Goal: Transaction & Acquisition: Subscribe to service/newsletter

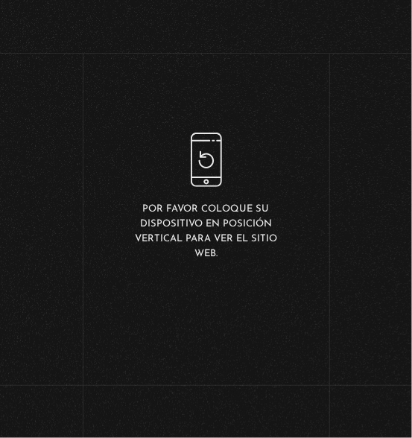
click at [214, 145] on div "Por favor coloque su dispositivo en posición vertical para ver el sitio web." at bounding box center [206, 198] width 165 height 130
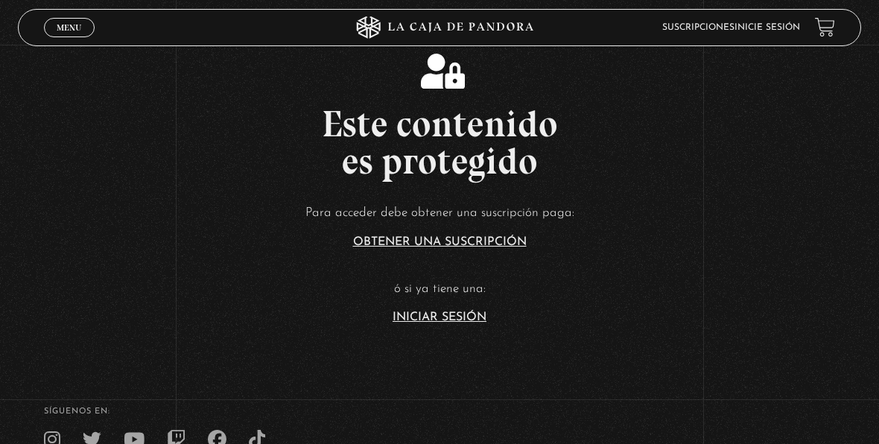
click at [411, 241] on link "Obtener una suscripción" at bounding box center [440, 242] width 174 height 12
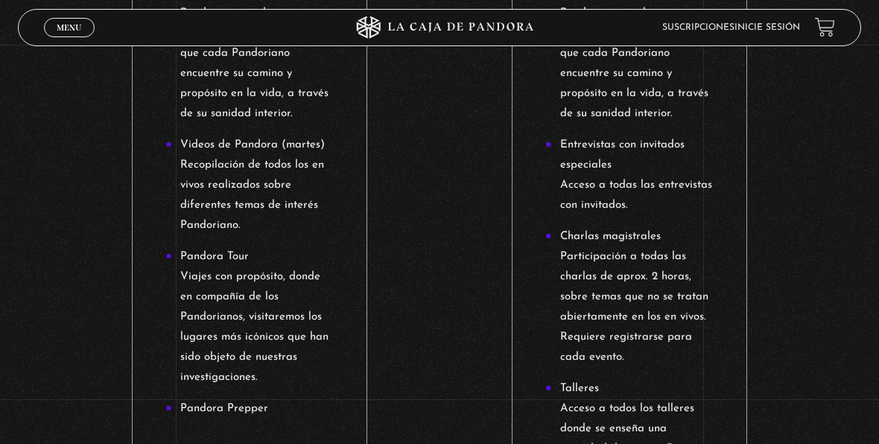
scroll to position [1415, 0]
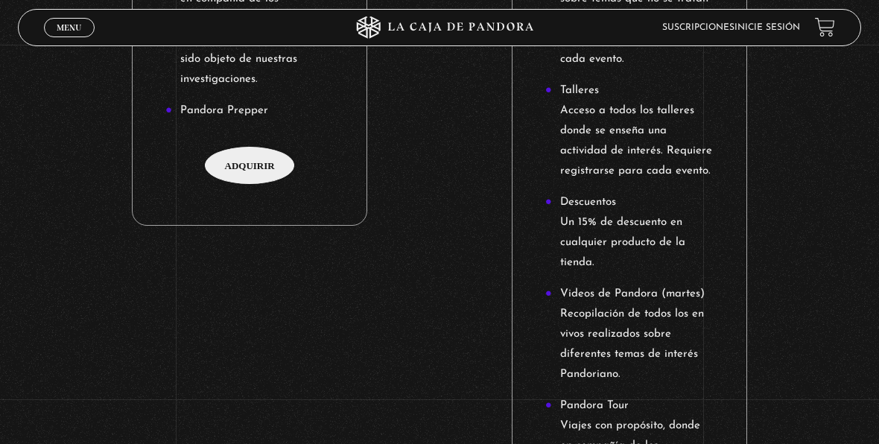
click at [264, 154] on span "Adquirir" at bounding box center [249, 165] width 89 height 37
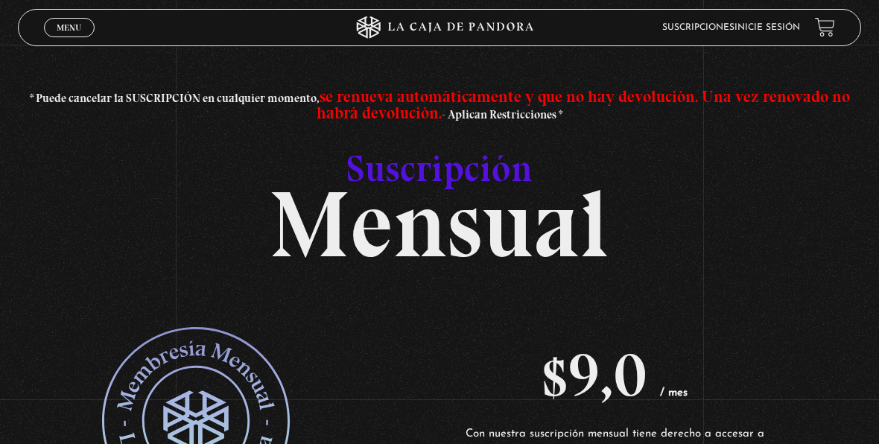
click at [57, 29] on span "Menu" at bounding box center [69, 27] width 25 height 9
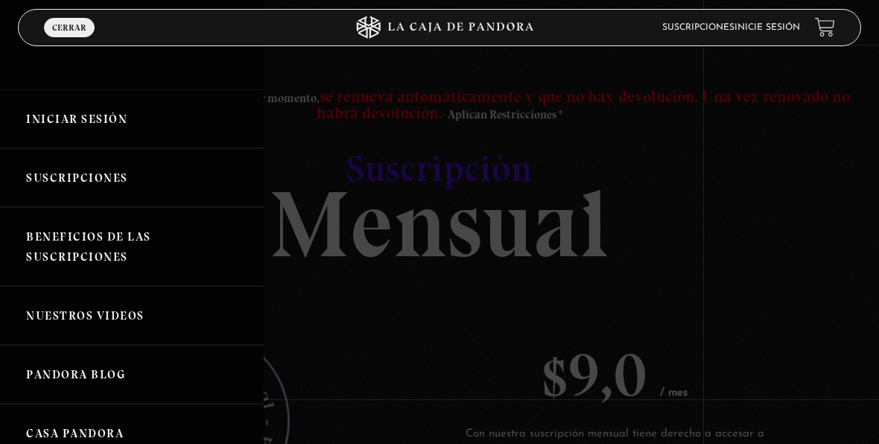
click at [84, 124] on link "Iniciar Sesión" at bounding box center [132, 118] width 264 height 59
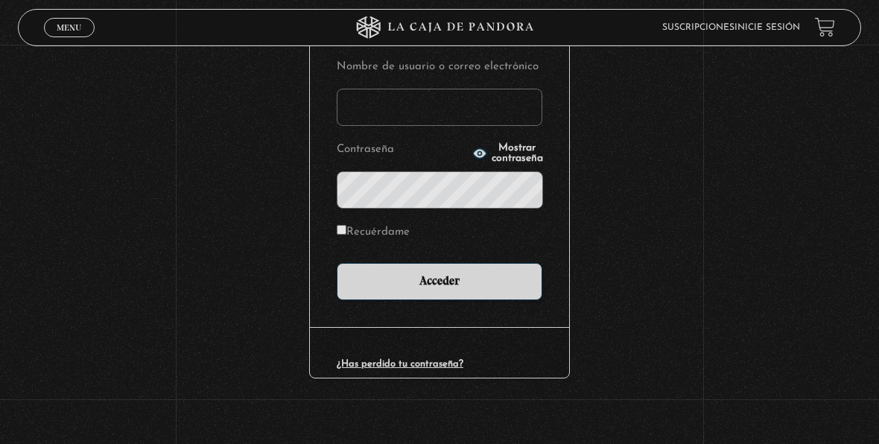
scroll to position [194, 0]
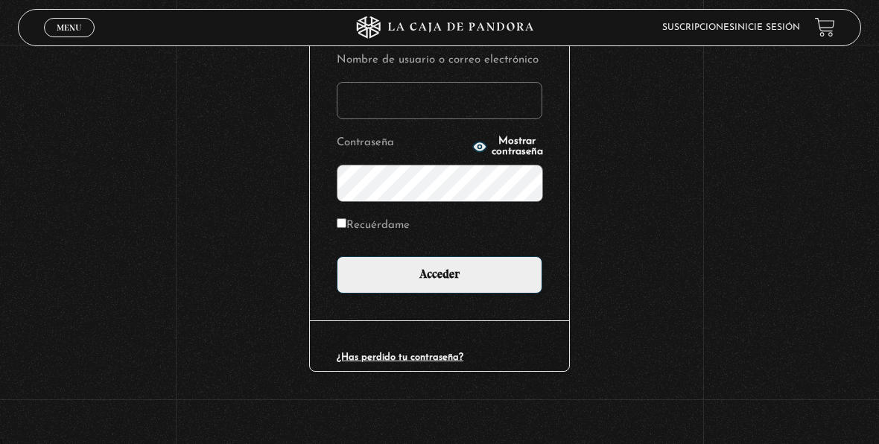
type input "delgadoyuleicy@gmail.com"
click at [385, 220] on label "Recuérdame" at bounding box center [373, 225] width 73 height 20
click at [346, 220] on input "Recuérdame" at bounding box center [342, 223] width 10 height 10
checkbox input "true"
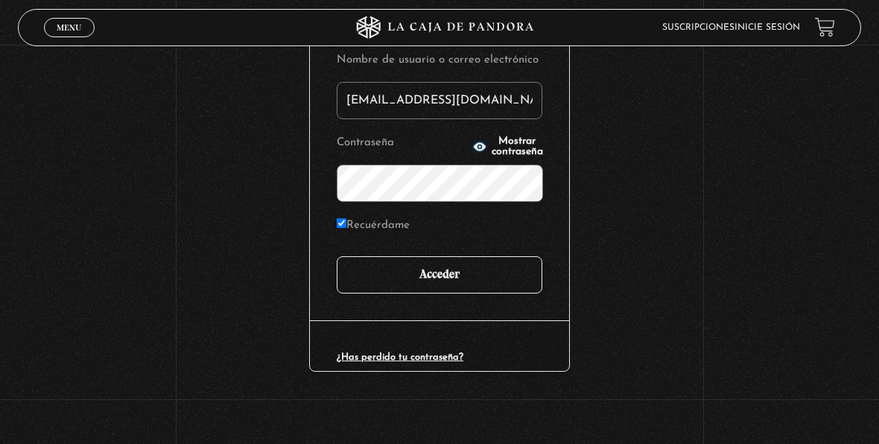
click at [396, 268] on input "Acceder" at bounding box center [440, 274] width 206 height 37
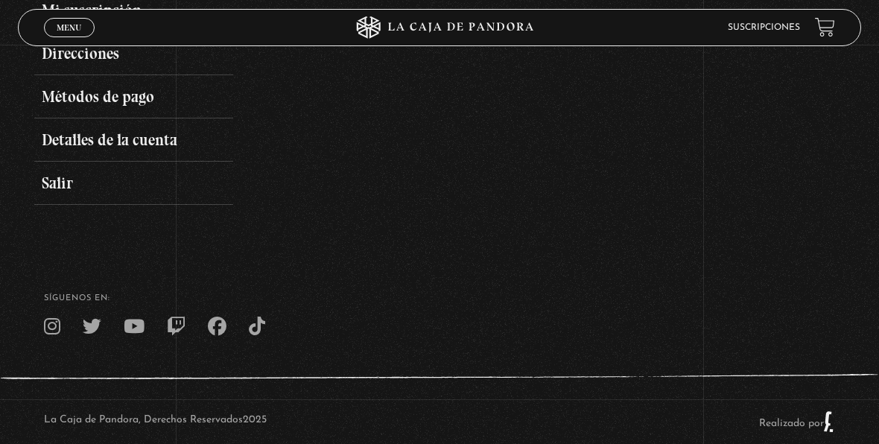
scroll to position [74, 0]
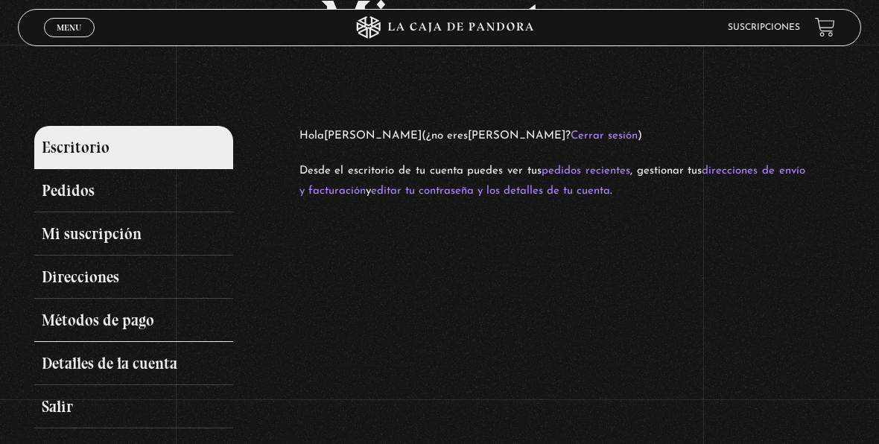
click at [96, 311] on link "Métodos de pago" at bounding box center [133, 320] width 198 height 43
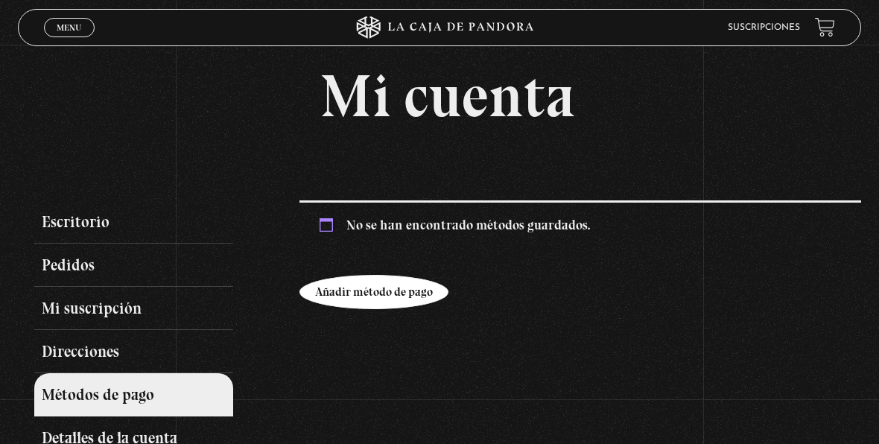
click at [404, 301] on link "Añadir método de pago" at bounding box center [373, 292] width 149 height 34
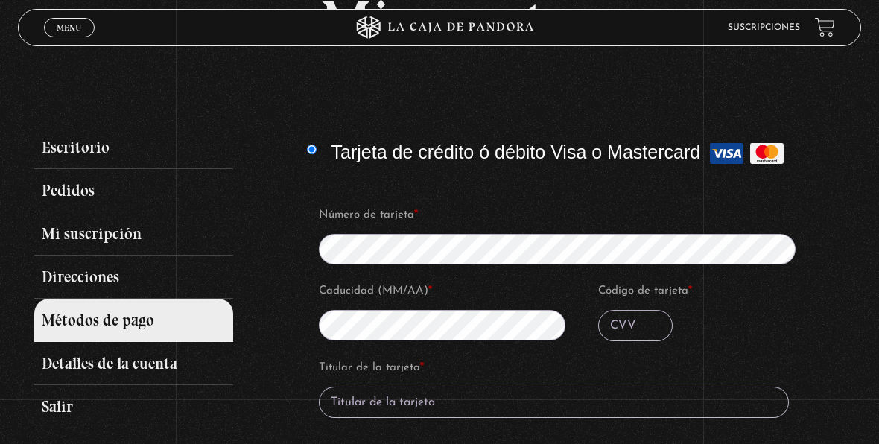
scroll to position [149, 0]
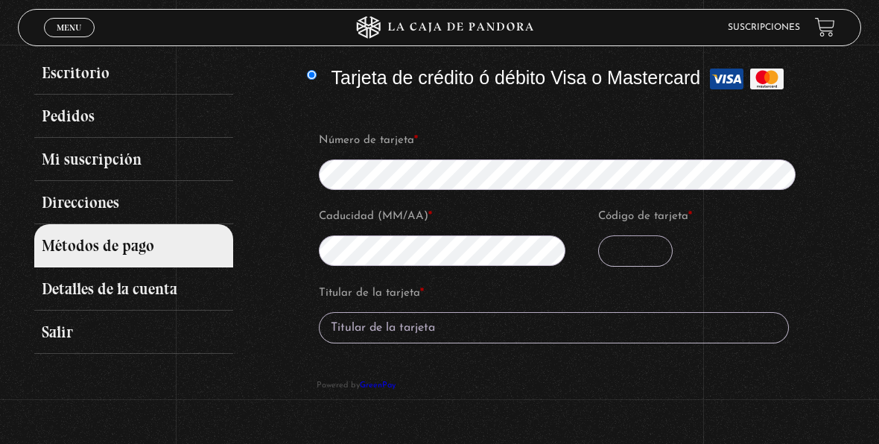
click at [622, 255] on input "Código de tarjeta *" at bounding box center [635, 250] width 74 height 31
type input "267"
click at [429, 329] on input "Titular de la tarjeta *" at bounding box center [554, 327] width 470 height 31
click at [533, 331] on input "[PERSON_NAME]" at bounding box center [554, 327] width 470 height 31
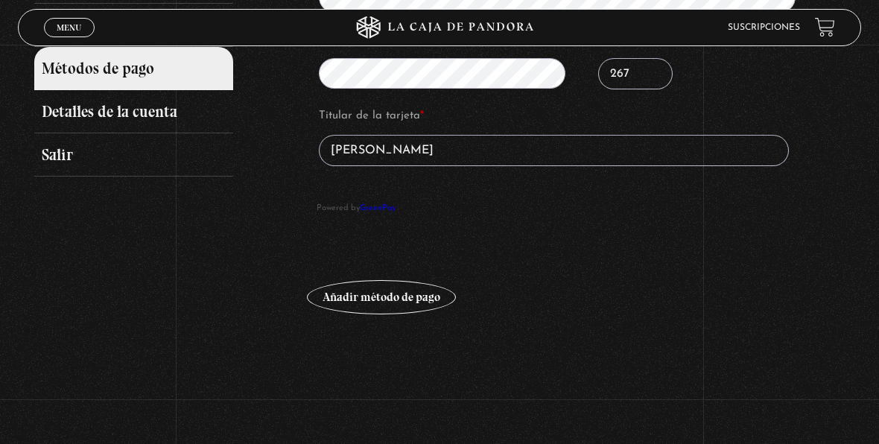
scroll to position [333, 0]
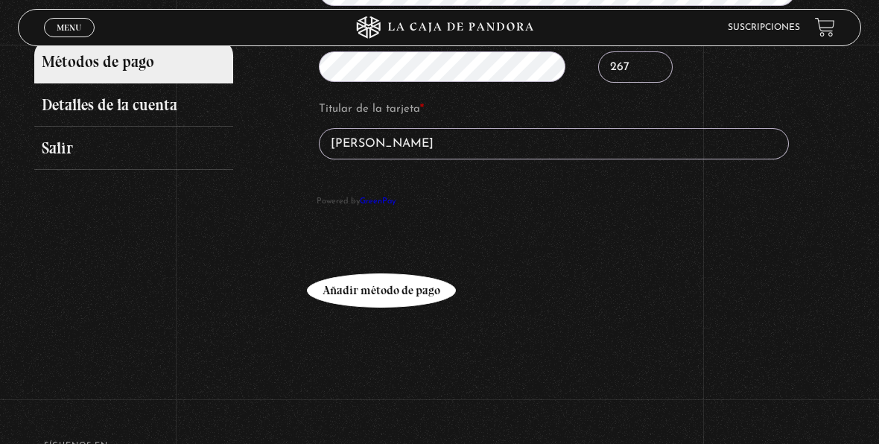
type input "Yuleicy Delgado"
click at [381, 290] on button "Añadir método de pago" at bounding box center [381, 290] width 149 height 34
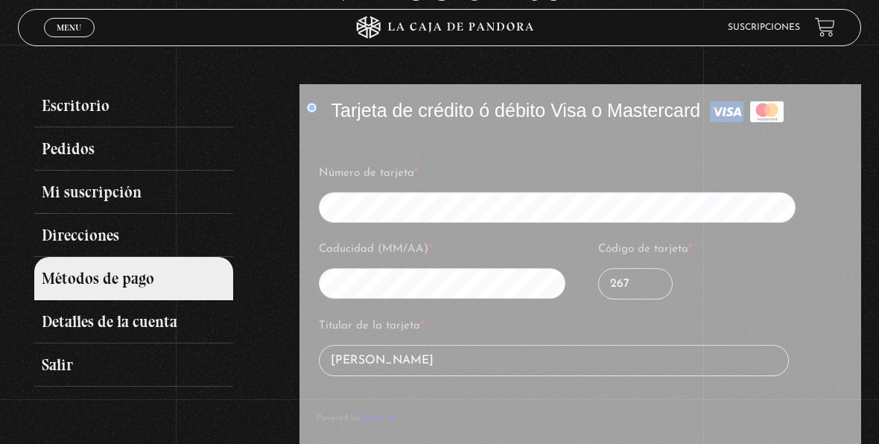
scroll to position [109, 0]
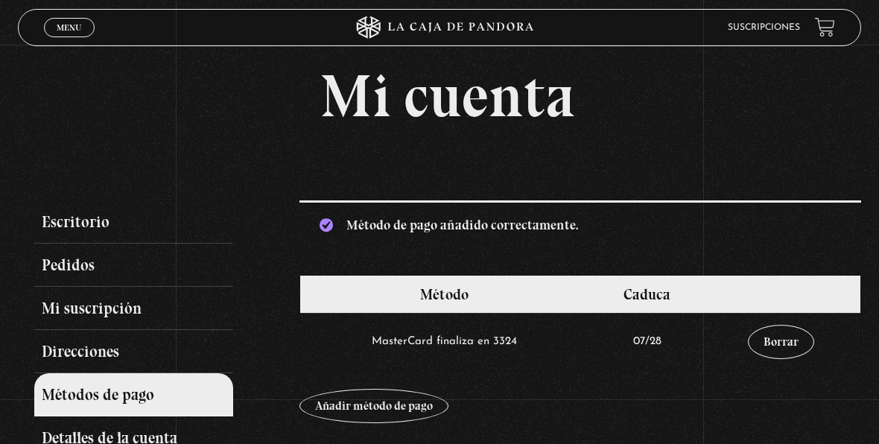
click at [348, 147] on div "Mi cuenta Escritorio Pedidos Mi suscripción Direcciones Métodos de pago Detalle…" at bounding box center [447, 284] width 827 height 436
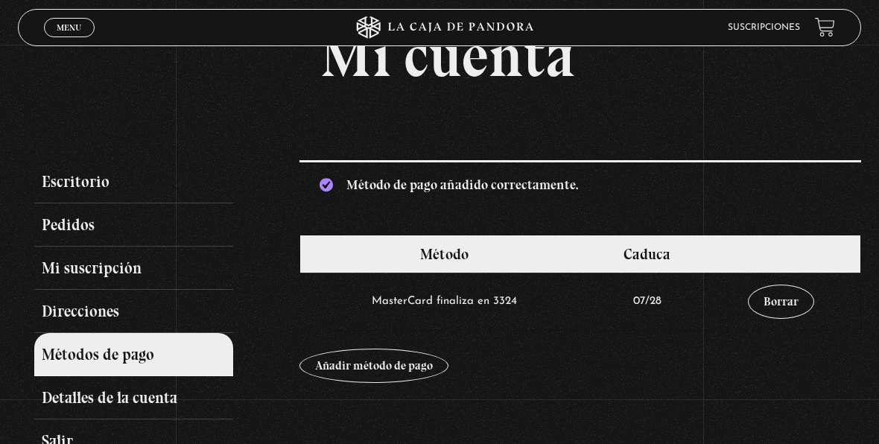
scroll to position [149, 0]
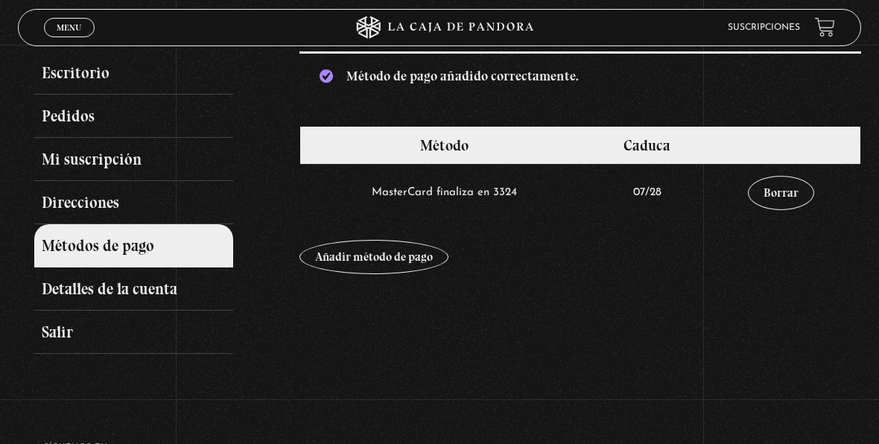
click at [516, 279] on div "Escritorio Pedidos Mi suscripción Direcciones Métodos de pago Detalles de la cu…" at bounding box center [447, 202] width 827 height 302
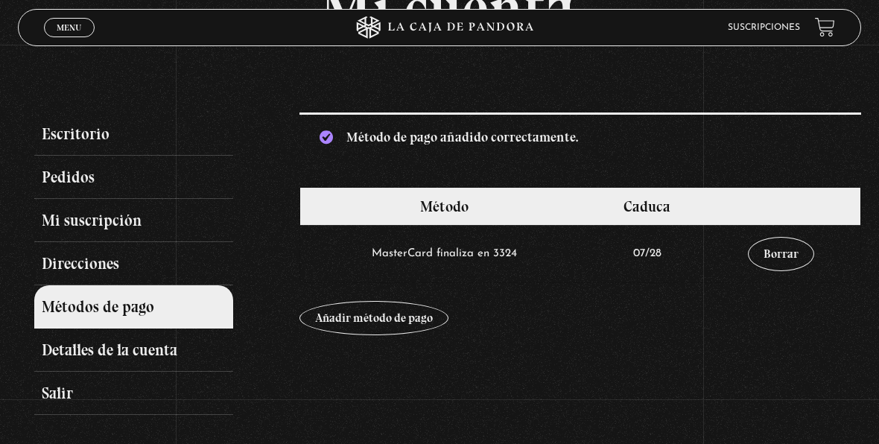
scroll to position [74, 0]
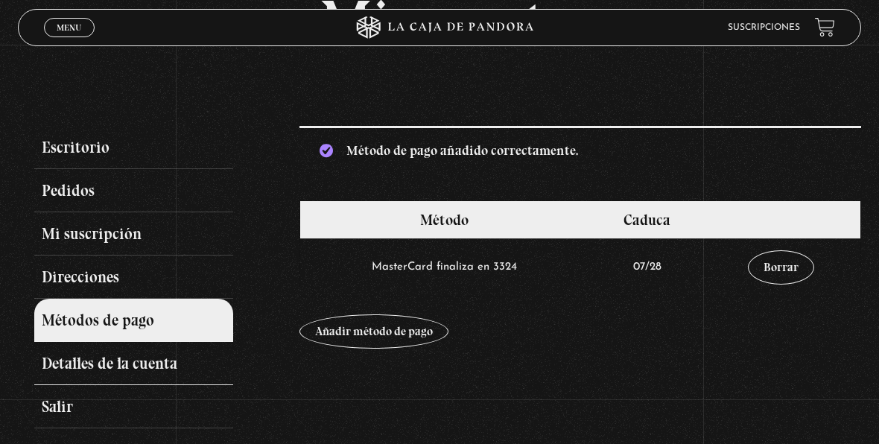
click at [83, 366] on link "Detalles de la cuenta" at bounding box center [133, 363] width 198 height 43
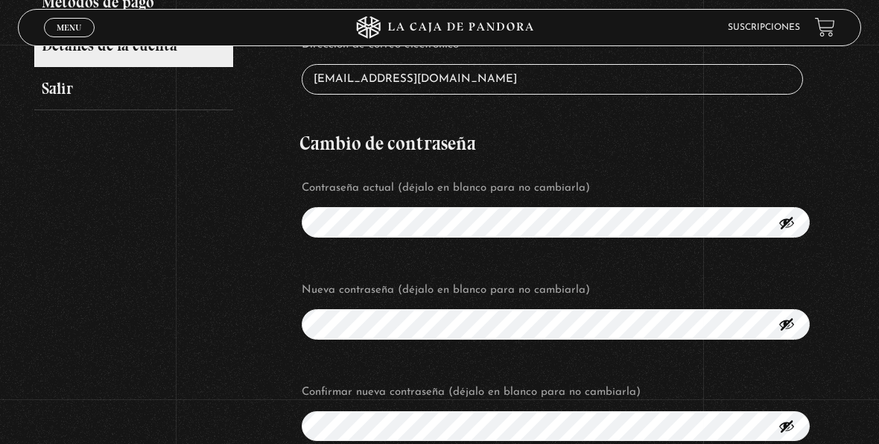
scroll to position [447, 0]
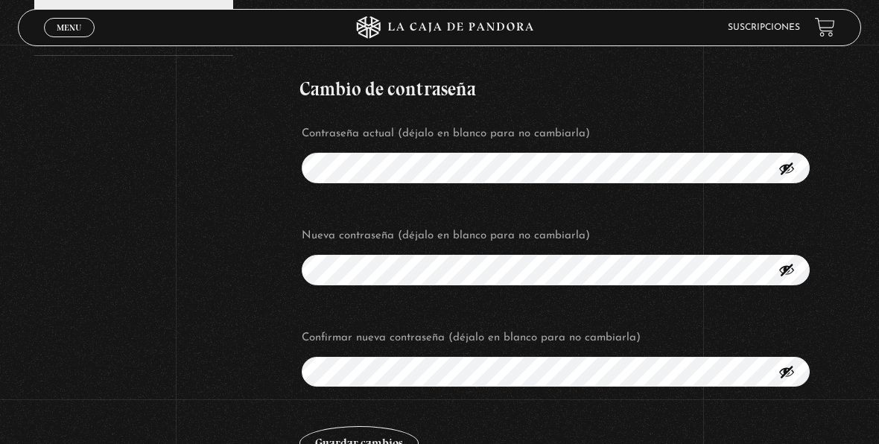
click at [795, 168] on button "Mostrar contraseña" at bounding box center [786, 168] width 16 height 16
click at [795, 168] on button "Ocultar contraseña" at bounding box center [786, 168] width 16 height 16
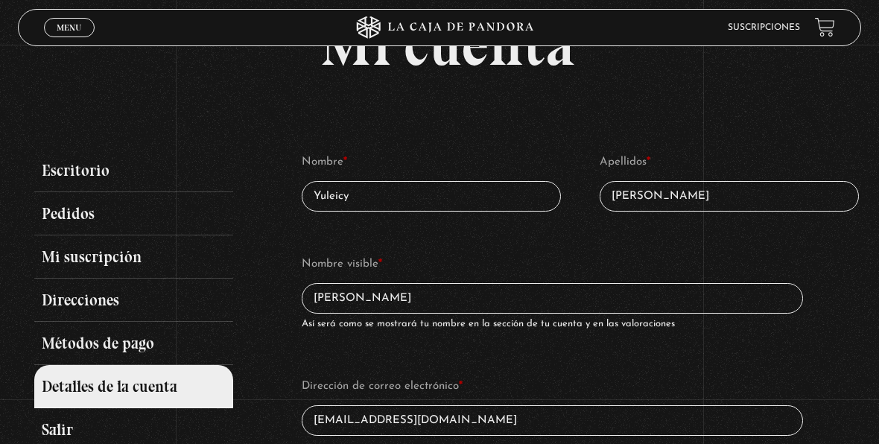
scroll to position [149, 0]
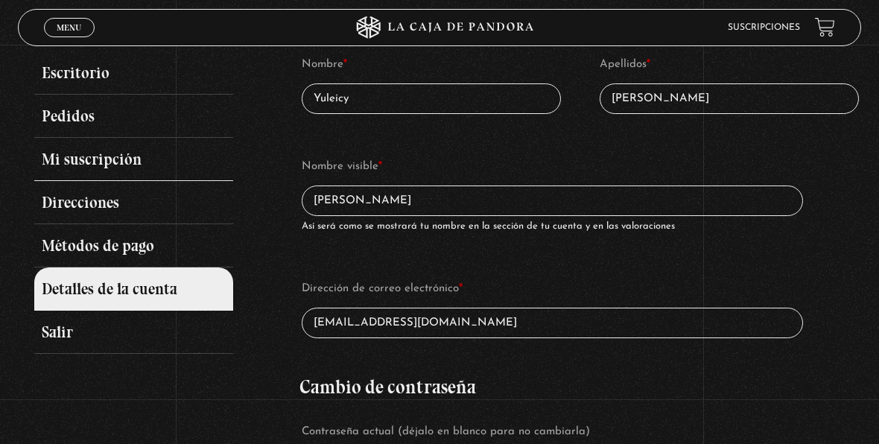
click at [107, 159] on link "Mi suscripción" at bounding box center [133, 159] width 198 height 43
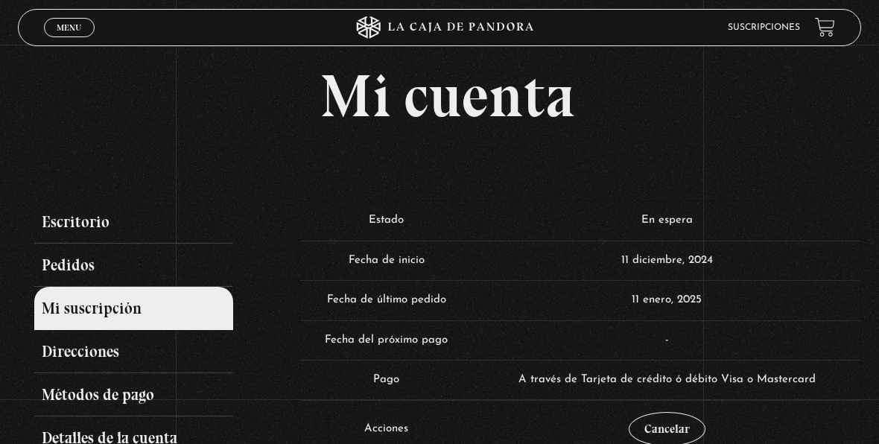
click at [495, 323] on td "-" at bounding box center [666, 340] width 387 height 40
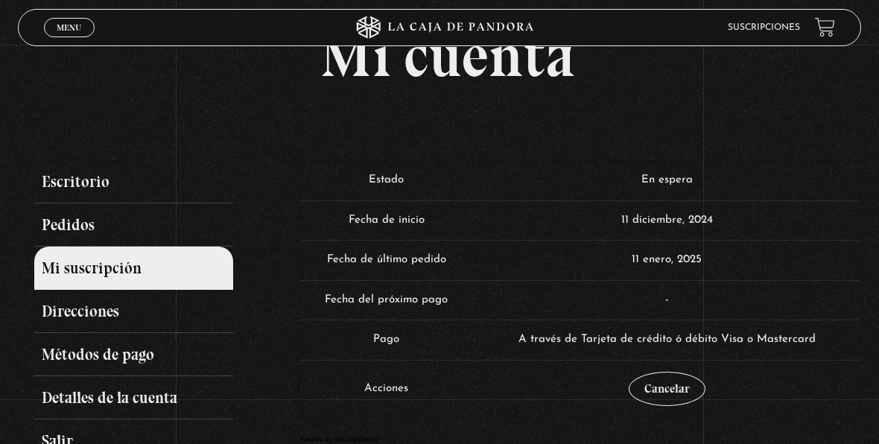
scroll to position [74, 0]
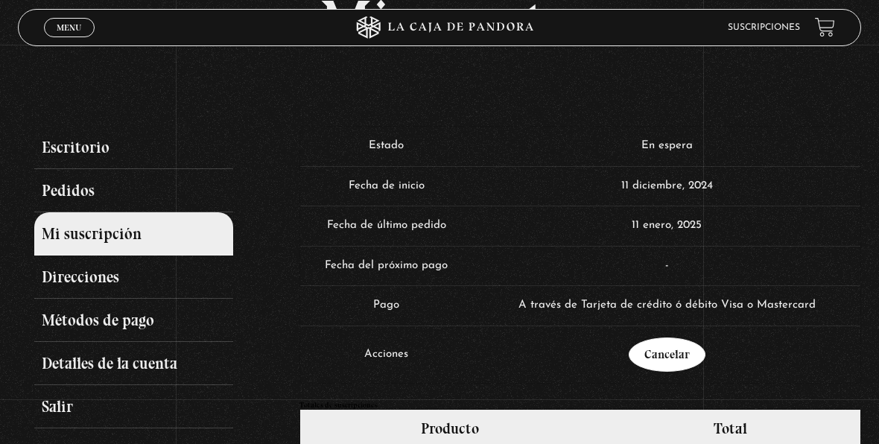
click at [660, 353] on link "Cancelar" at bounding box center [667, 354] width 77 height 34
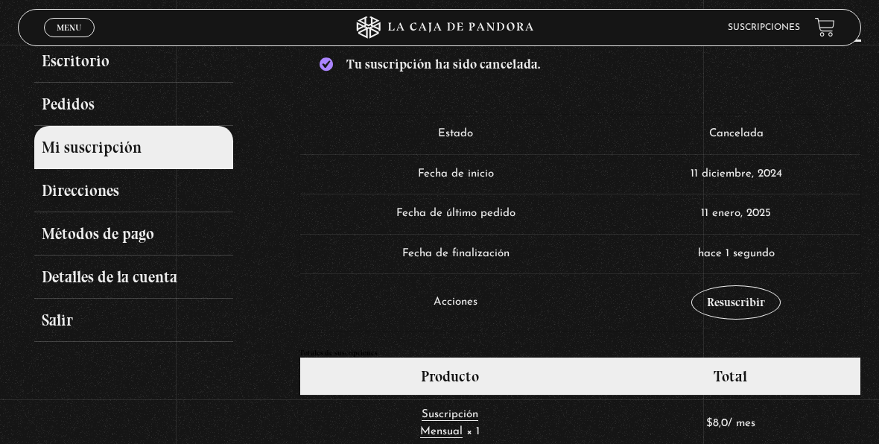
scroll to position [149, 0]
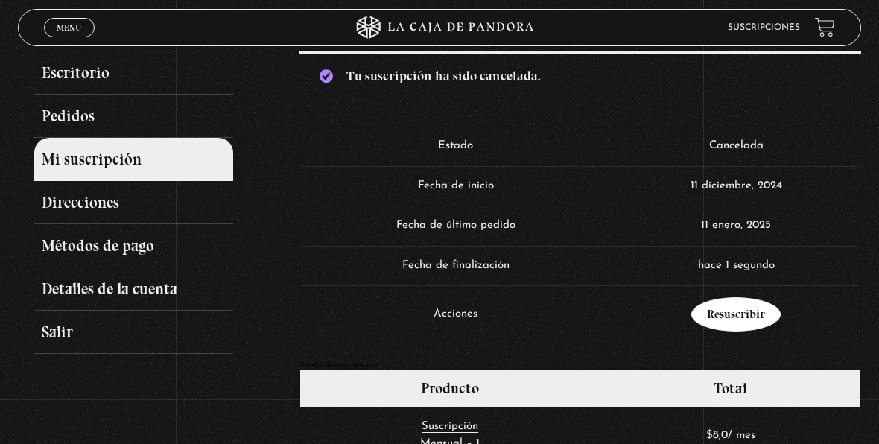
click at [728, 311] on link "Resuscribir" at bounding box center [735, 314] width 89 height 34
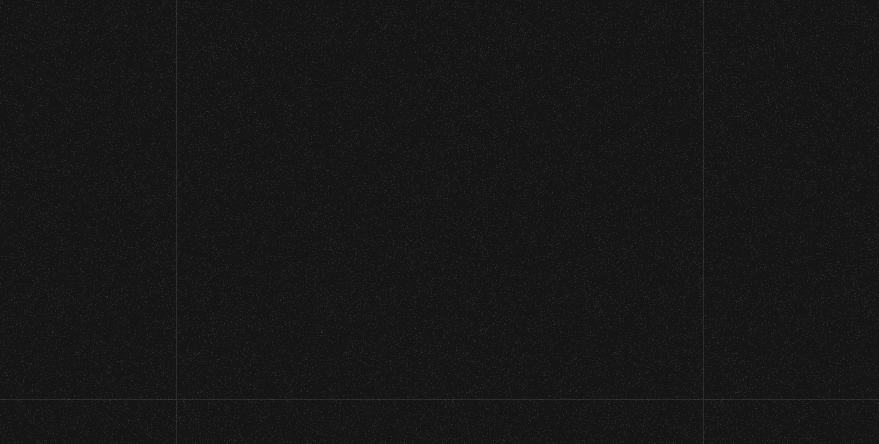
select select "CR-A"
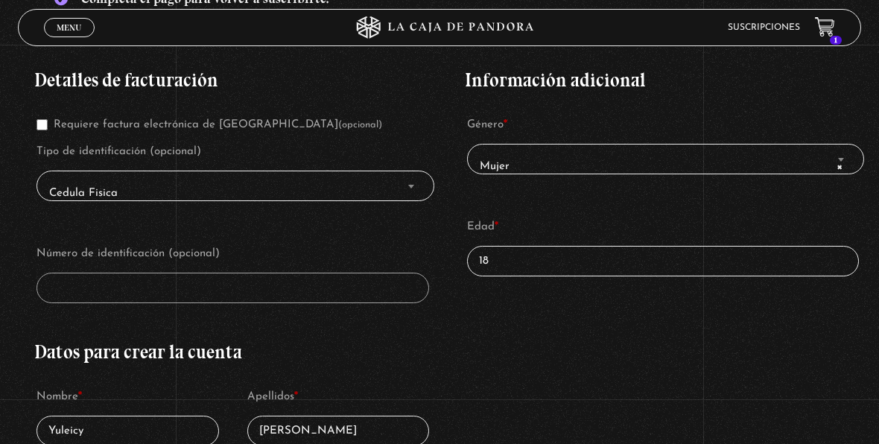
scroll to position [223, 0]
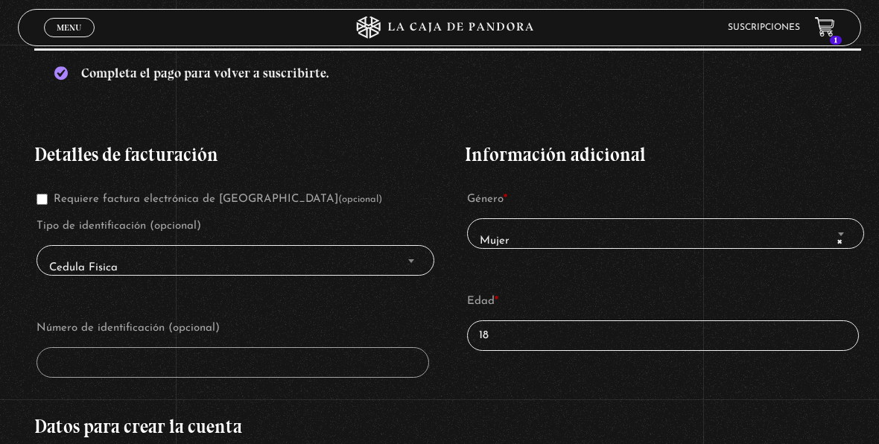
click at [398, 263] on span "Cedula Fisica" at bounding box center [235, 268] width 384 height 32
click at [413, 258] on span "Finalizar compra" at bounding box center [411, 260] width 15 height 19
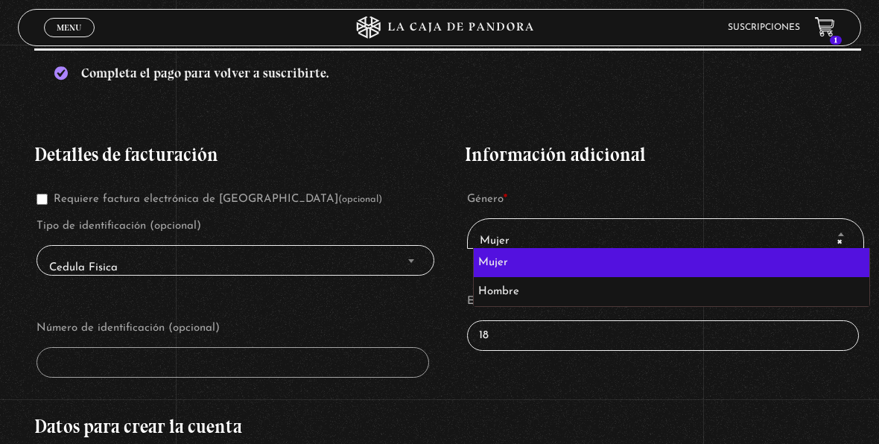
click at [654, 230] on span "× Mujer" at bounding box center [666, 241] width 384 height 32
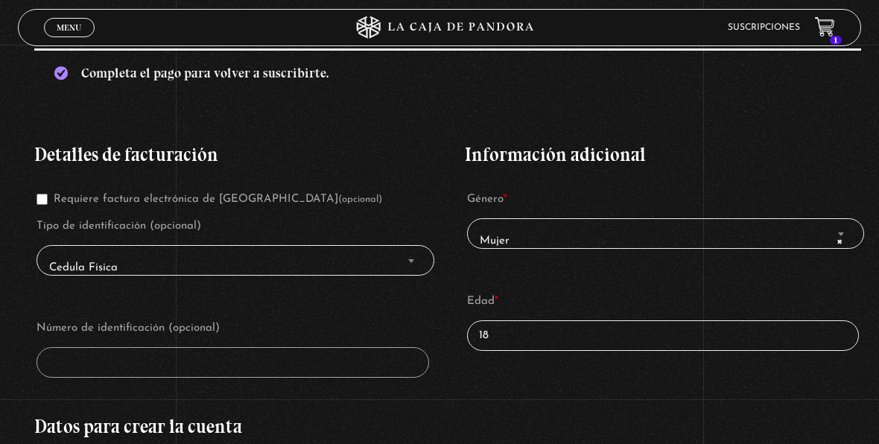
scroll to position [372, 0]
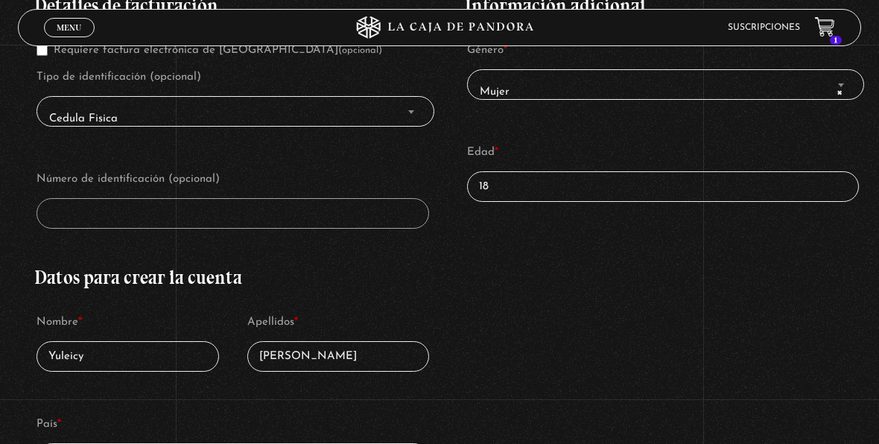
click at [567, 174] on input "18" at bounding box center [663, 186] width 393 height 31
type input "1"
type input "26"
click at [188, 189] on label "Número de identificación (opcional)" at bounding box center [232, 179] width 393 height 22
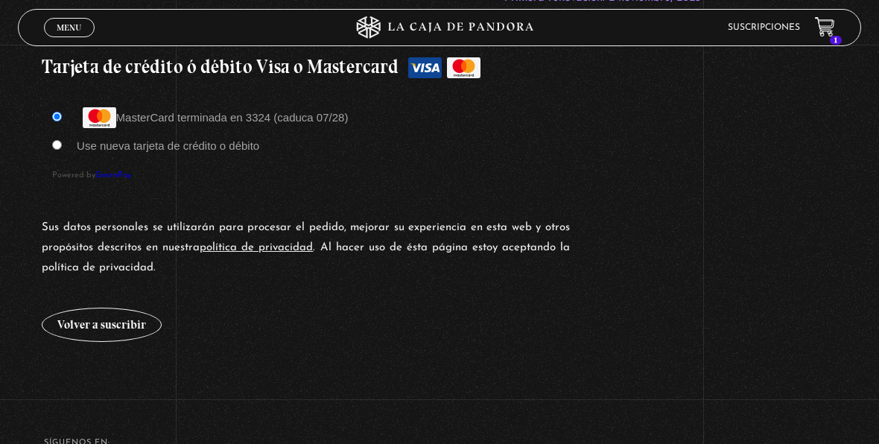
scroll to position [1490, 0]
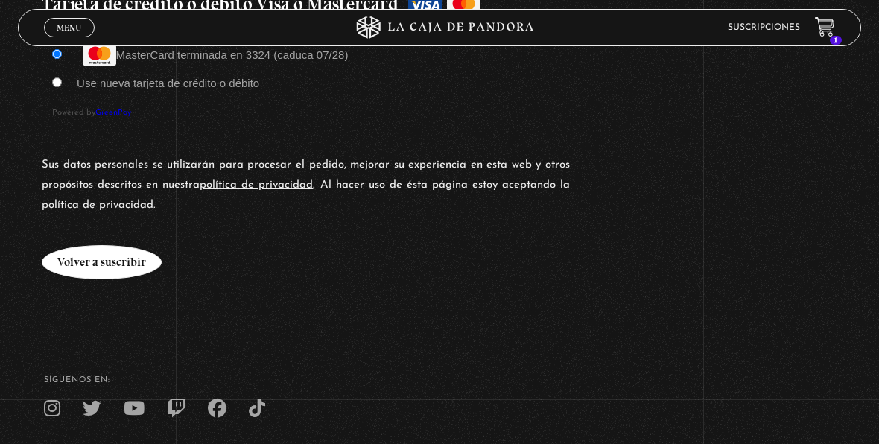
click at [123, 256] on button "Volver a suscribir" at bounding box center [102, 262] width 120 height 34
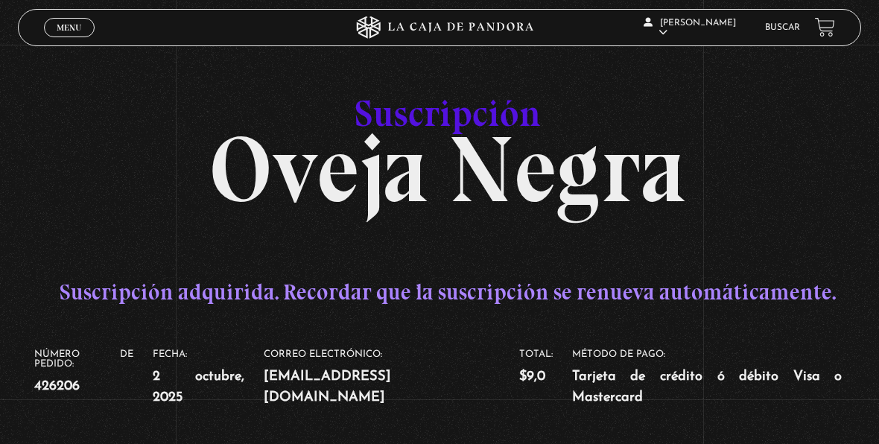
click at [59, 23] on span "Menu" at bounding box center [69, 27] width 25 height 9
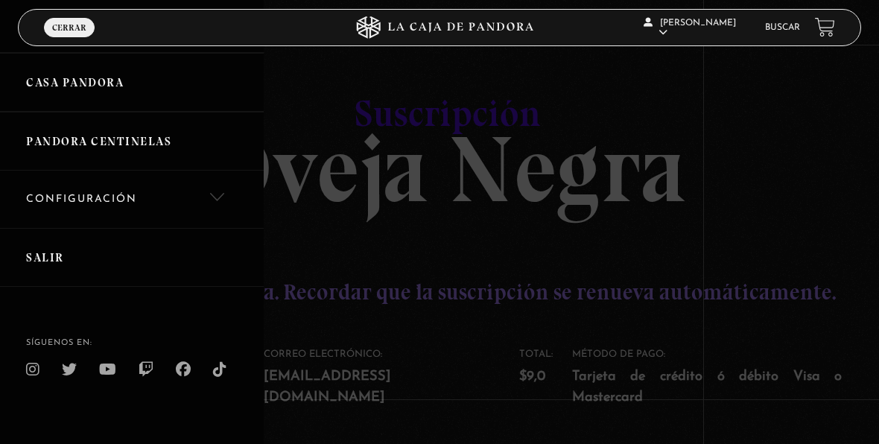
scroll to position [523, 0]
click at [129, 177] on link "Configuración" at bounding box center [132, 197] width 264 height 57
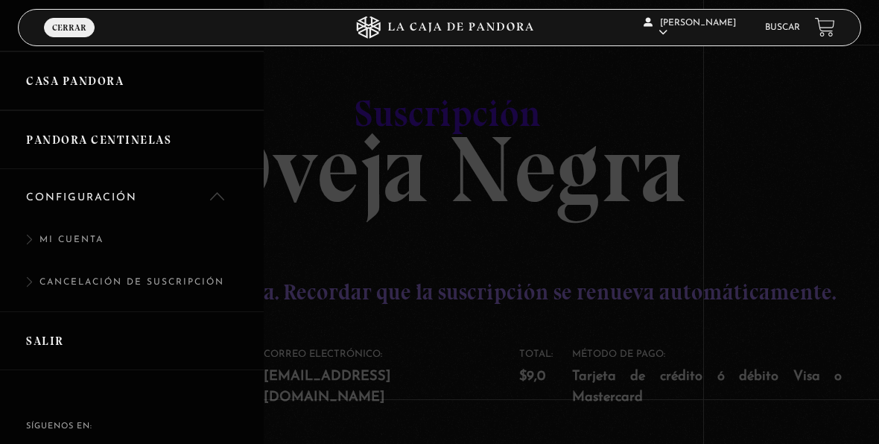
click at [71, 231] on link "Mi Cuenta" at bounding box center [132, 247] width 264 height 42
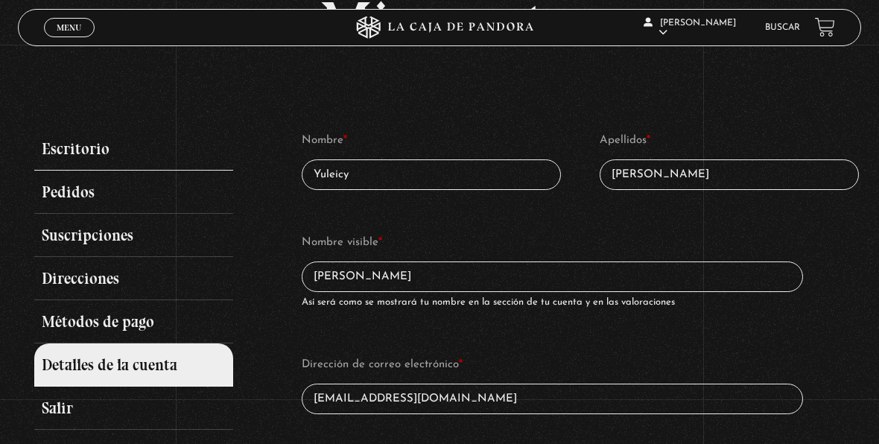
scroll to position [149, 0]
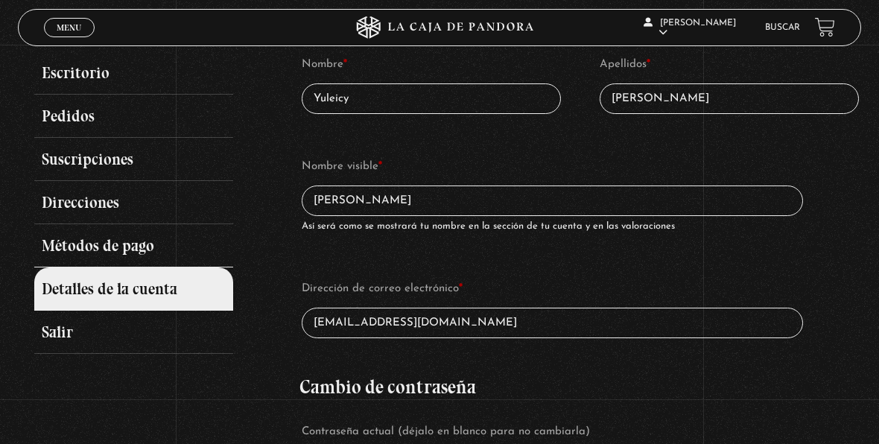
click at [89, 243] on link "Métodos de pago" at bounding box center [133, 245] width 198 height 43
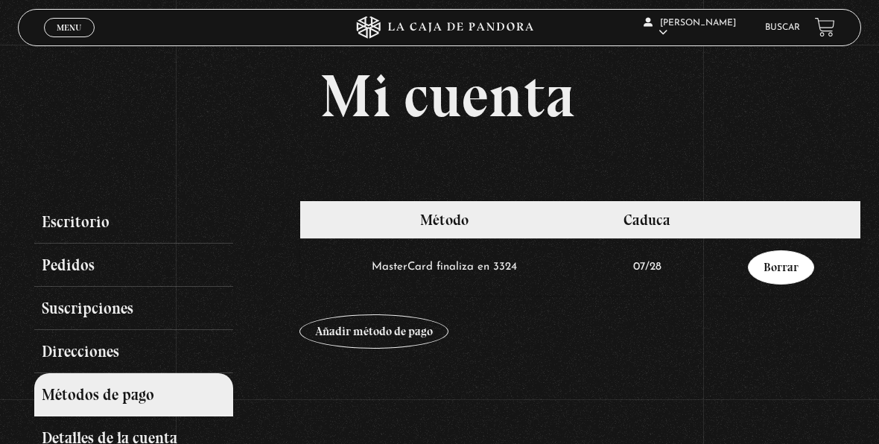
click at [787, 265] on link "Borrar" at bounding box center [781, 267] width 66 height 34
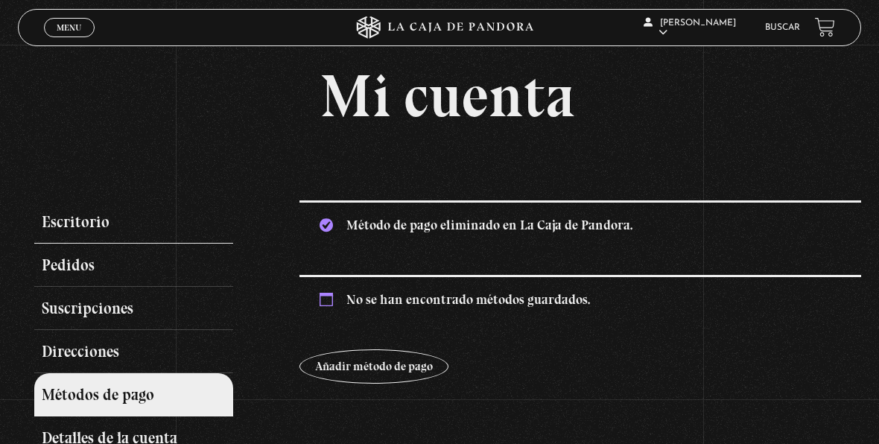
click at [68, 226] on link "Escritorio" at bounding box center [133, 221] width 198 height 43
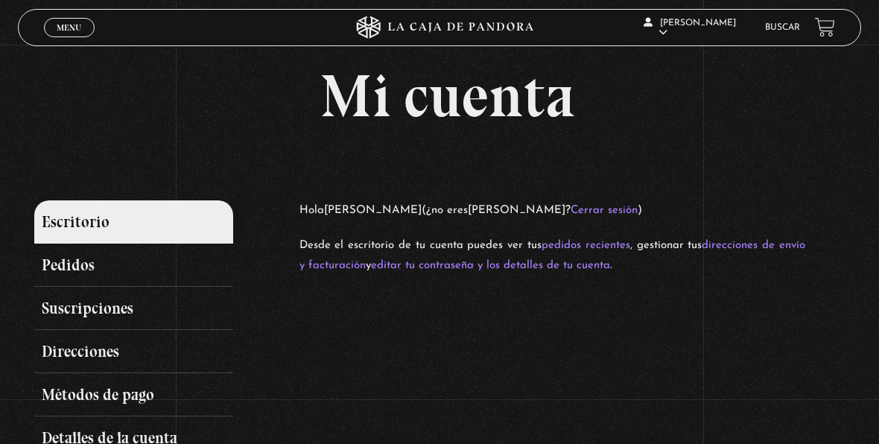
click at [77, 28] on span "Menu" at bounding box center [69, 27] width 25 height 9
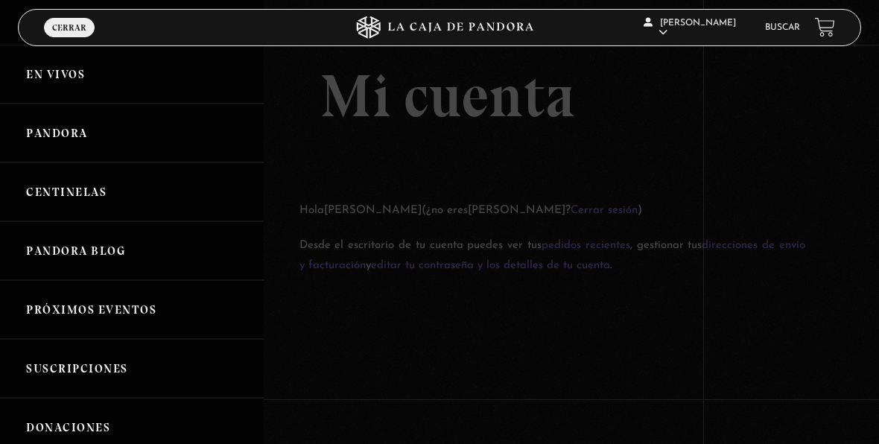
click at [50, 116] on link "Pandora" at bounding box center [132, 133] width 264 height 59
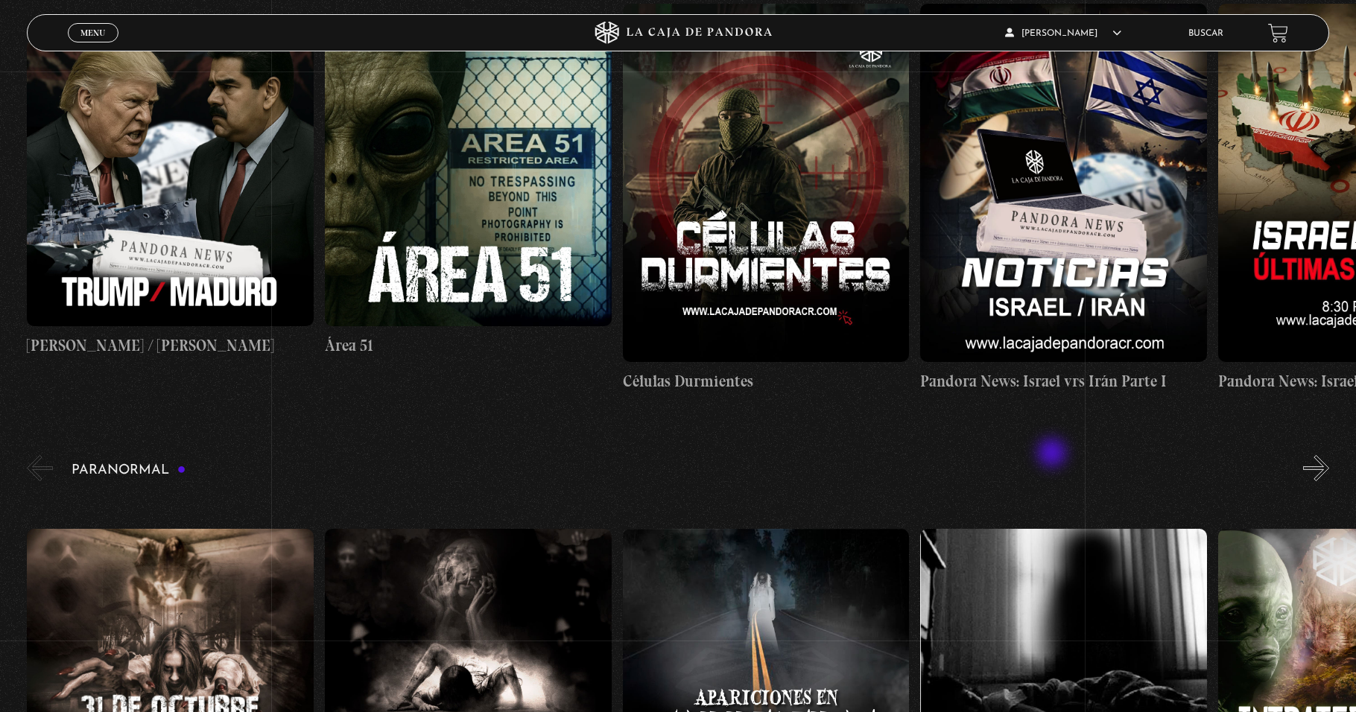
scroll to position [298, 0]
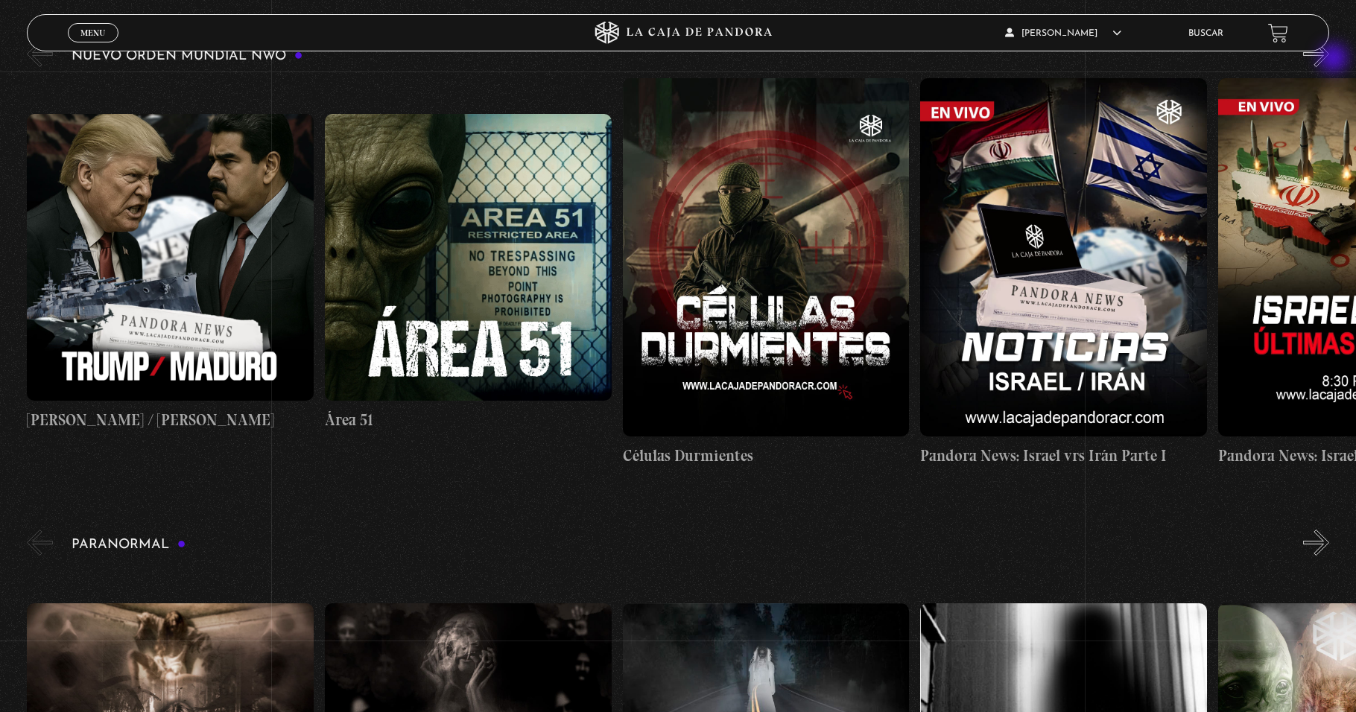
click at [889, 60] on button "»" at bounding box center [1316, 54] width 26 height 26
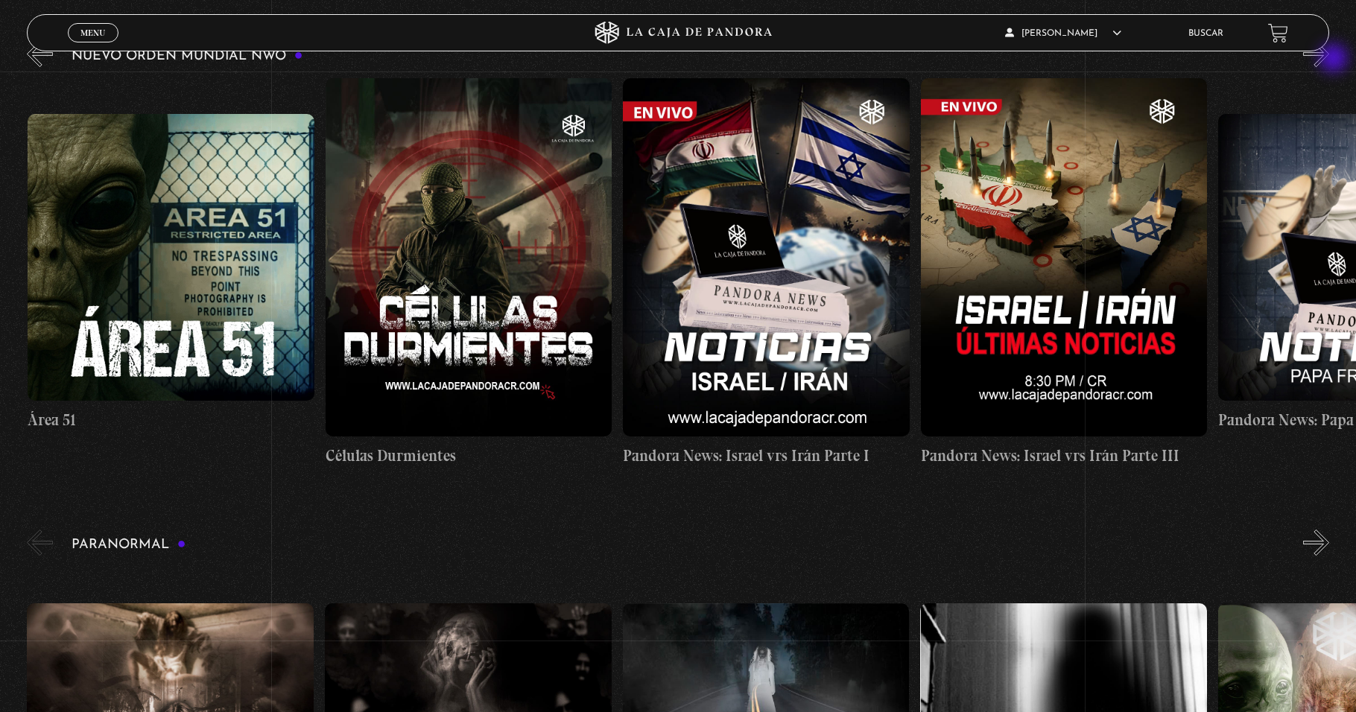
click at [889, 60] on button "»" at bounding box center [1316, 54] width 26 height 26
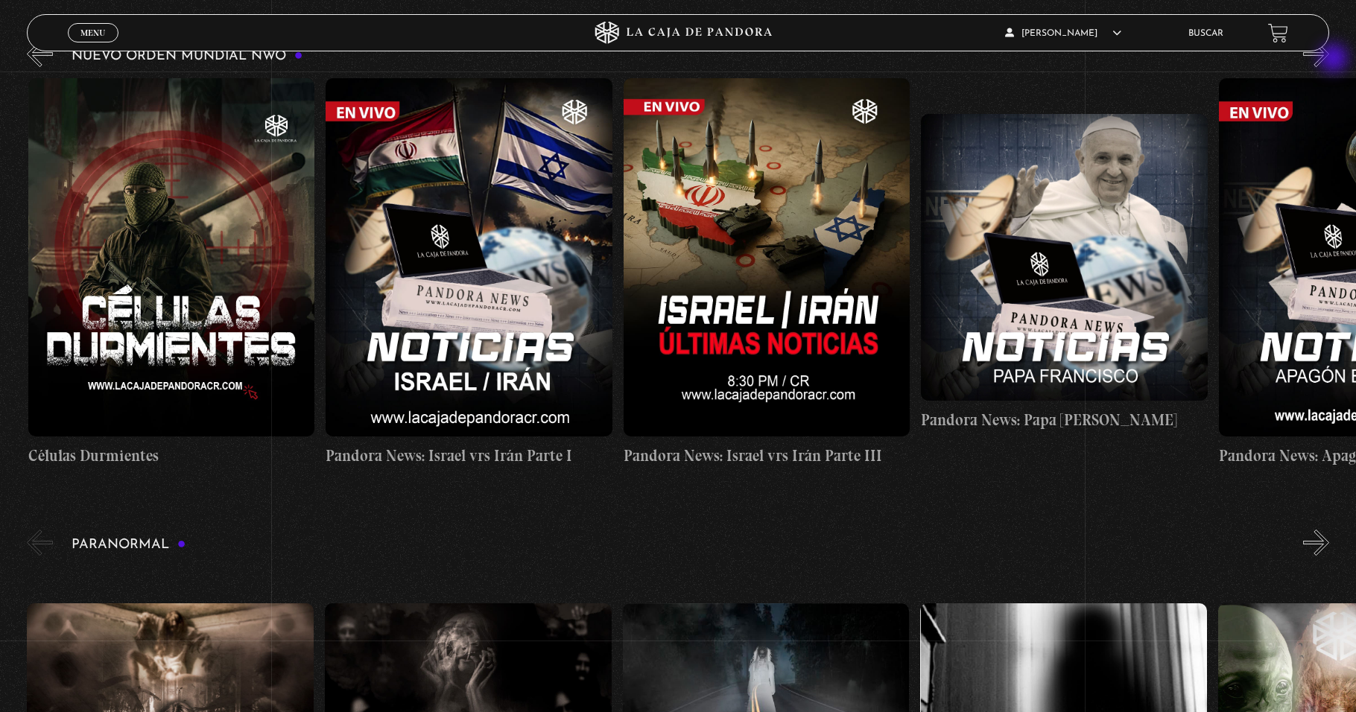
scroll to position [0, 595]
click at [889, 60] on button "»" at bounding box center [1316, 54] width 26 height 26
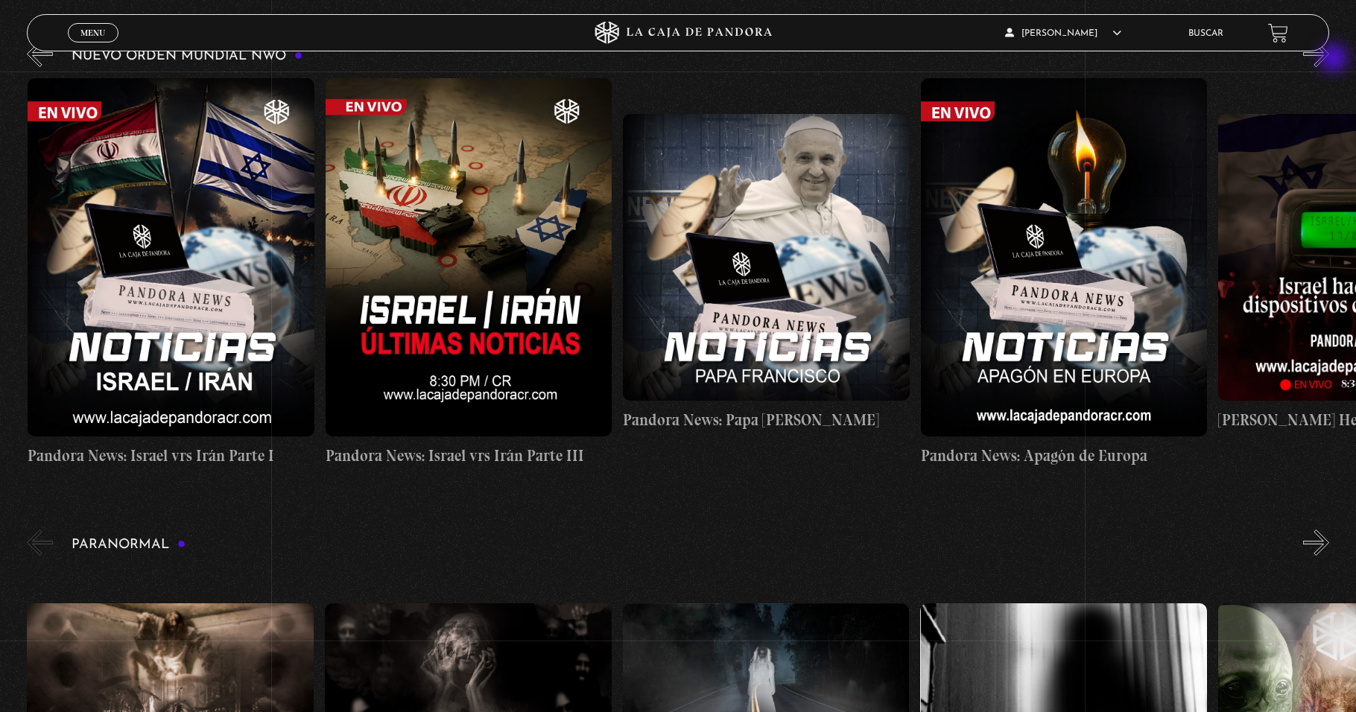
scroll to position [0, 893]
click at [889, 60] on button "»" at bounding box center [1316, 54] width 26 height 26
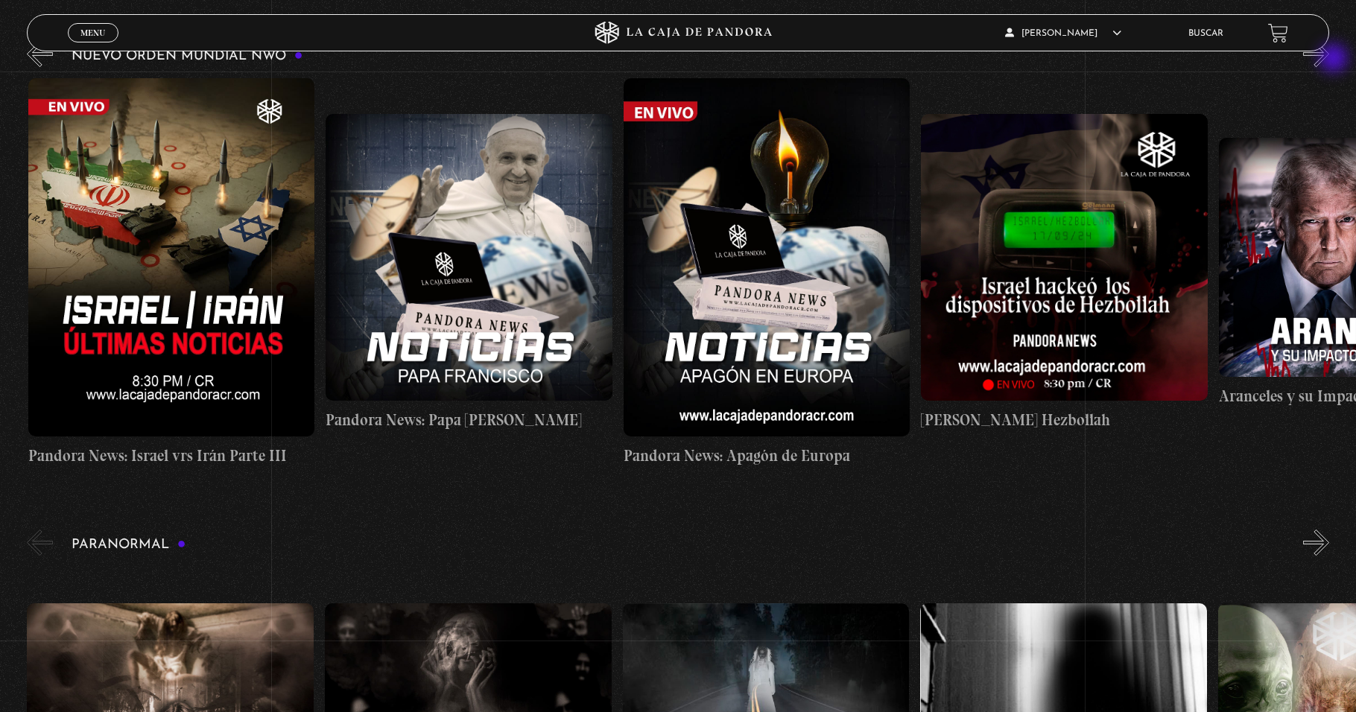
click at [889, 60] on button "»" at bounding box center [1316, 54] width 26 height 26
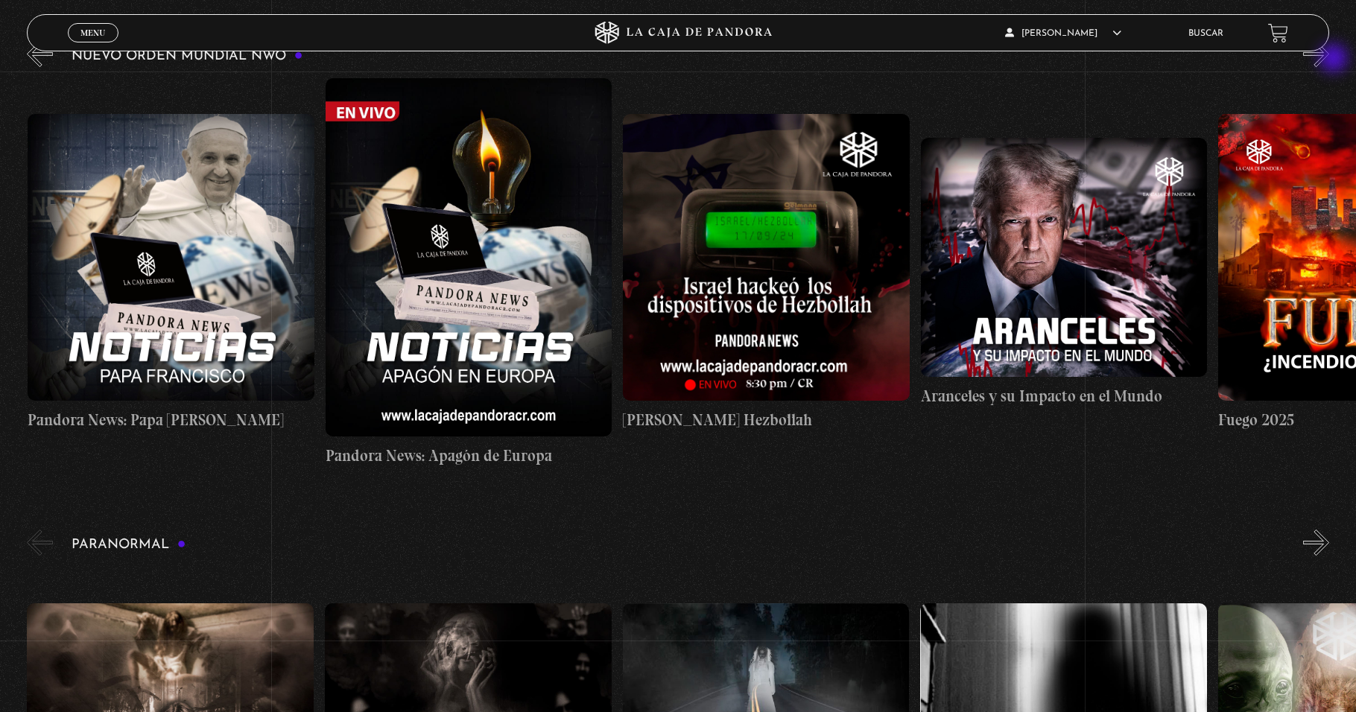
click at [889, 60] on button "»" at bounding box center [1316, 54] width 26 height 26
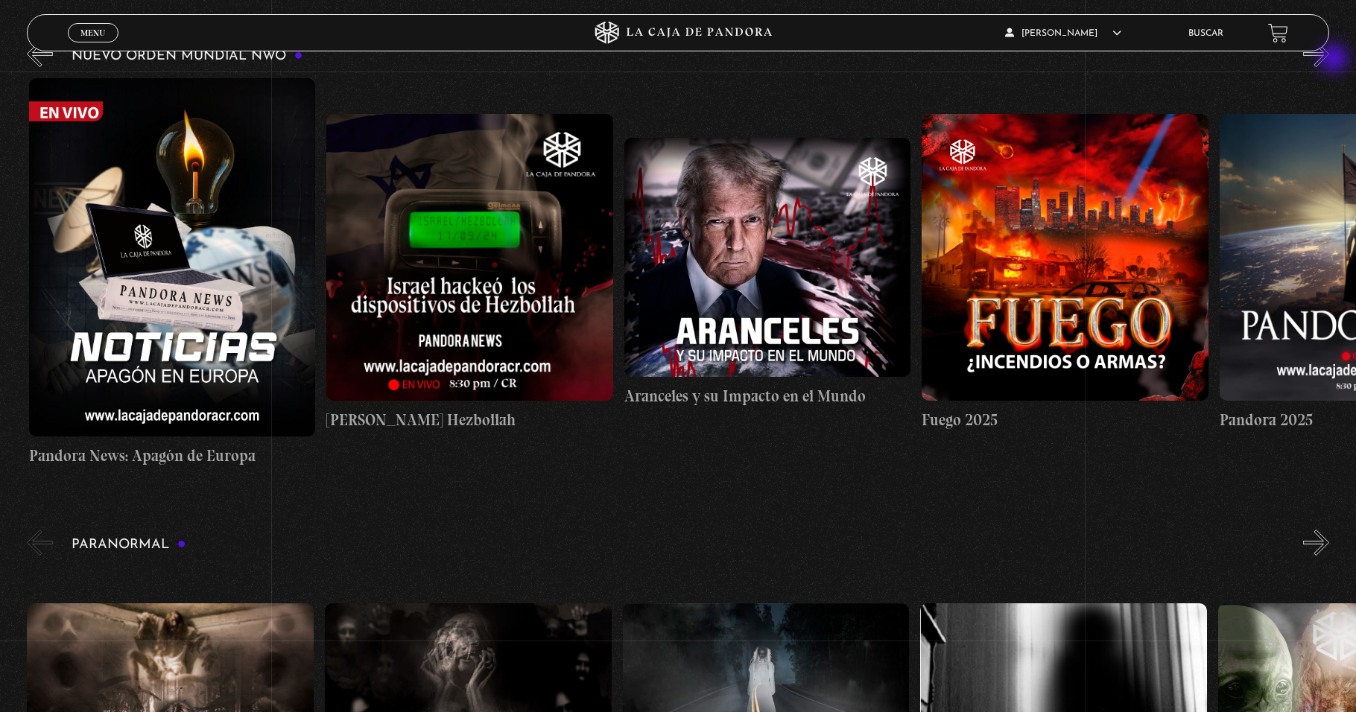
click at [889, 60] on button "»" at bounding box center [1316, 54] width 26 height 26
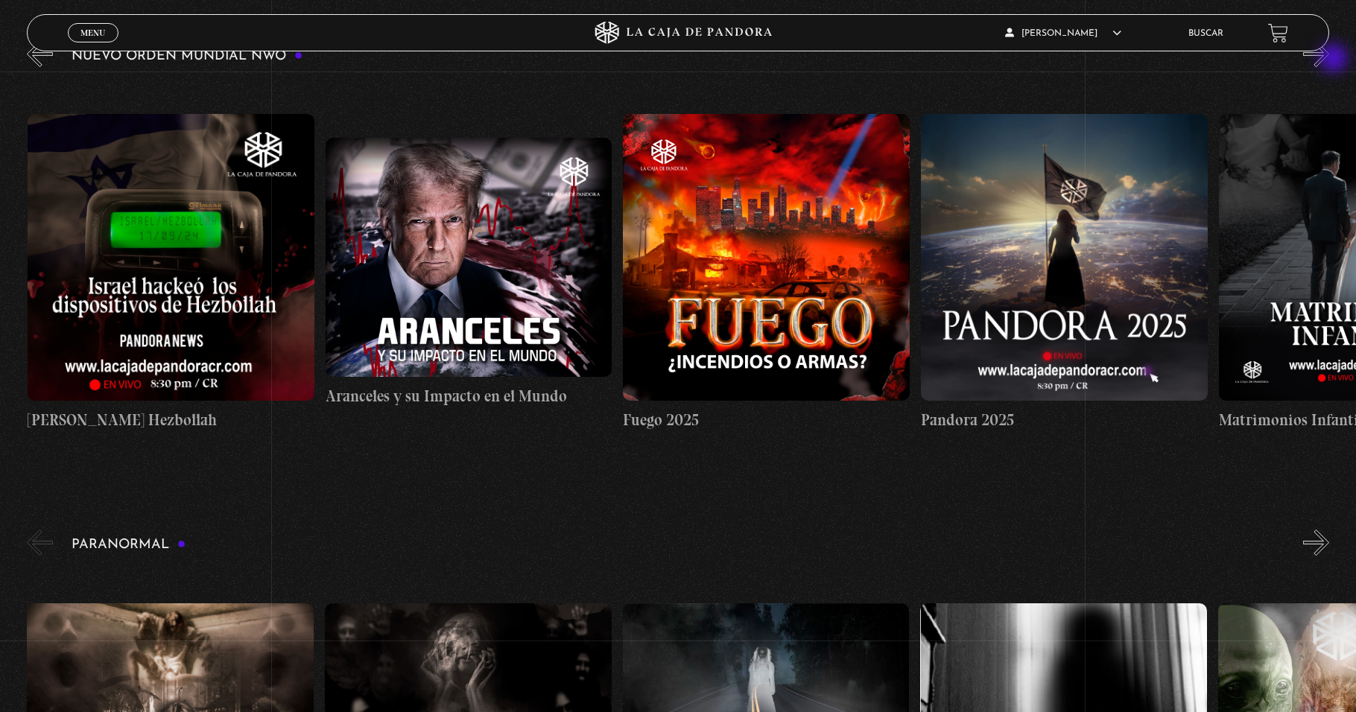
click at [889, 60] on button "»" at bounding box center [1316, 54] width 26 height 26
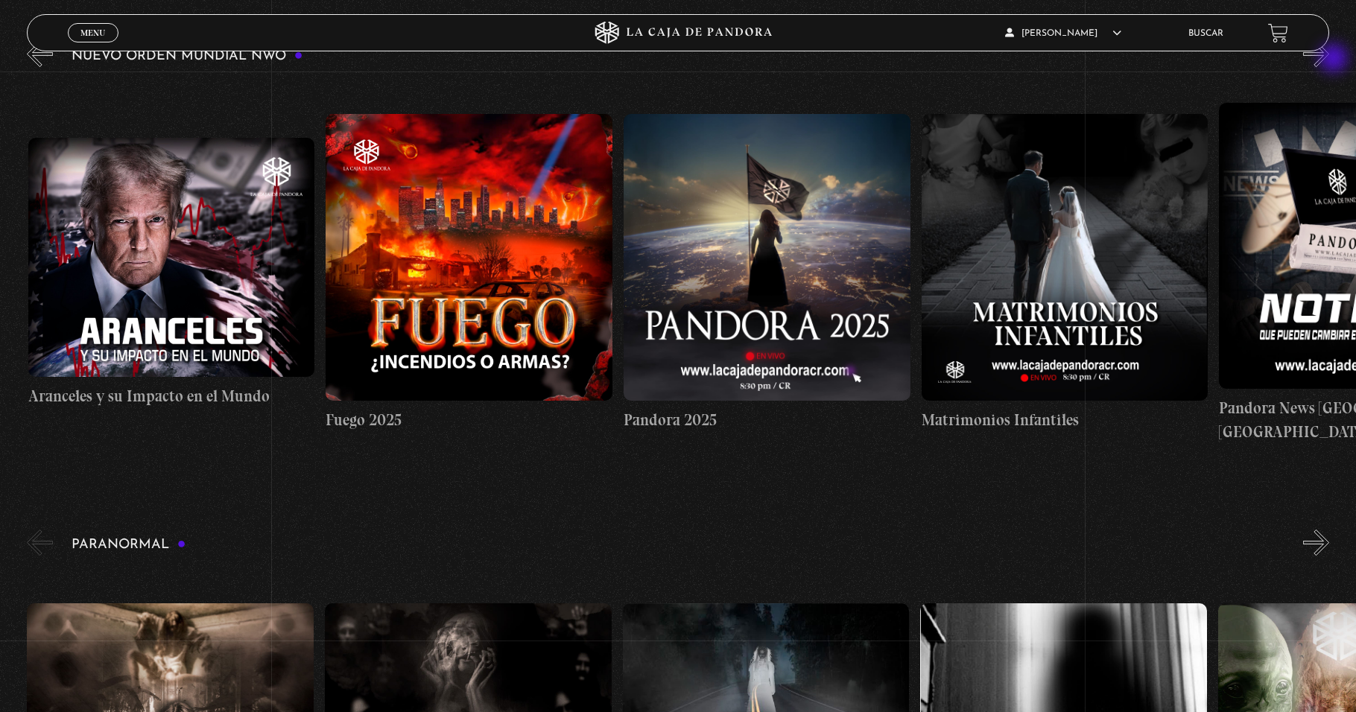
scroll to position [0, 2381]
click at [39, 67] on button "«" at bounding box center [40, 54] width 26 height 26
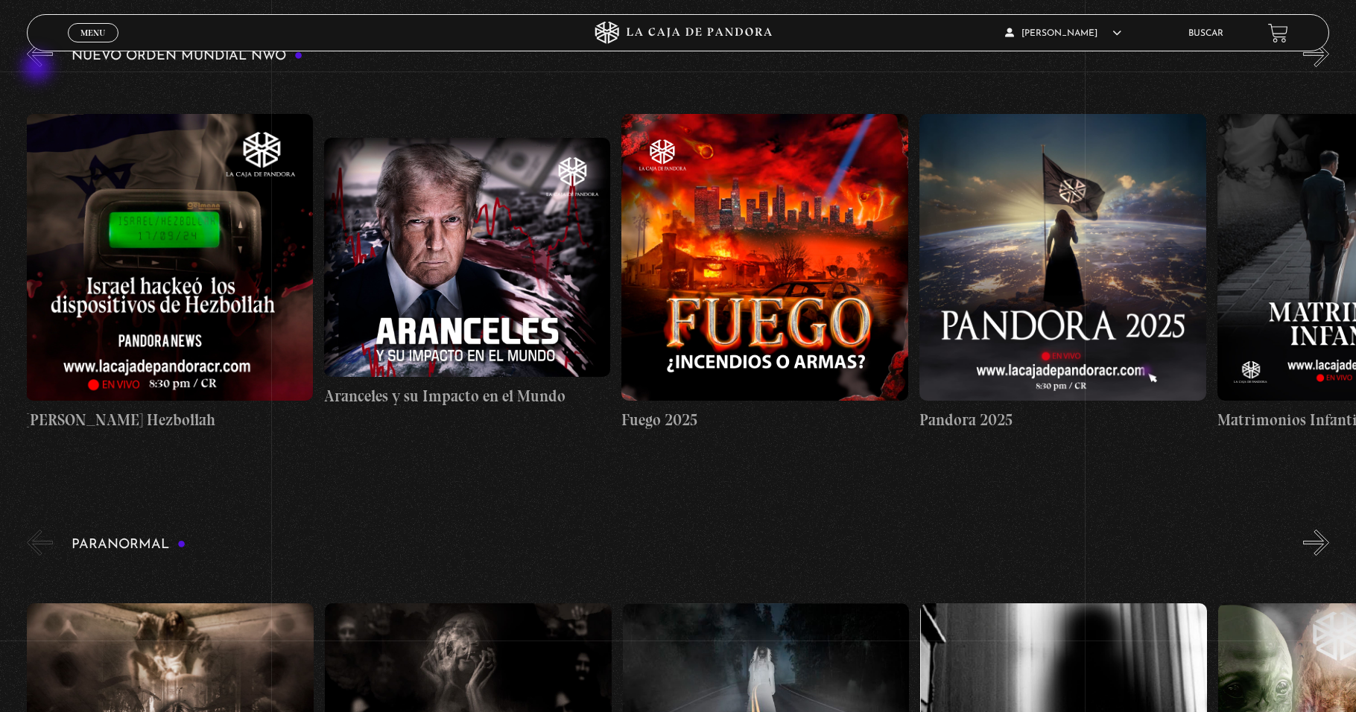
click at [39, 67] on button "«" at bounding box center [40, 54] width 26 height 26
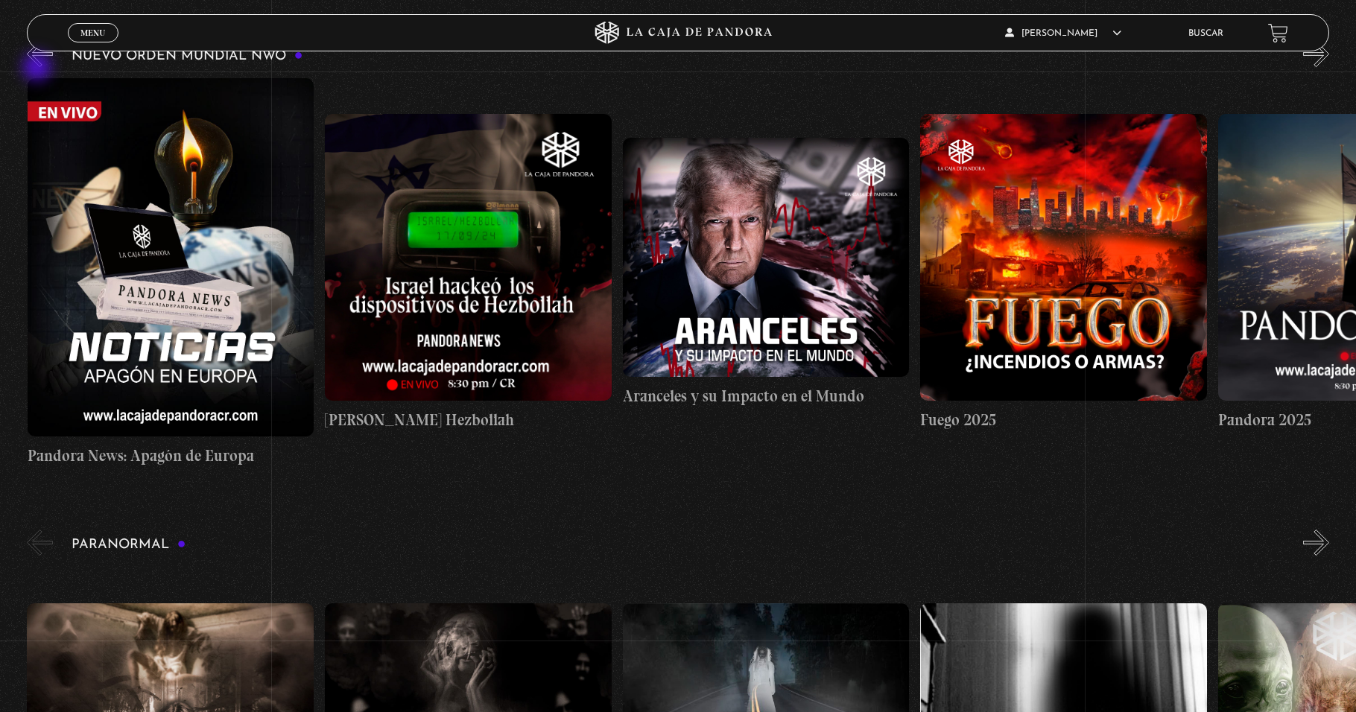
click at [39, 67] on button "«" at bounding box center [40, 54] width 26 height 26
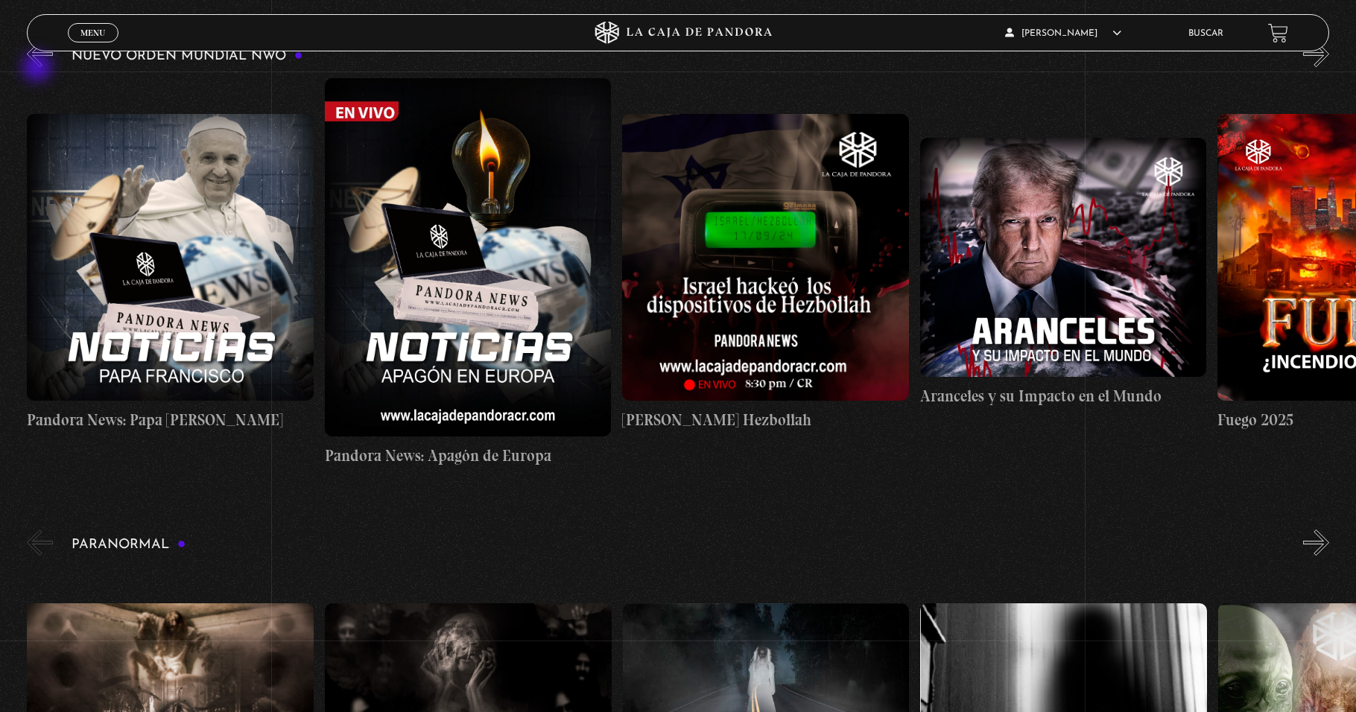
click at [39, 67] on button "«" at bounding box center [40, 54] width 26 height 26
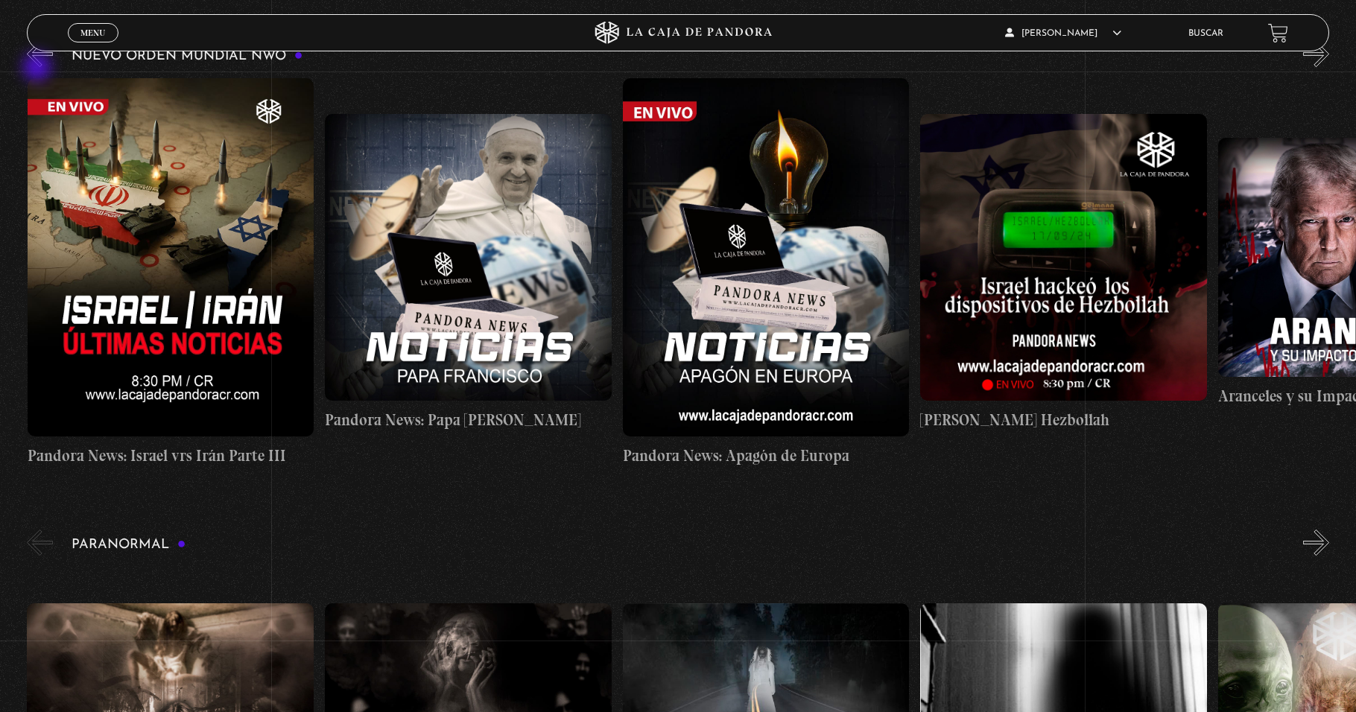
click at [39, 67] on button "«" at bounding box center [40, 54] width 26 height 26
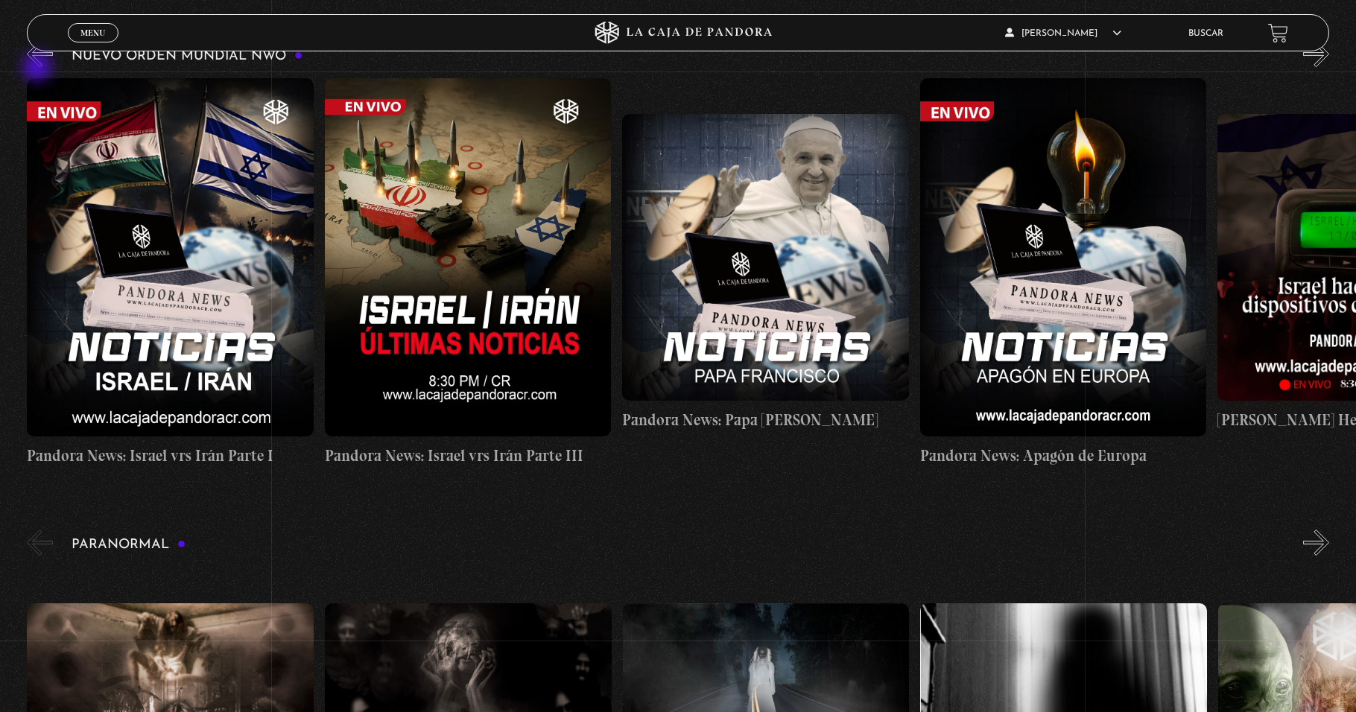
click at [39, 67] on button "«" at bounding box center [40, 54] width 26 height 26
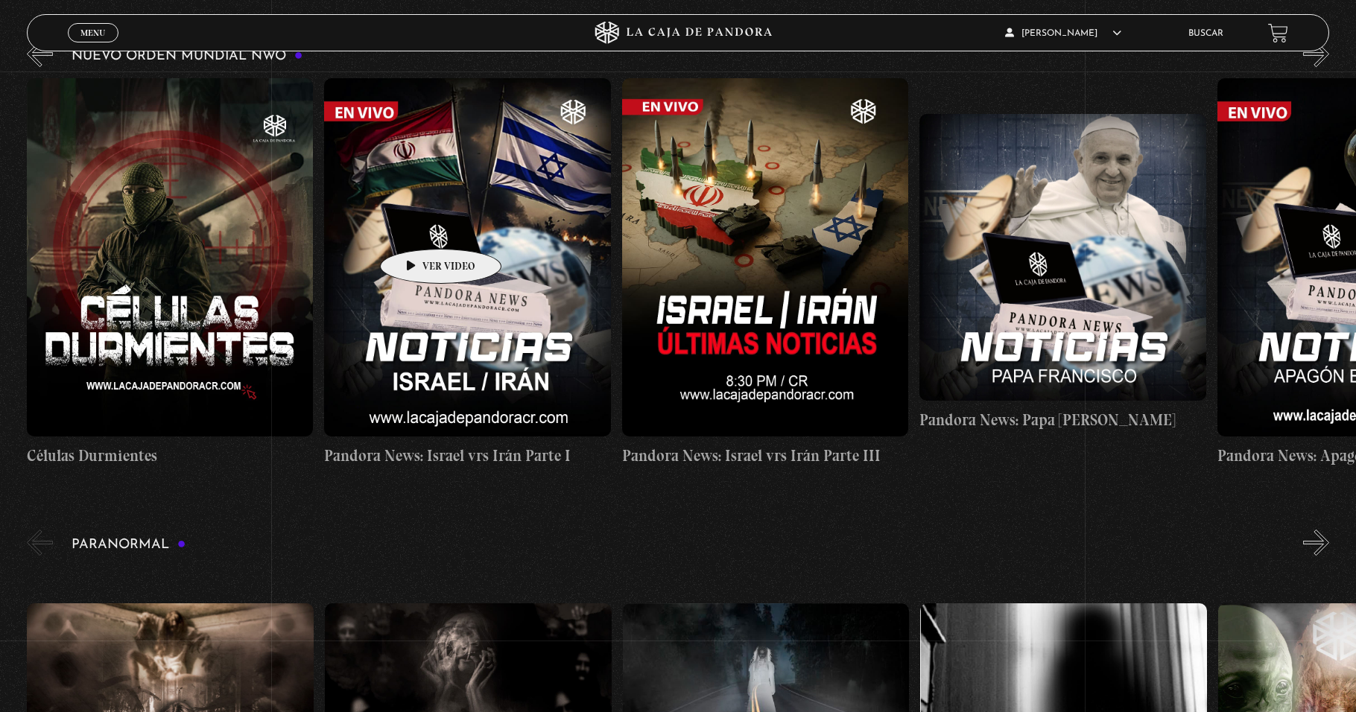
scroll to position [0, 595]
click at [445, 342] on figure at bounding box center [468, 257] width 287 height 358
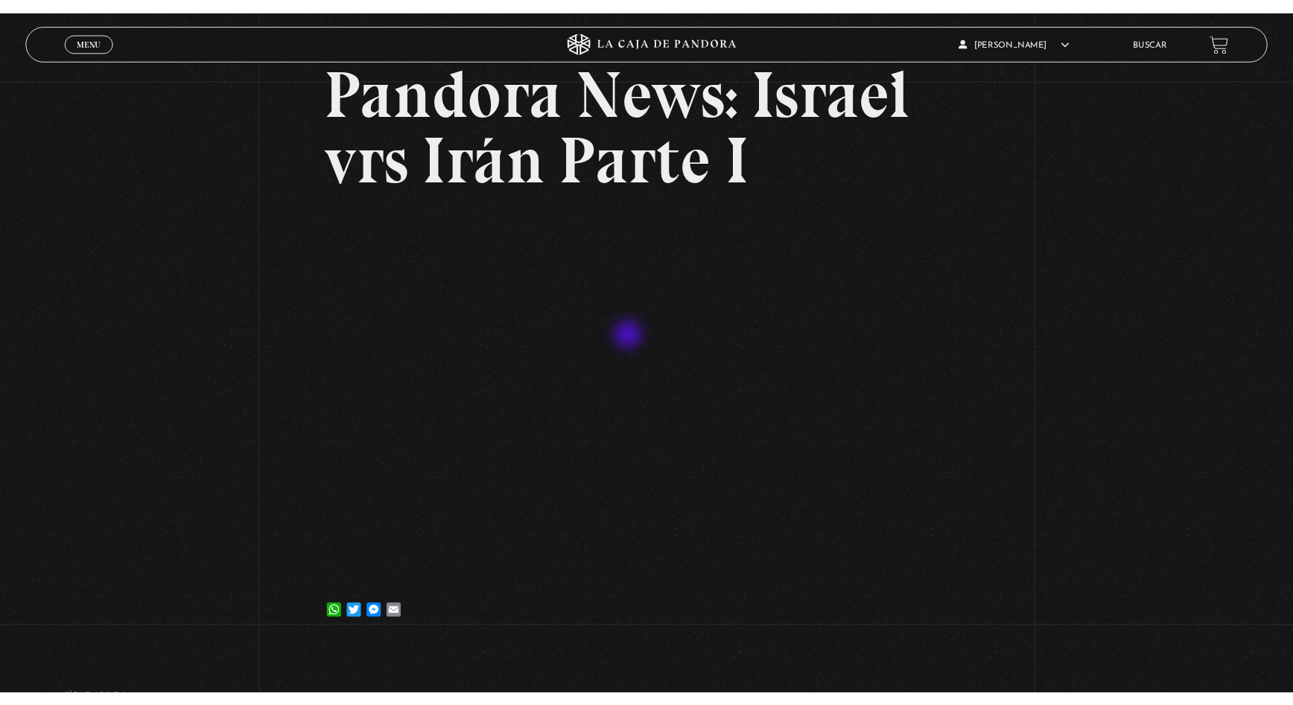
scroll to position [149, 0]
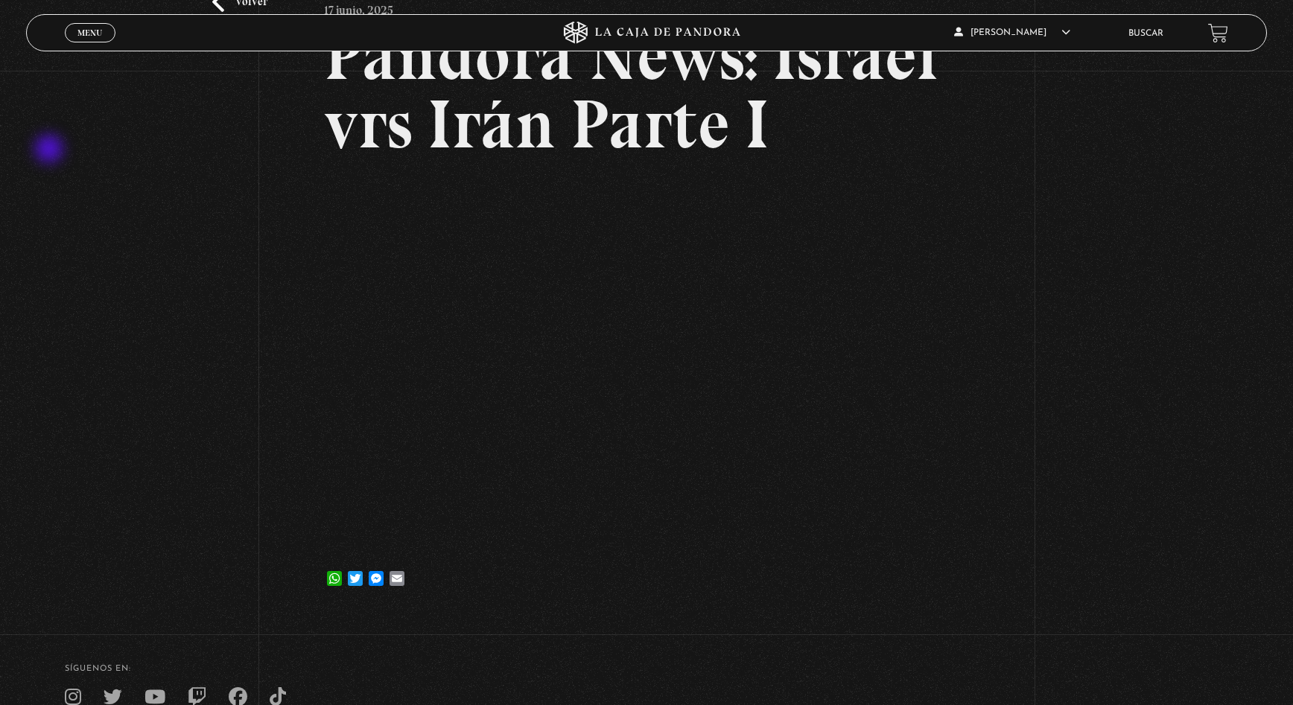
click at [51, 150] on div "Volver 17 junio, 2025 Pandora News: Israel vrs Irán Parte I WhatsApp Twitter Me…" at bounding box center [646, 267] width 1293 height 691
click at [77, 172] on div "Volver 17 junio, 2025 Pandora News: Israel vrs Irán Parte I WhatsApp Twitter Me…" at bounding box center [646, 267] width 1293 height 691
click at [229, 228] on div "Volver 17 junio, 2025 Pandora News: Israel vrs Irán Parte I WhatsApp Twitter Me…" at bounding box center [646, 267] width 1293 height 691
click at [185, 243] on div "Volver 17 junio, 2025 Pandora News: Israel vrs Irán Parte I WhatsApp Twitter Me…" at bounding box center [646, 267] width 1293 height 691
click at [170, 239] on div "Volver 17 junio, 2025 Pandora News: Israel vrs Irán Parte I WhatsApp Twitter Me…" at bounding box center [646, 267] width 1293 height 691
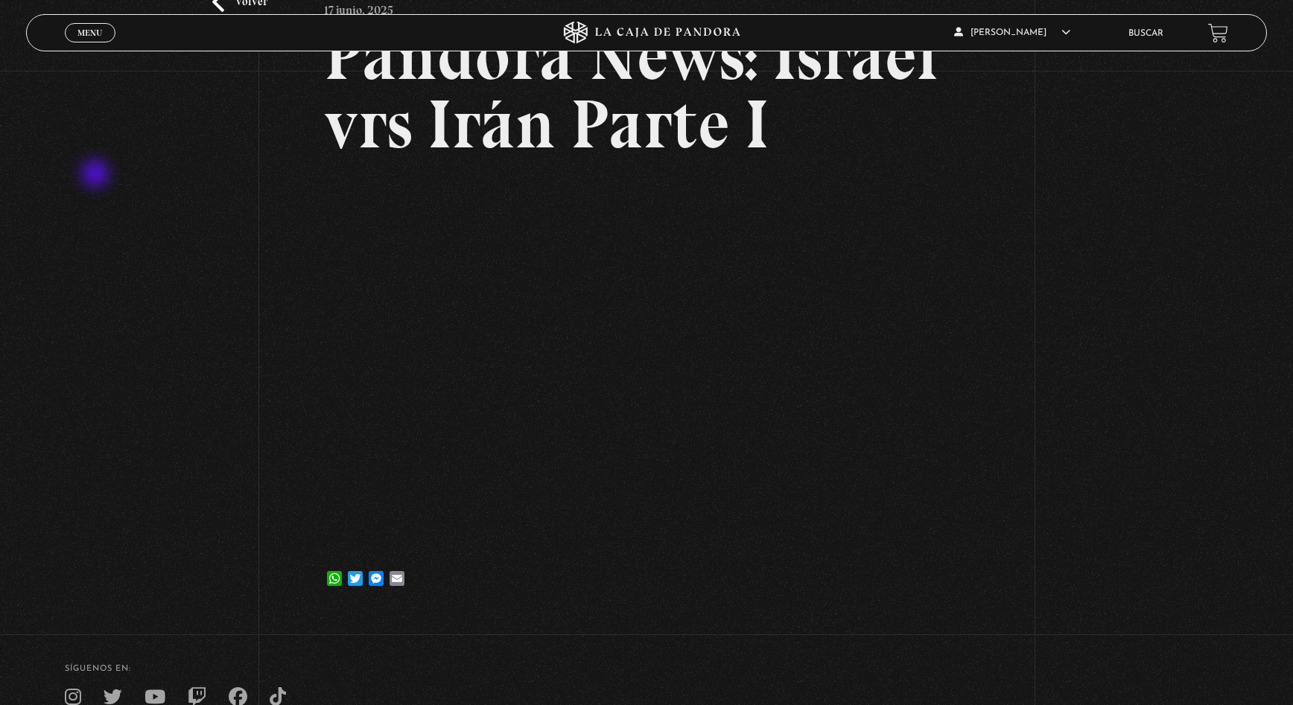
click at [95, 175] on div "Volver 17 junio, 2025 Pandora News: Israel vrs Irán Parte I WhatsApp Twitter Me…" at bounding box center [646, 267] width 1293 height 691
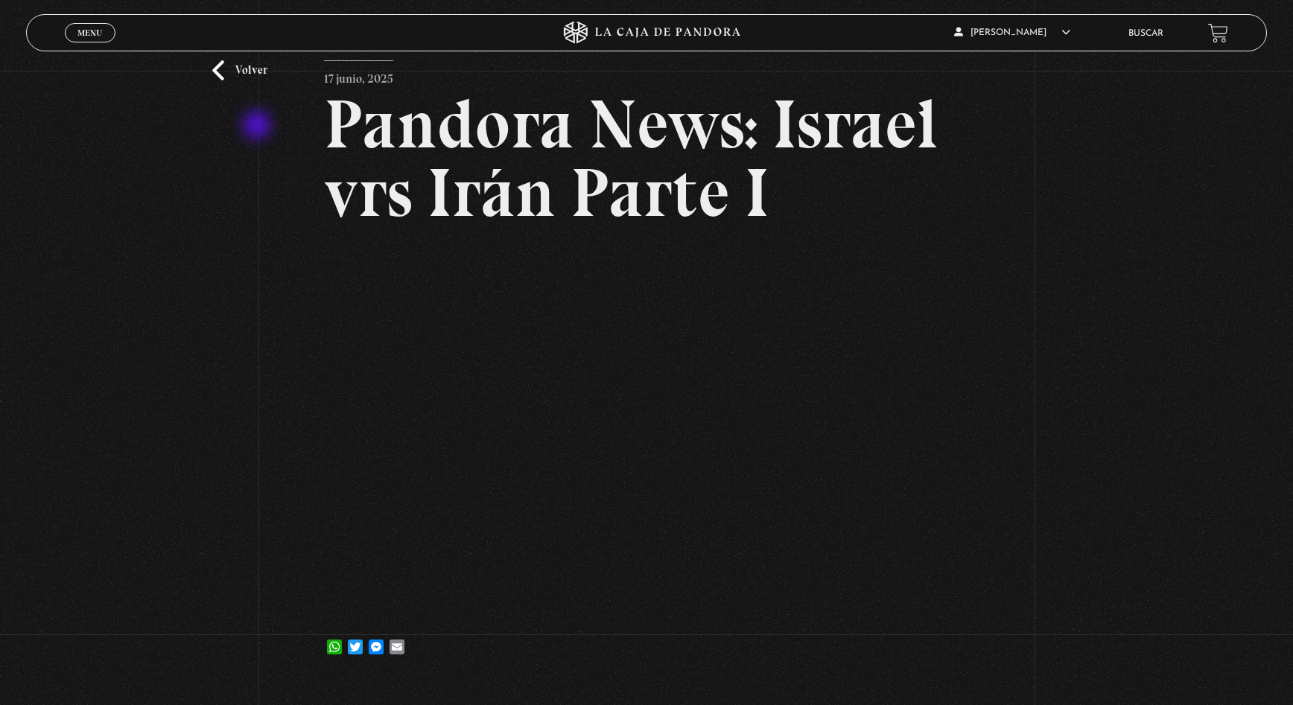
scroll to position [0, 0]
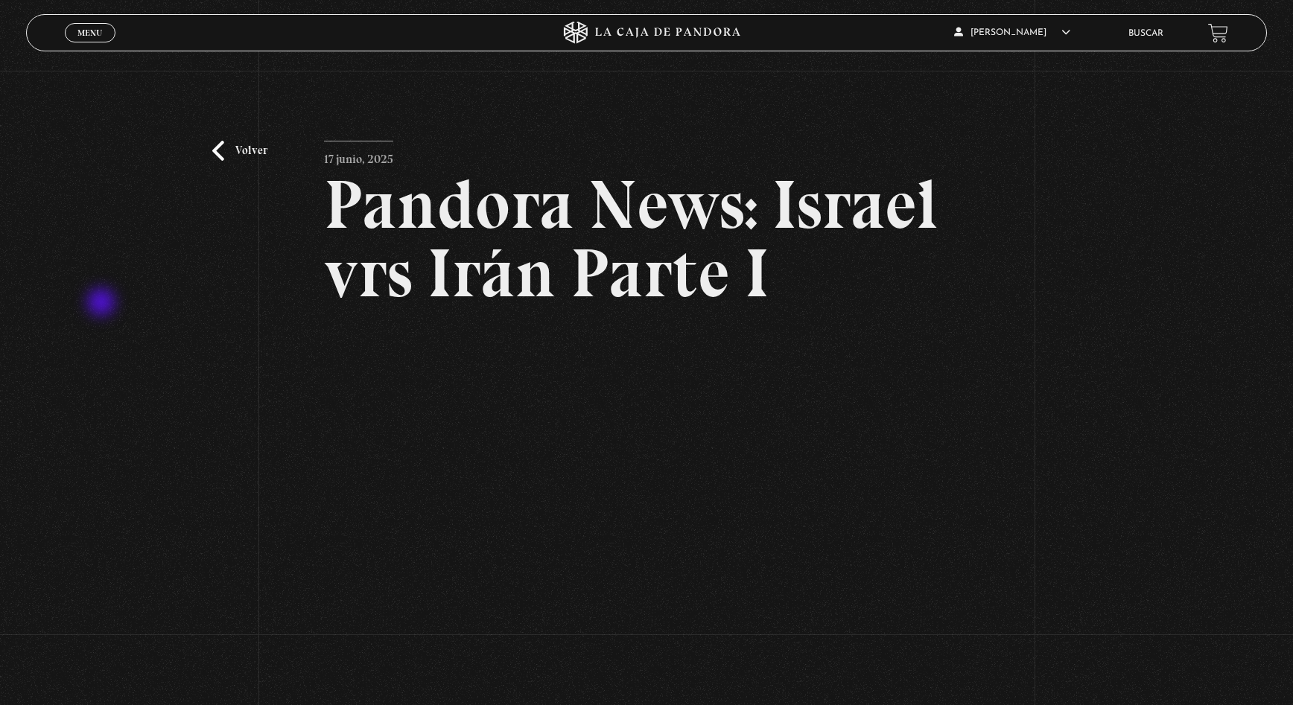
click at [103, 304] on div "Volver 17 junio, 2025 Pandora News: Israel vrs Irán Parte I WhatsApp Twitter Me…" at bounding box center [646, 416] width 1293 height 691
click at [54, 182] on div "Volver 17 junio, 2025 Pandora News: Israel vrs Irán Parte I WhatsApp Twitter Me…" at bounding box center [646, 416] width 1293 height 691
click at [222, 152] on link "Volver" at bounding box center [239, 151] width 55 height 20
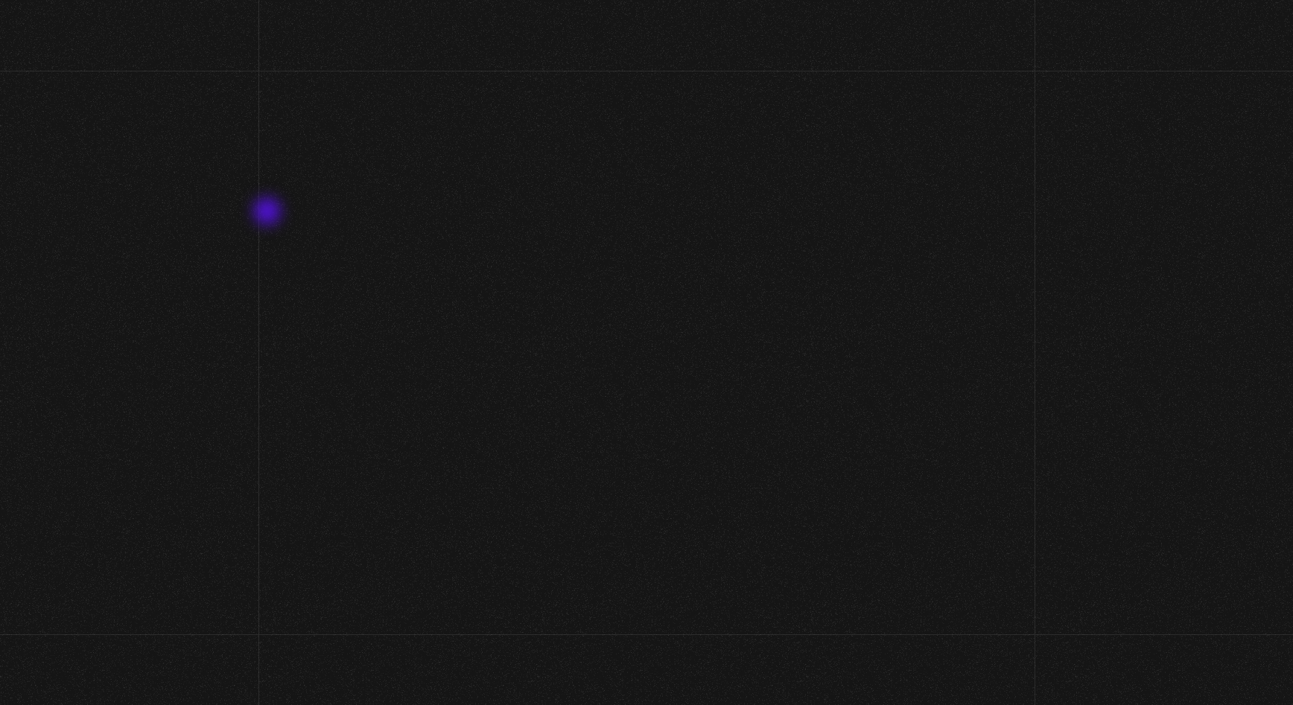
scroll to position [297, 0]
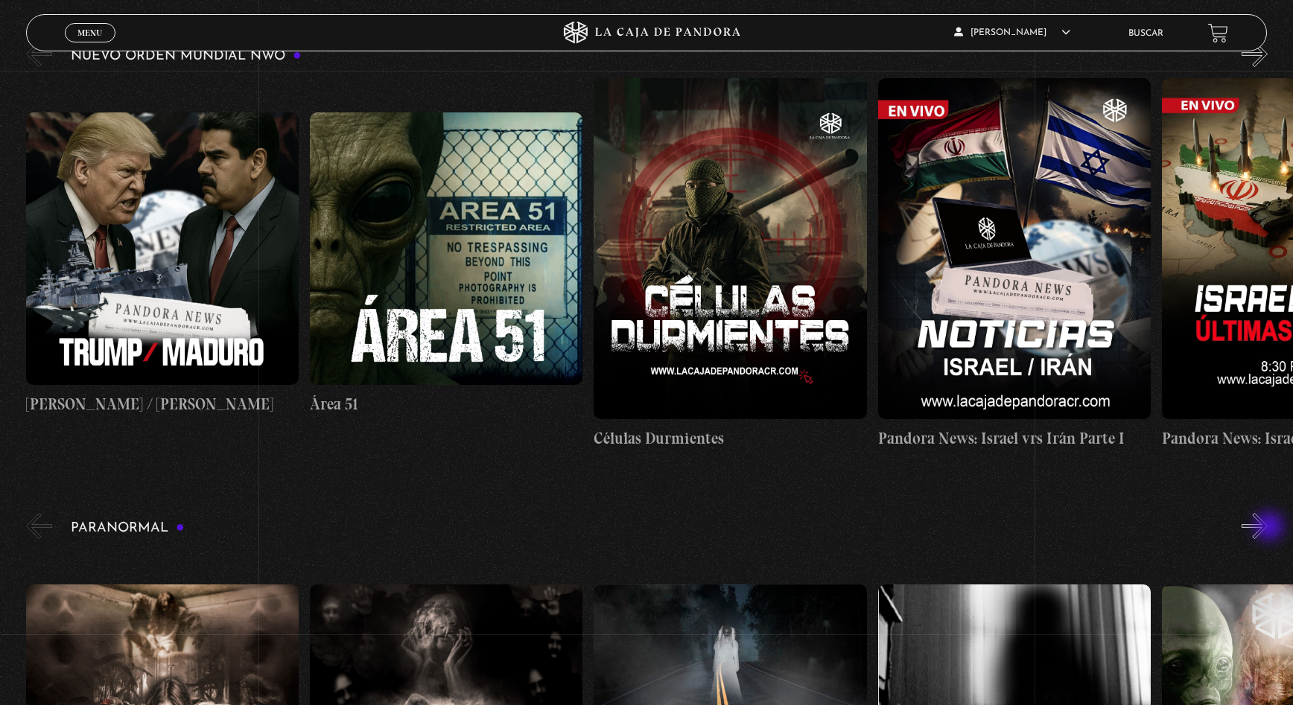
click at [1268, 528] on button "»" at bounding box center [1255, 526] width 26 height 26
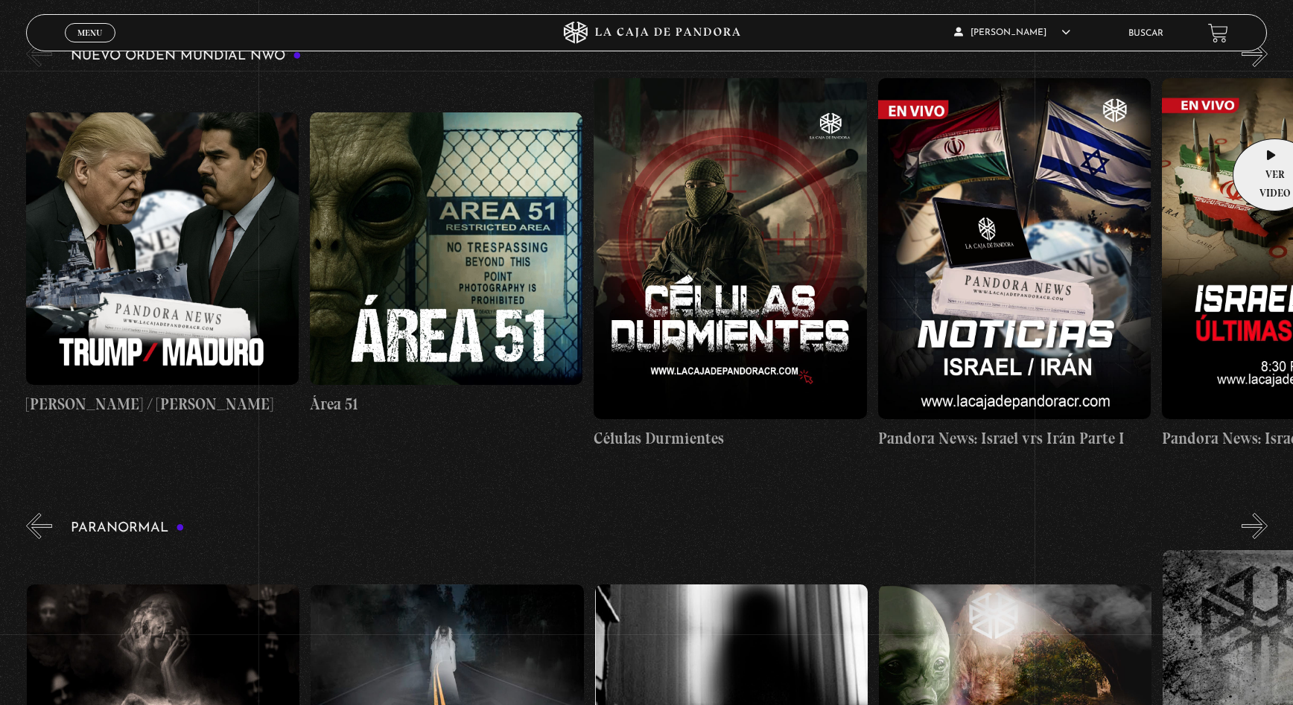
scroll to position [0, 284]
click at [1268, 51] on button "»" at bounding box center [1255, 54] width 26 height 26
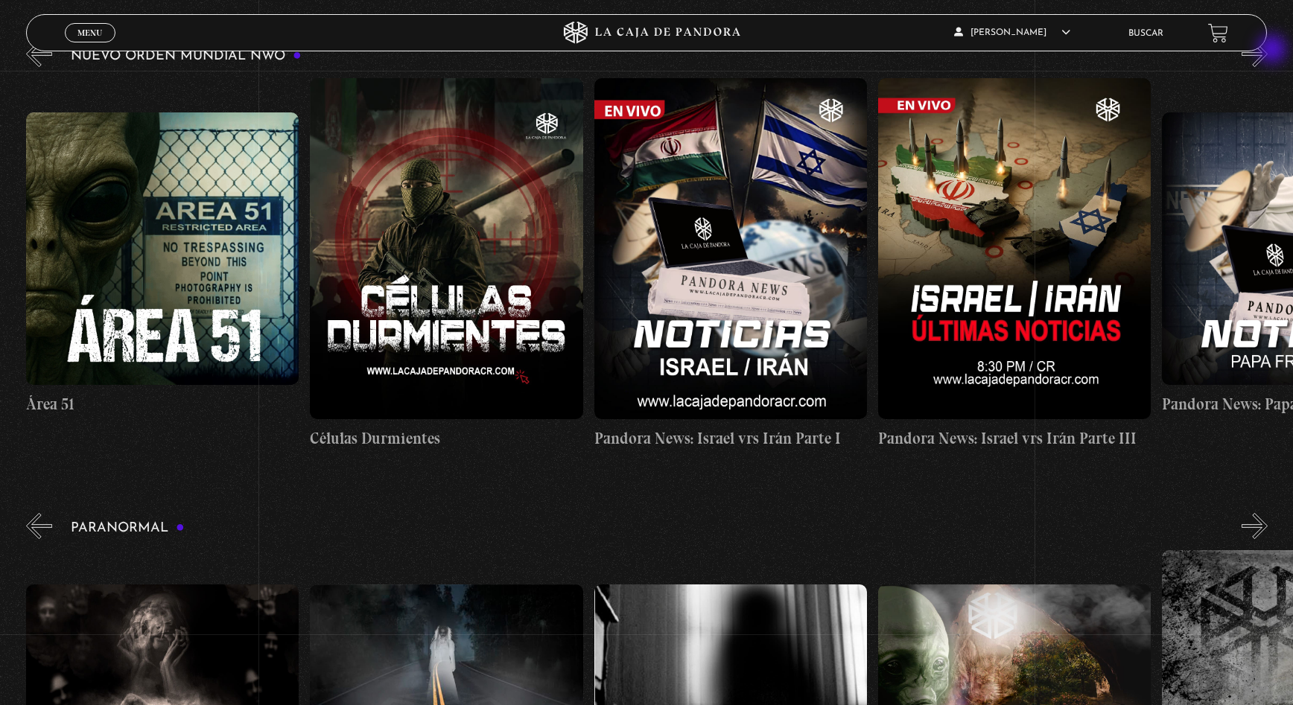
click at [1268, 51] on button "»" at bounding box center [1255, 54] width 26 height 26
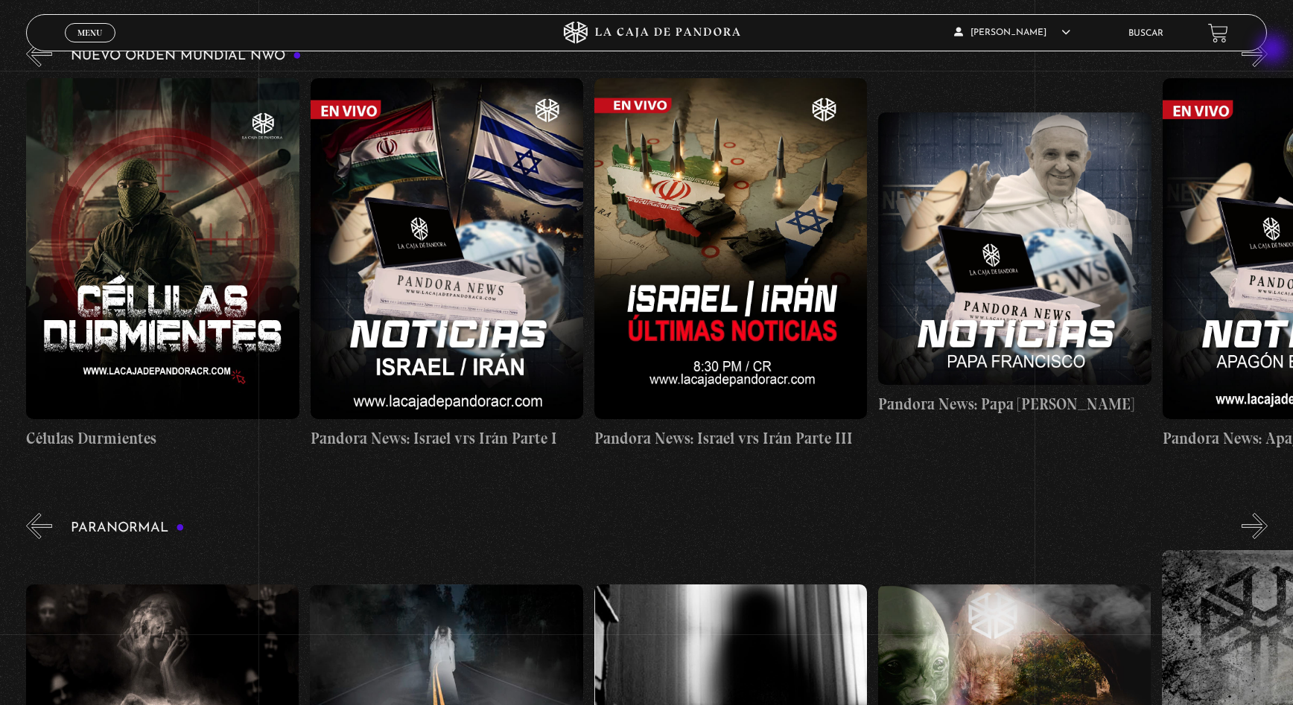
click at [1268, 51] on button "»" at bounding box center [1255, 54] width 26 height 26
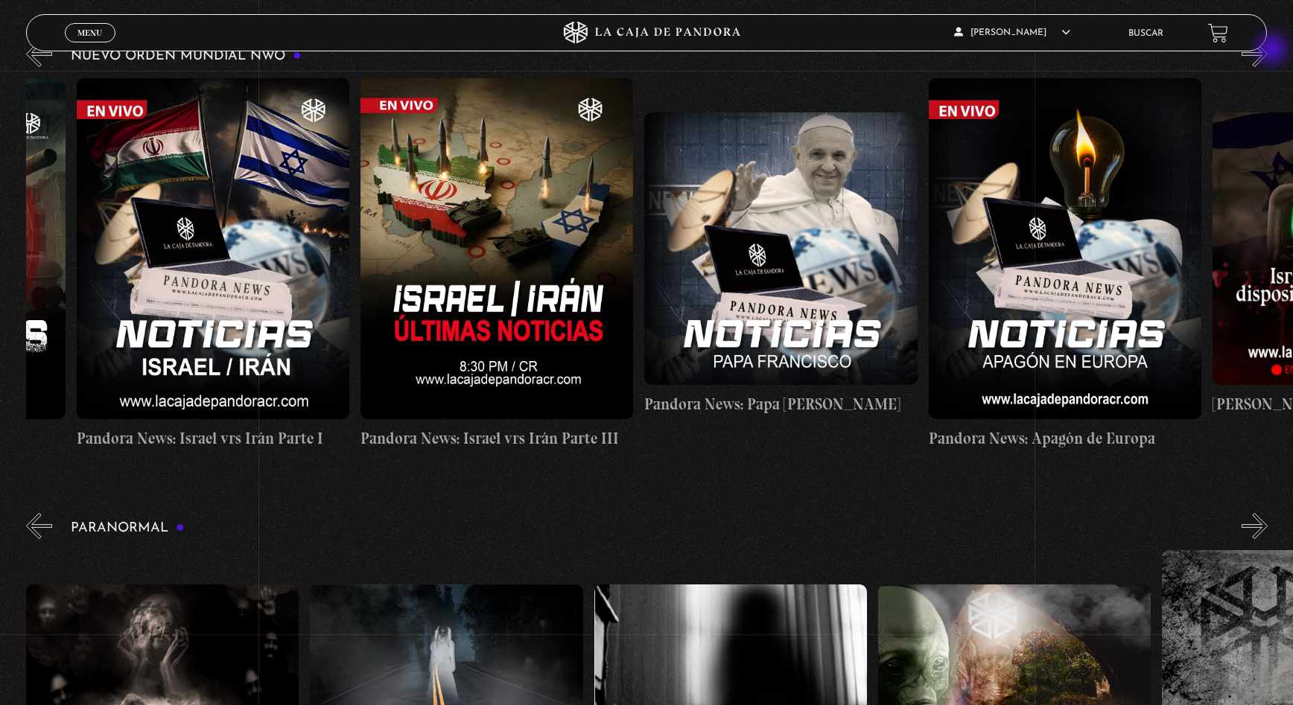
click at [1268, 51] on button "»" at bounding box center [1255, 54] width 26 height 26
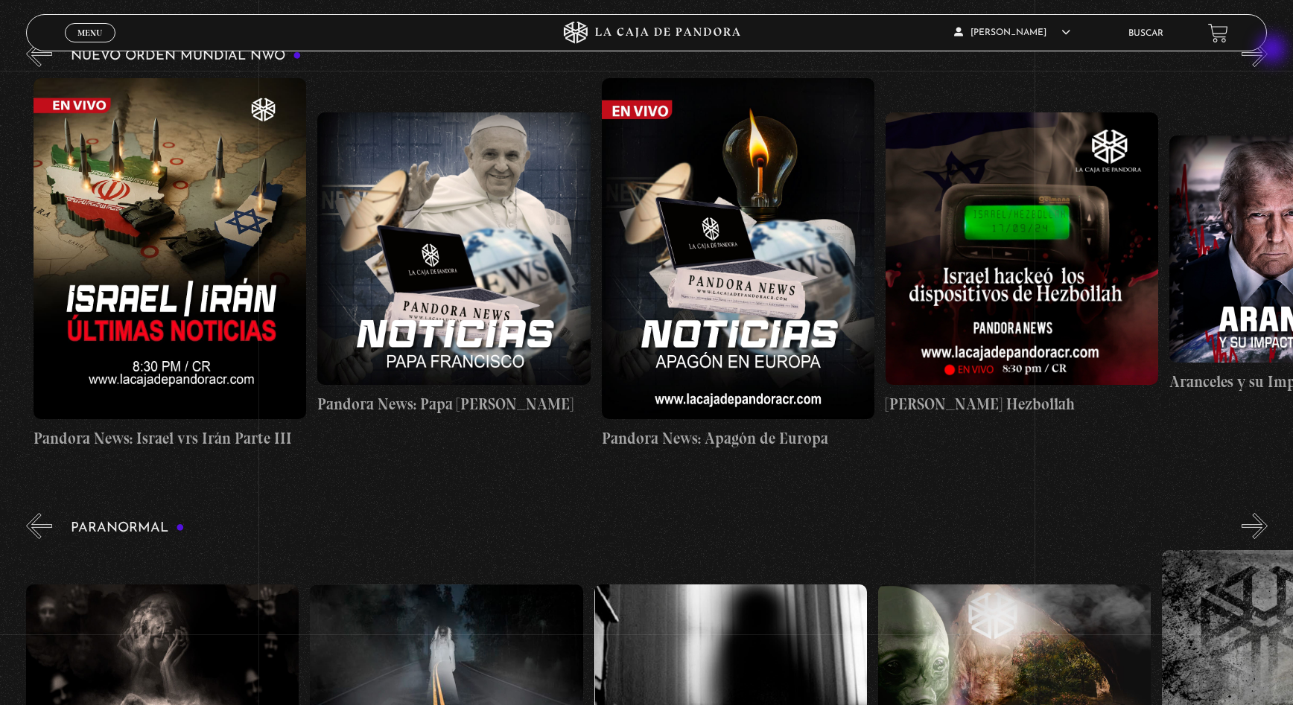
click at [1268, 51] on button "»" at bounding box center [1255, 54] width 26 height 26
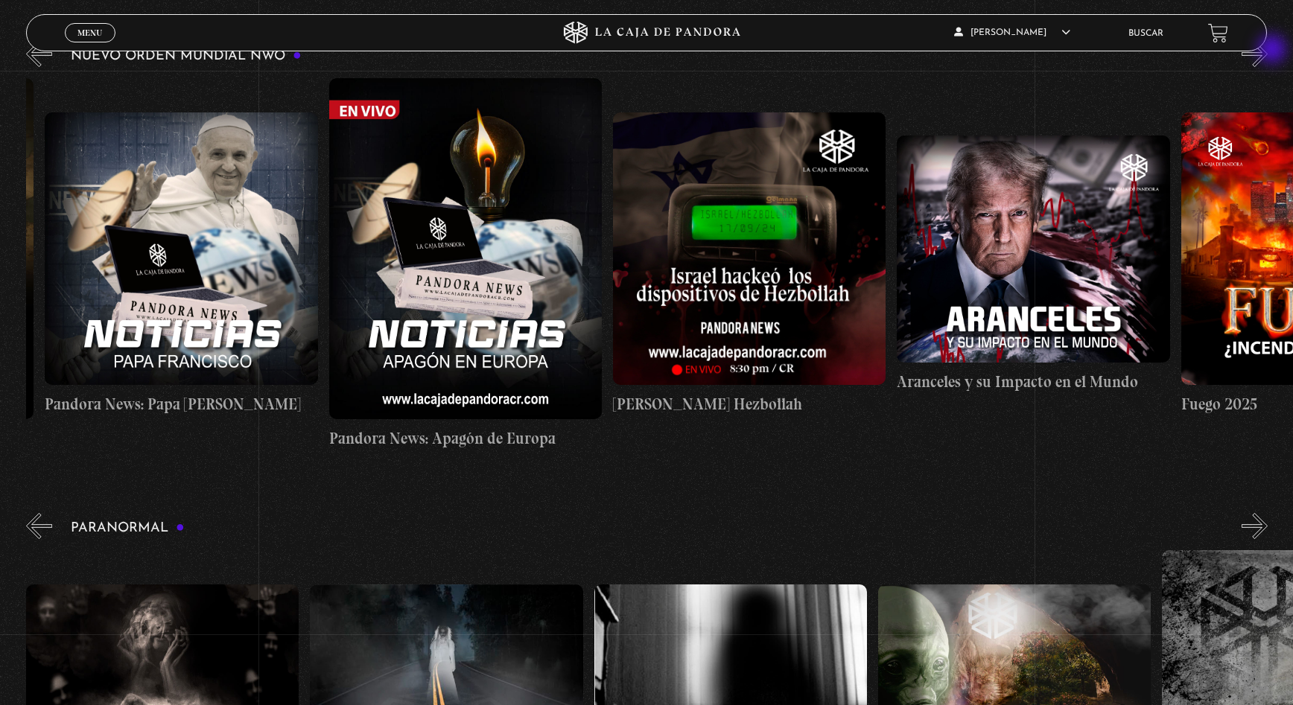
click at [1268, 51] on button "»" at bounding box center [1255, 54] width 26 height 26
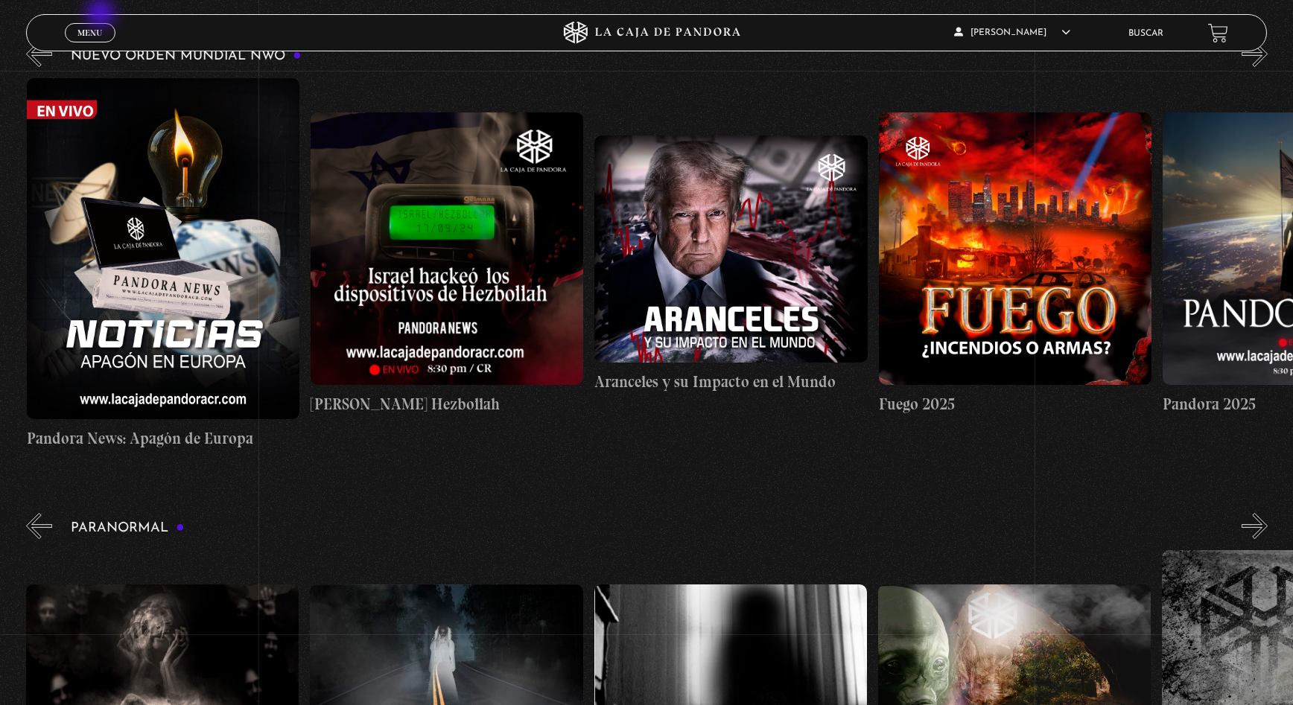
scroll to position [0, 1704]
click at [298, 53] on h3 "Nuevo Orden Mundial NWO" at bounding box center [186, 56] width 231 height 14
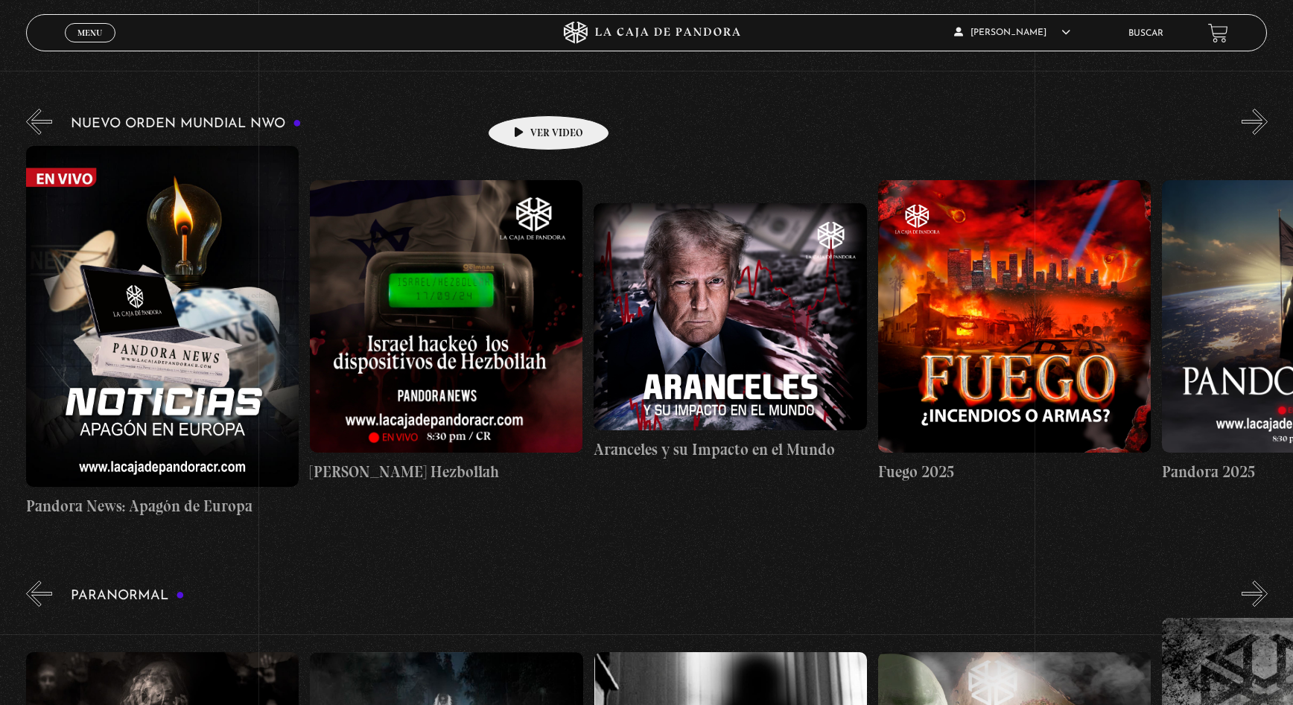
scroll to position [148, 0]
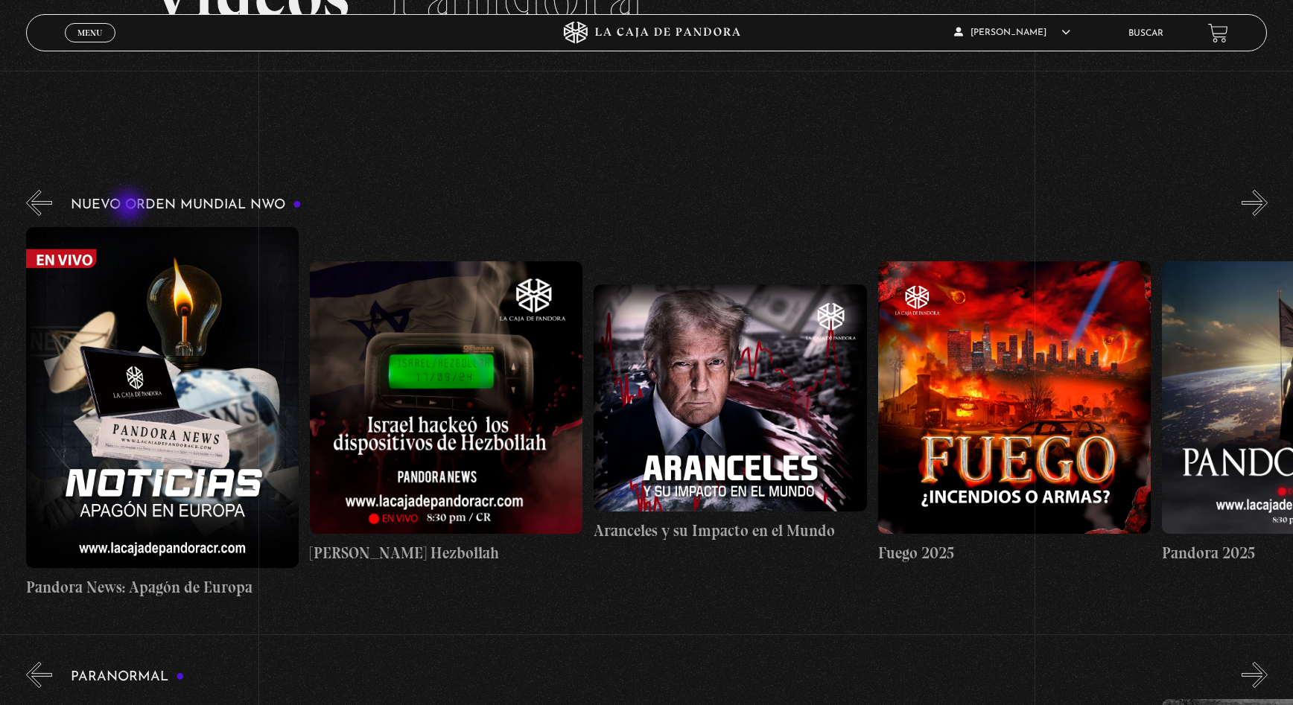
click at [130, 207] on h3 "Nuevo Orden Mundial NWO" at bounding box center [186, 205] width 231 height 14
click at [1283, 201] on div "Nuevo Orden Mundial NWO 2023" at bounding box center [659, 393] width 1267 height 412
click at [1268, 202] on button "»" at bounding box center [1255, 203] width 26 height 26
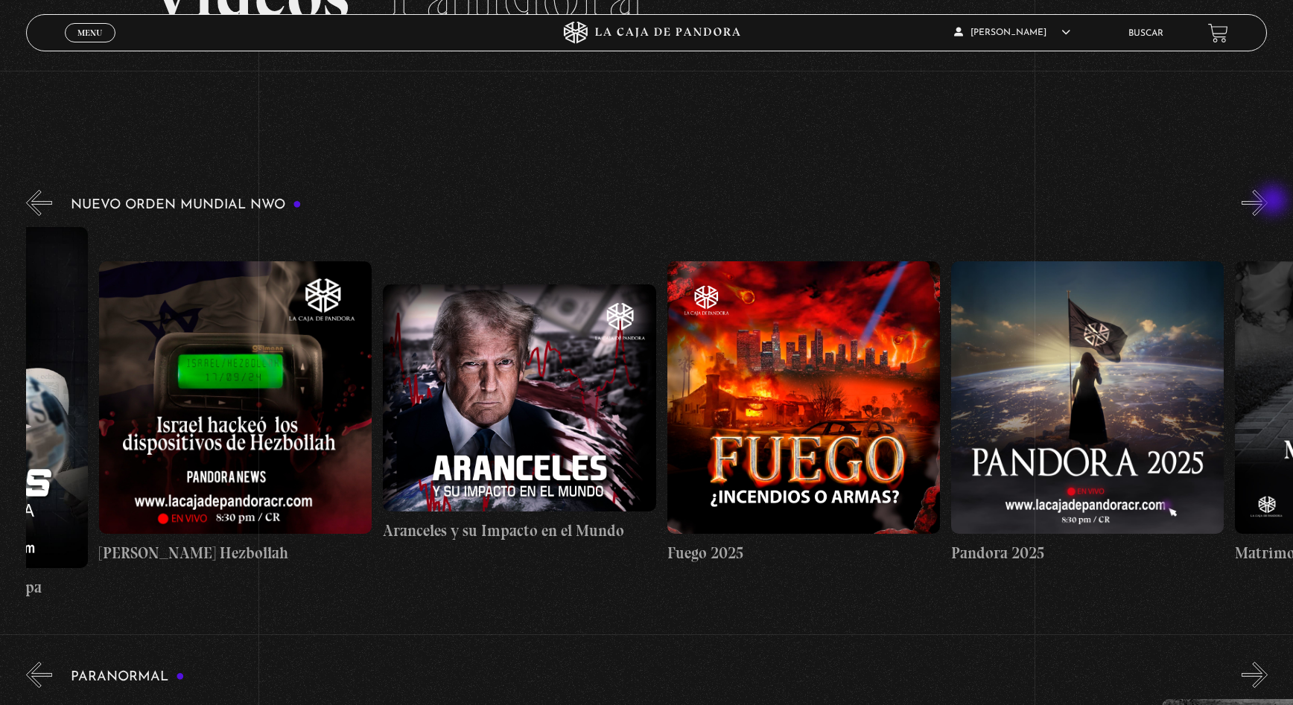
click at [1268, 202] on button "»" at bounding box center [1255, 203] width 26 height 26
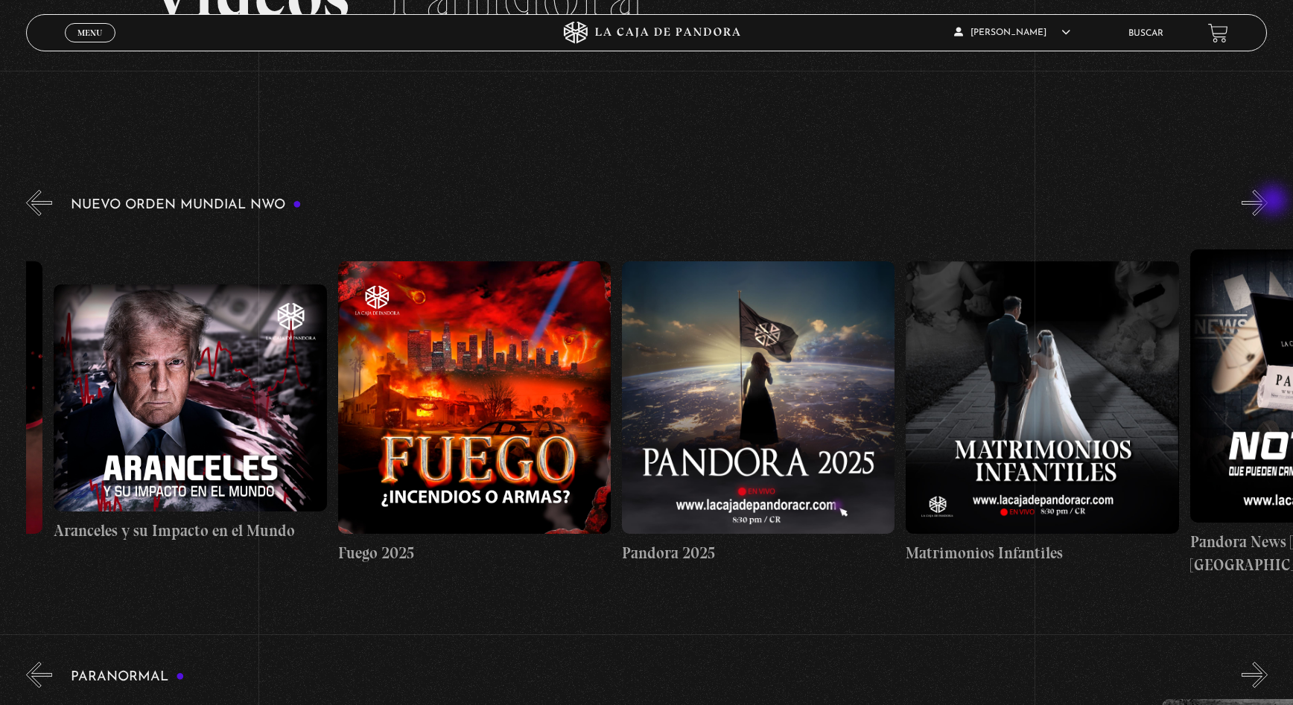
click at [1268, 202] on button "»" at bounding box center [1255, 203] width 26 height 26
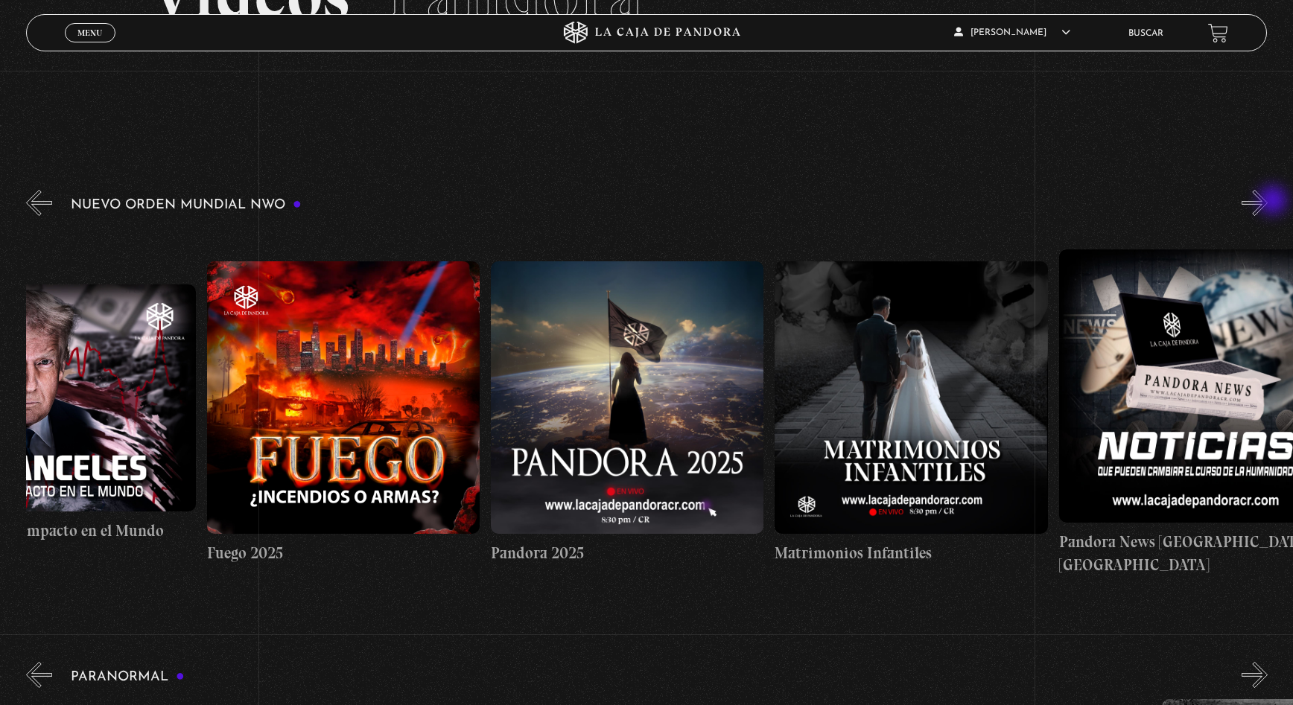
click at [1268, 202] on button "»" at bounding box center [1255, 203] width 26 height 26
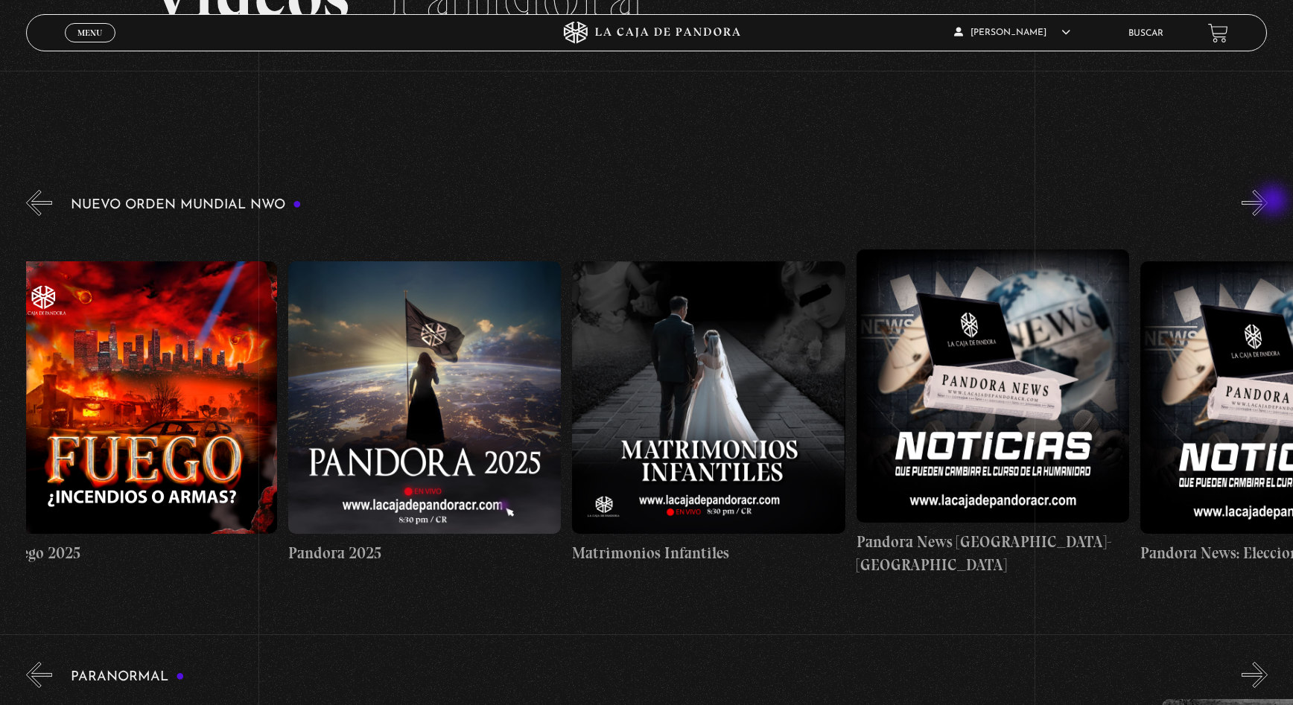
click at [1268, 202] on button "»" at bounding box center [1255, 203] width 26 height 26
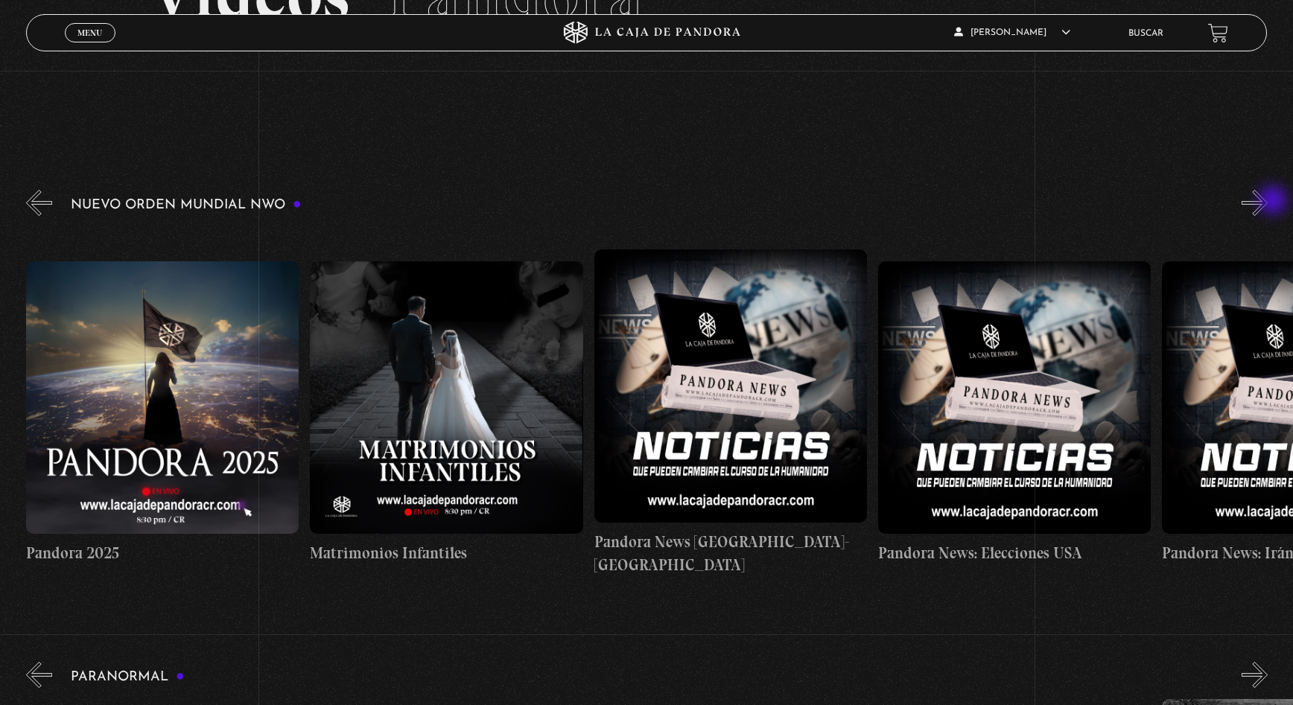
click at [1268, 202] on button "»" at bounding box center [1255, 203] width 26 height 26
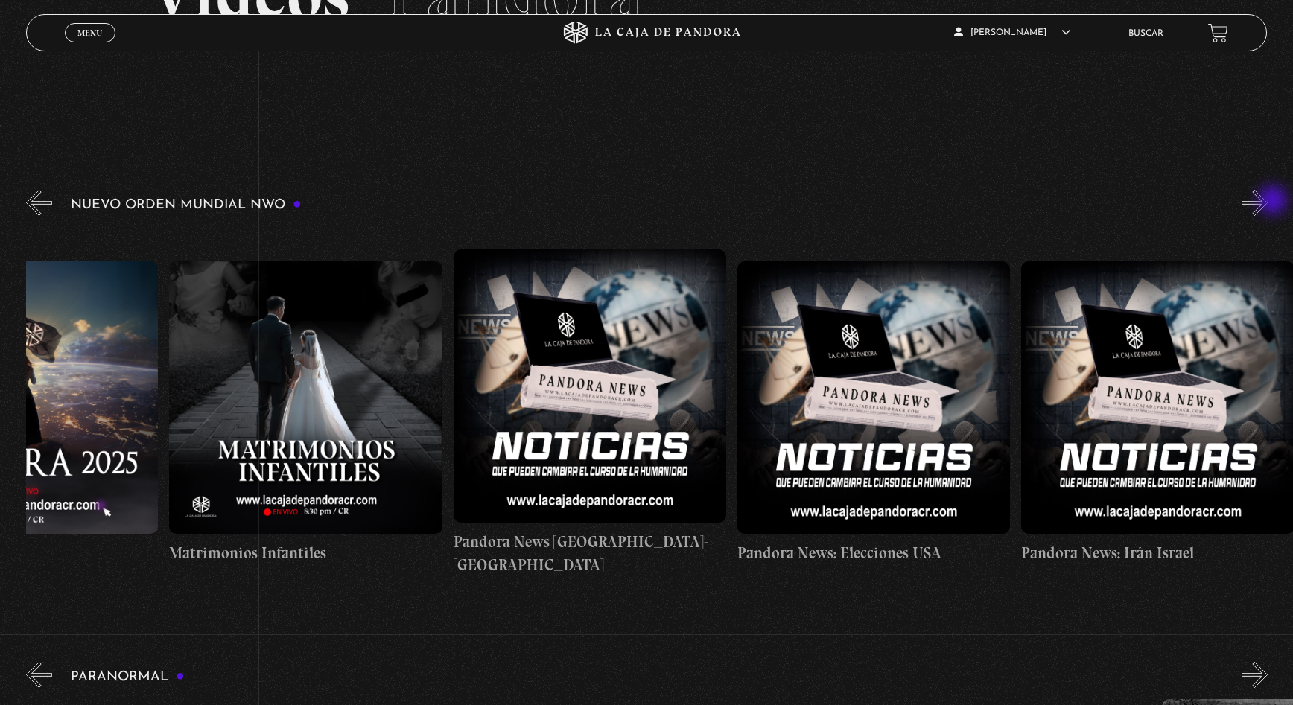
click at [1268, 202] on button "»" at bounding box center [1255, 203] width 26 height 26
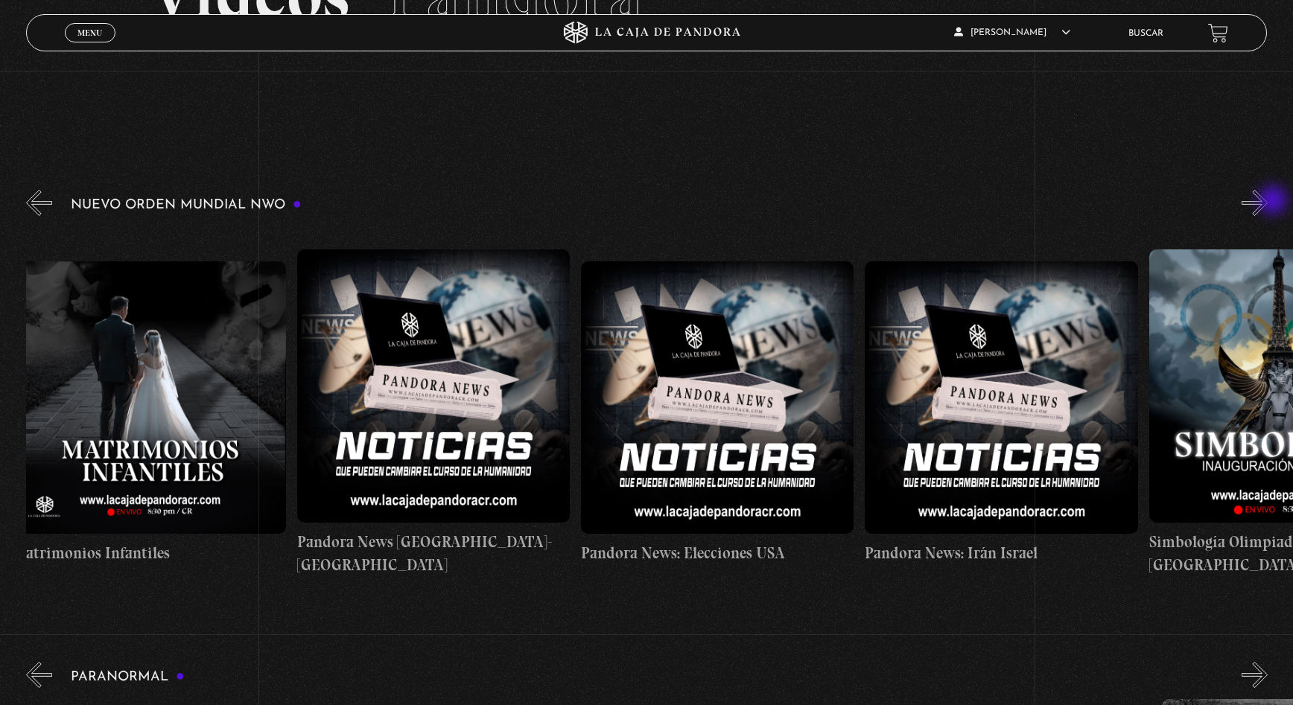
click at [1268, 202] on button "»" at bounding box center [1255, 203] width 26 height 26
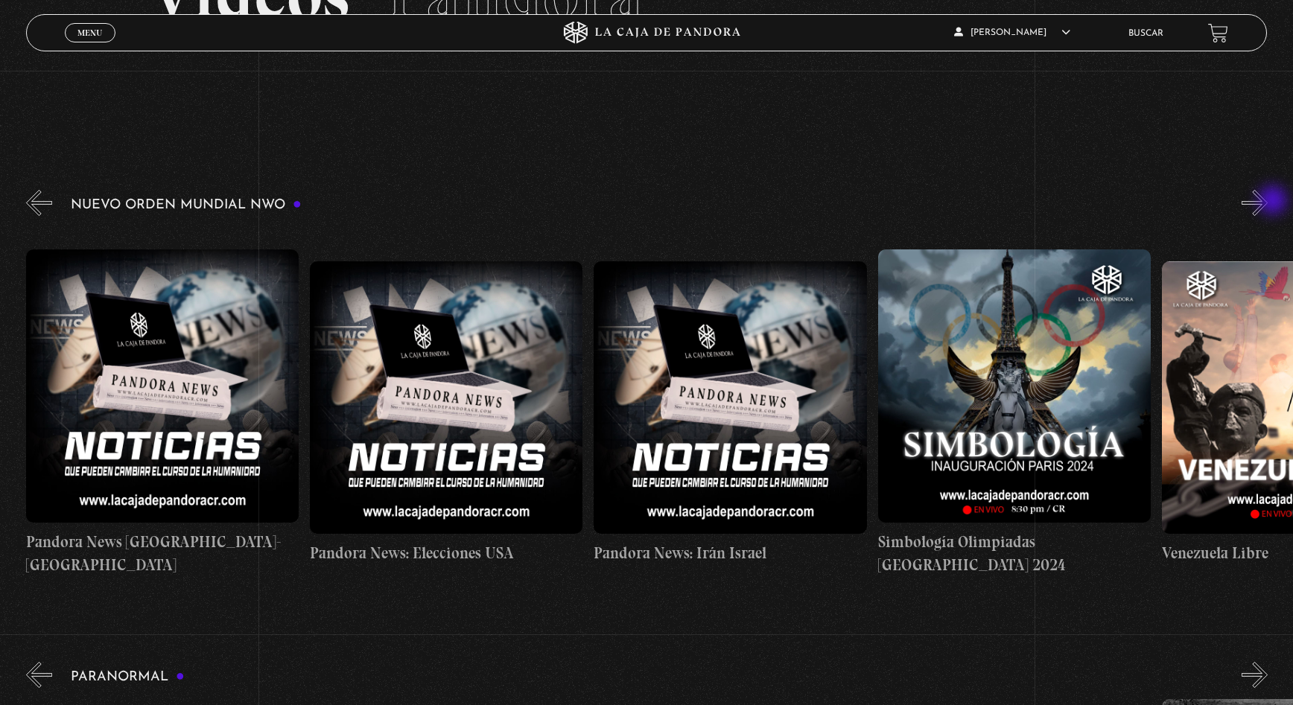
click at [1268, 202] on button "»" at bounding box center [1255, 203] width 26 height 26
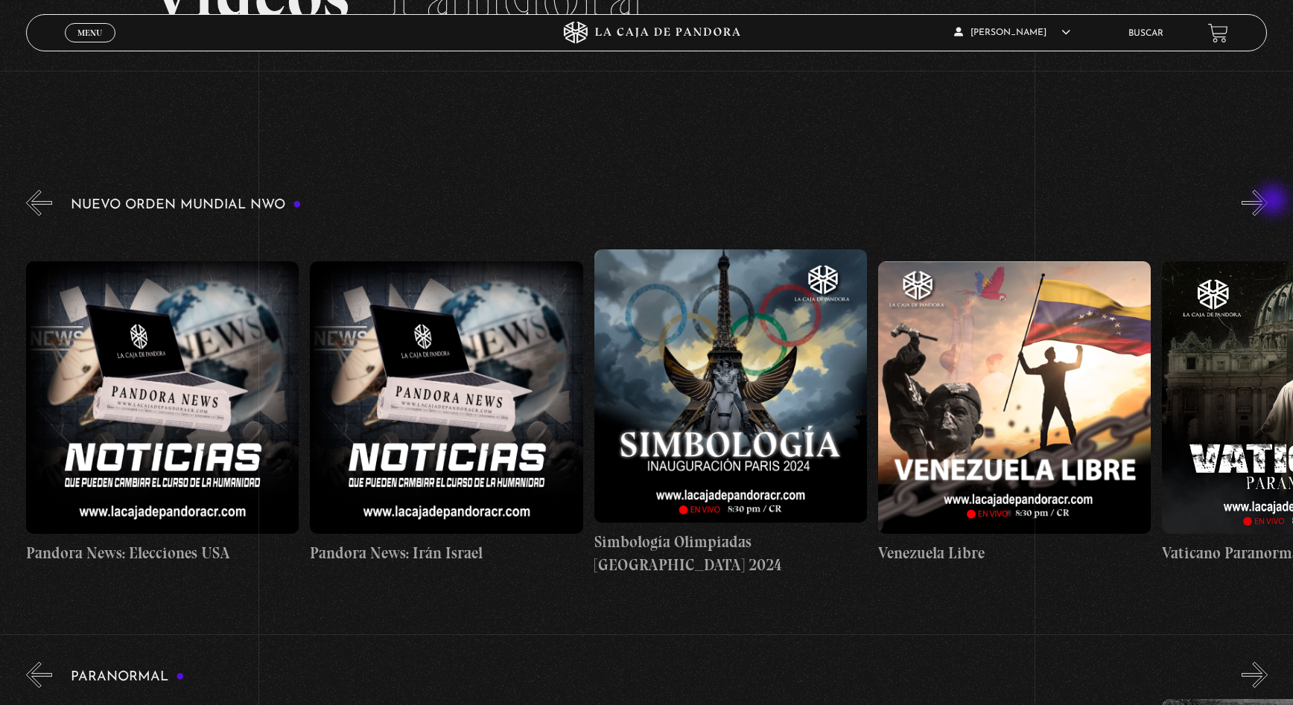
click at [1268, 202] on button "»" at bounding box center [1255, 203] width 26 height 26
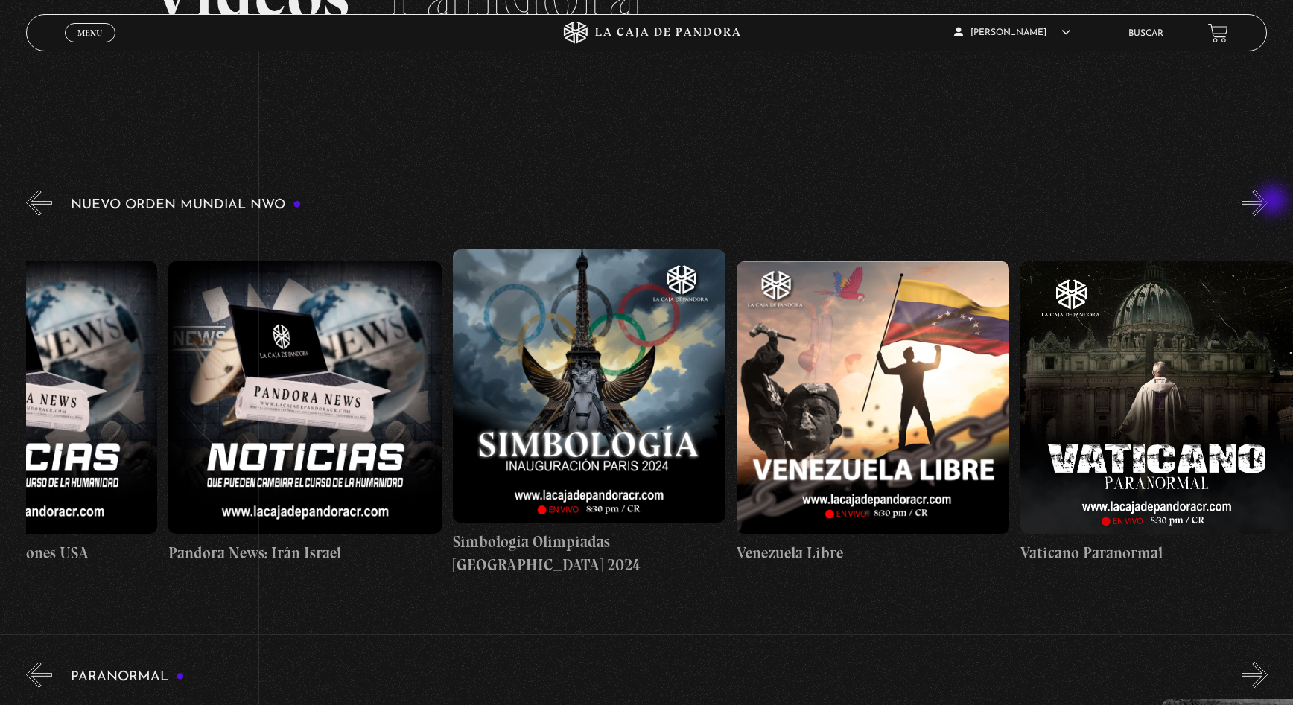
click at [1268, 202] on button "»" at bounding box center [1255, 203] width 26 height 26
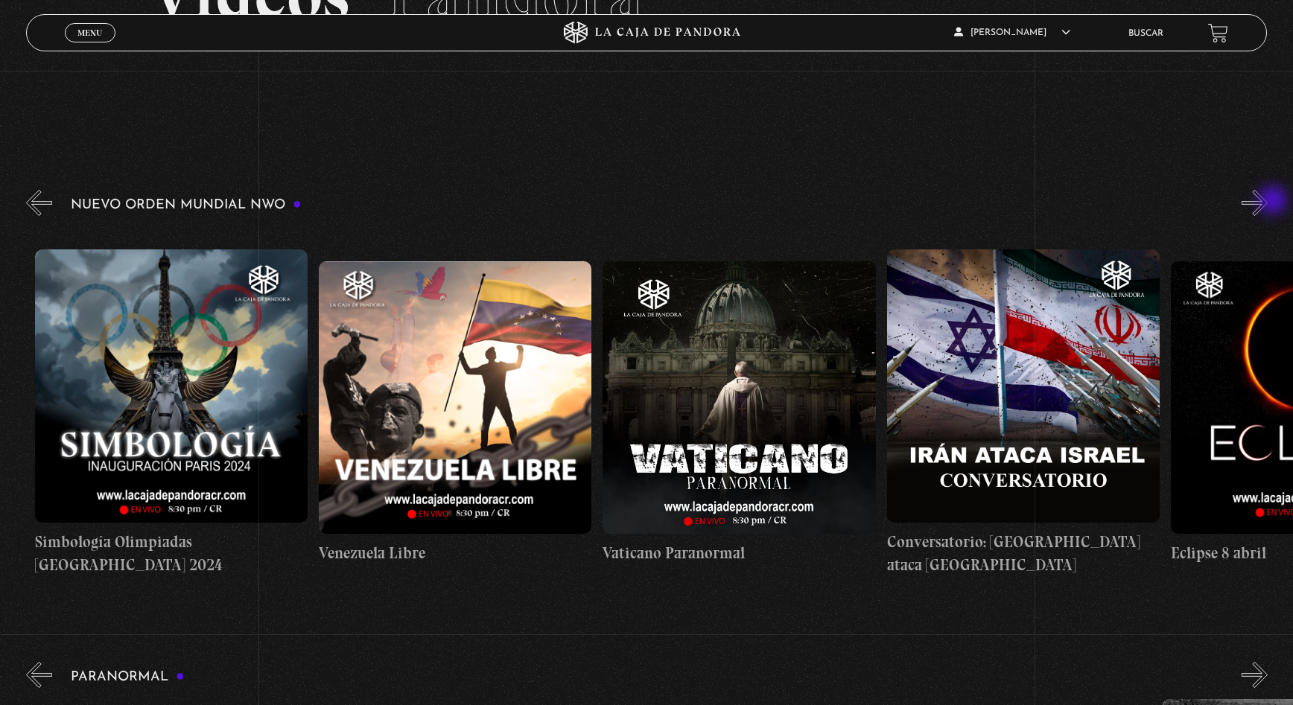
click at [1268, 202] on button "»" at bounding box center [1255, 203] width 26 height 26
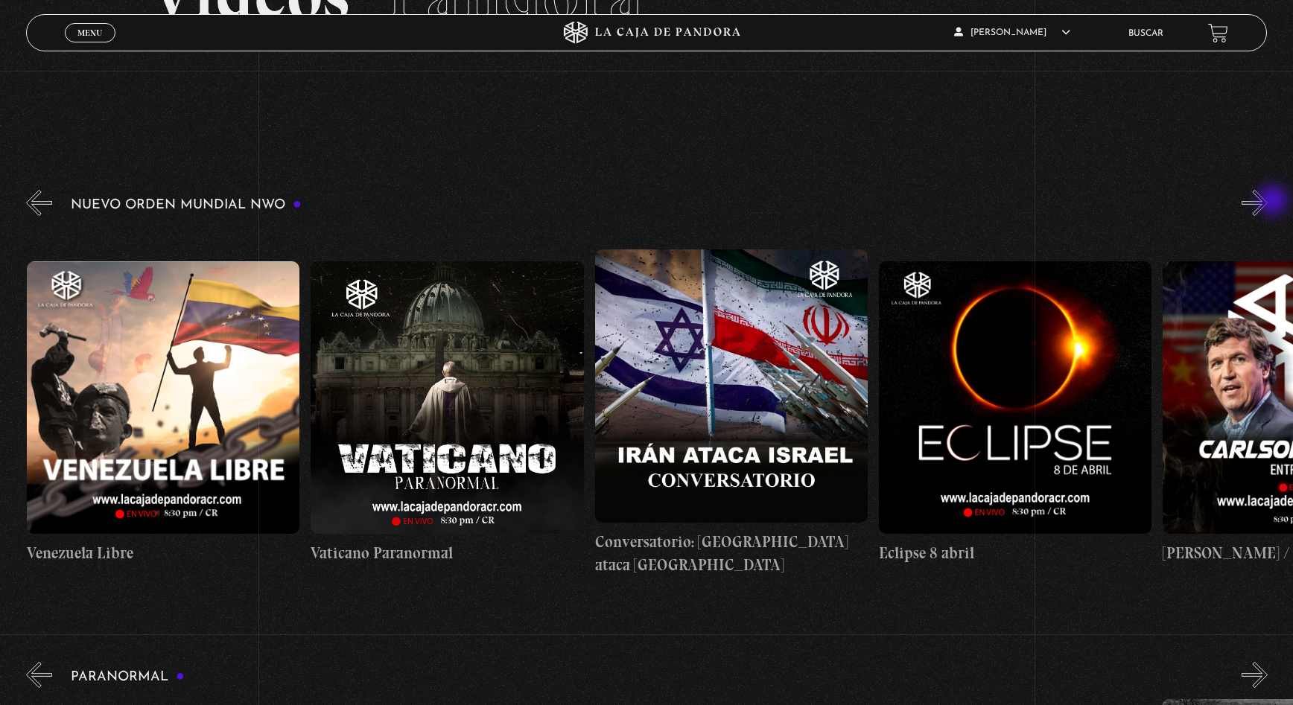
scroll to position [0, 4544]
click at [1268, 202] on button "»" at bounding box center [1255, 203] width 26 height 26
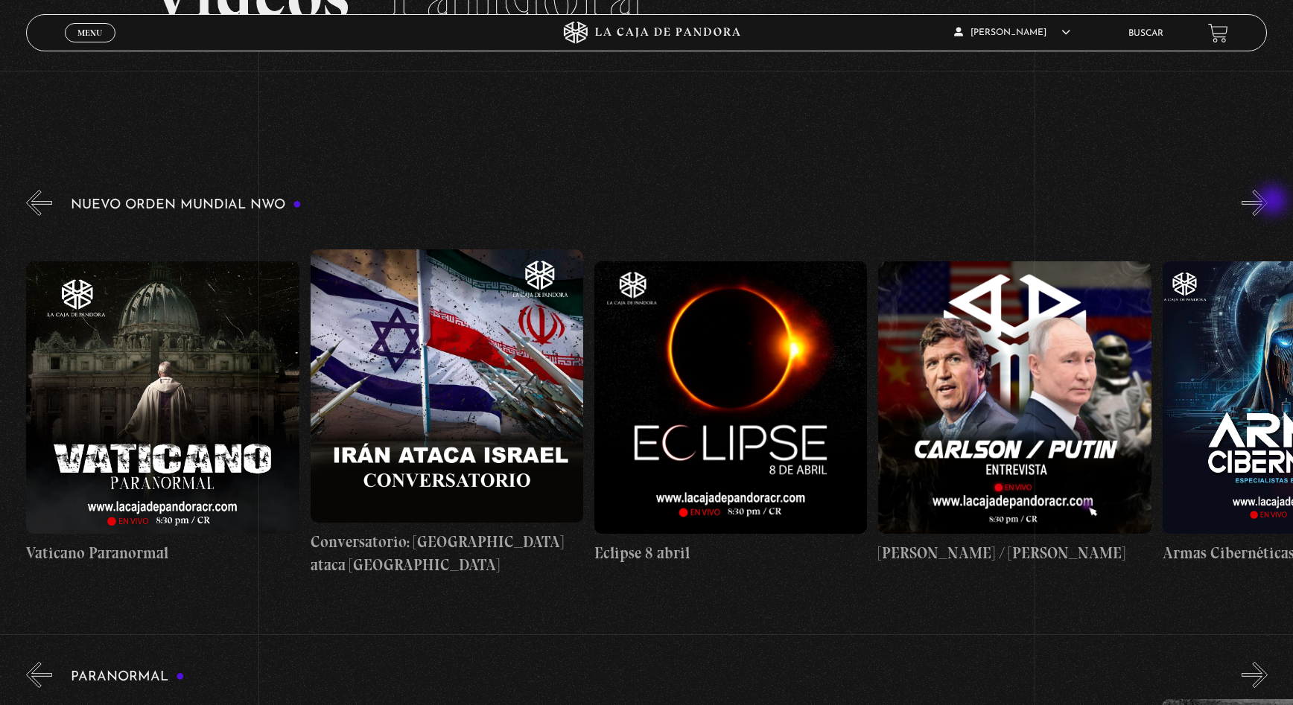
click at [1268, 202] on button "»" at bounding box center [1255, 203] width 26 height 26
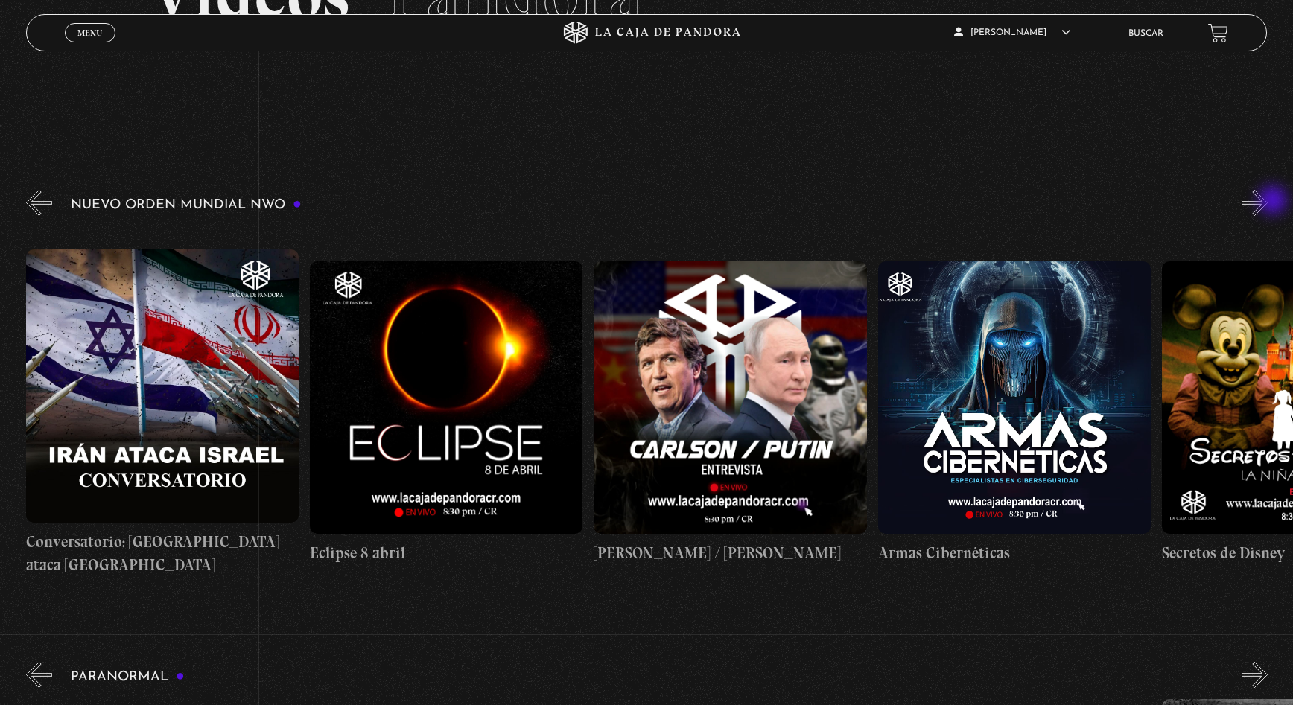
click at [1268, 202] on button "»" at bounding box center [1255, 203] width 26 height 26
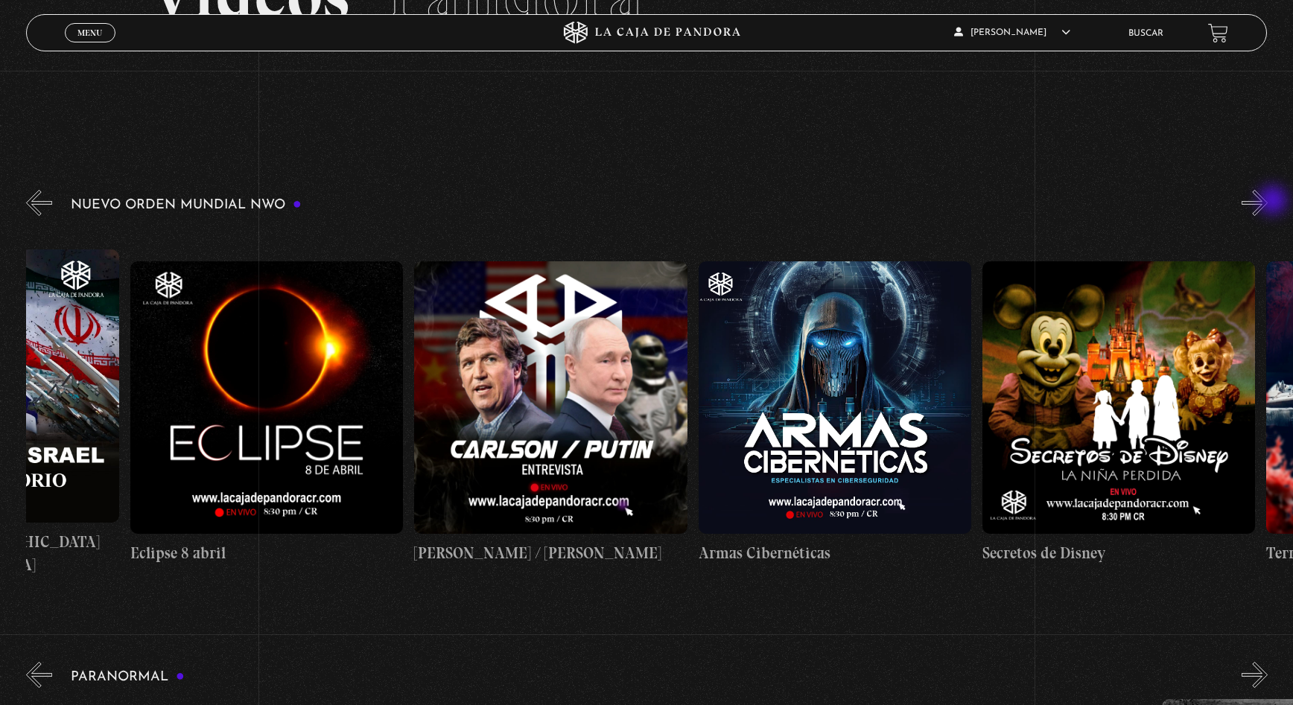
click at [1268, 202] on button "»" at bounding box center [1255, 203] width 26 height 26
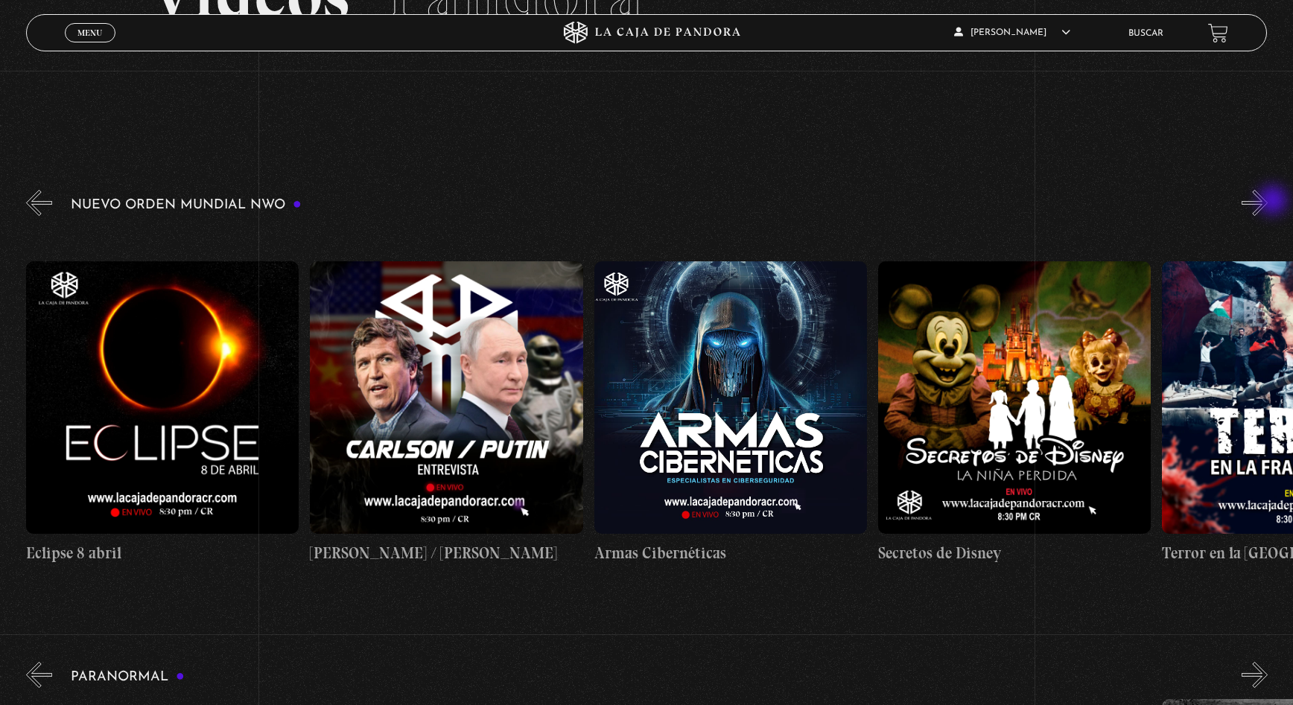
click at [1268, 202] on button "»" at bounding box center [1255, 203] width 26 height 26
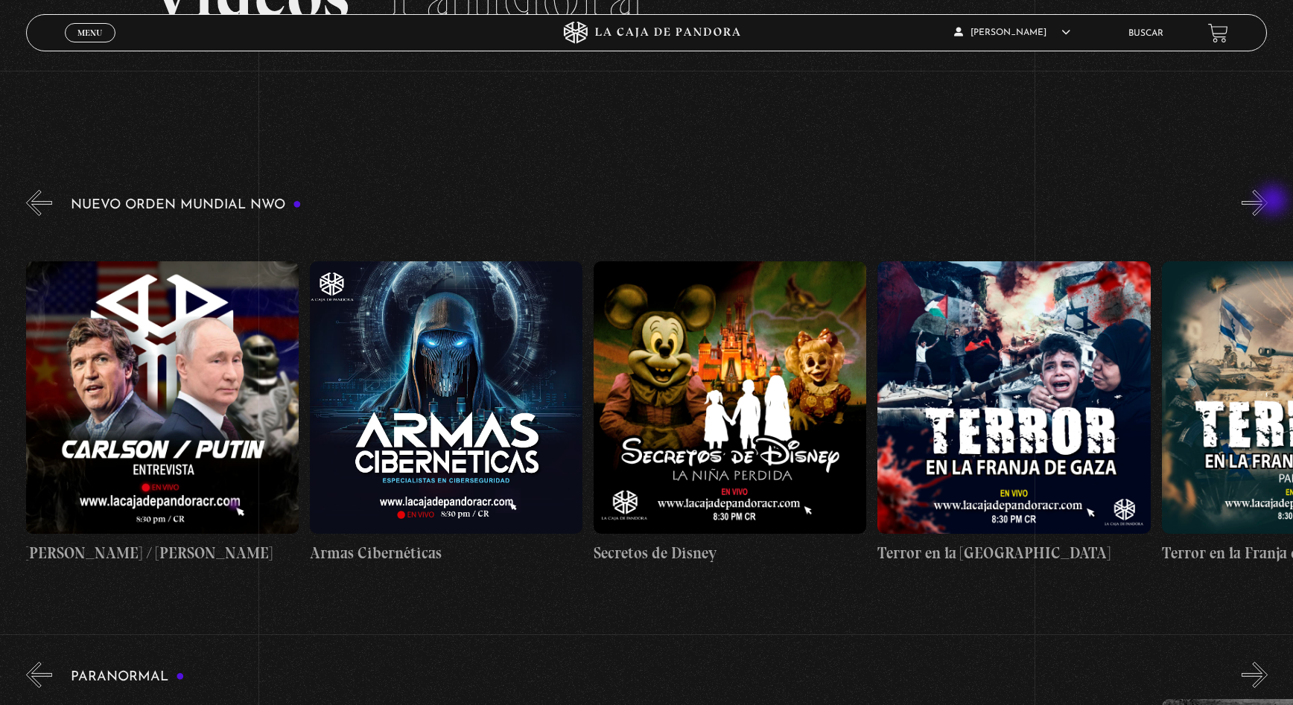
click at [1268, 202] on button "»" at bounding box center [1255, 203] width 26 height 26
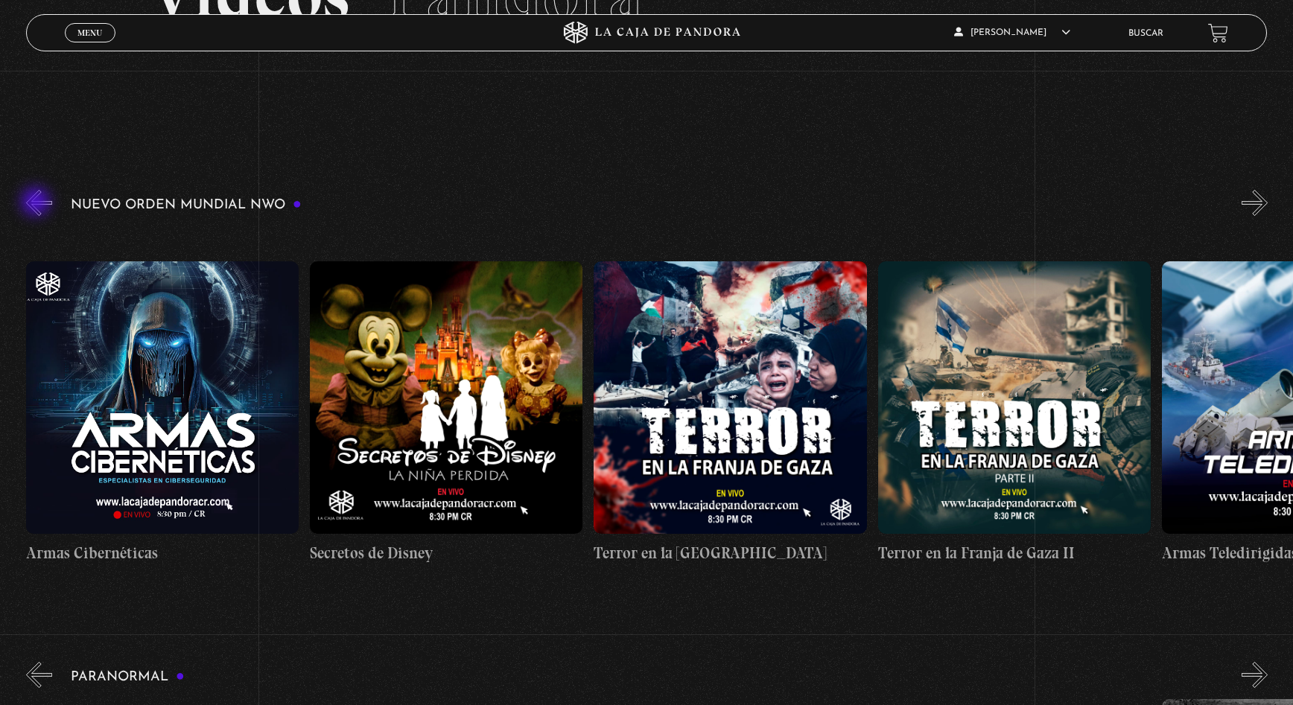
click at [37, 203] on button "«" at bounding box center [39, 203] width 26 height 26
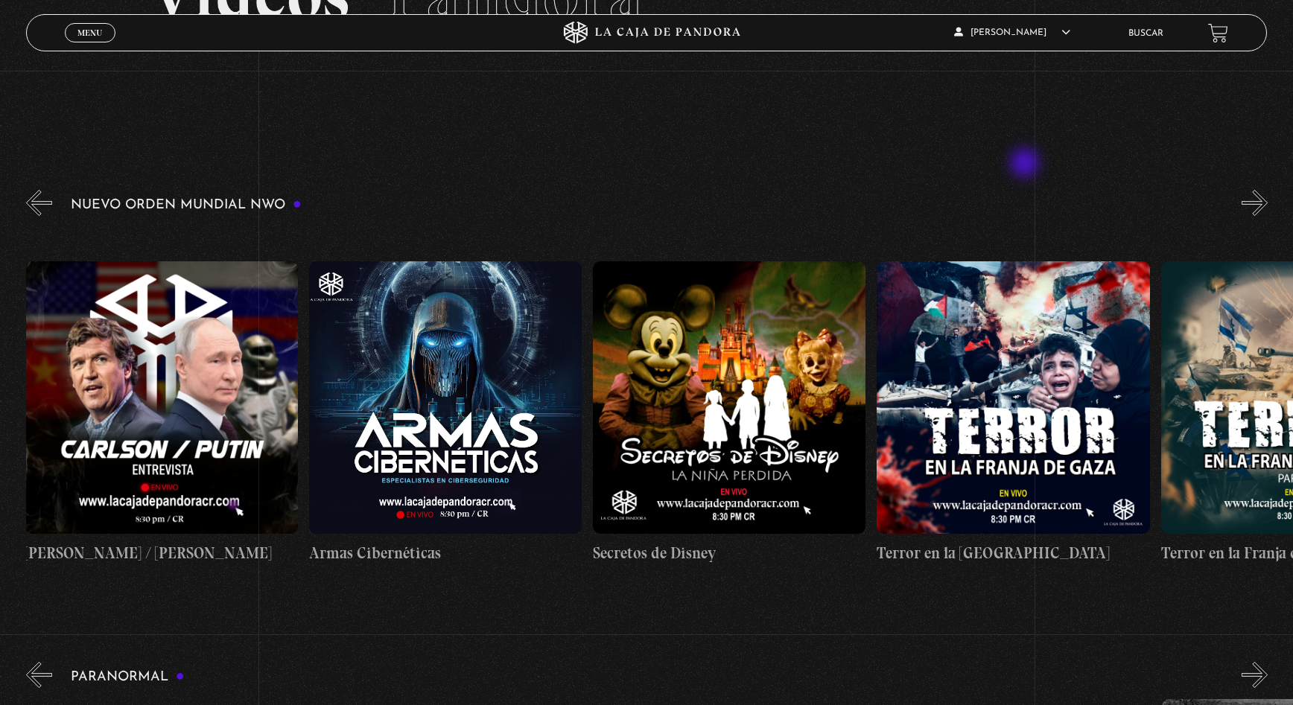
scroll to position [0, 5681]
click at [1268, 203] on button "»" at bounding box center [1255, 203] width 26 height 26
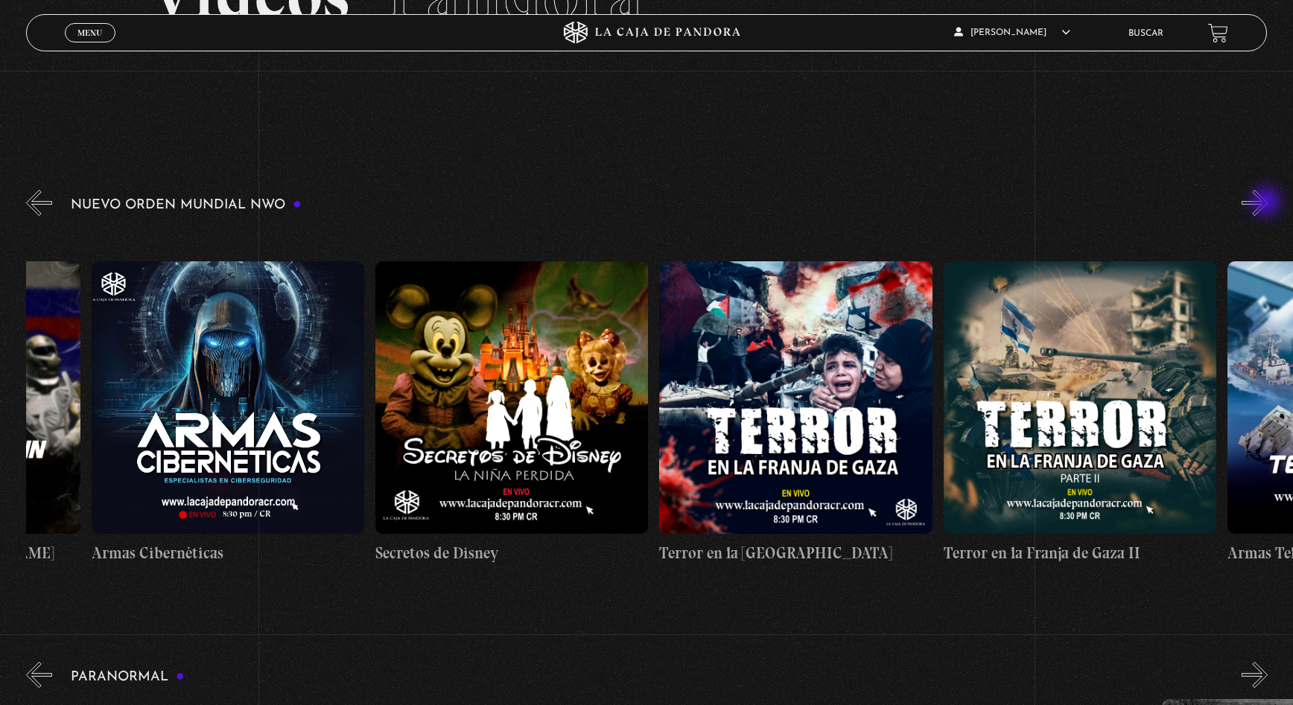
click at [1268, 203] on button "»" at bounding box center [1255, 203] width 26 height 26
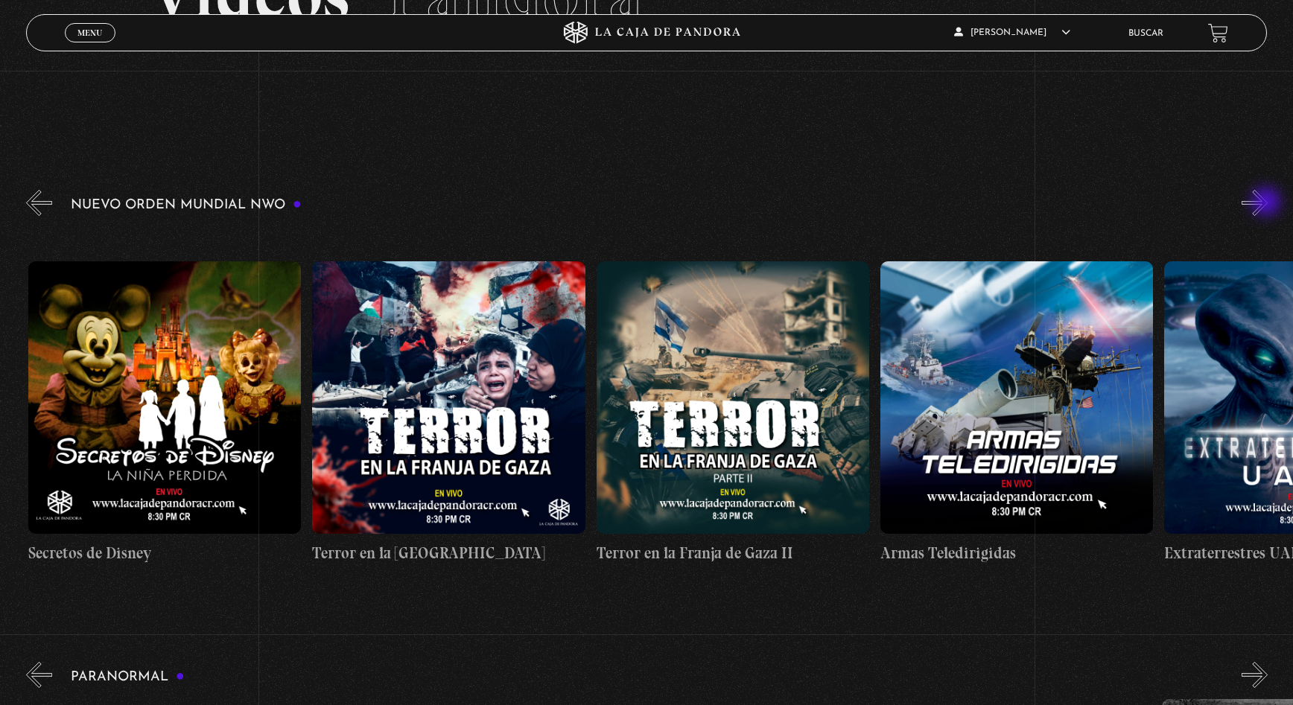
click at [1268, 203] on button "»" at bounding box center [1255, 203] width 26 height 26
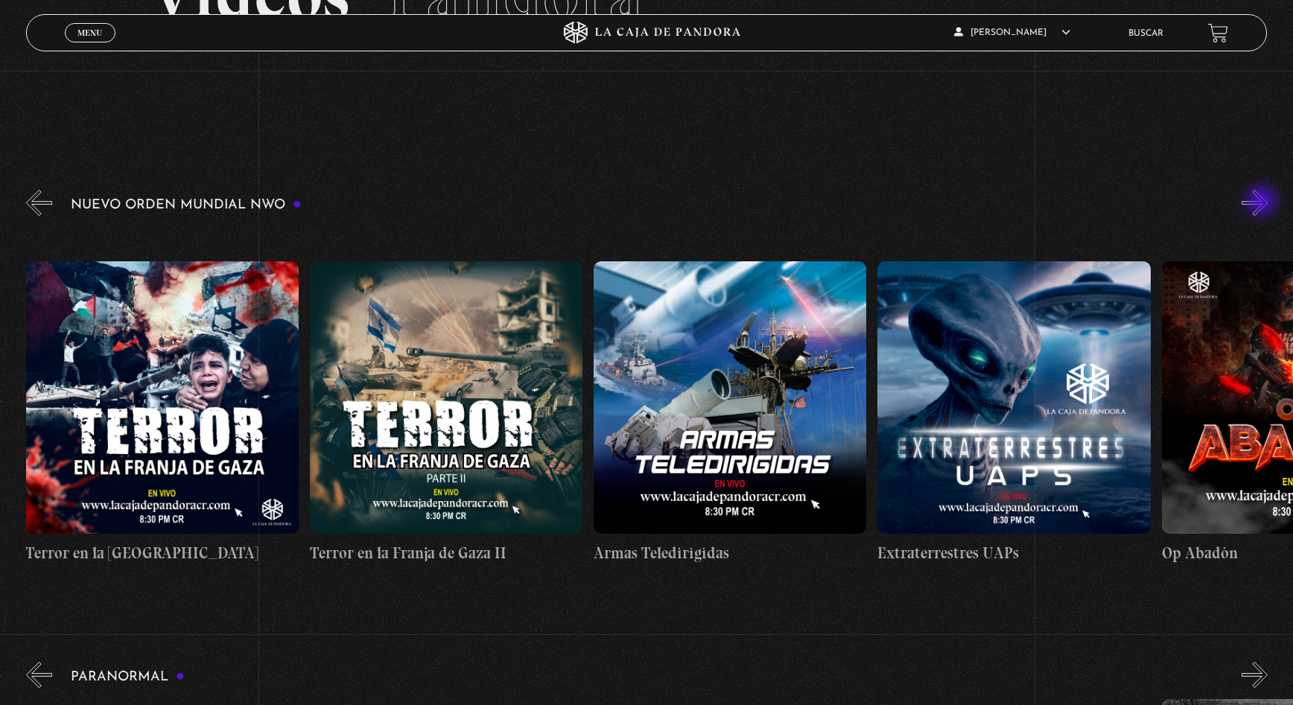
click at [1263, 203] on button "»" at bounding box center [1255, 203] width 26 height 26
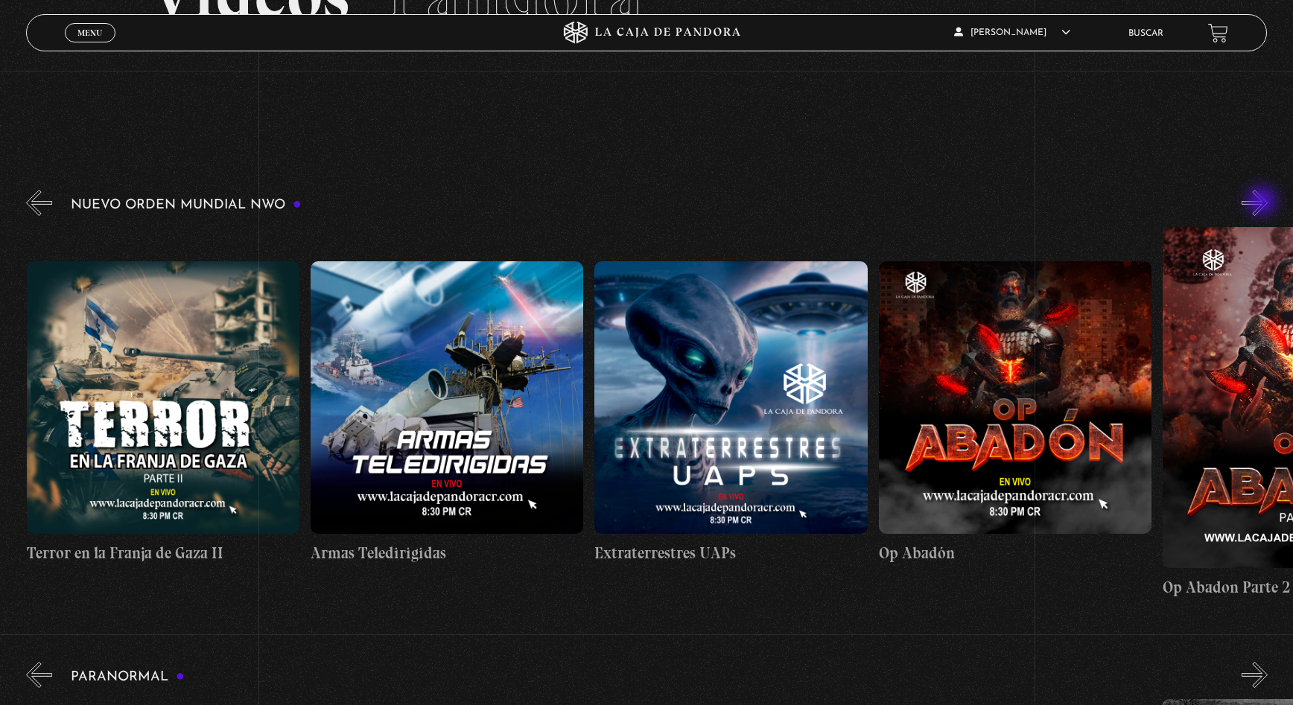
click at [1263, 203] on button "»" at bounding box center [1255, 203] width 26 height 26
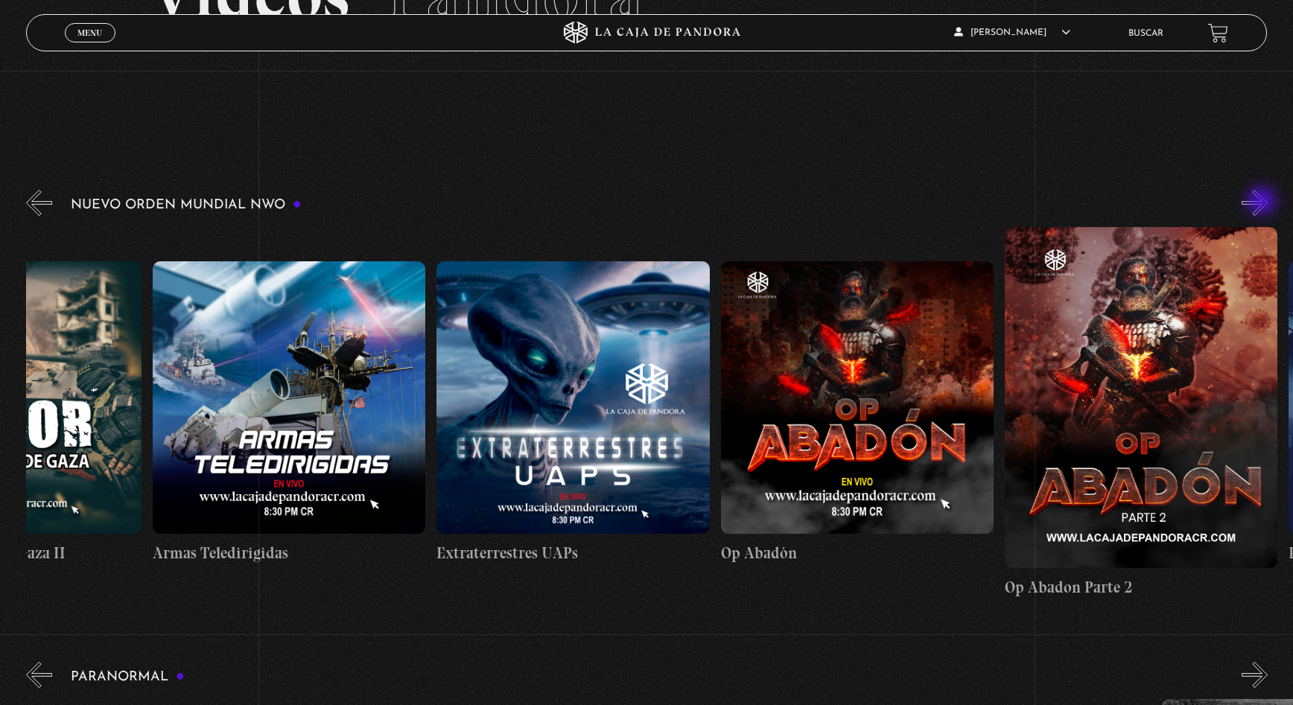
click at [1263, 203] on button "»" at bounding box center [1255, 203] width 26 height 26
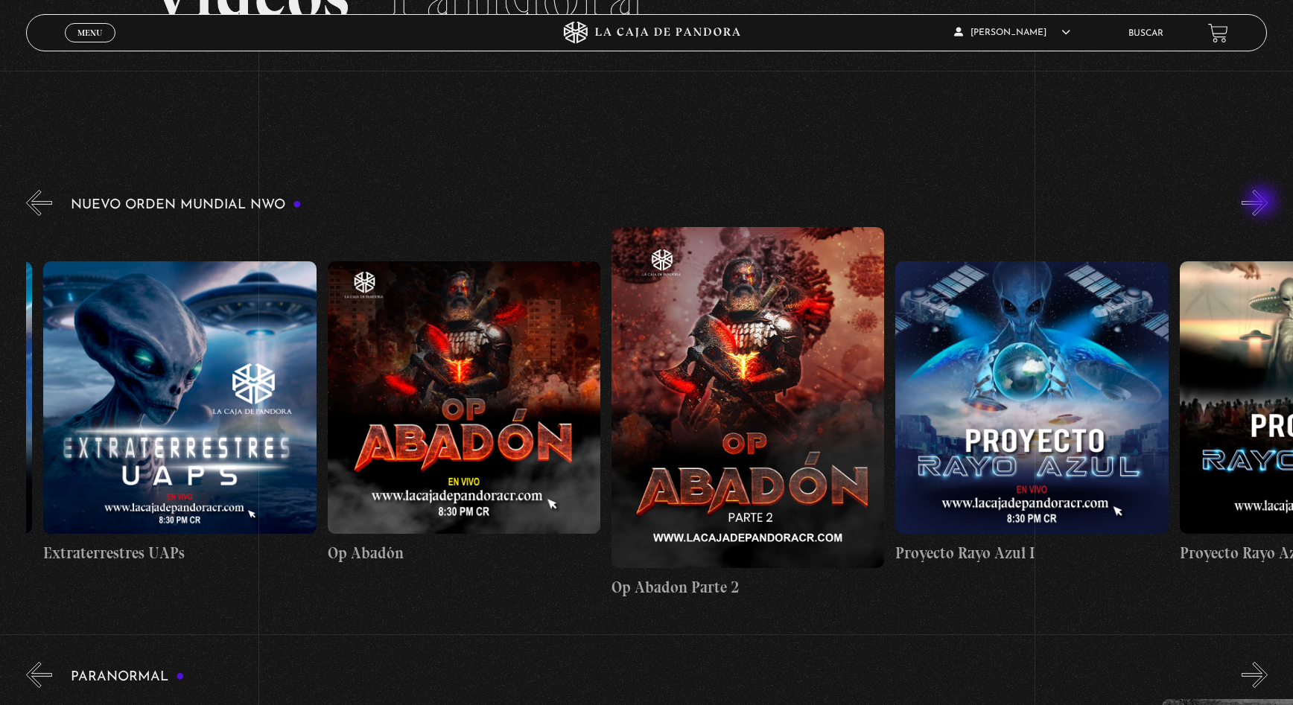
click at [1263, 203] on button "»" at bounding box center [1255, 203] width 26 height 26
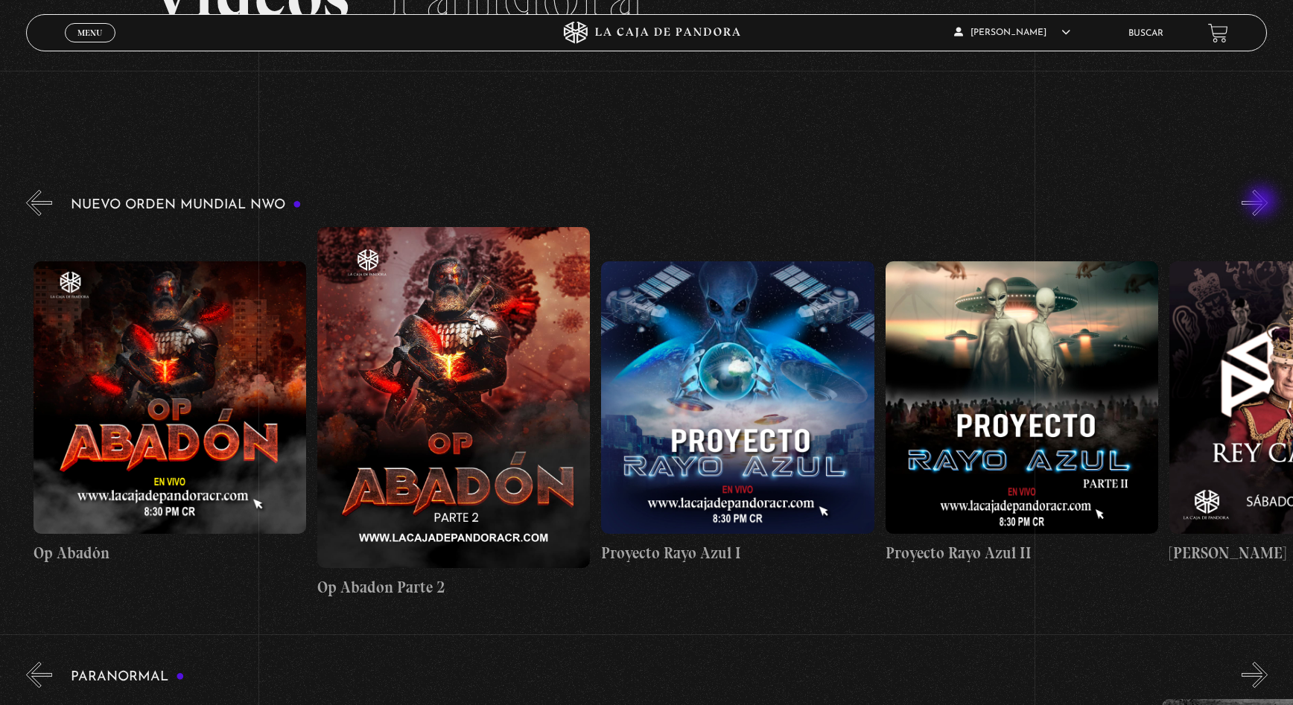
click at [1263, 203] on button "»" at bounding box center [1255, 203] width 26 height 26
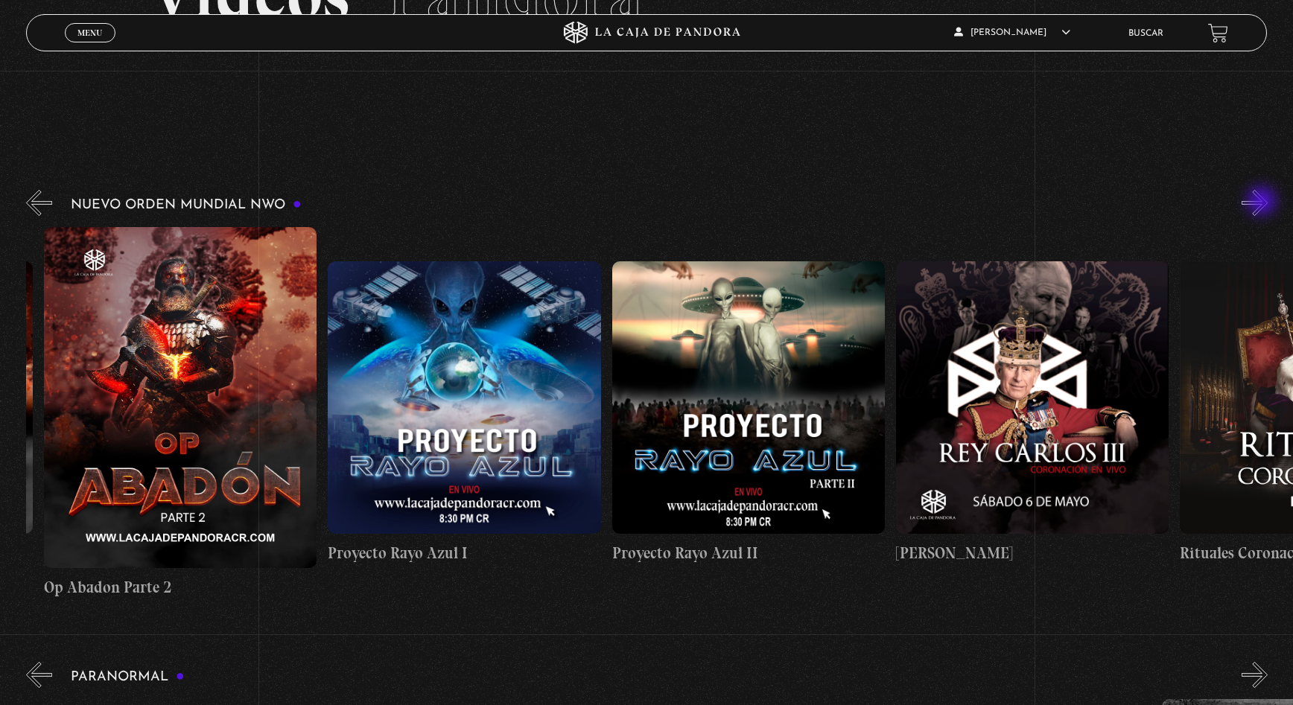
click at [1263, 203] on button "»" at bounding box center [1255, 203] width 26 height 26
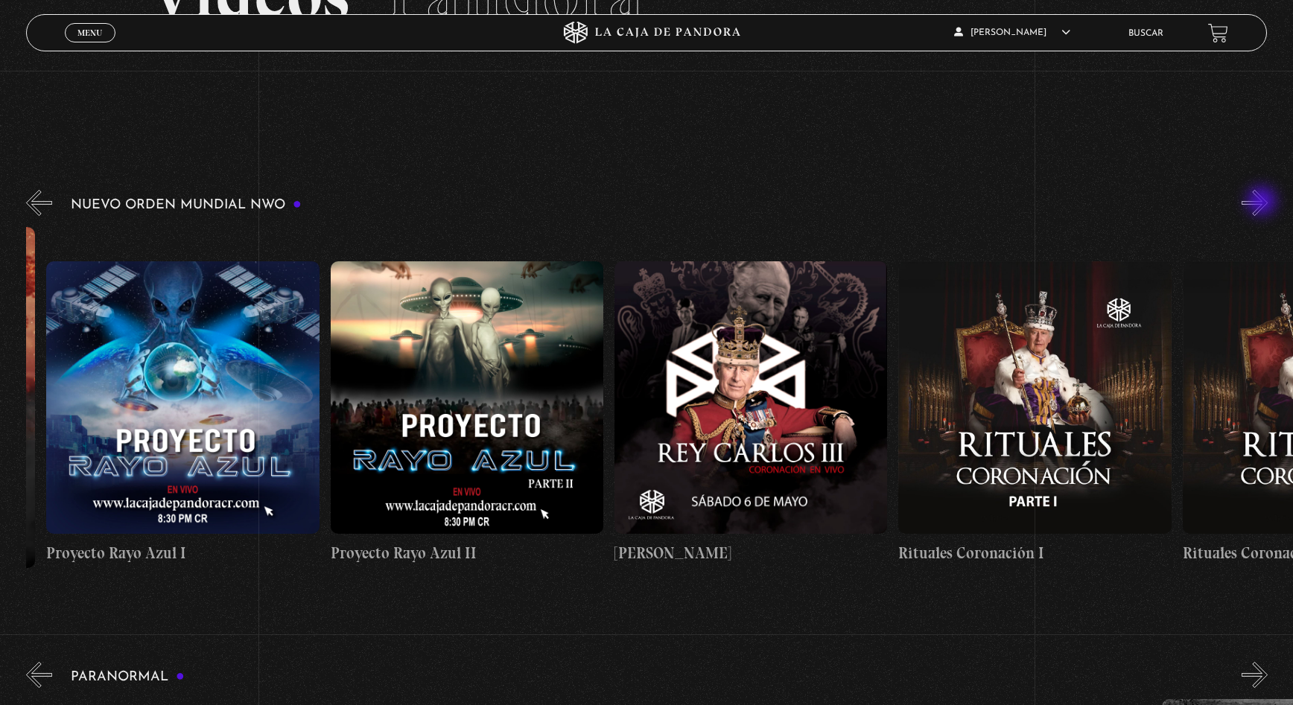
click at [1263, 203] on button "»" at bounding box center [1255, 203] width 26 height 26
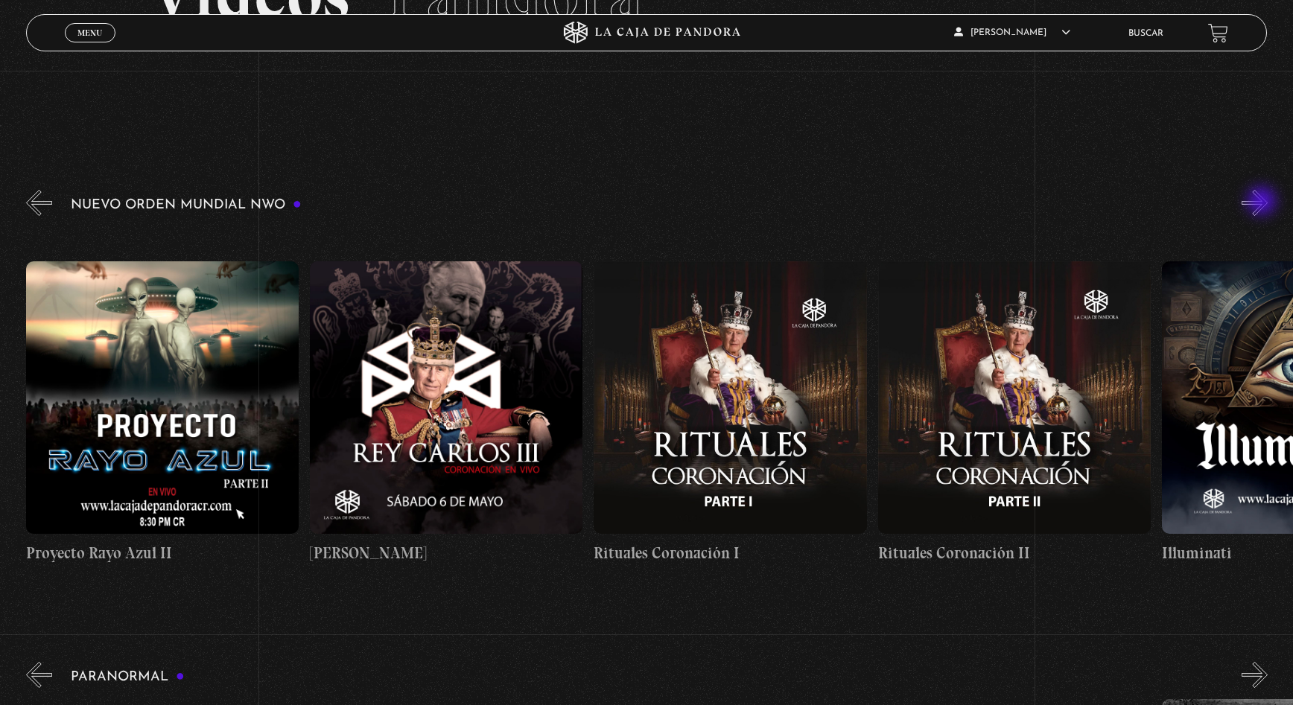
click at [1263, 203] on button "»" at bounding box center [1255, 203] width 26 height 26
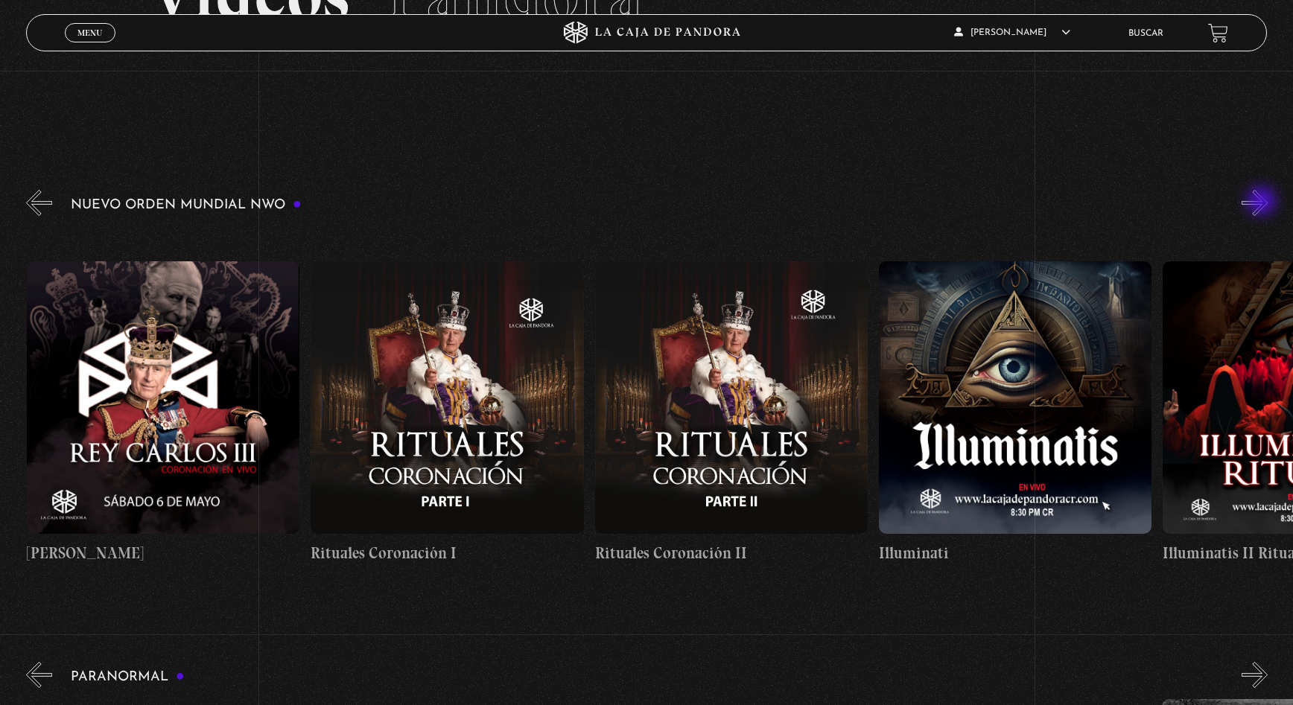
click at [1263, 203] on button "»" at bounding box center [1255, 203] width 26 height 26
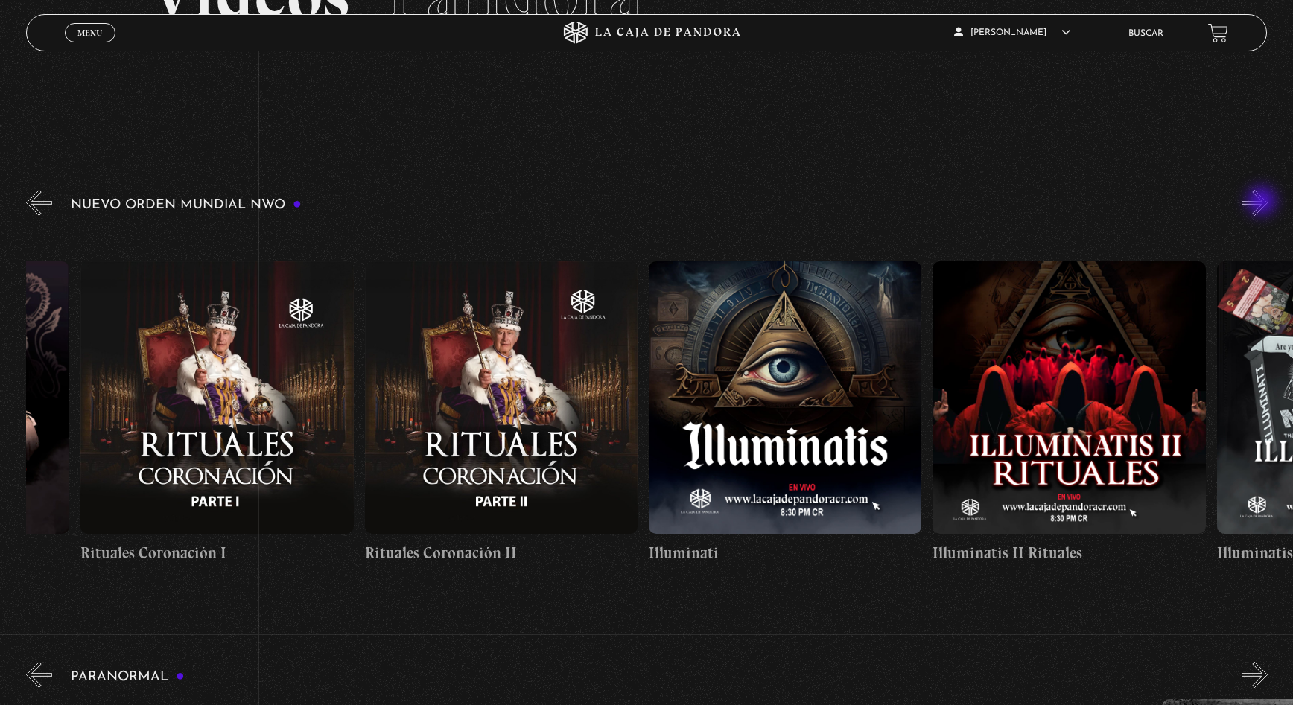
click at [1263, 203] on button "»" at bounding box center [1255, 203] width 26 height 26
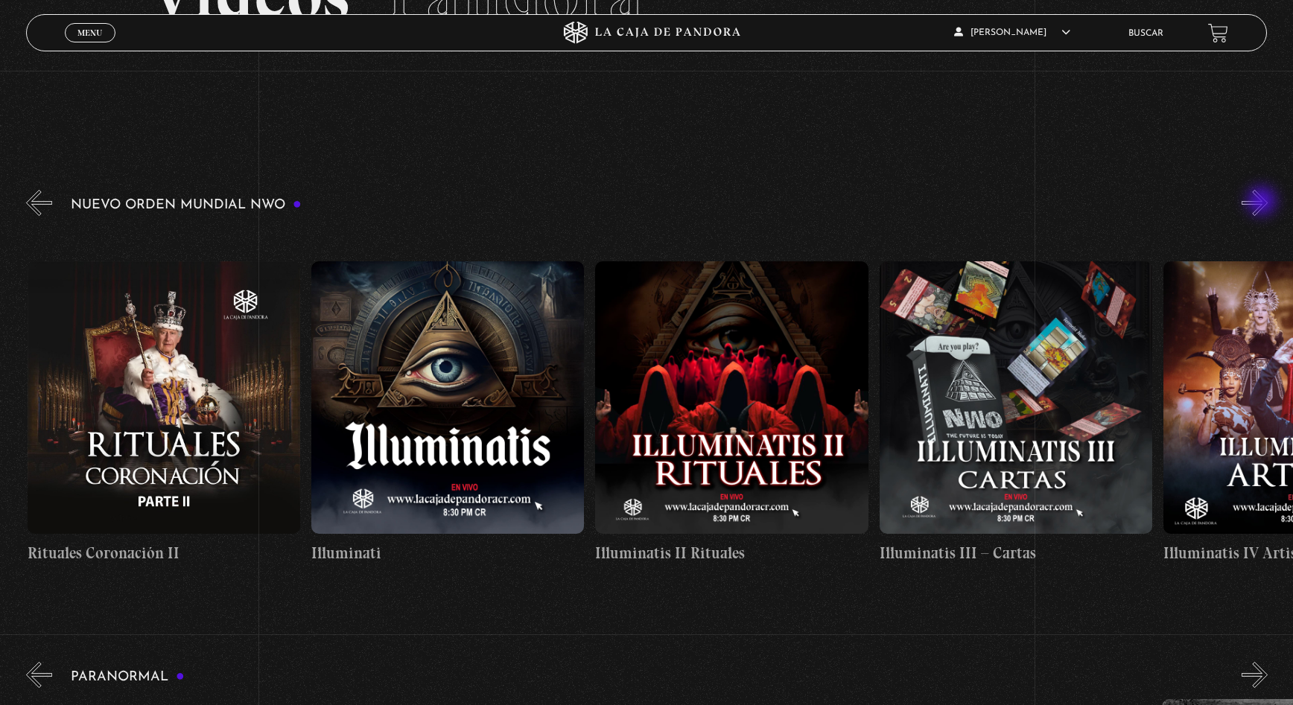
click at [1263, 203] on button "»" at bounding box center [1255, 203] width 26 height 26
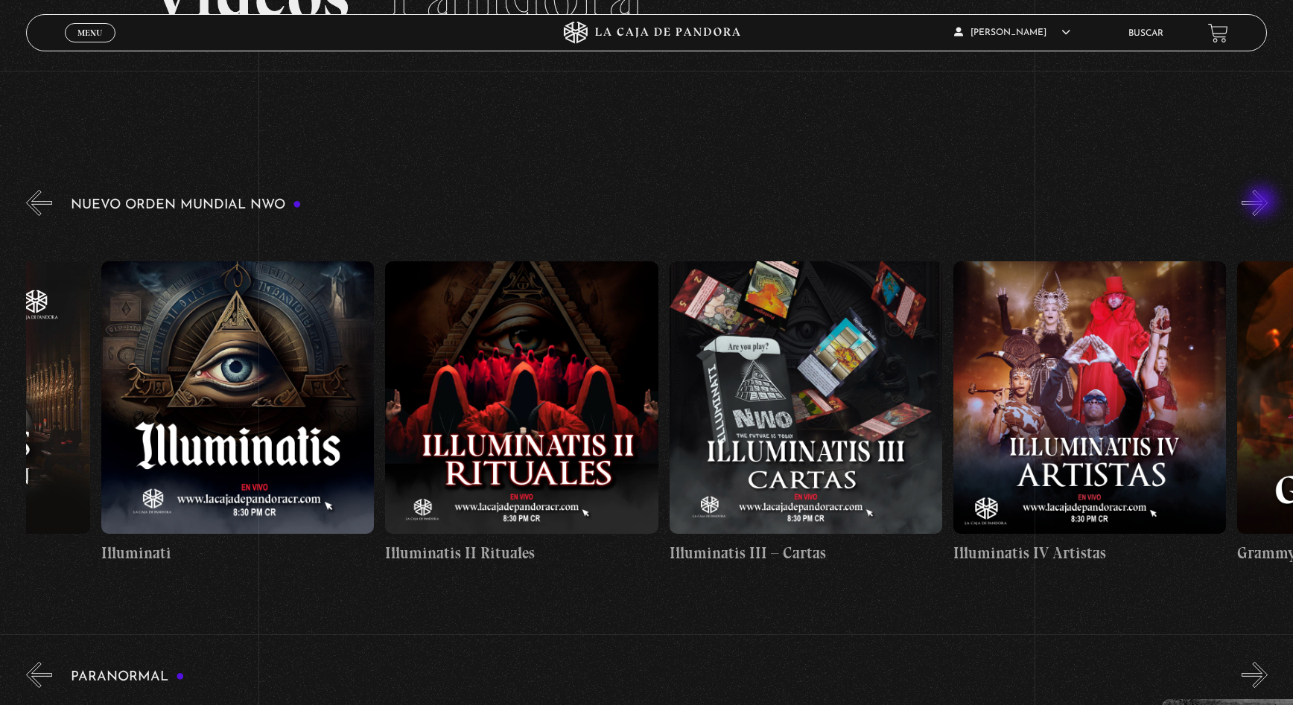
click at [1263, 203] on button "»" at bounding box center [1255, 203] width 26 height 26
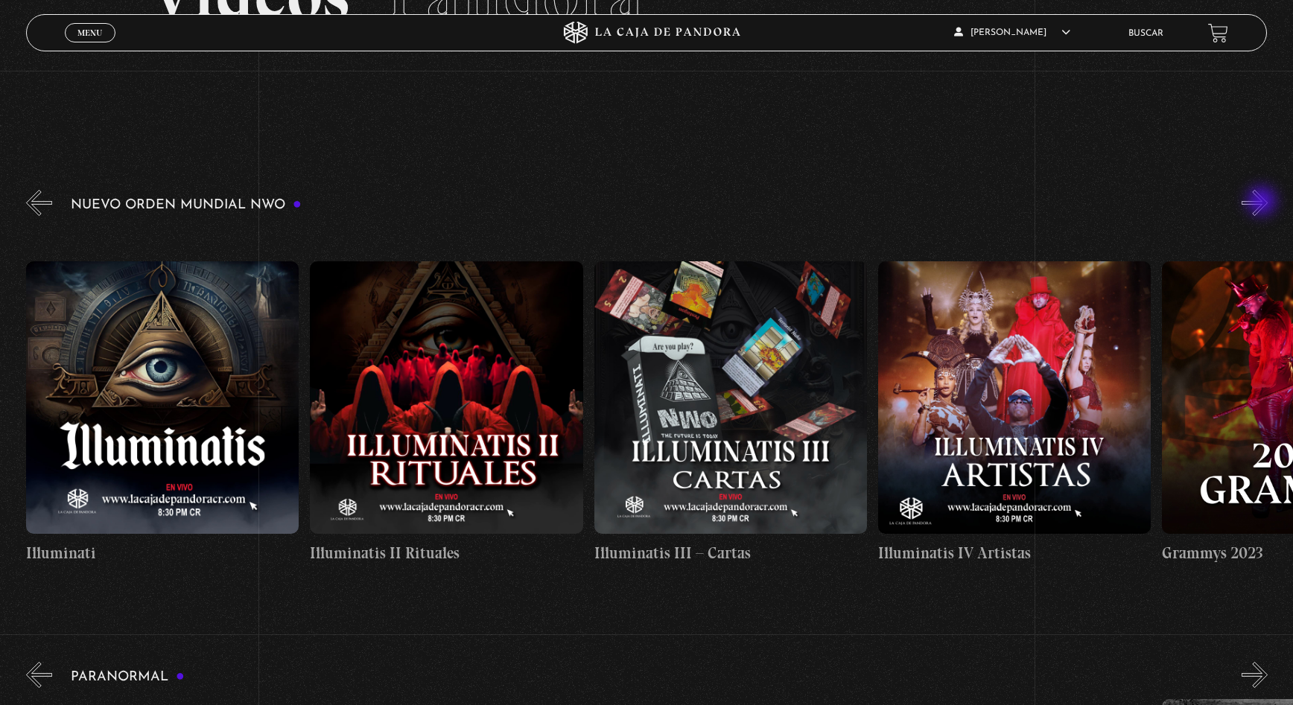
click at [1263, 203] on button "»" at bounding box center [1255, 203] width 26 height 26
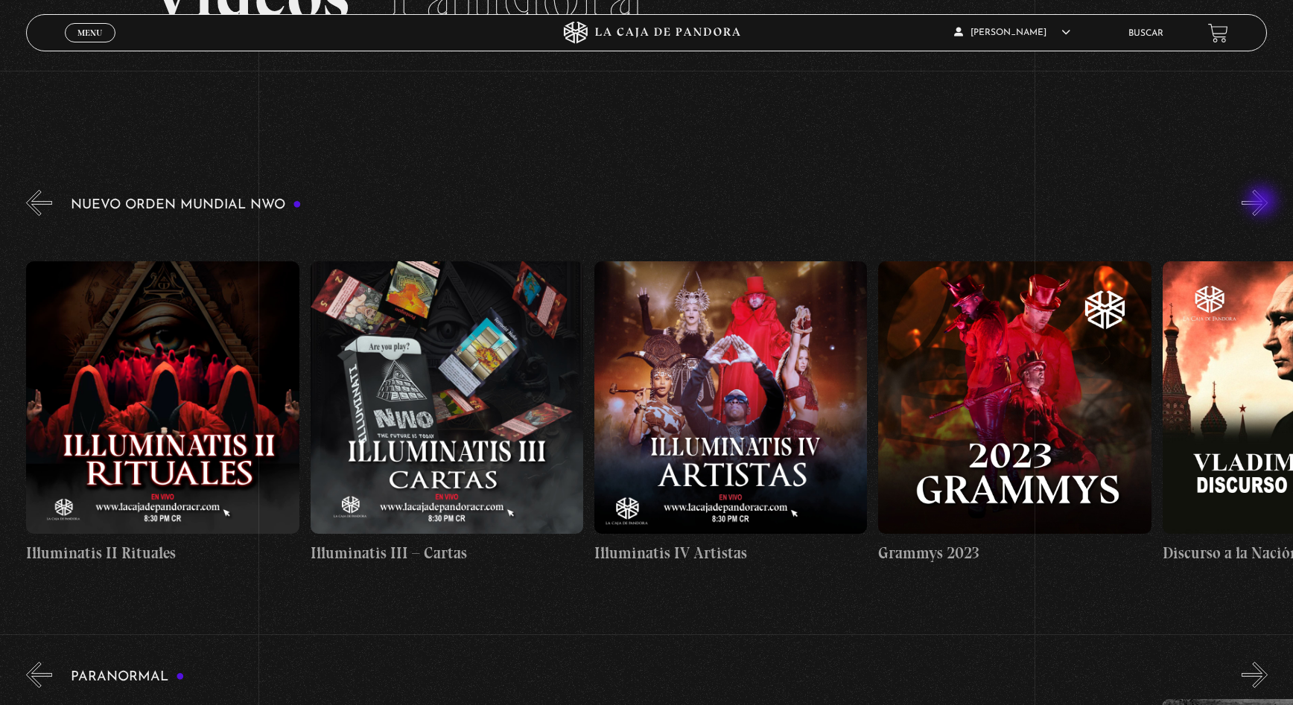
click at [1263, 203] on button "»" at bounding box center [1255, 203] width 26 height 26
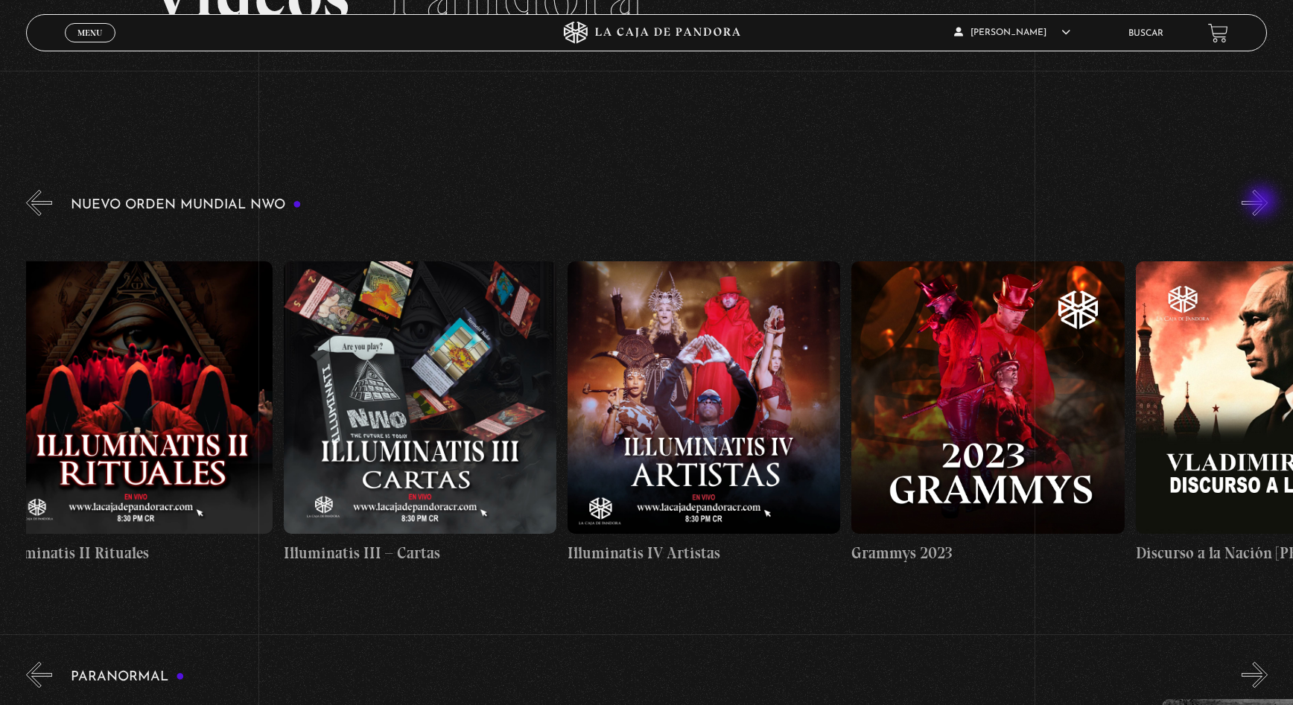
click at [1263, 203] on button "»" at bounding box center [1255, 203] width 26 height 26
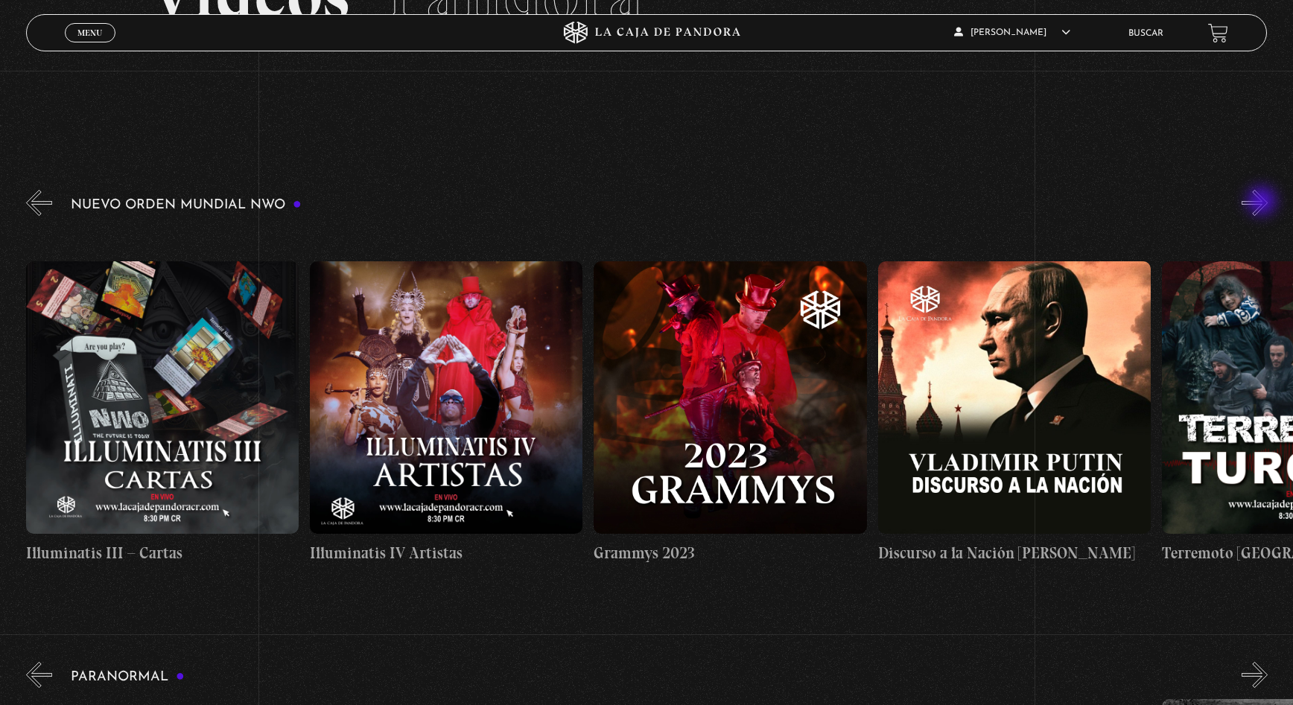
click at [1263, 203] on button "»" at bounding box center [1255, 203] width 26 height 26
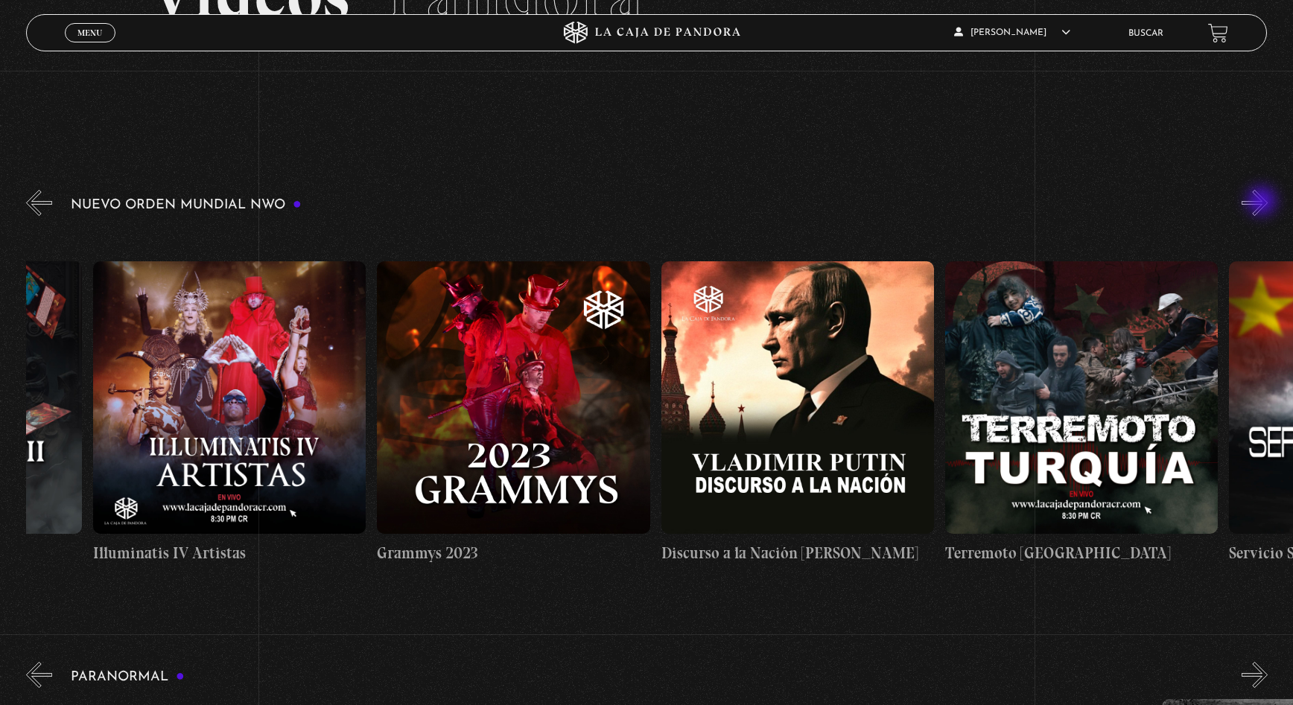
click at [1263, 203] on button "»" at bounding box center [1255, 203] width 26 height 26
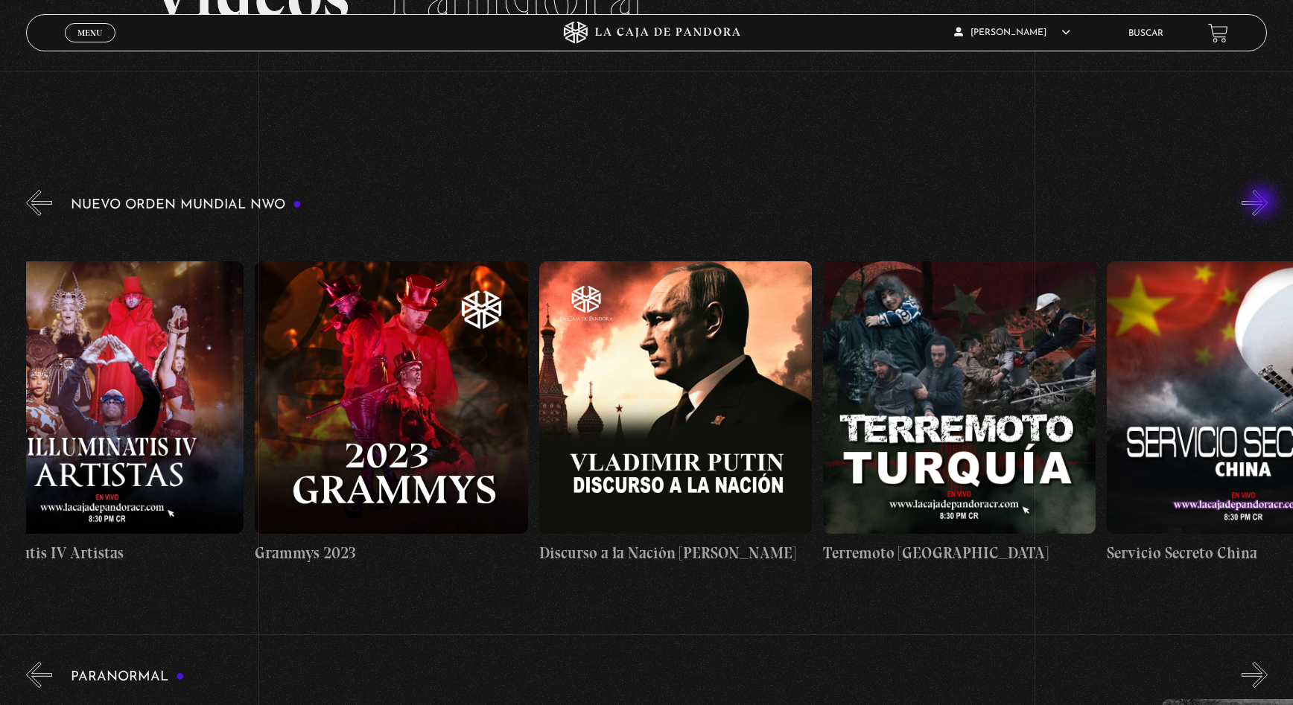
click at [1263, 203] on button "»" at bounding box center [1255, 203] width 26 height 26
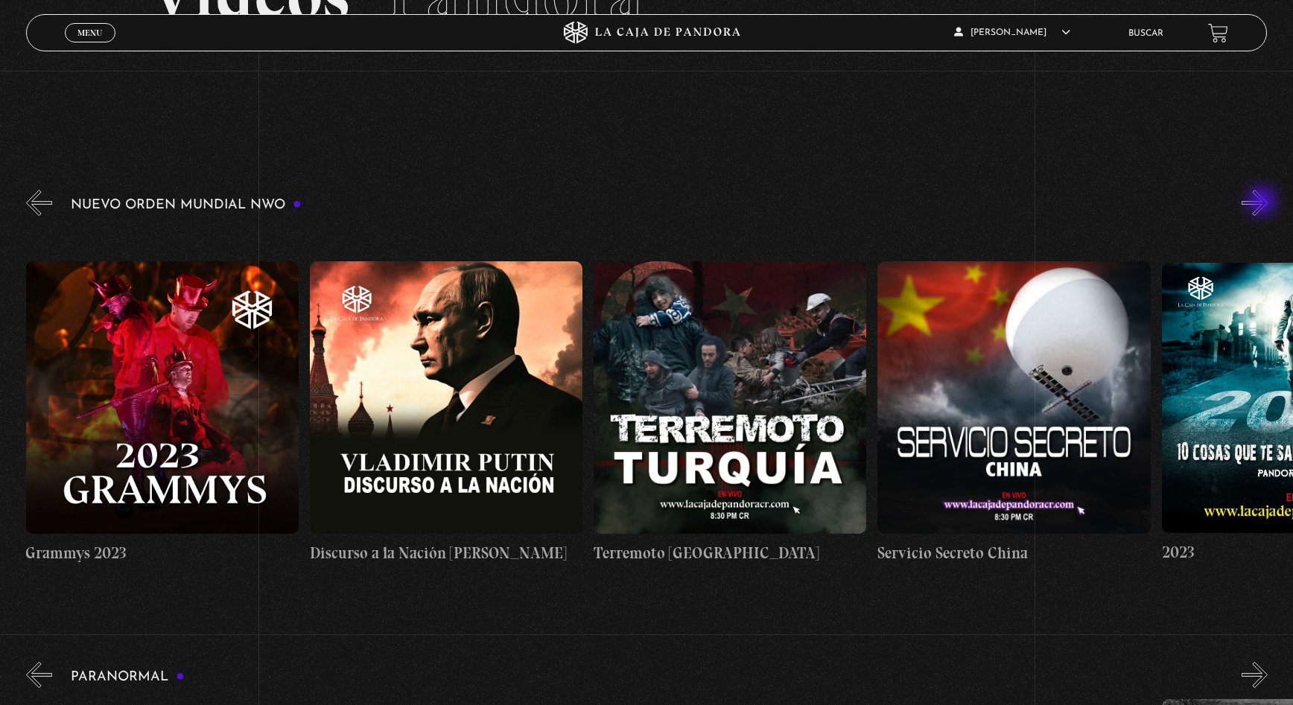
click at [1263, 203] on button "»" at bounding box center [1255, 203] width 26 height 26
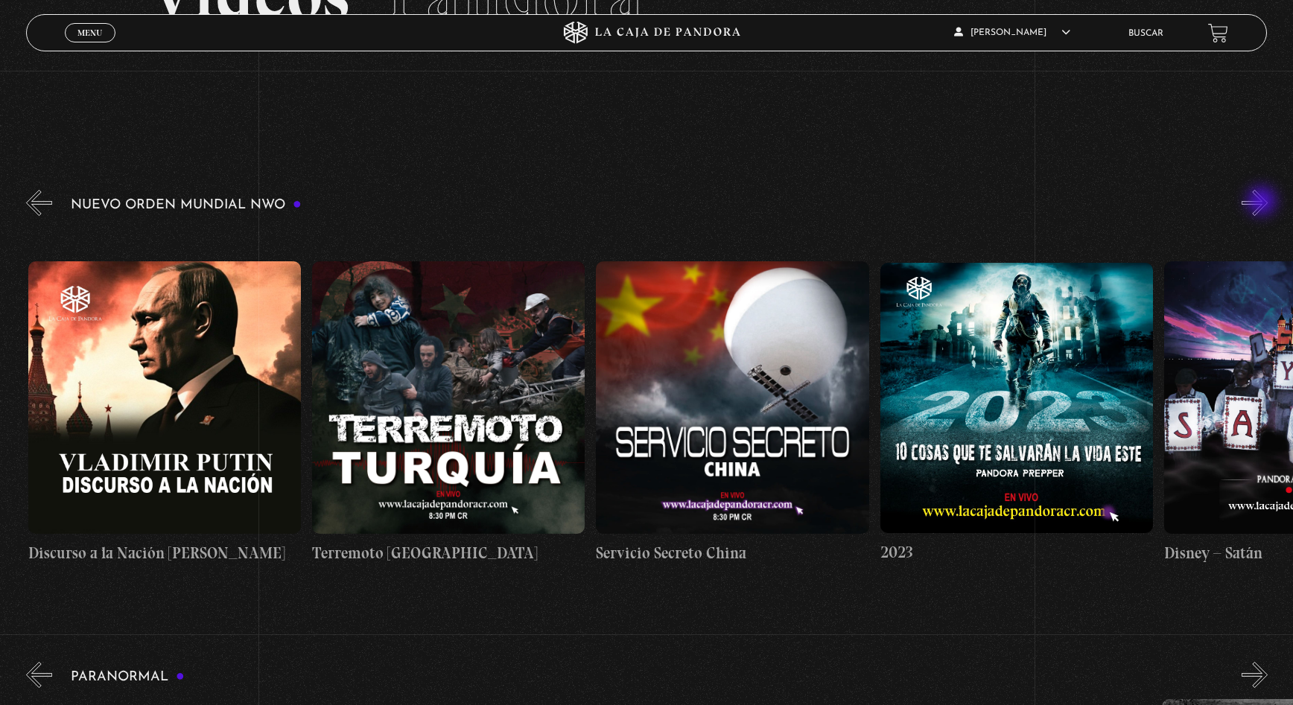
click at [1263, 203] on button "»" at bounding box center [1255, 203] width 26 height 26
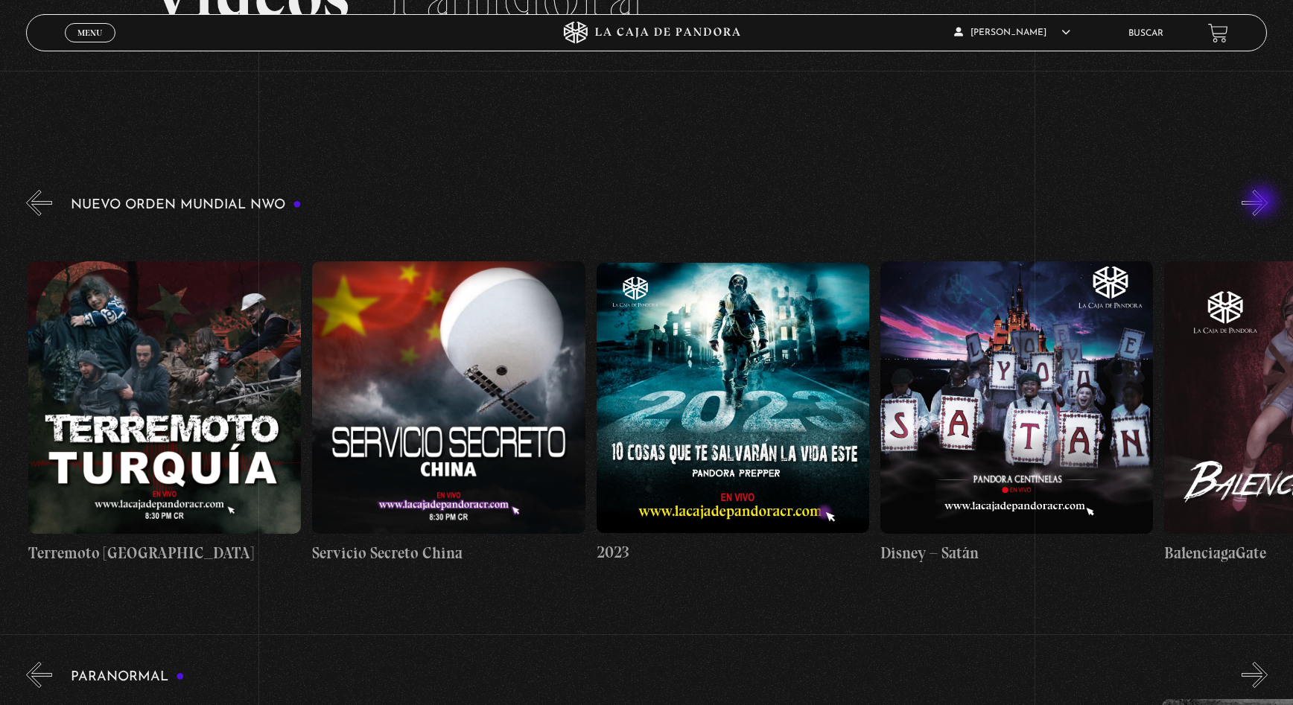
click at [1263, 203] on button "»" at bounding box center [1255, 203] width 26 height 26
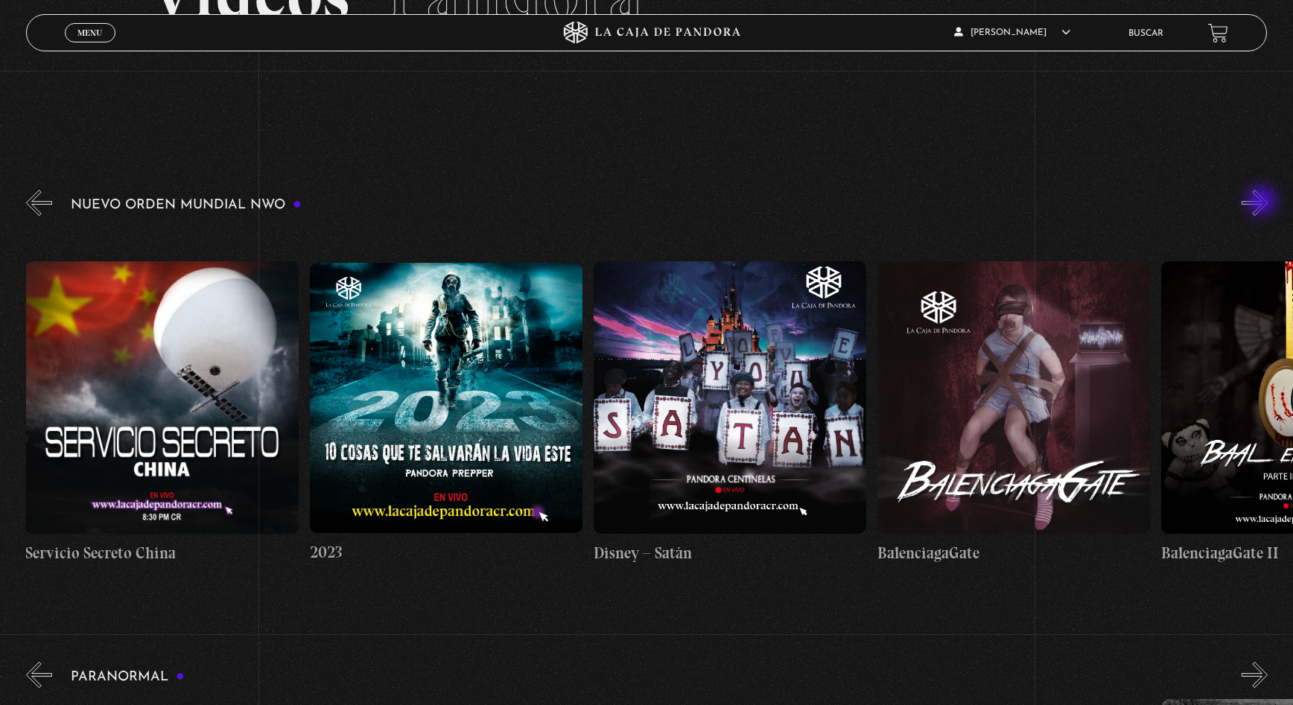
click at [1263, 203] on button "»" at bounding box center [1255, 203] width 26 height 26
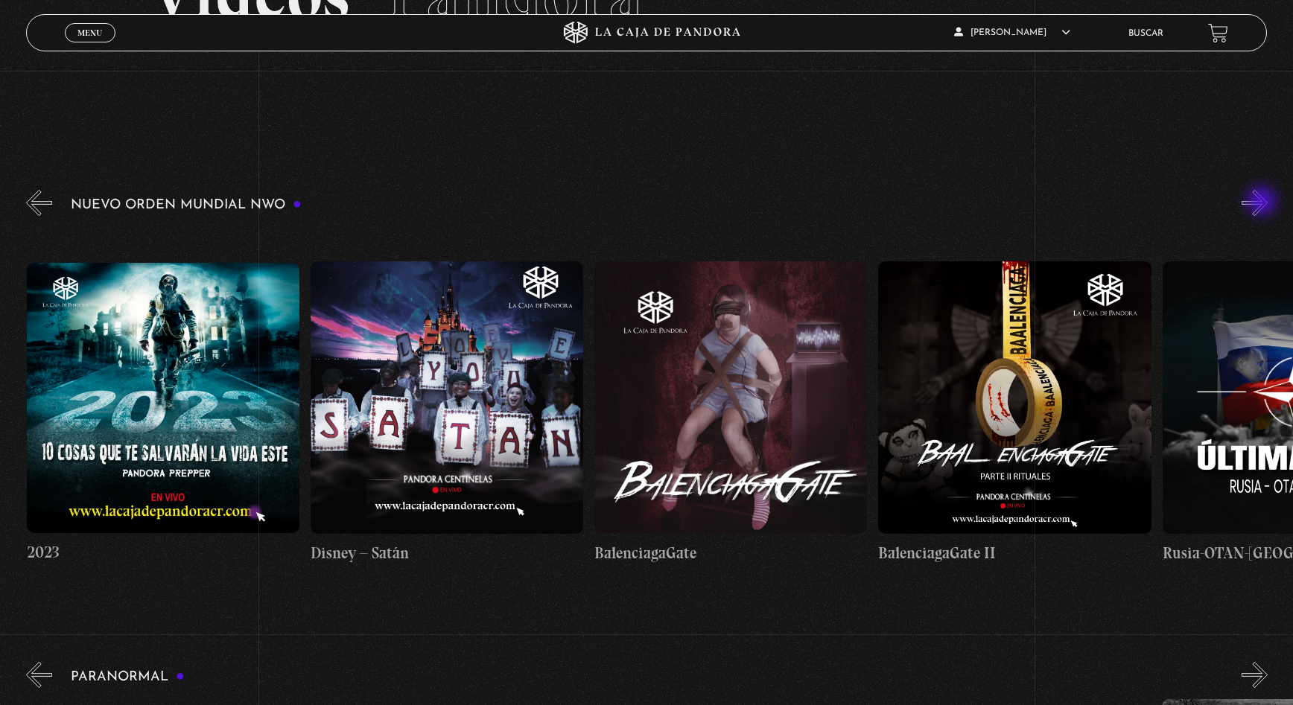
scroll to position [0, 11930]
click at [1263, 203] on button "»" at bounding box center [1255, 203] width 26 height 26
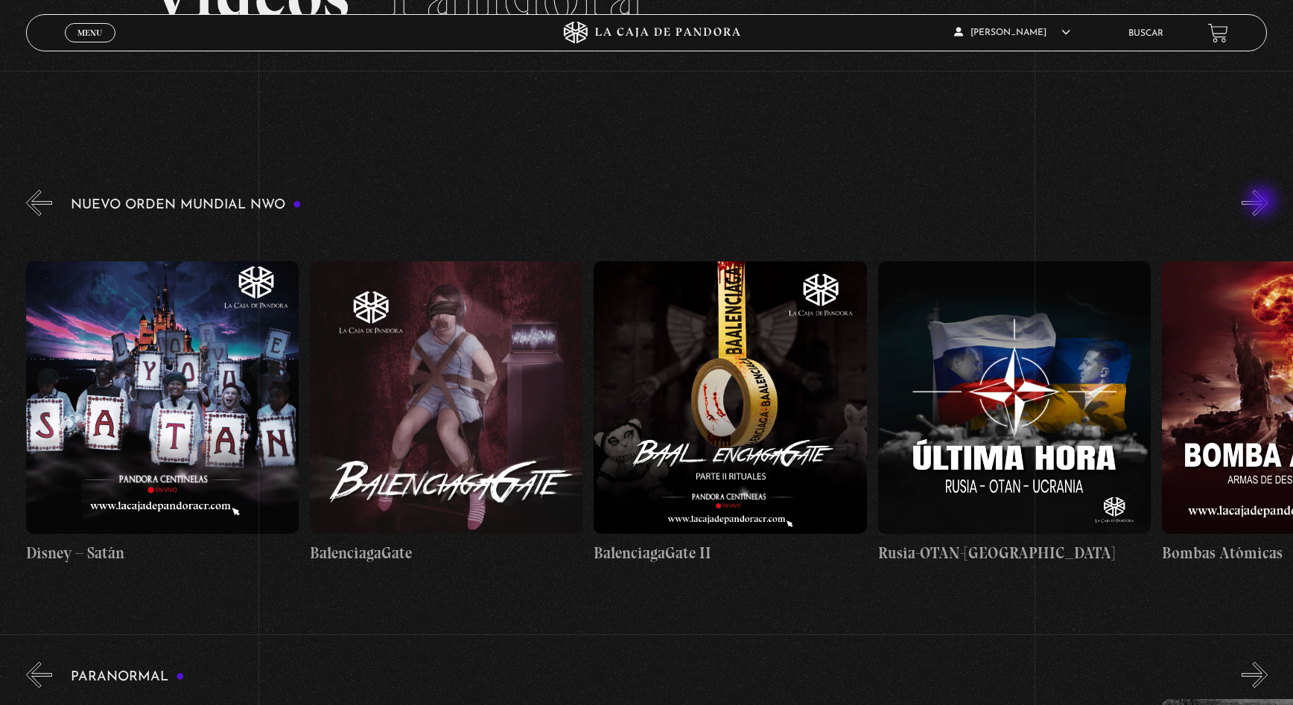
click at [1263, 203] on button "»" at bounding box center [1255, 203] width 26 height 26
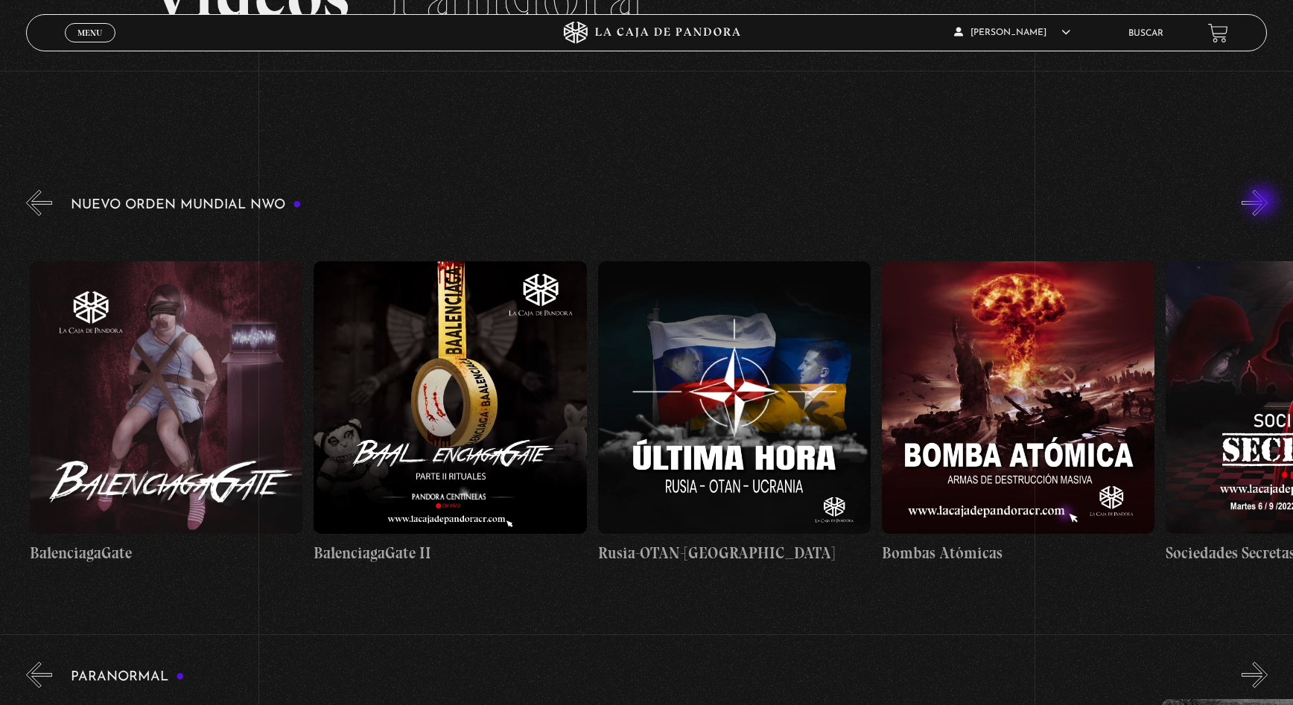
click at [1263, 203] on button "»" at bounding box center [1255, 203] width 26 height 26
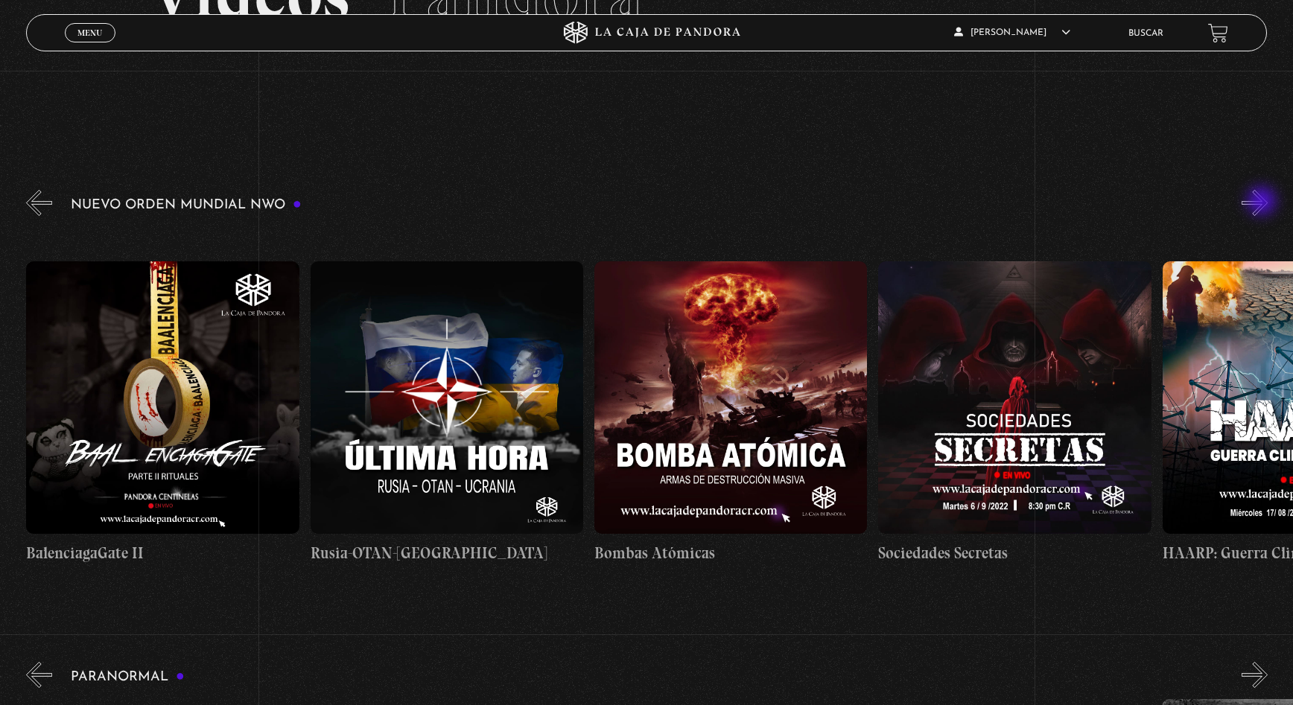
scroll to position [0, 12782]
click at [1263, 203] on button "»" at bounding box center [1255, 203] width 26 height 26
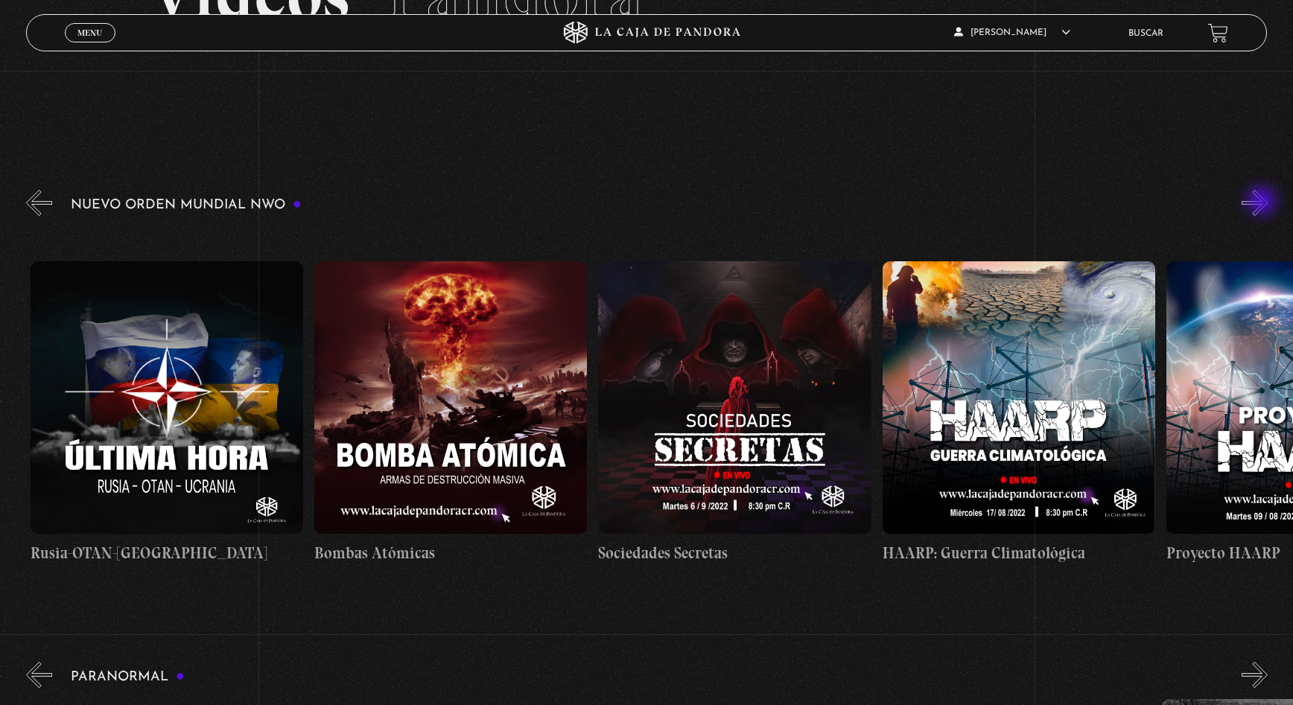
click at [1263, 203] on button "»" at bounding box center [1255, 203] width 26 height 26
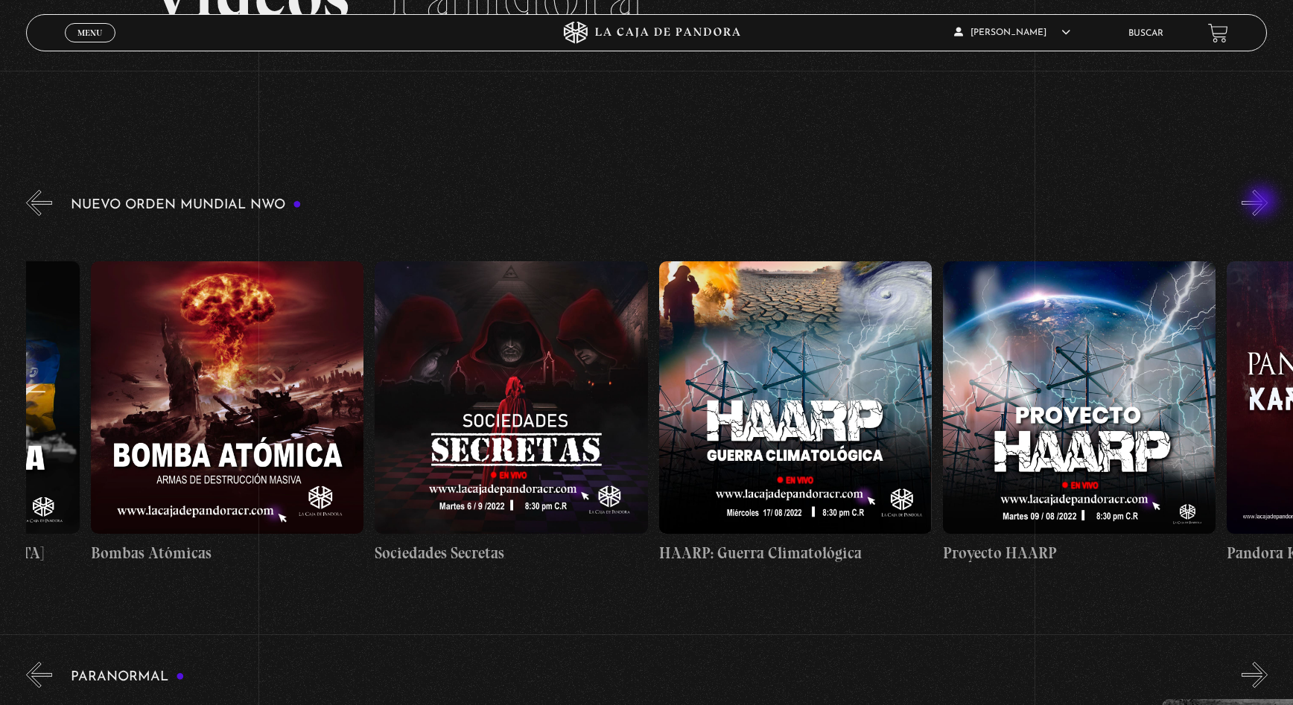
click at [1263, 203] on button "»" at bounding box center [1255, 203] width 26 height 26
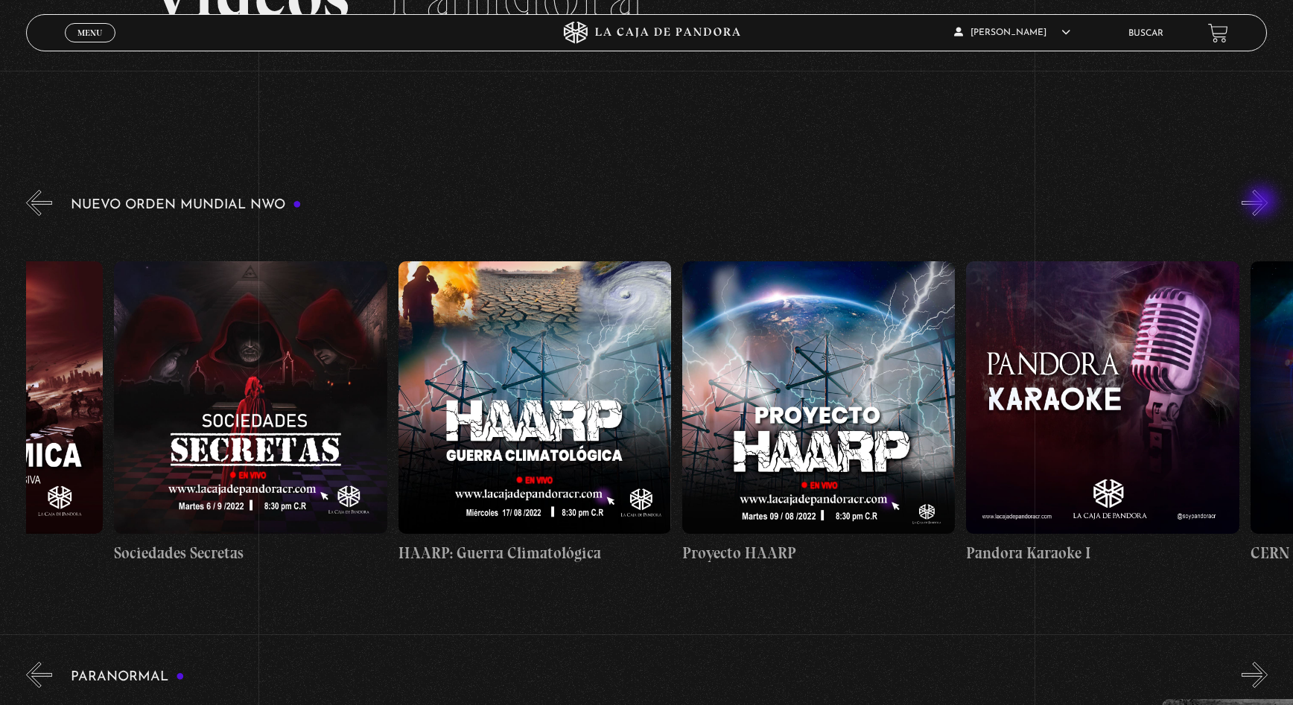
click at [1263, 203] on button "»" at bounding box center [1255, 203] width 26 height 26
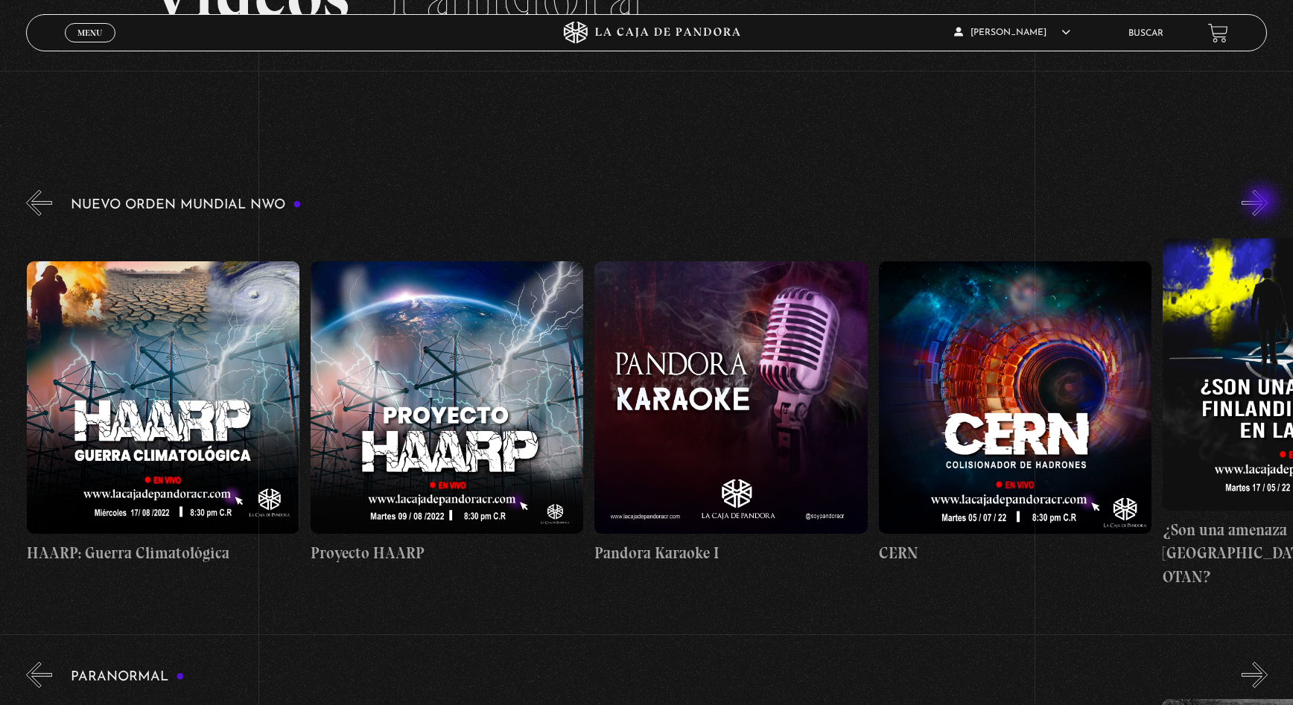
scroll to position [0, 13918]
click at [1263, 203] on button "»" at bounding box center [1255, 203] width 26 height 26
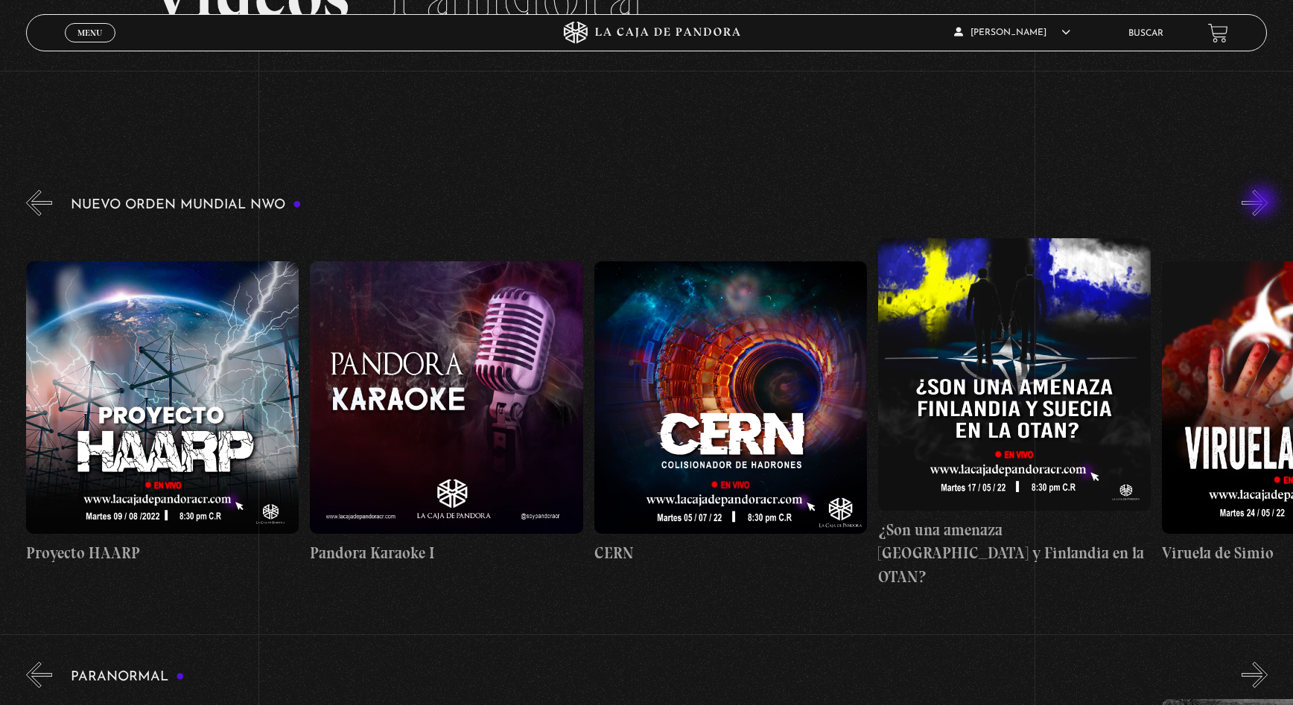
scroll to position [0, 14202]
click at [1263, 203] on button "»" at bounding box center [1255, 203] width 26 height 26
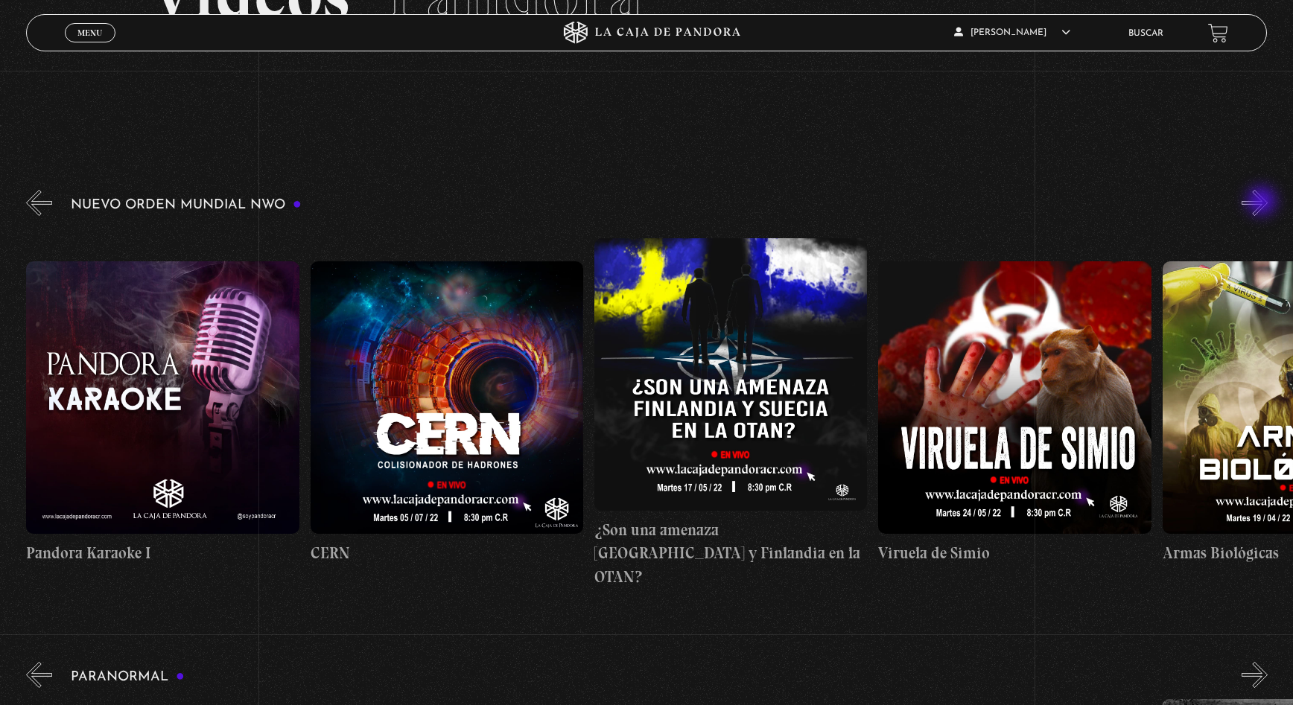
click at [1263, 203] on button "»" at bounding box center [1255, 203] width 26 height 26
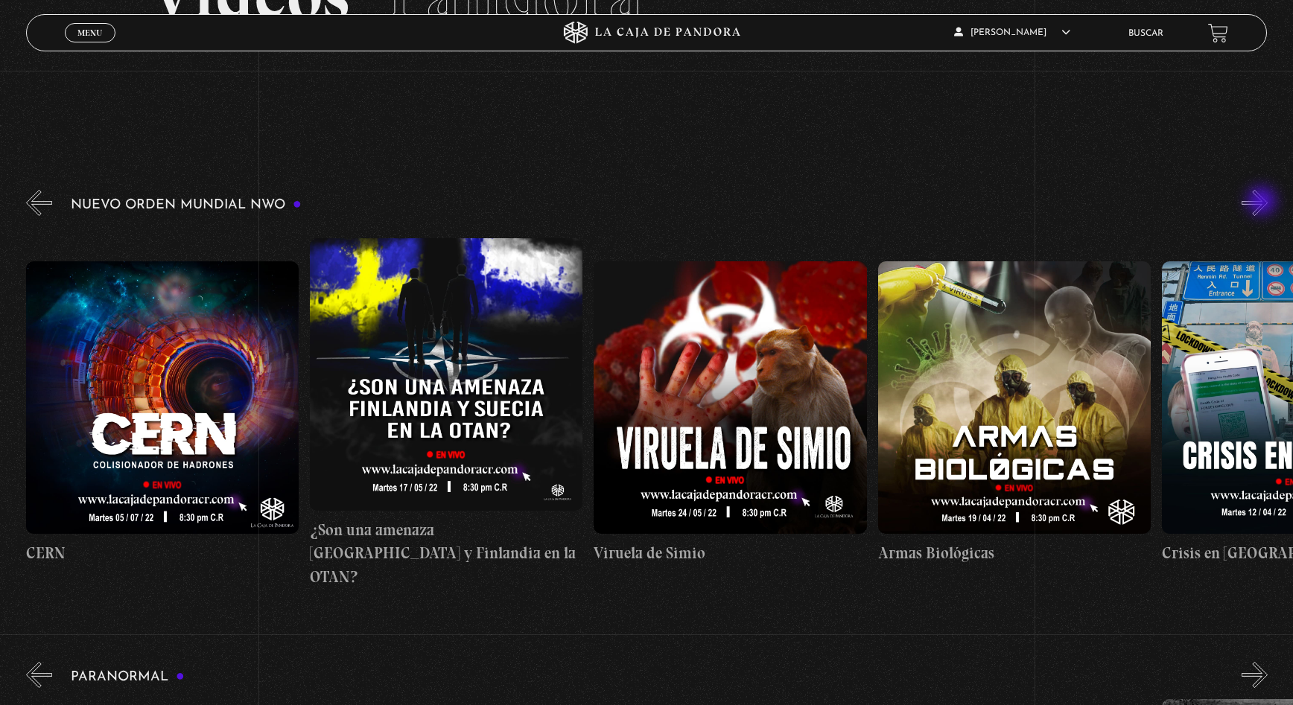
click at [1263, 203] on button "»" at bounding box center [1255, 203] width 26 height 26
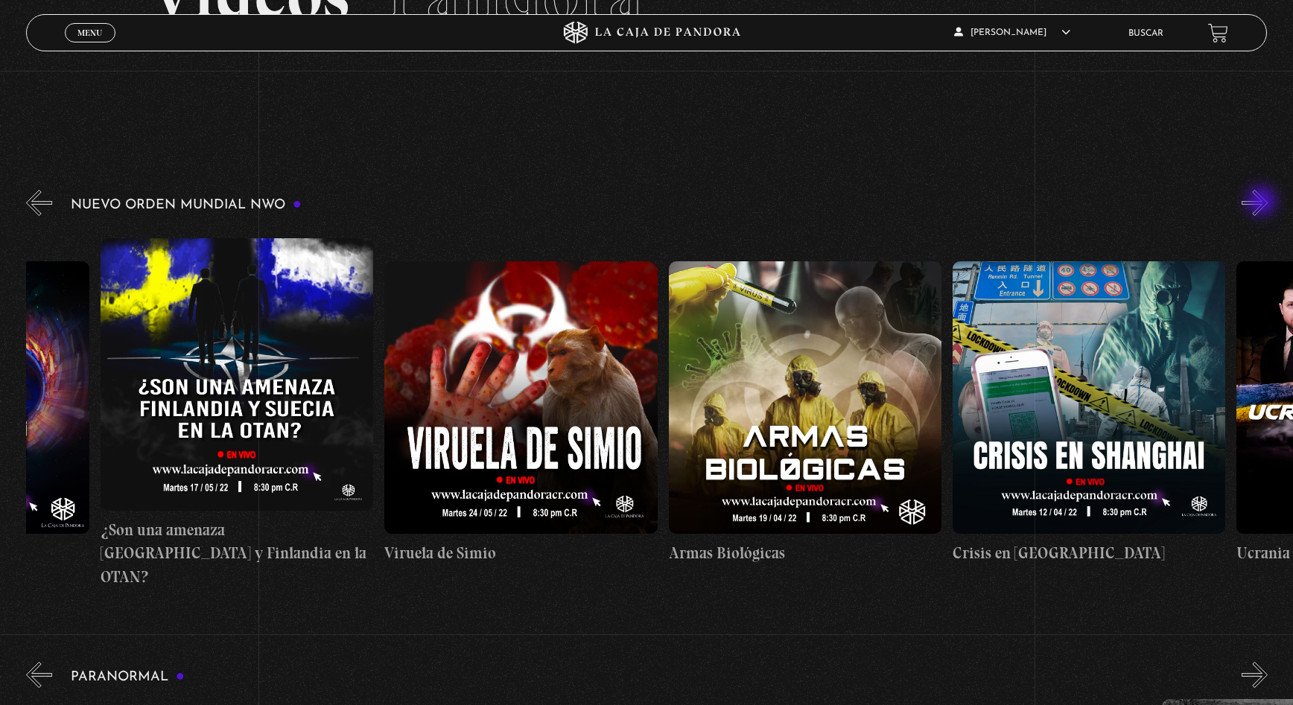
click at [1263, 203] on button "»" at bounding box center [1255, 203] width 26 height 26
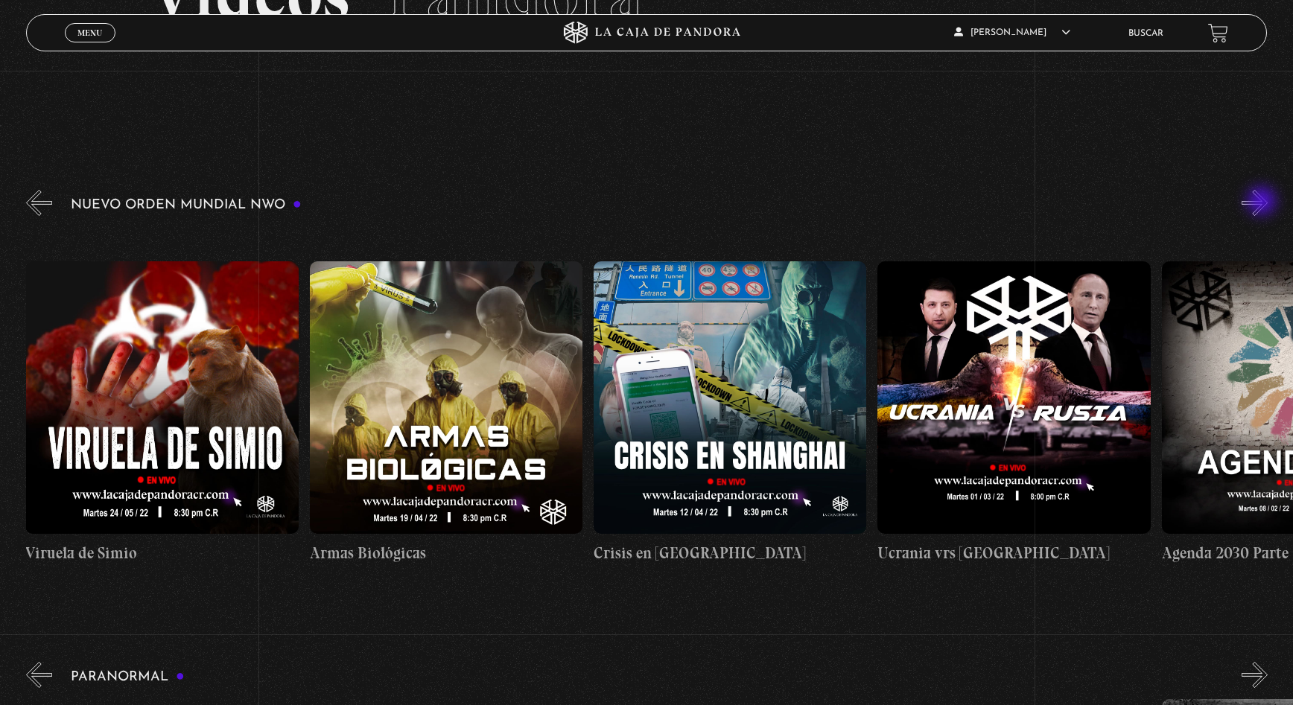
click at [1263, 203] on button "»" at bounding box center [1255, 203] width 26 height 26
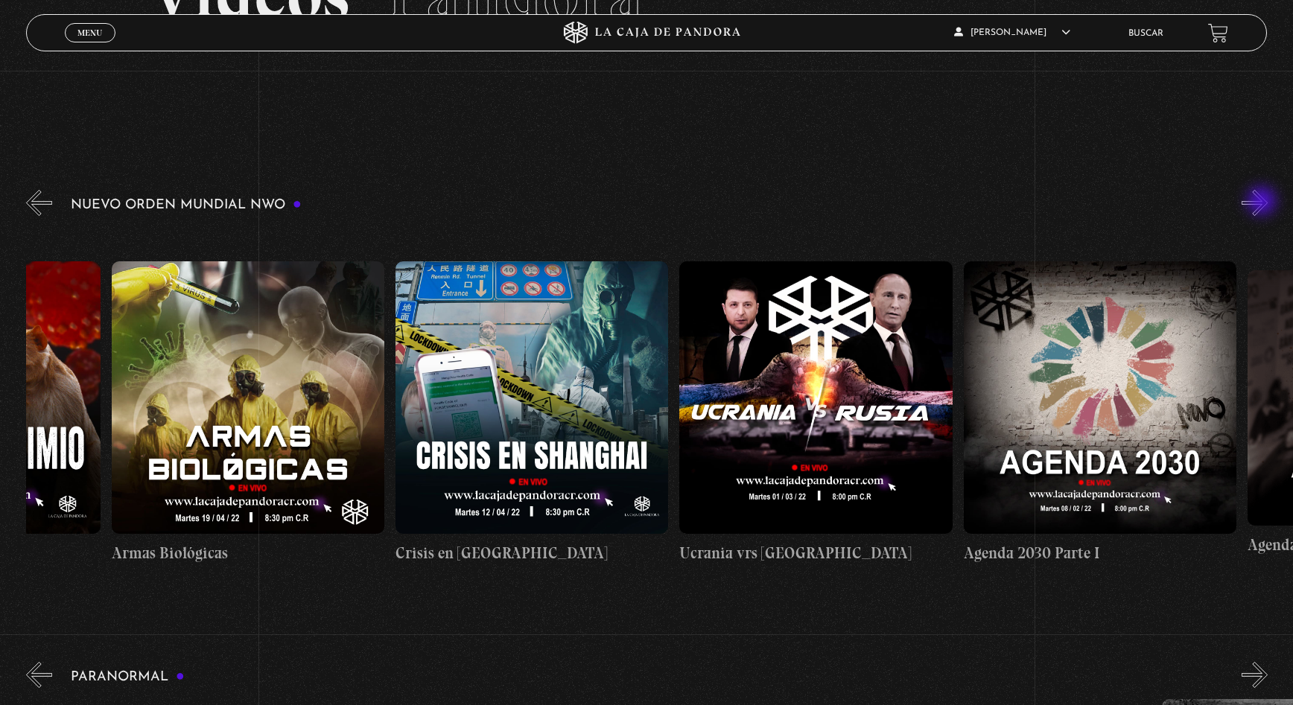
click at [1263, 203] on button "»" at bounding box center [1255, 203] width 26 height 26
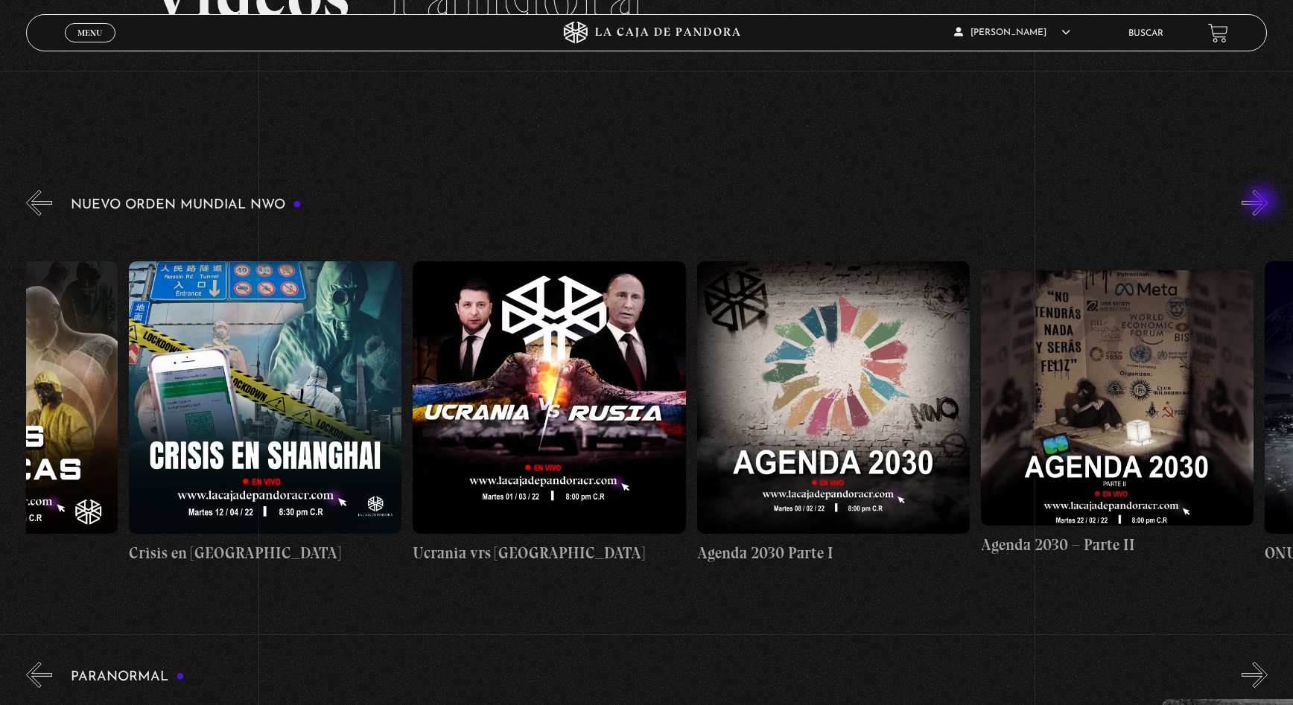
click at [1263, 203] on button "»" at bounding box center [1255, 203] width 26 height 26
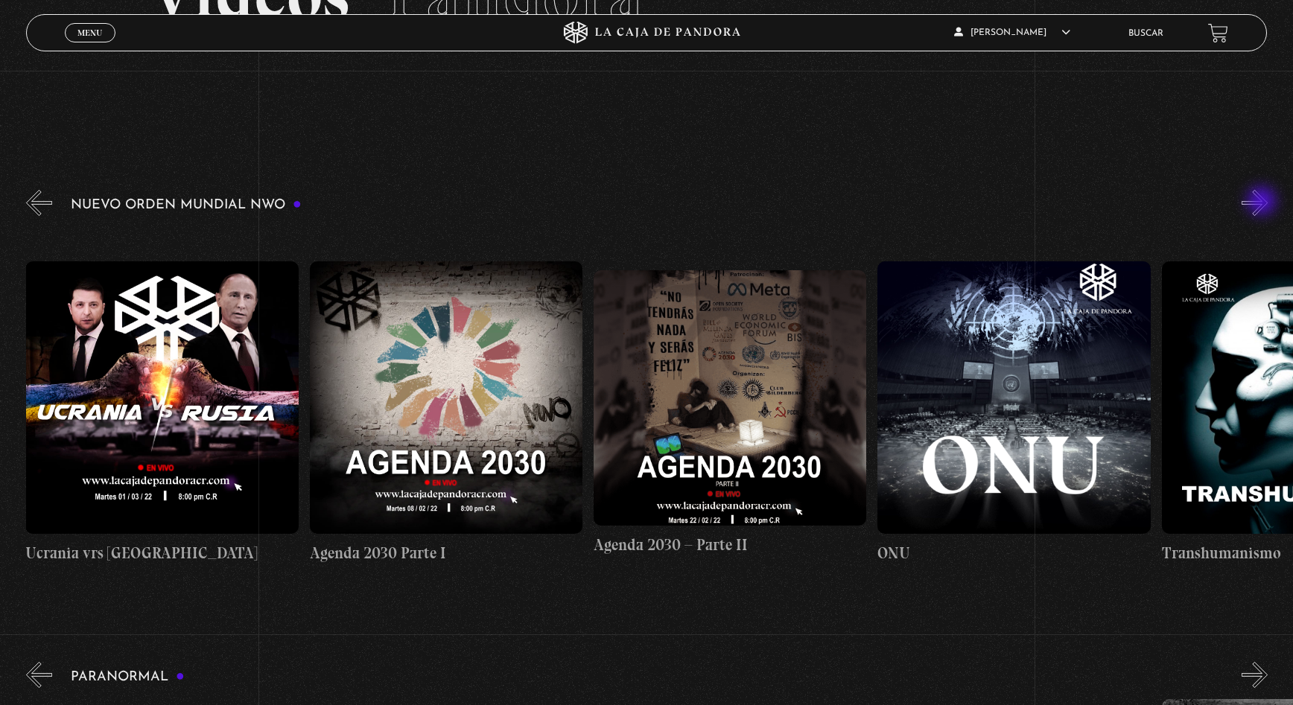
click at [1263, 203] on button "»" at bounding box center [1255, 203] width 26 height 26
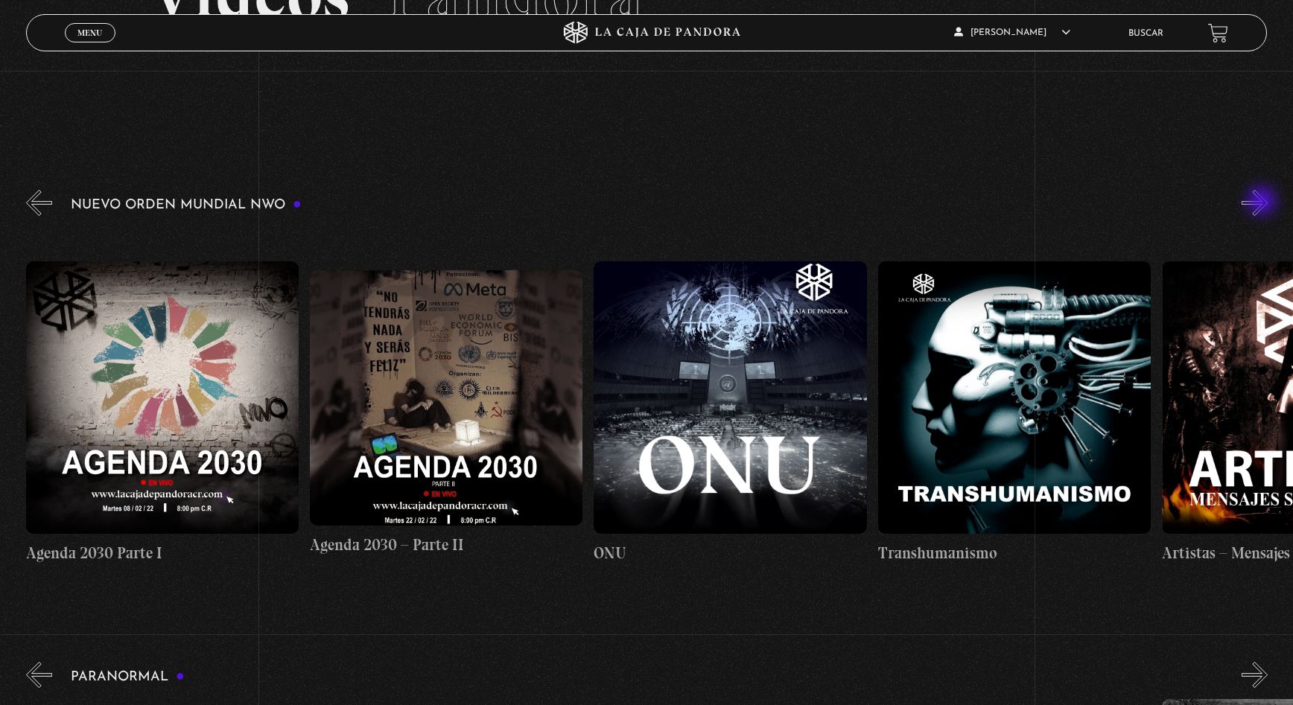
click at [1263, 203] on button "»" at bounding box center [1255, 203] width 26 height 26
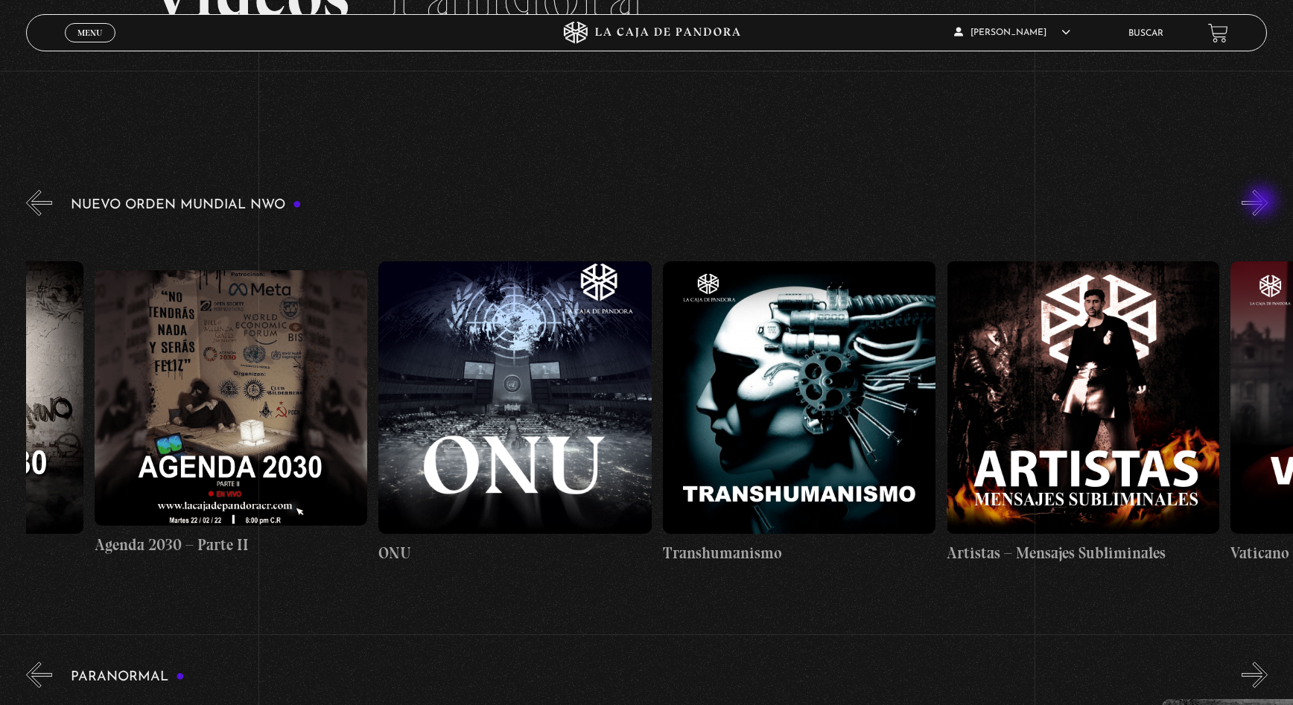
click at [1263, 203] on button "»" at bounding box center [1255, 203] width 26 height 26
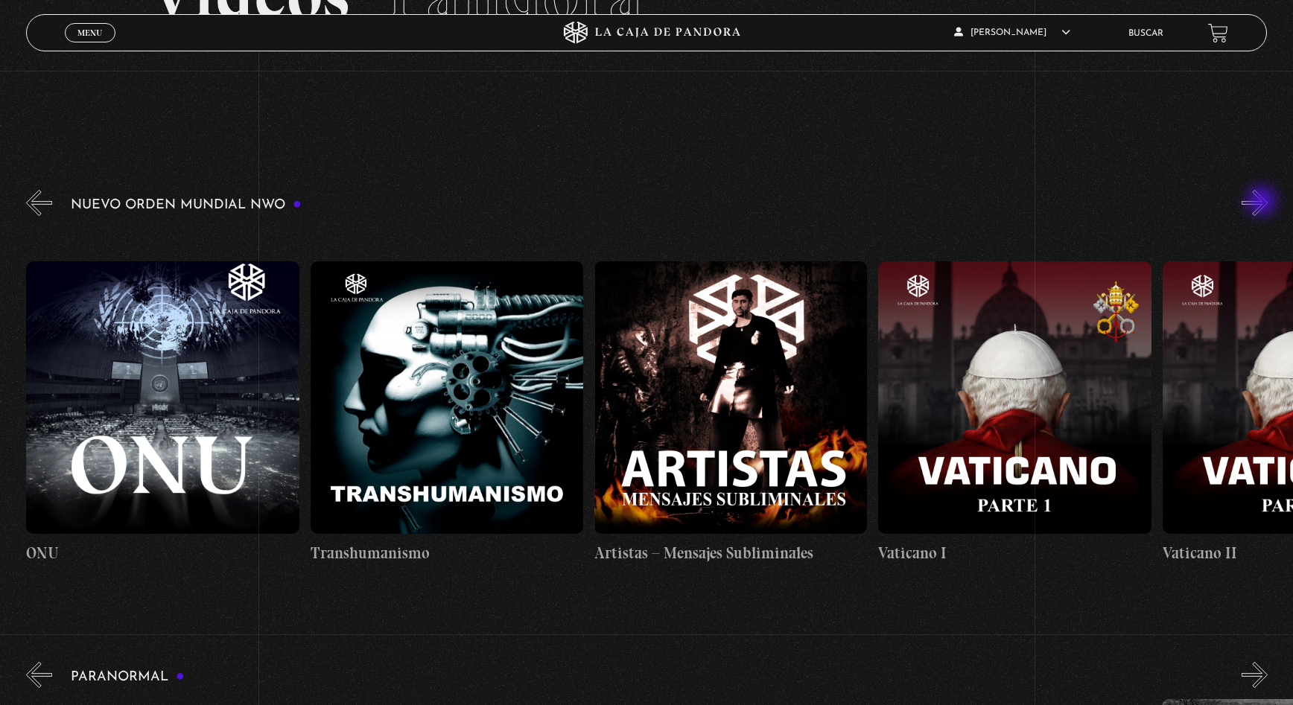
click at [1263, 203] on button "»" at bounding box center [1255, 203] width 26 height 26
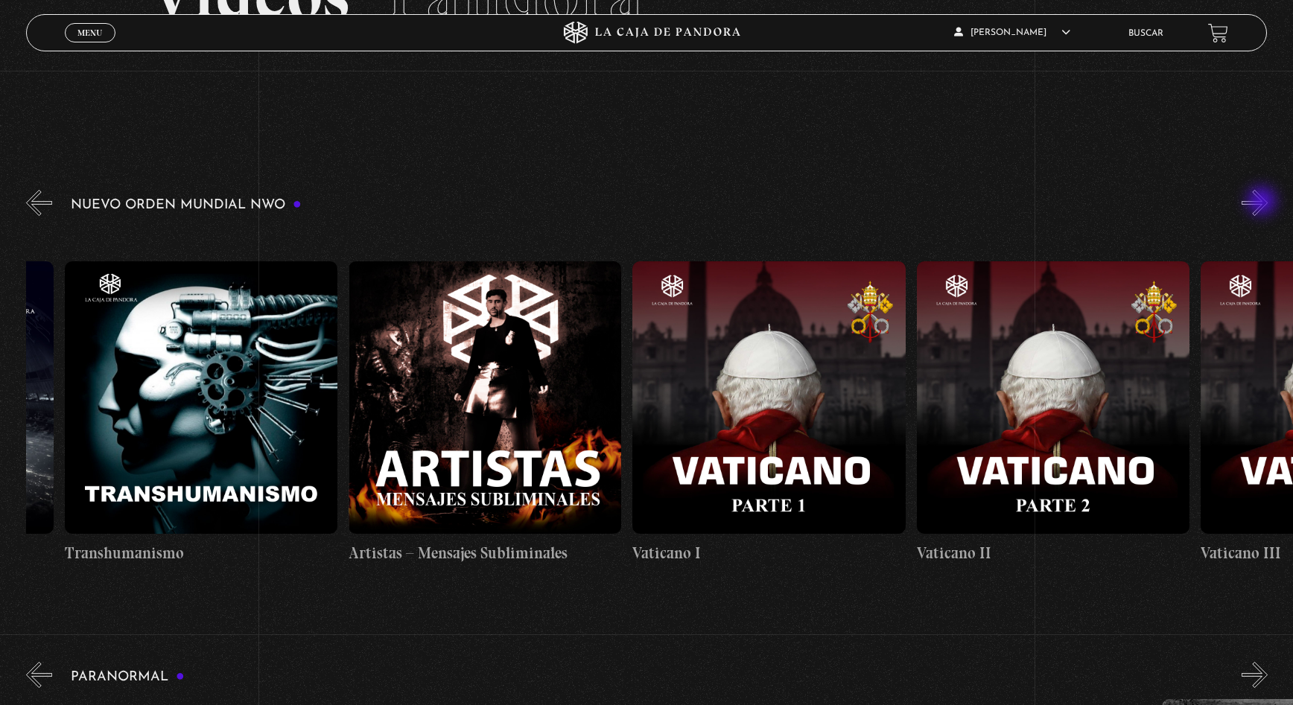
click at [1263, 203] on button "»" at bounding box center [1255, 203] width 26 height 26
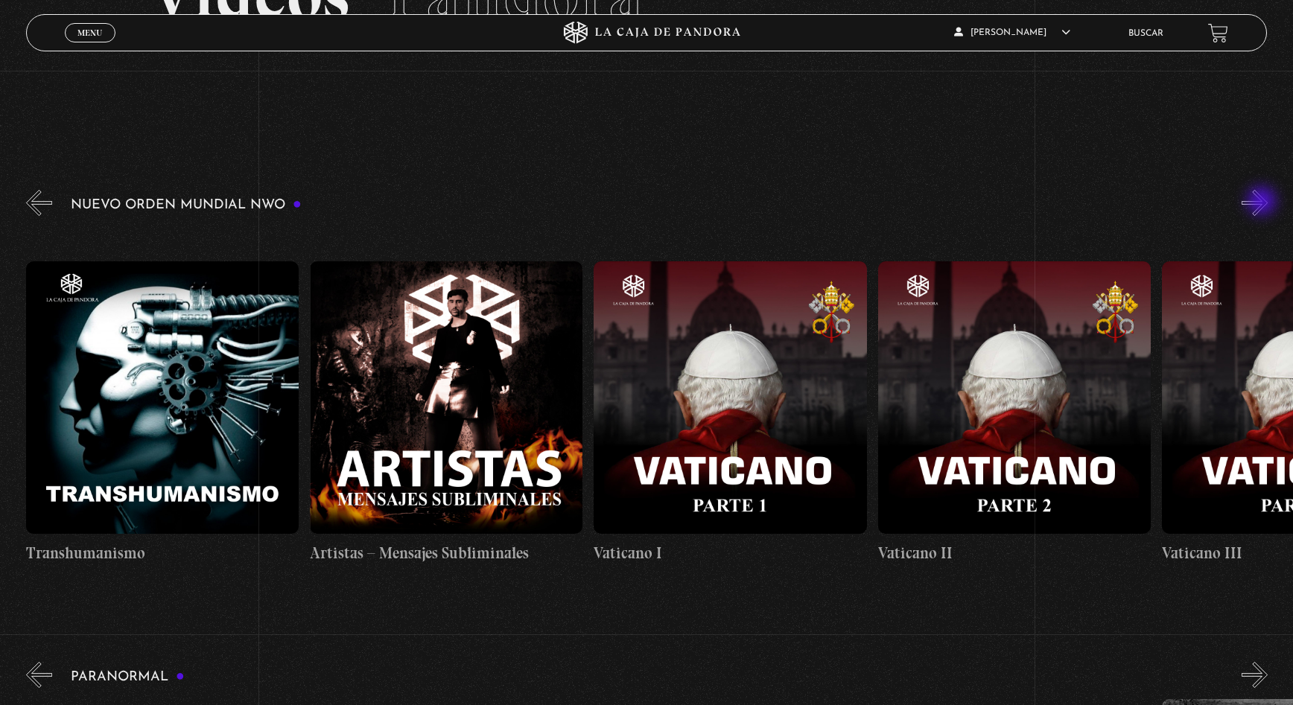
click at [1263, 203] on button "»" at bounding box center [1255, 203] width 26 height 26
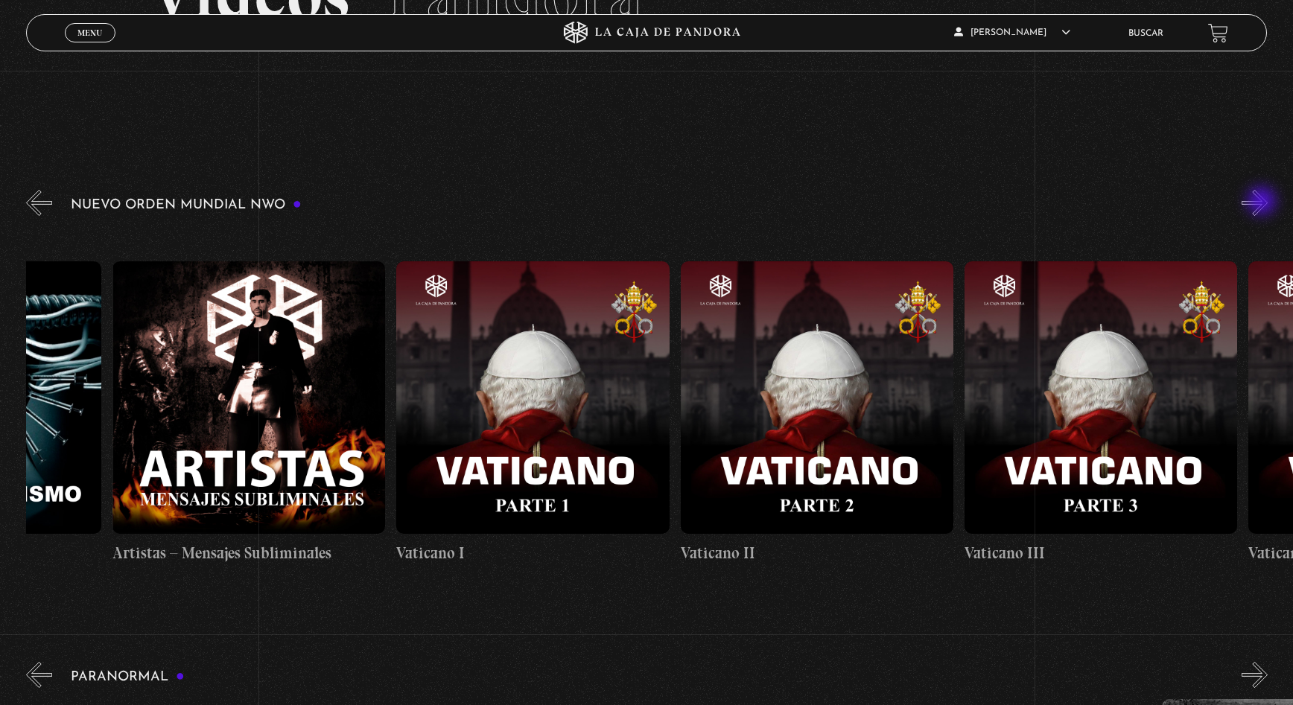
click at [1263, 203] on button "»" at bounding box center [1255, 203] width 26 height 26
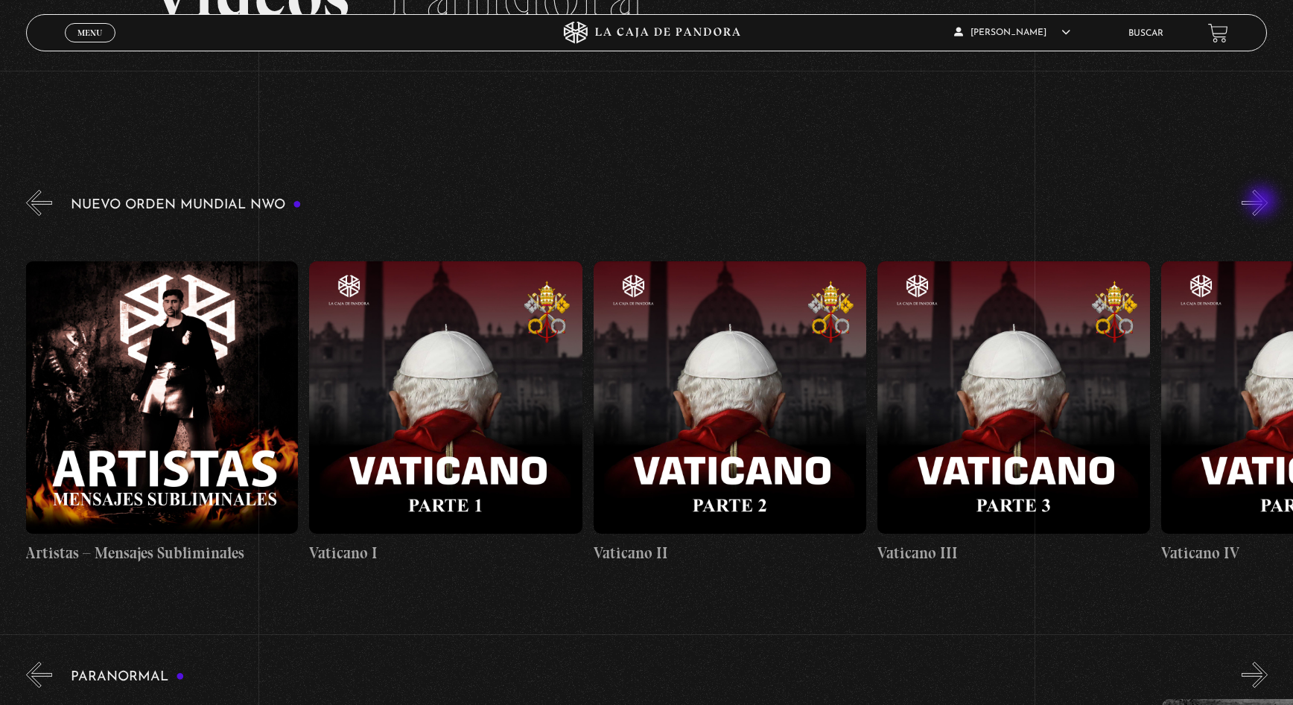
click at [1263, 203] on button "»" at bounding box center [1255, 203] width 26 height 26
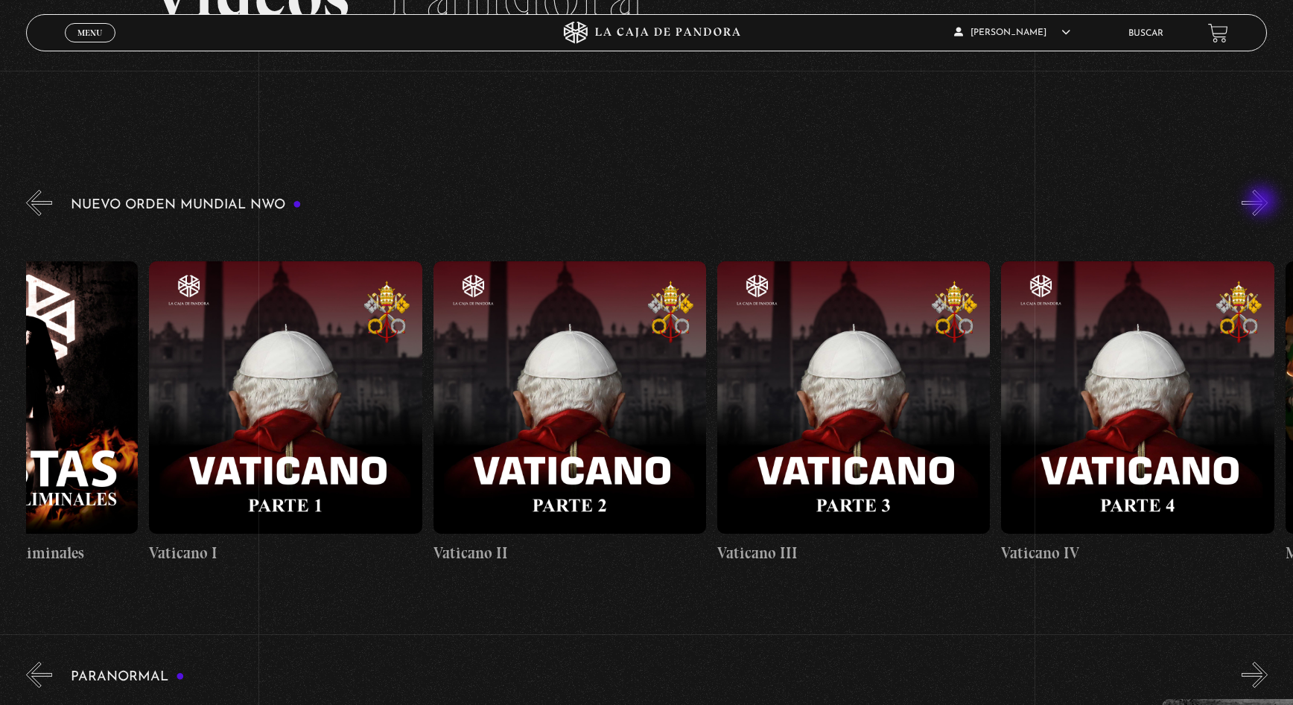
click at [1263, 203] on button "»" at bounding box center [1255, 203] width 26 height 26
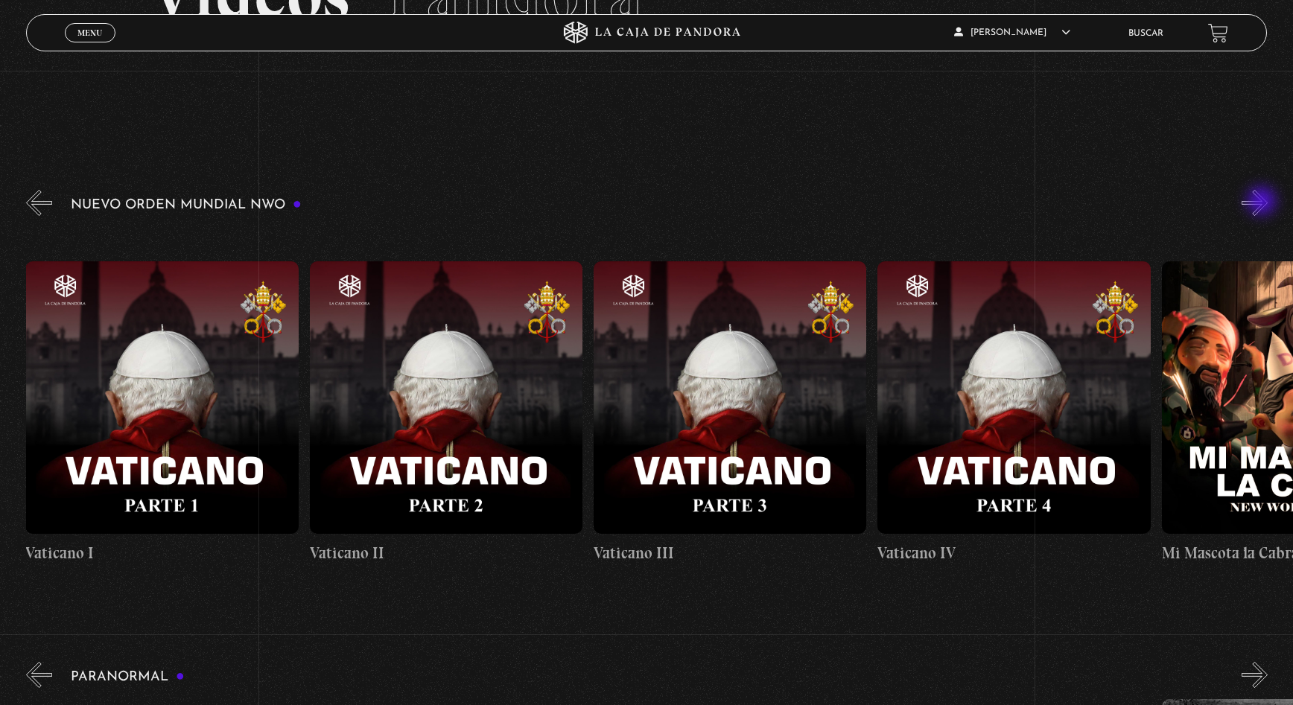
click at [1263, 203] on button "»" at bounding box center [1255, 203] width 26 height 26
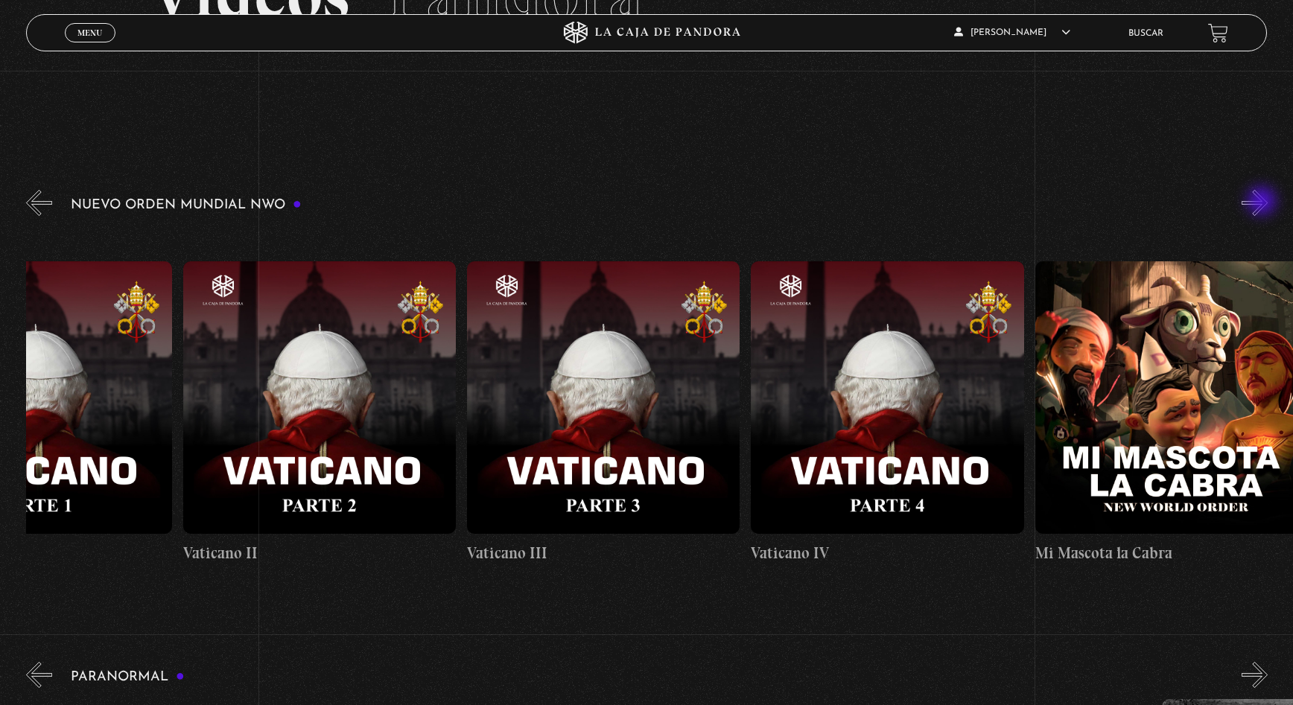
click at [1263, 203] on button "»" at bounding box center [1255, 203] width 26 height 26
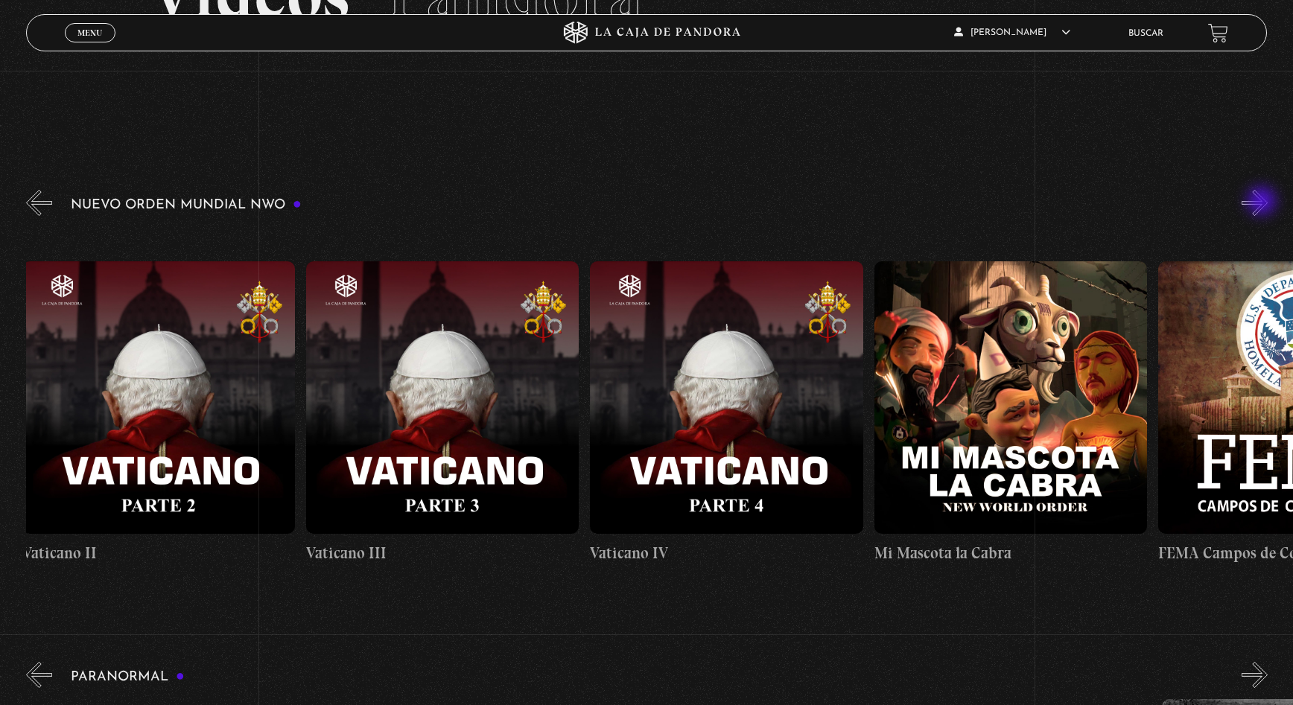
click at [1263, 203] on button "»" at bounding box center [1255, 203] width 26 height 26
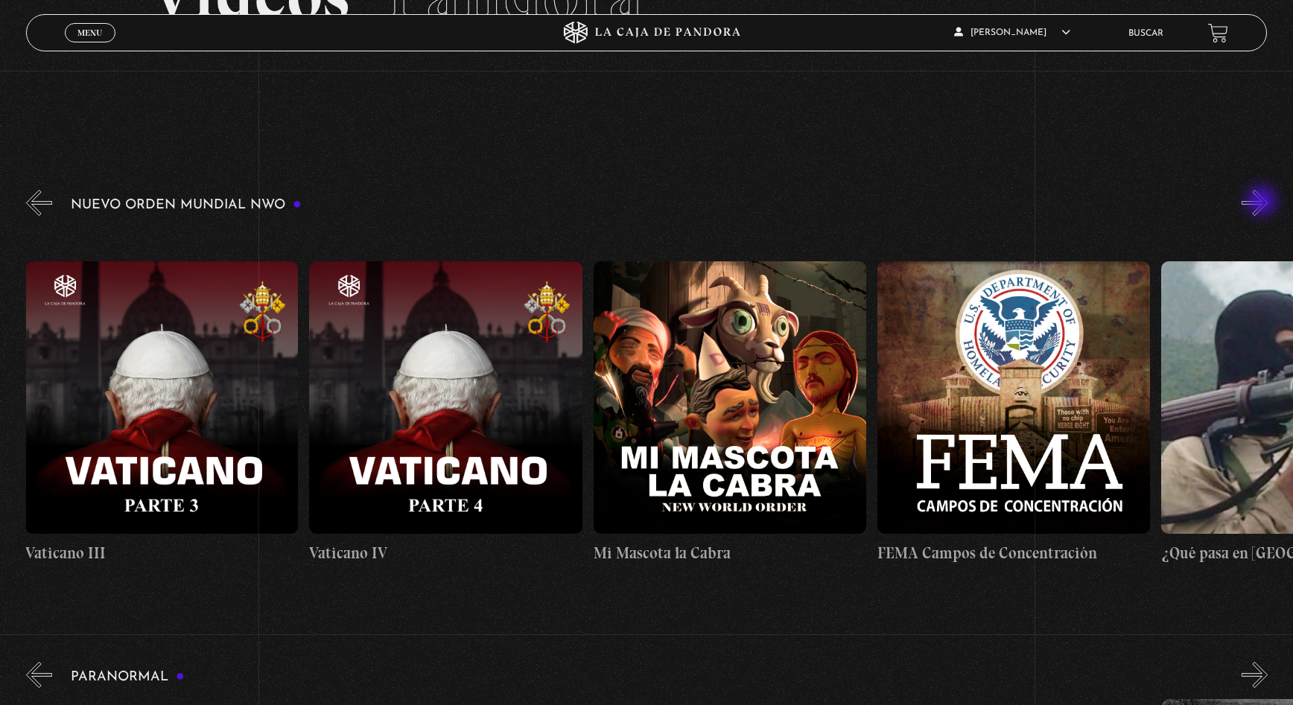
click at [1263, 203] on button "»" at bounding box center [1255, 203] width 26 height 26
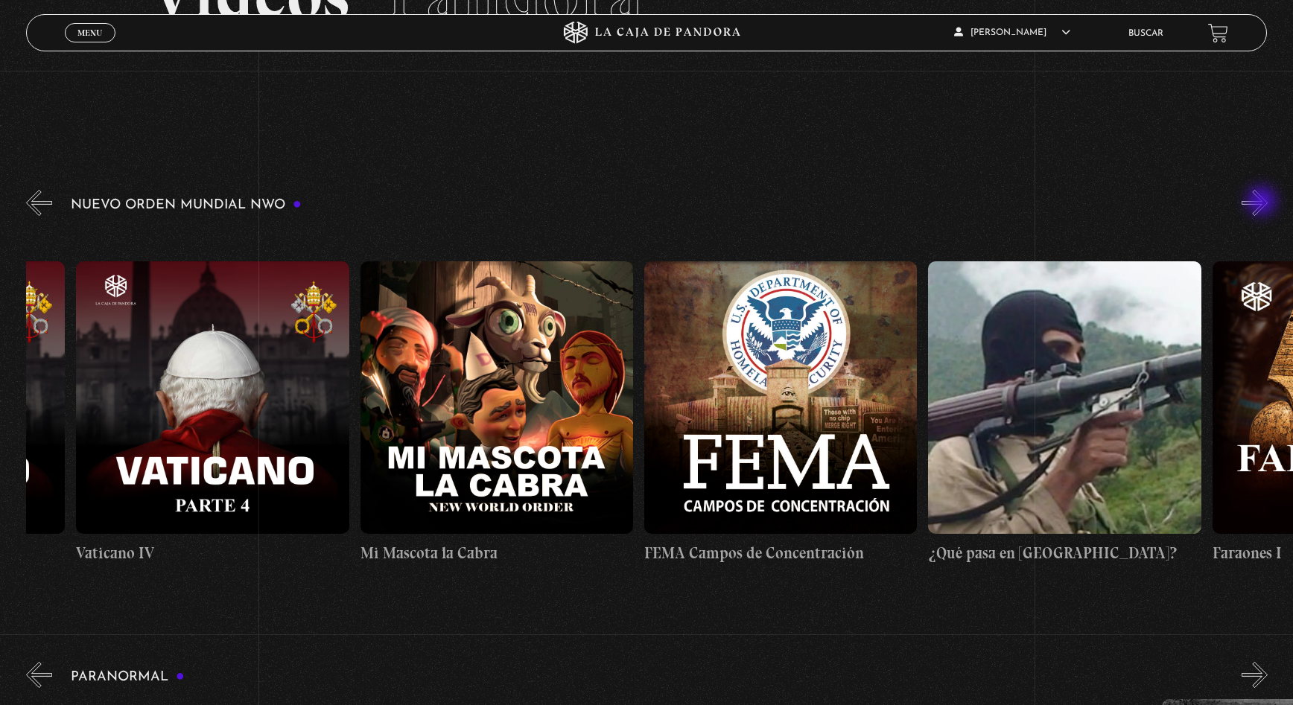
click at [1263, 203] on button "»" at bounding box center [1255, 203] width 26 height 26
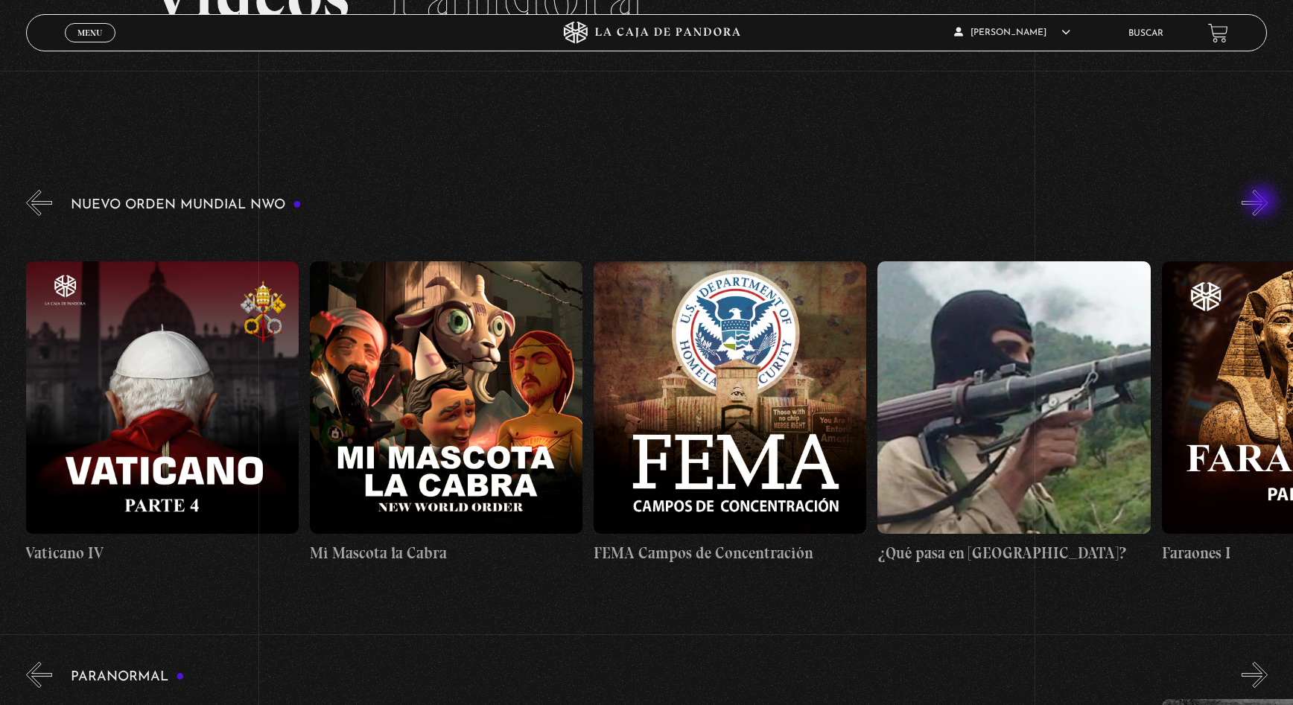
click at [1263, 203] on button "»" at bounding box center [1255, 203] width 26 height 26
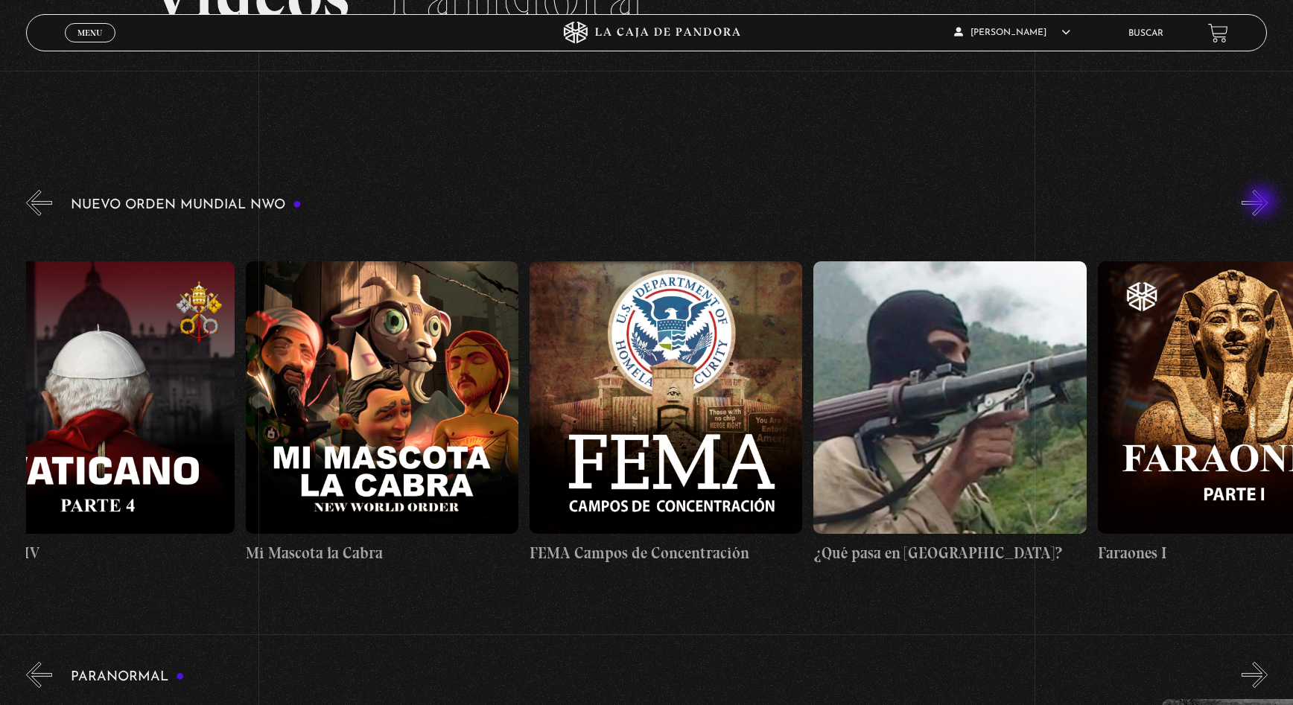
click at [1263, 203] on button "»" at bounding box center [1255, 203] width 26 height 26
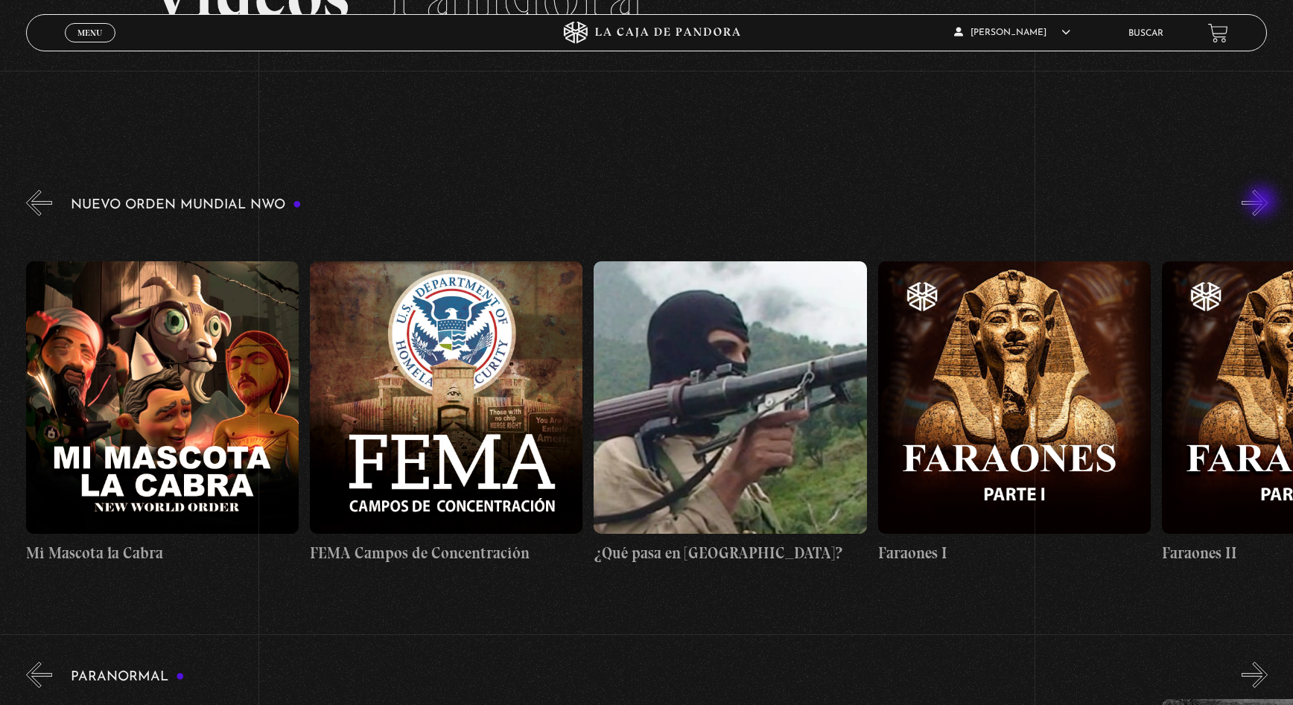
click at [1263, 203] on button "»" at bounding box center [1255, 203] width 26 height 26
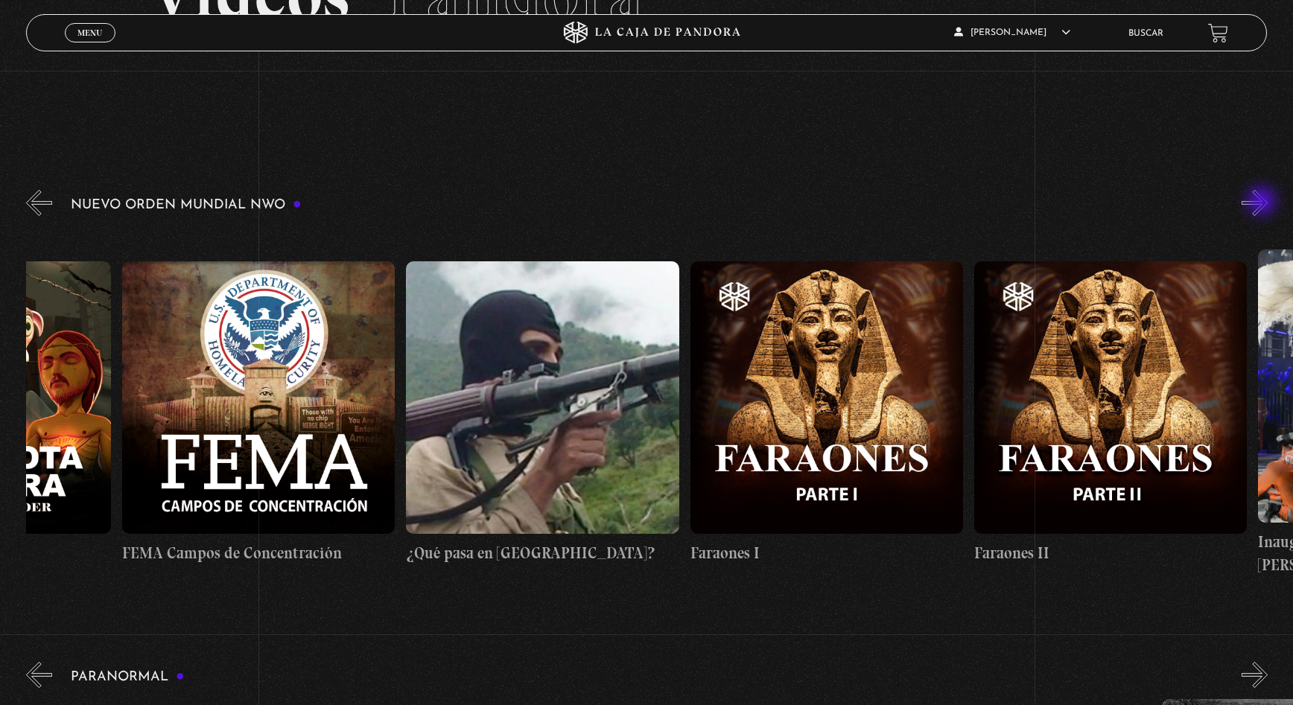
click at [1263, 203] on button "»" at bounding box center [1255, 203] width 26 height 26
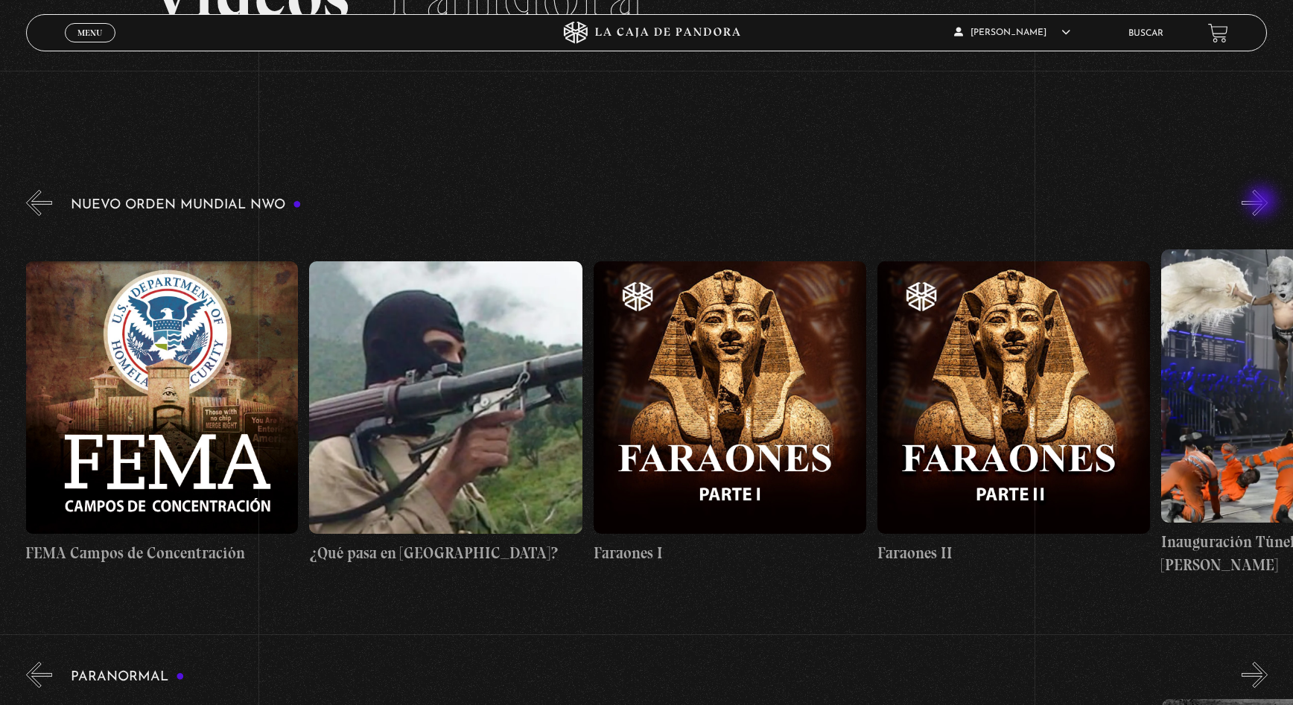
click at [1263, 203] on button "»" at bounding box center [1255, 203] width 26 height 26
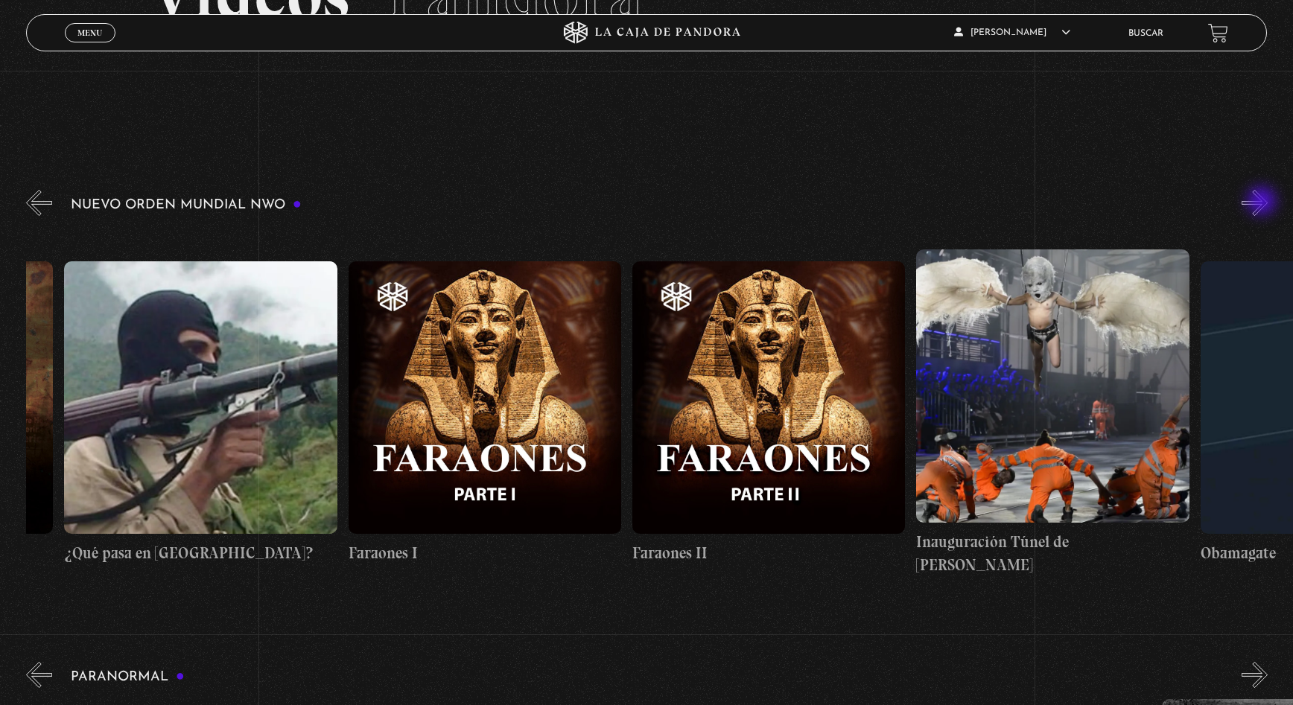
click at [1263, 203] on button "»" at bounding box center [1255, 203] width 26 height 26
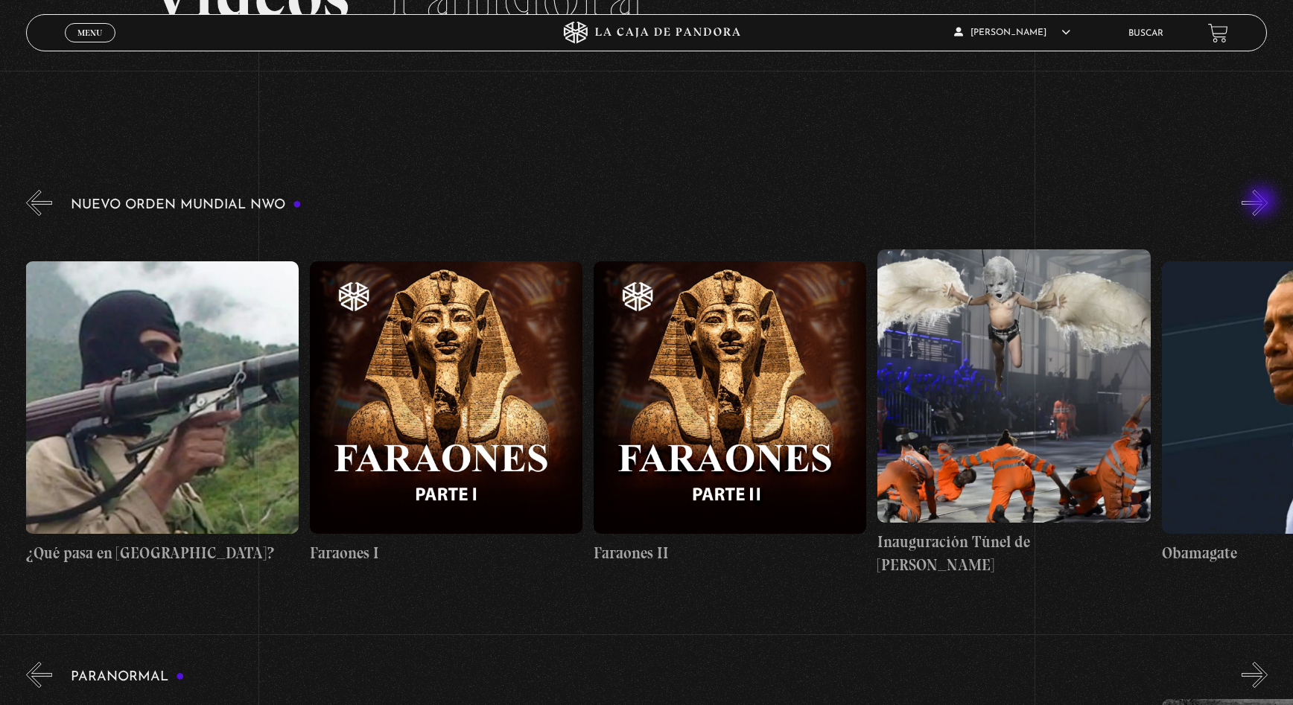
click at [1263, 203] on button "»" at bounding box center [1255, 203] width 26 height 26
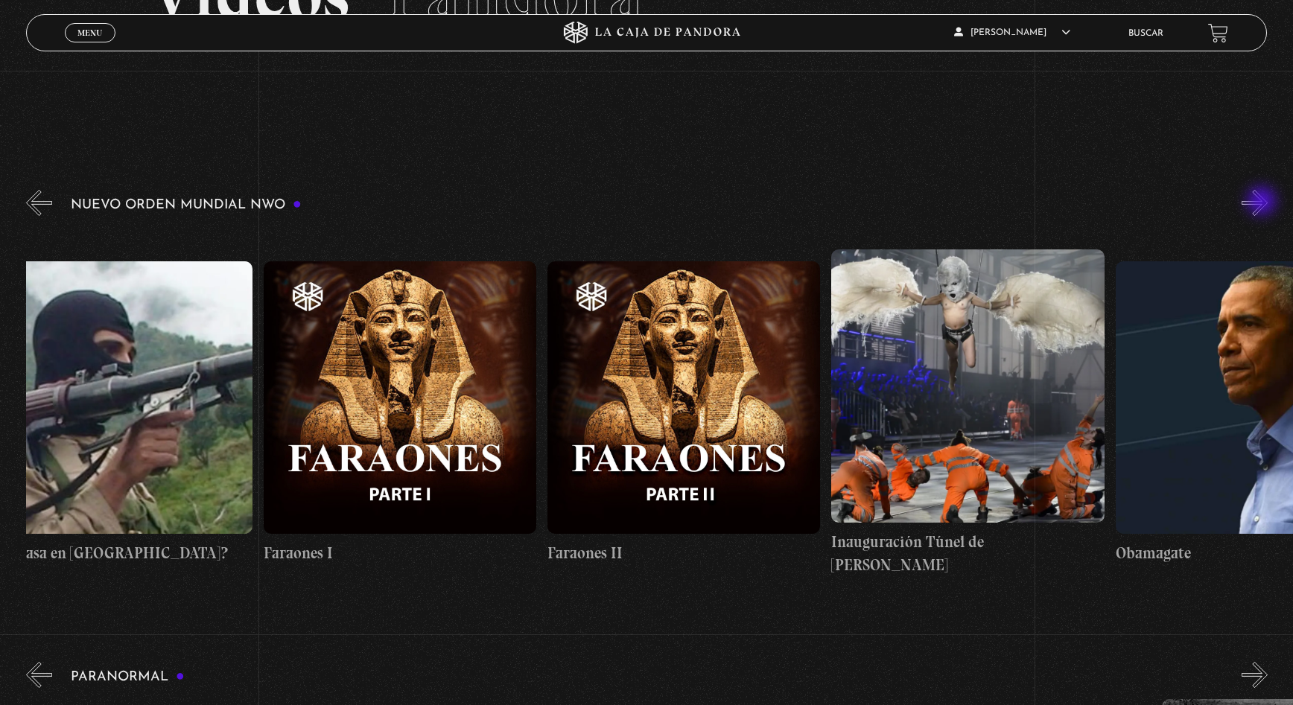
click at [1263, 203] on button "»" at bounding box center [1255, 203] width 26 height 26
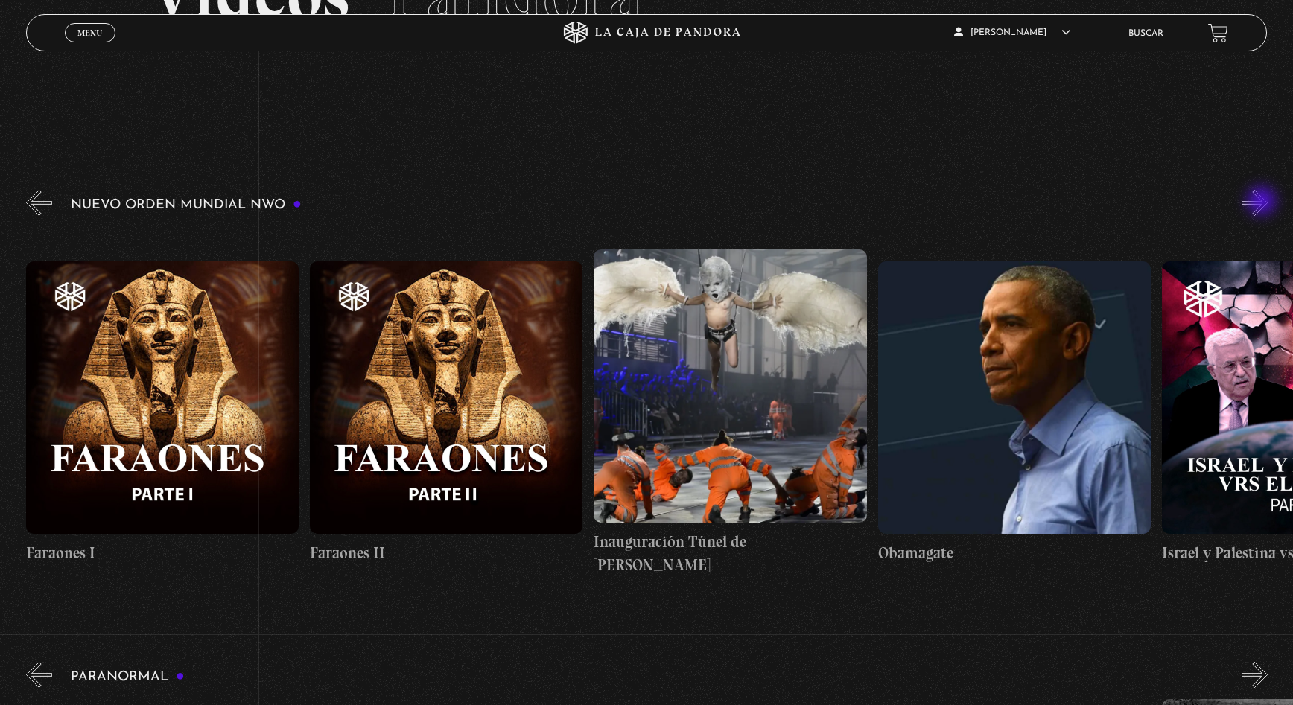
click at [1263, 203] on button "»" at bounding box center [1255, 203] width 26 height 26
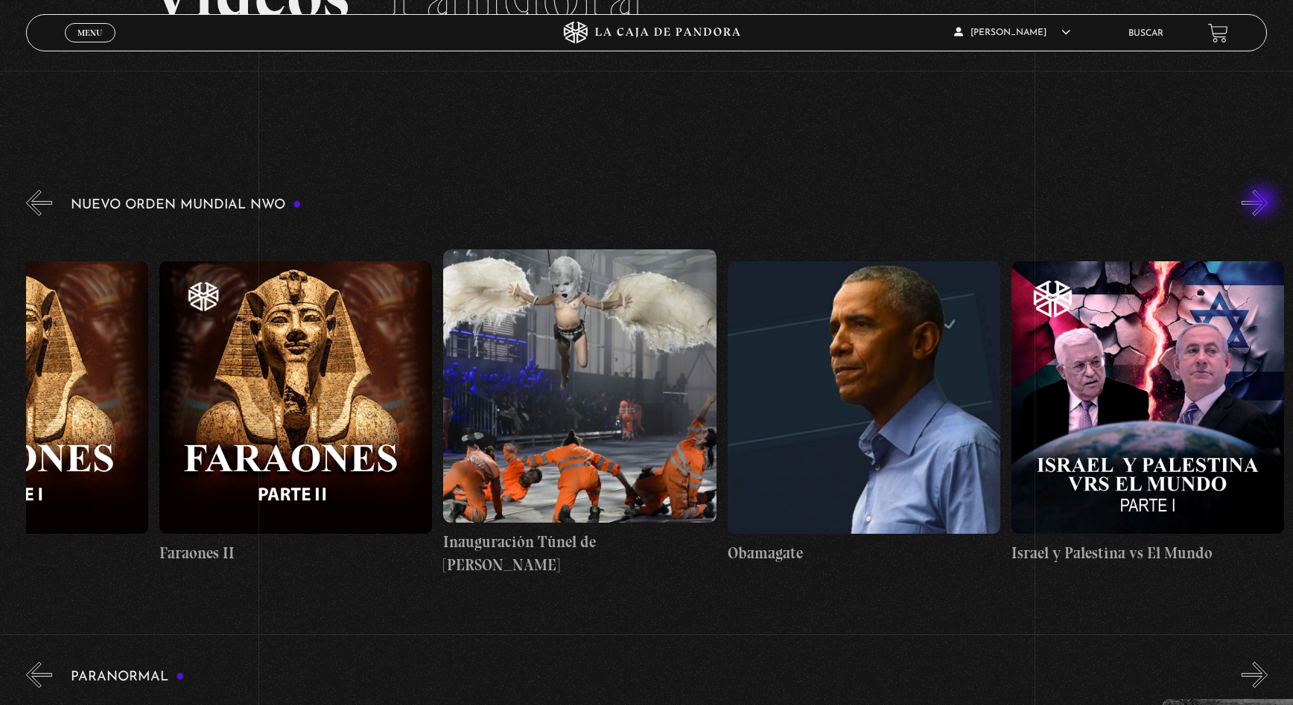
click at [1263, 203] on button "»" at bounding box center [1255, 203] width 26 height 26
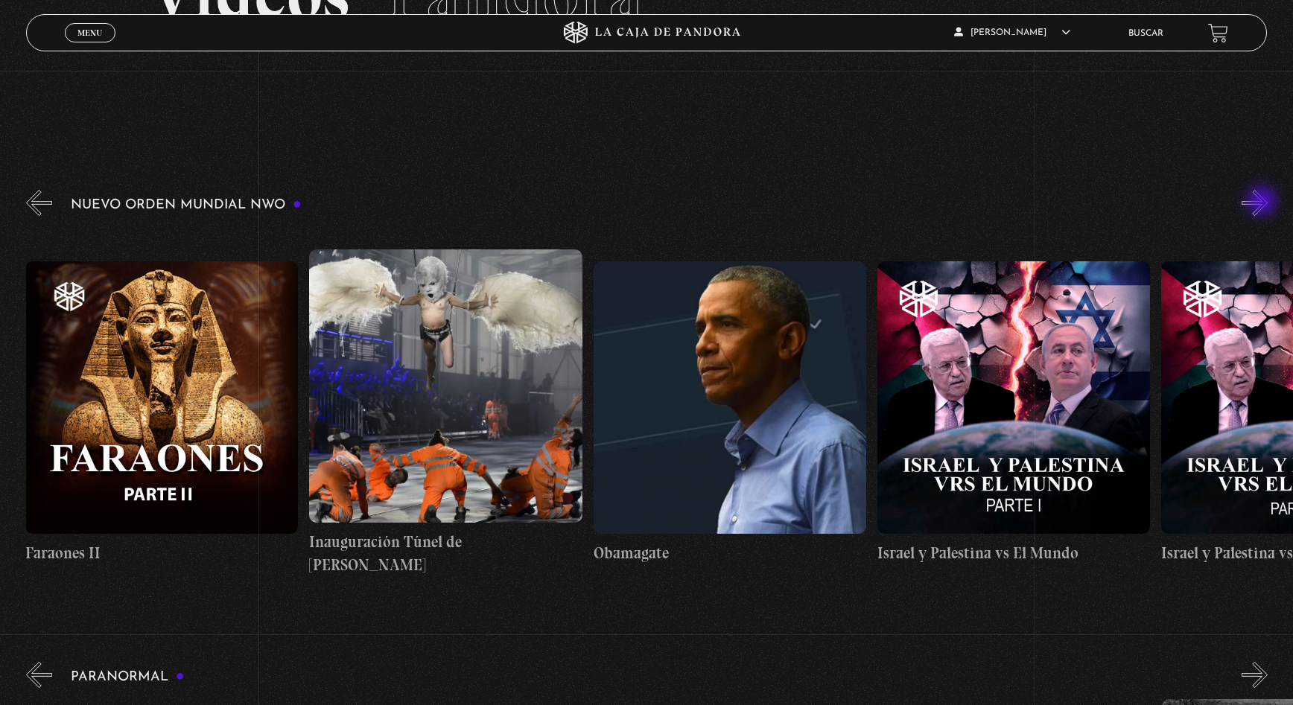
click at [1263, 203] on button "»" at bounding box center [1255, 203] width 26 height 26
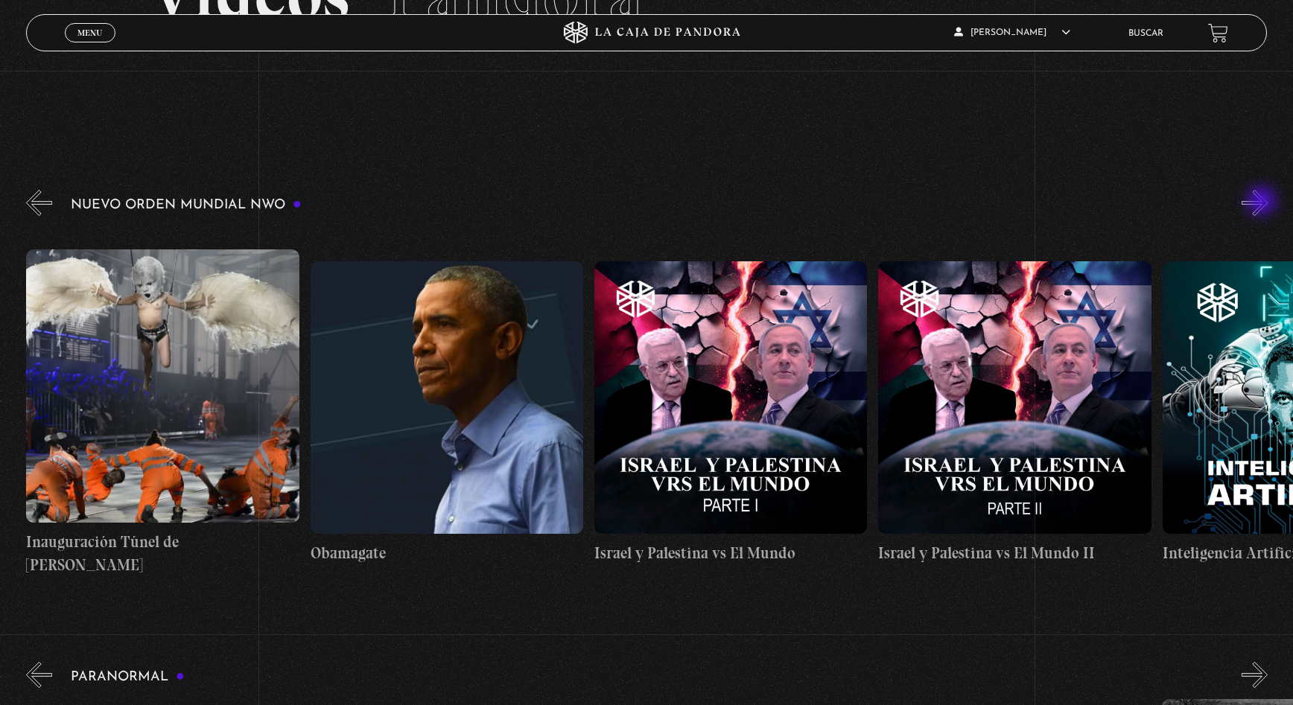
scroll to position [0, 20451]
click at [1263, 203] on button "»" at bounding box center [1255, 203] width 26 height 26
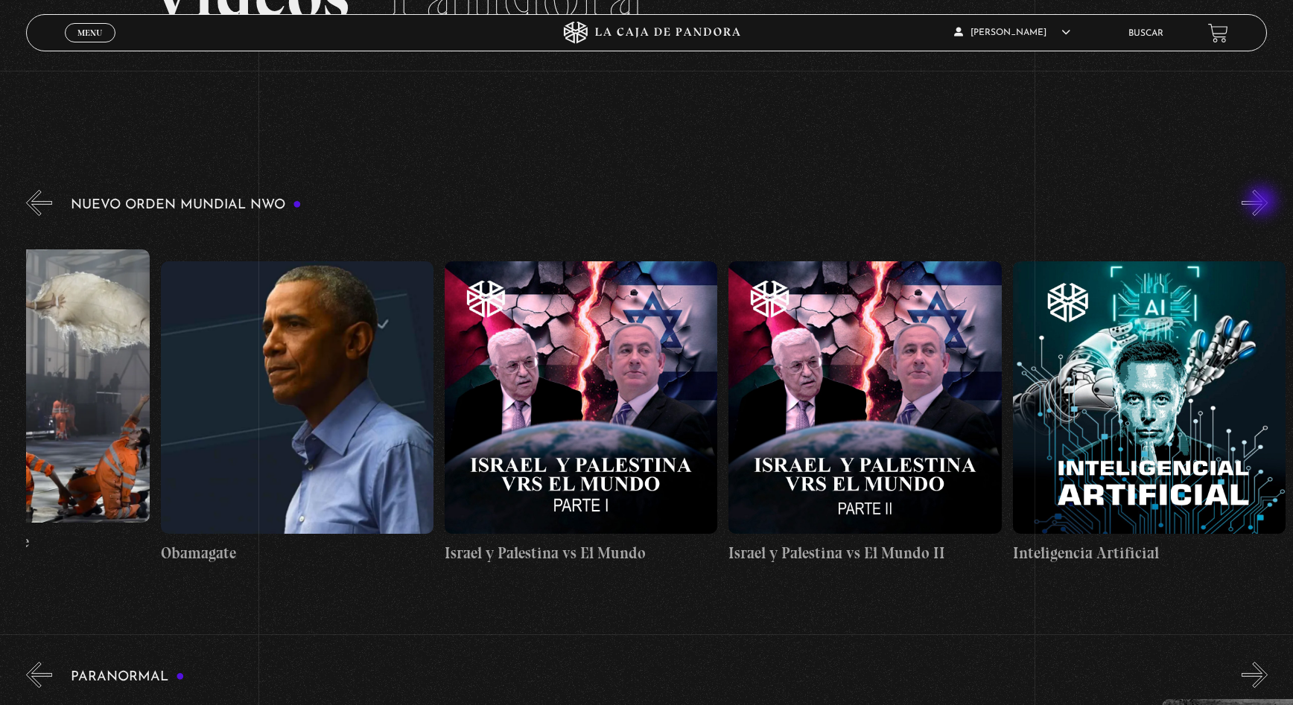
click at [1263, 203] on button "»" at bounding box center [1255, 203] width 26 height 26
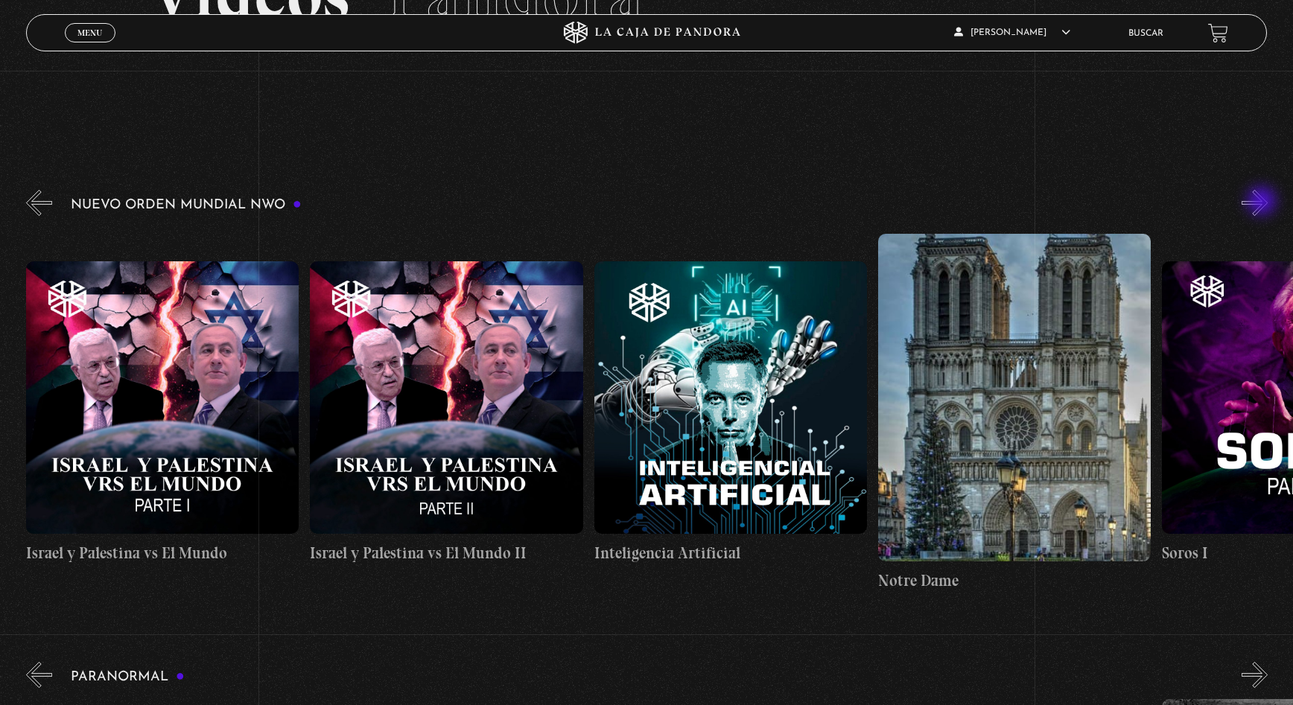
click at [1263, 203] on button "»" at bounding box center [1255, 203] width 26 height 26
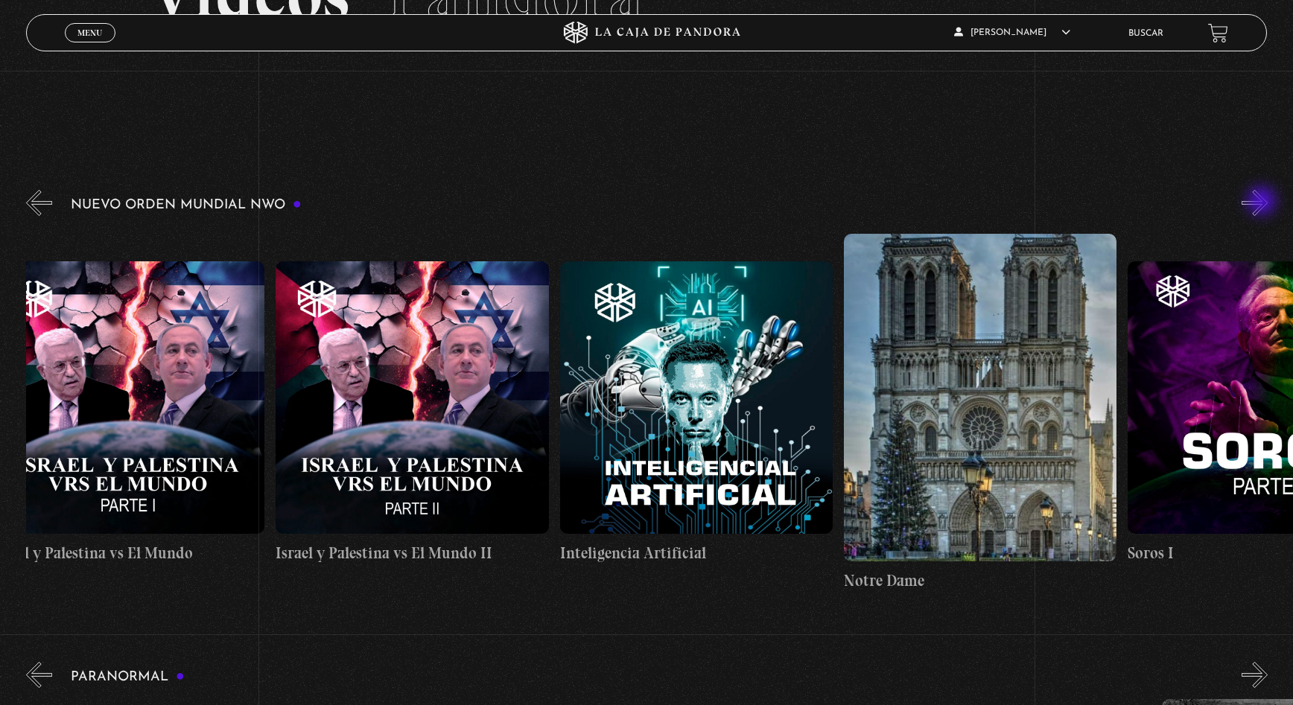
click at [1263, 203] on button "»" at bounding box center [1255, 203] width 26 height 26
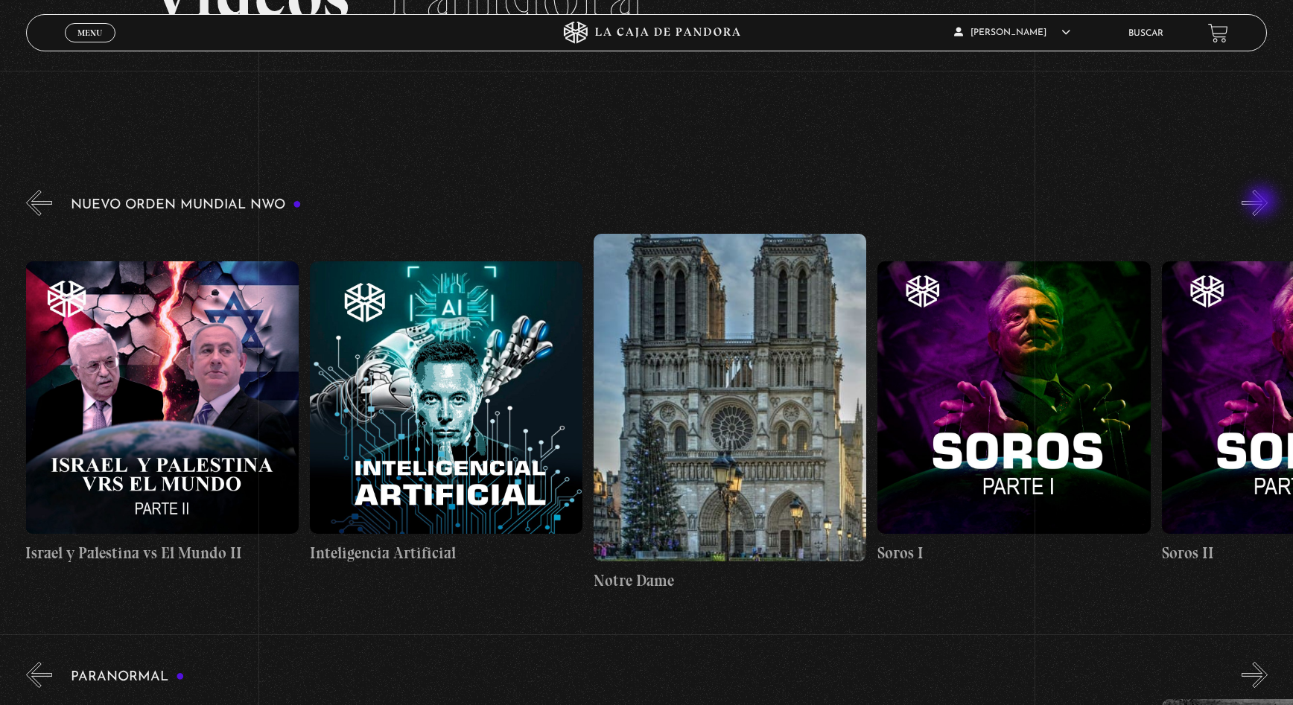
click at [1263, 203] on button "»" at bounding box center [1255, 203] width 26 height 26
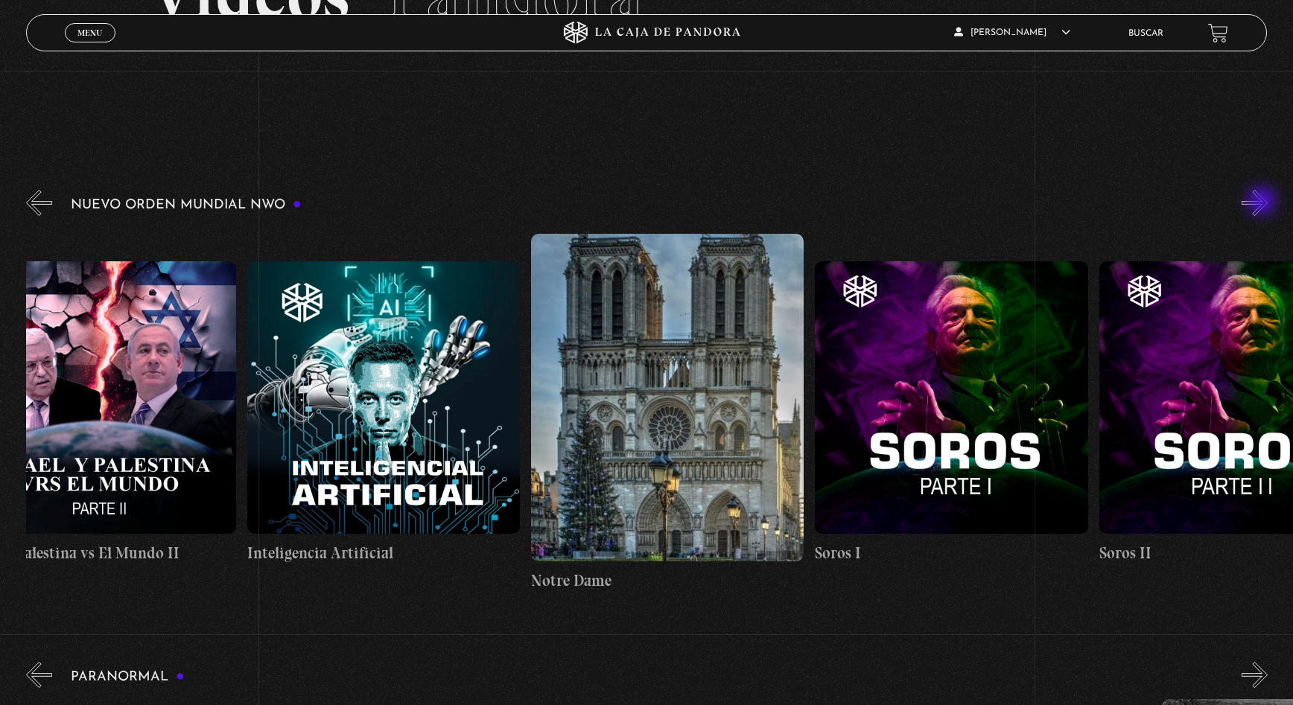
scroll to position [0, 21445]
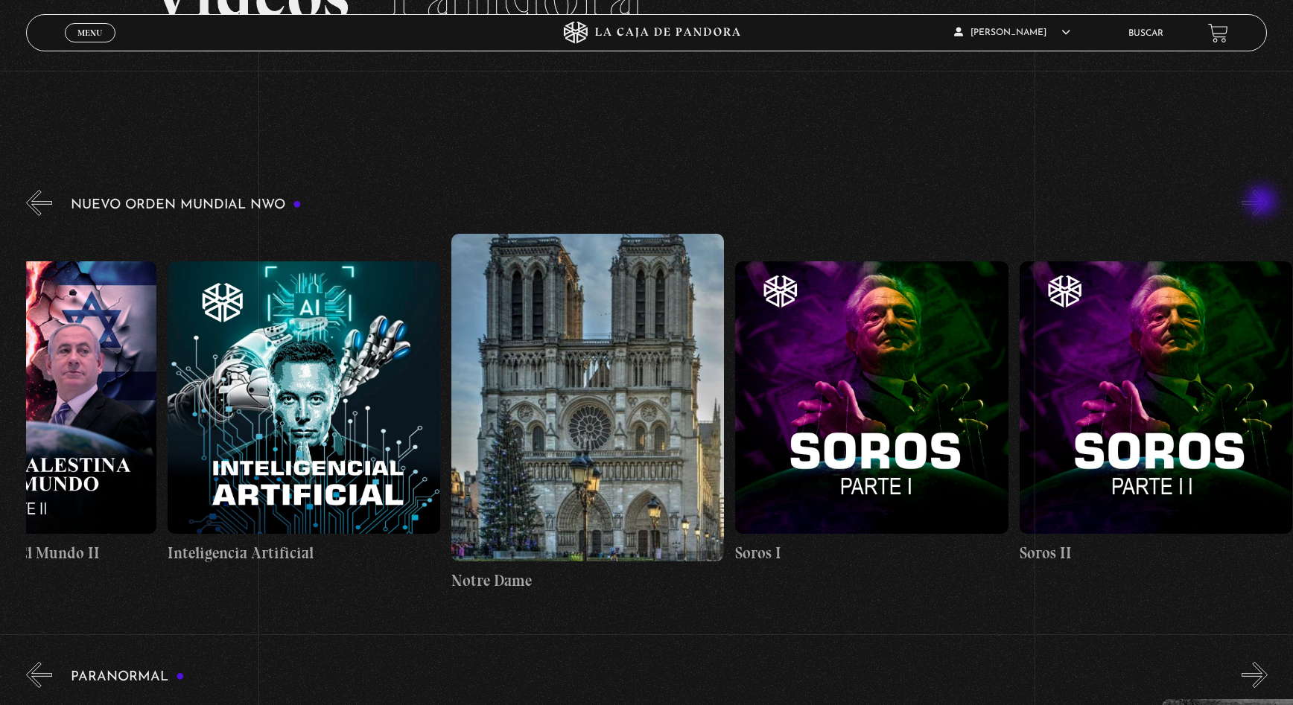
click at [1263, 203] on button "»" at bounding box center [1255, 203] width 26 height 26
click at [42, 199] on button "«" at bounding box center [39, 203] width 26 height 26
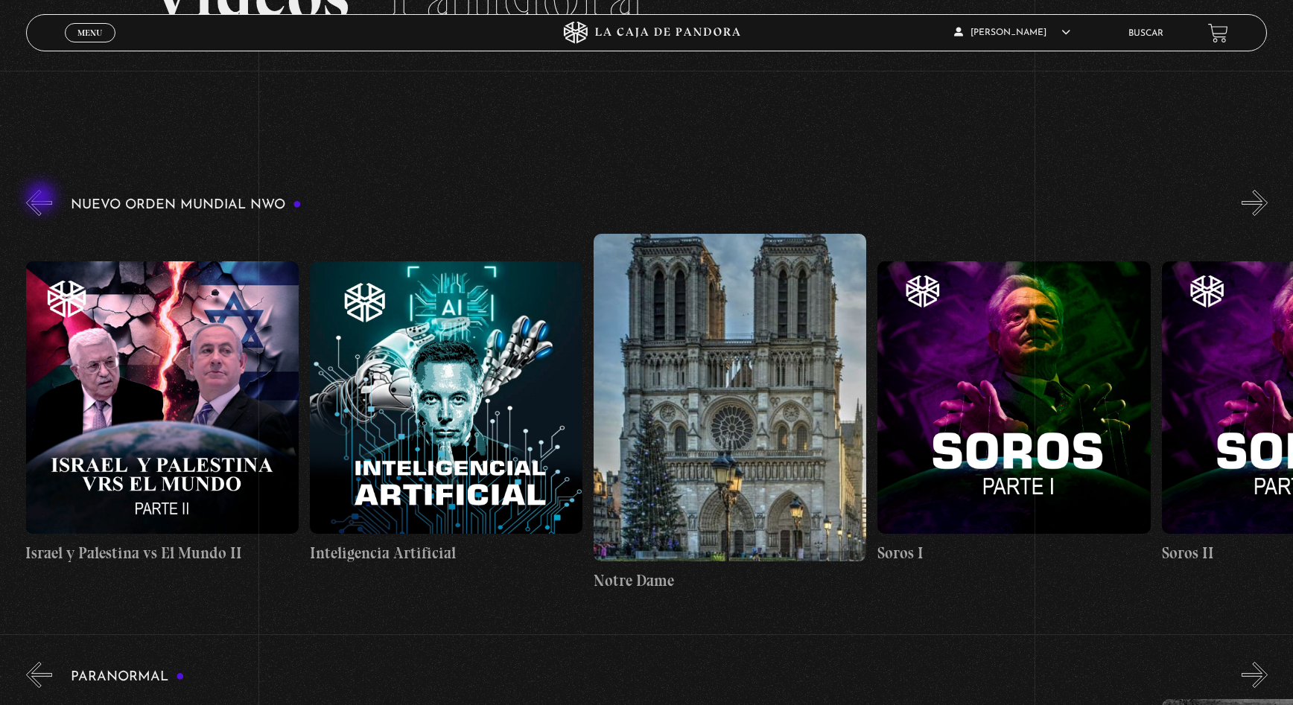
click at [42, 199] on button "«" at bounding box center [39, 203] width 26 height 26
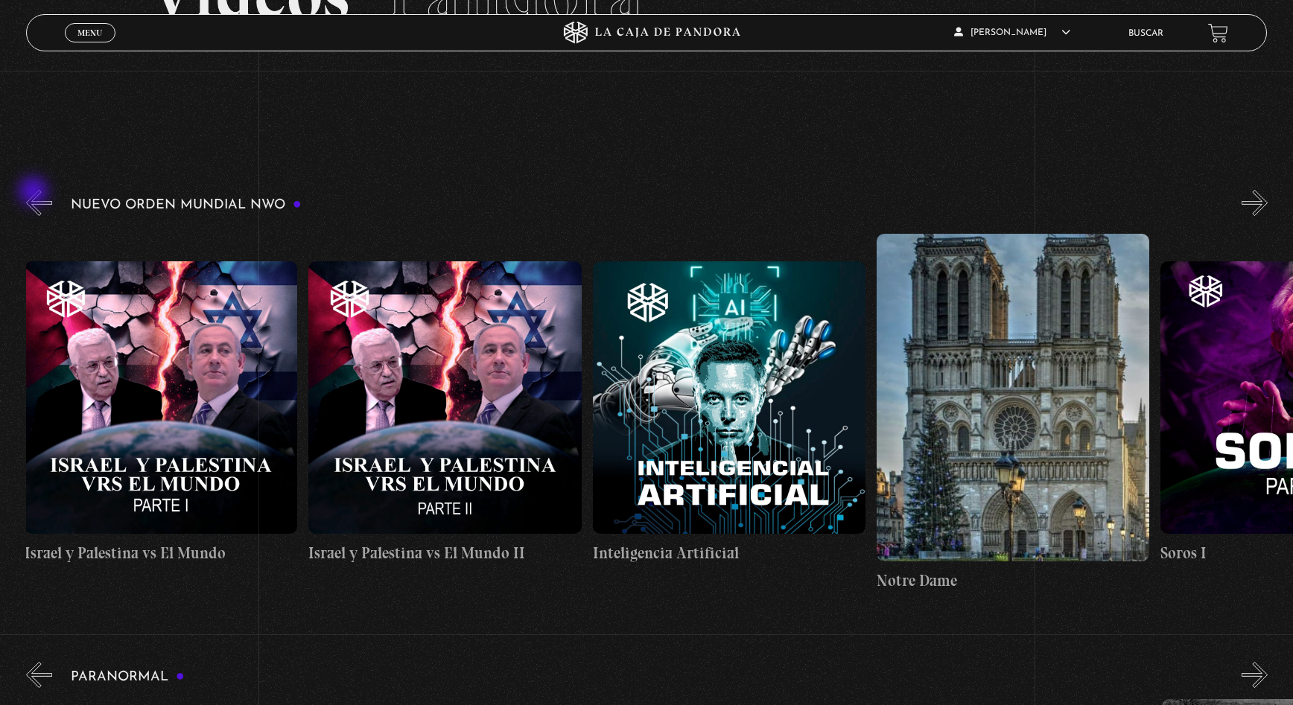
scroll to position [0, 21019]
click at [39, 194] on button "«" at bounding box center [39, 203] width 26 height 26
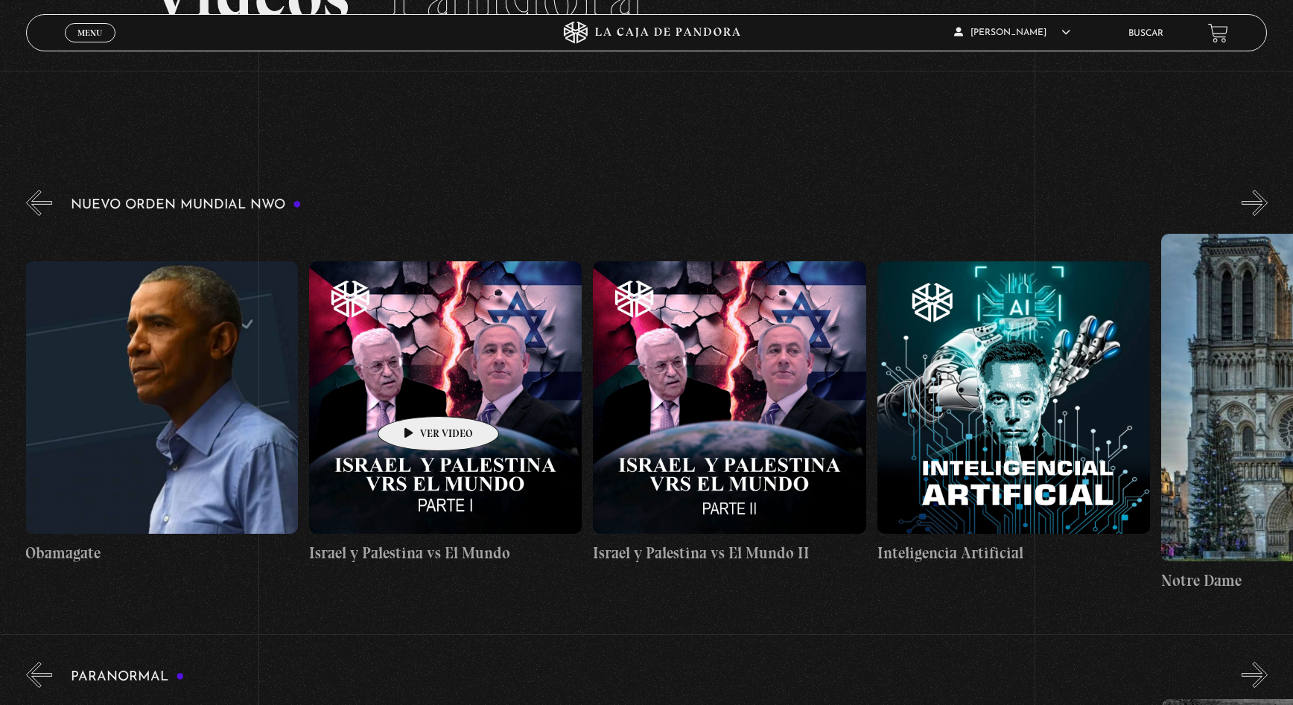
scroll to position [0, 20734]
click at [415, 394] on figure at bounding box center [446, 397] width 273 height 273
click at [448, 361] on figure at bounding box center [446, 397] width 273 height 273
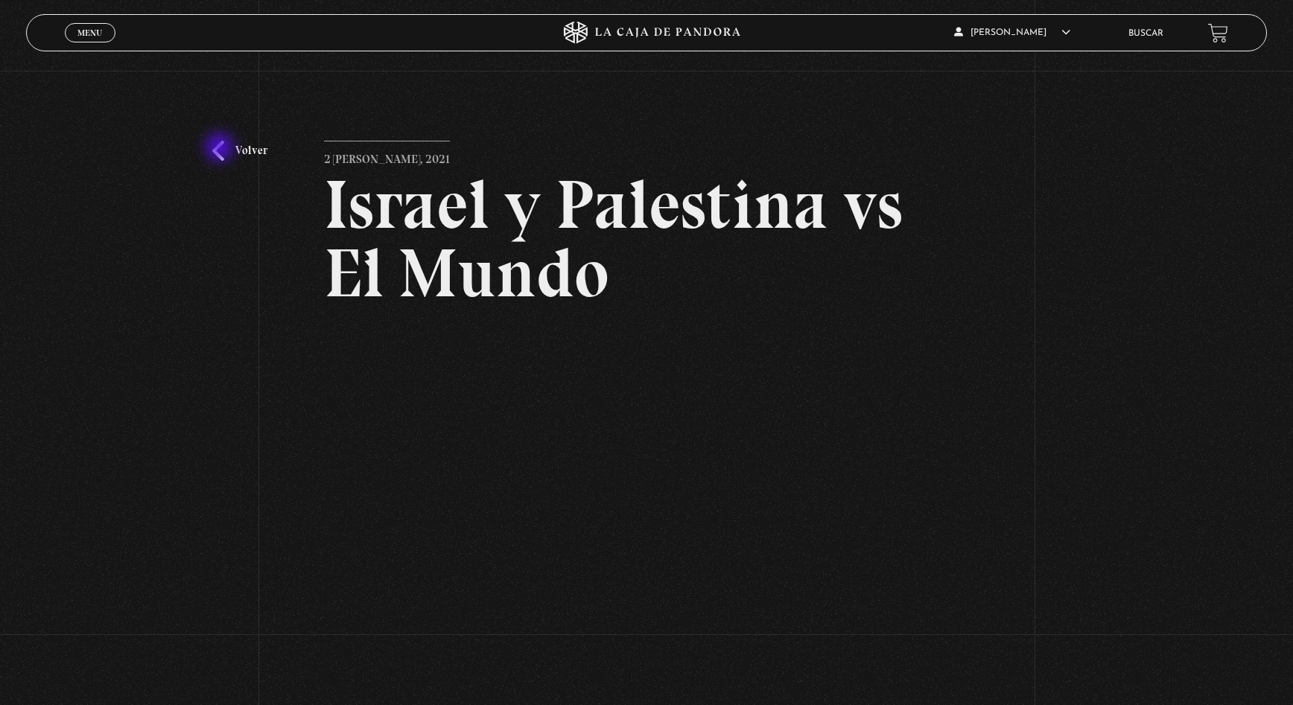
click at [221, 149] on link "Volver" at bounding box center [239, 151] width 55 height 20
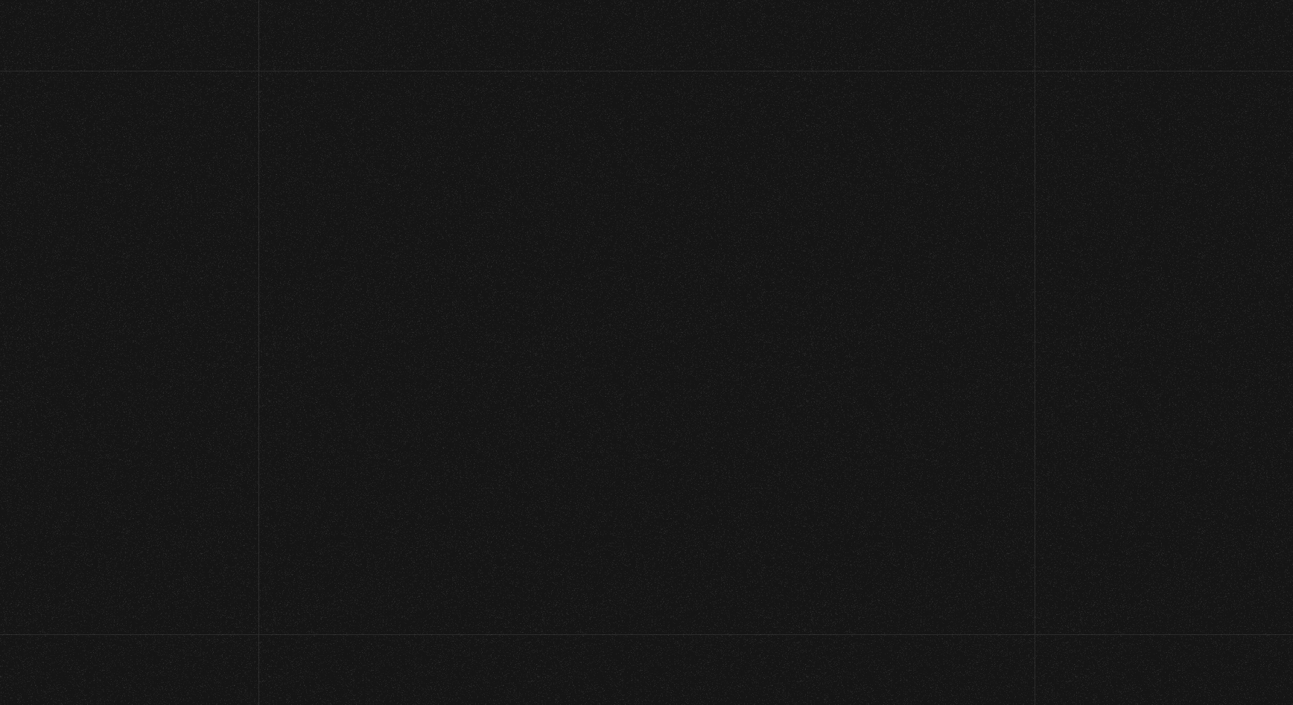
scroll to position [156, 0]
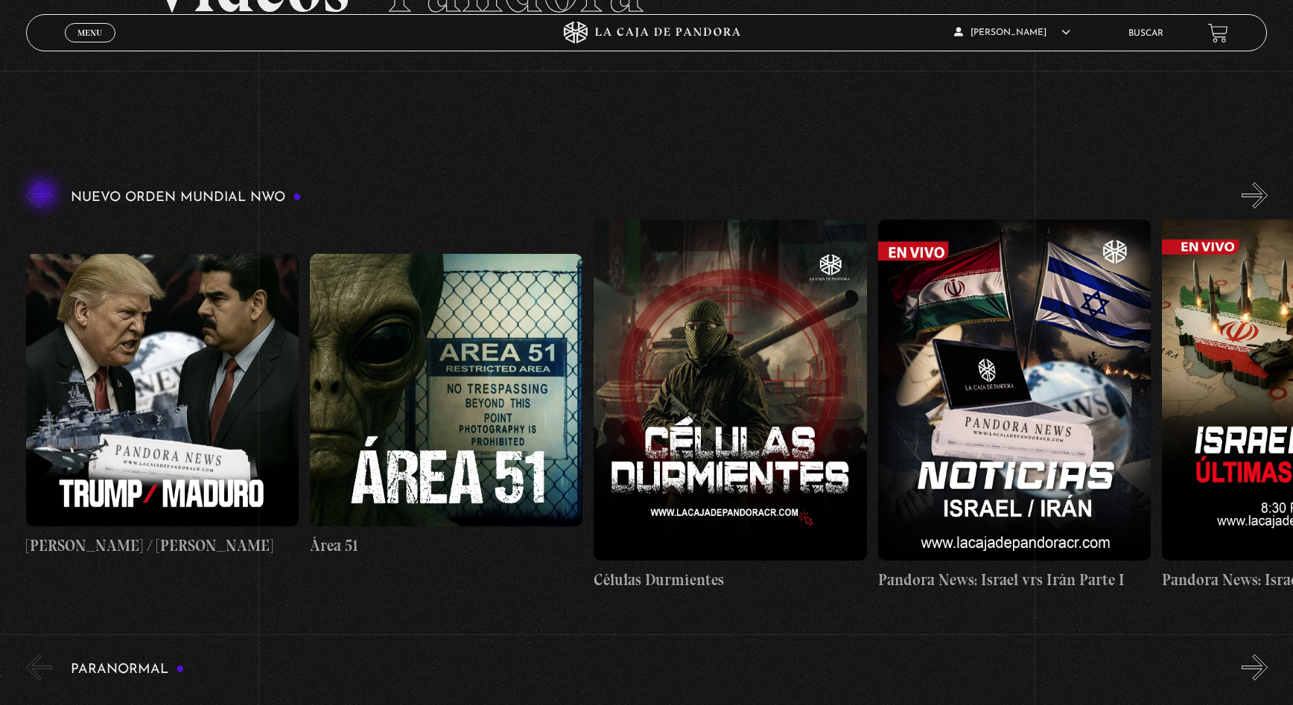
click at [44, 195] on button "«" at bounding box center [39, 195] width 26 height 26
click at [33, 197] on button "«" at bounding box center [39, 195] width 26 height 26
click at [1260, 359] on figure at bounding box center [1298, 390] width 273 height 341
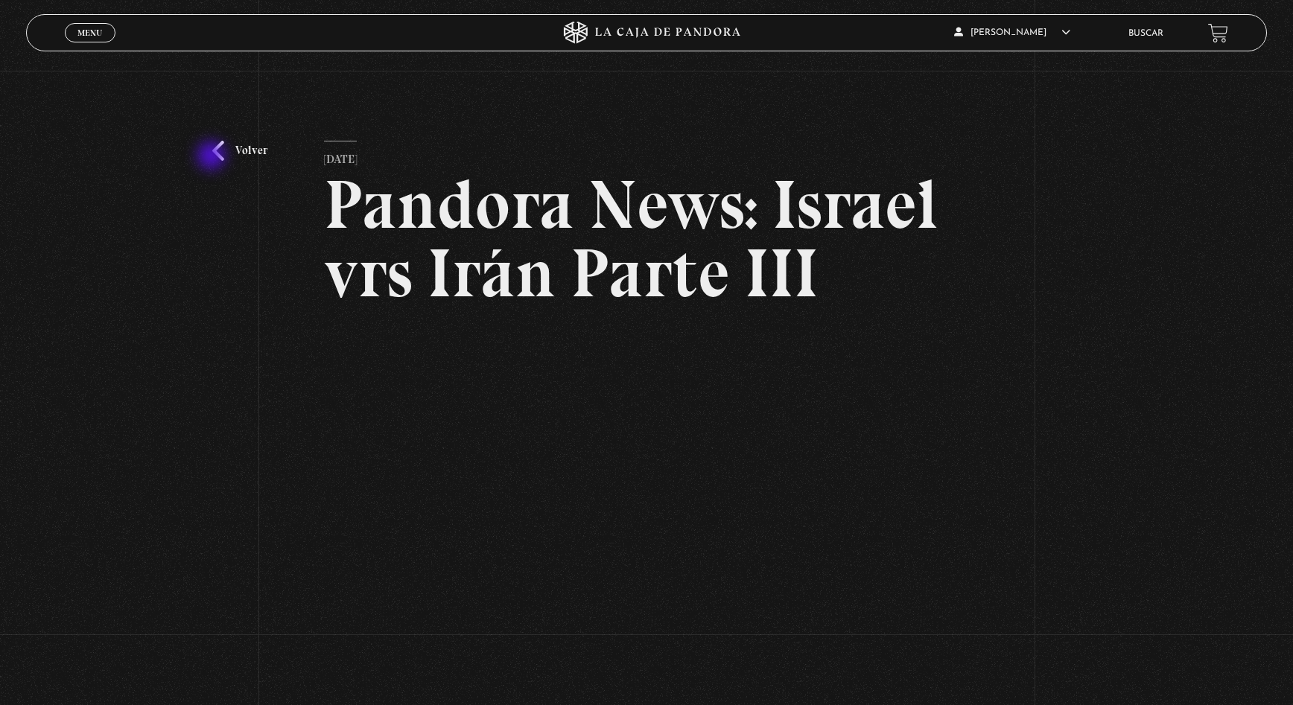
click at [218, 155] on div "Volver [DATE] Pandora News: [GEOGRAPHIC_DATA] vrs Irán Parte III WhatsApp Twitt…" at bounding box center [646, 416] width 1293 height 691
click at [220, 154] on link "Volver" at bounding box center [239, 151] width 55 height 20
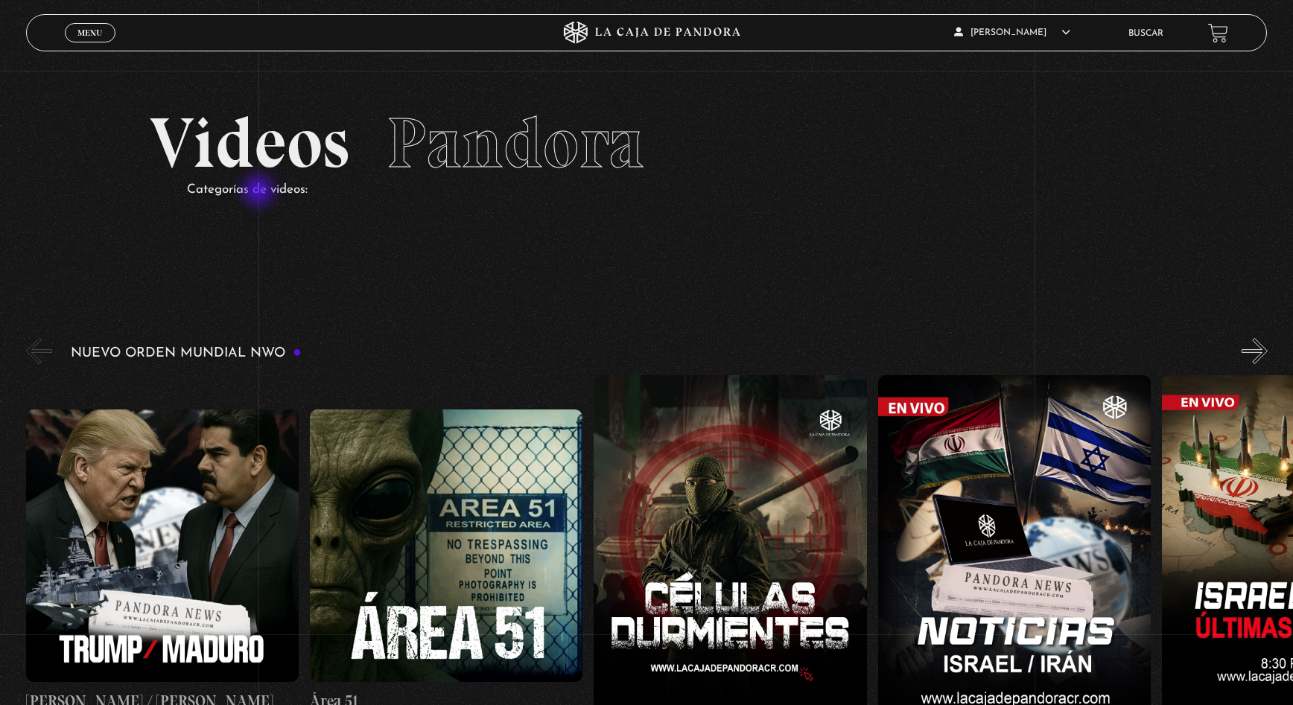
click at [258, 192] on p "Categorías de videos:" at bounding box center [665, 190] width 956 height 23
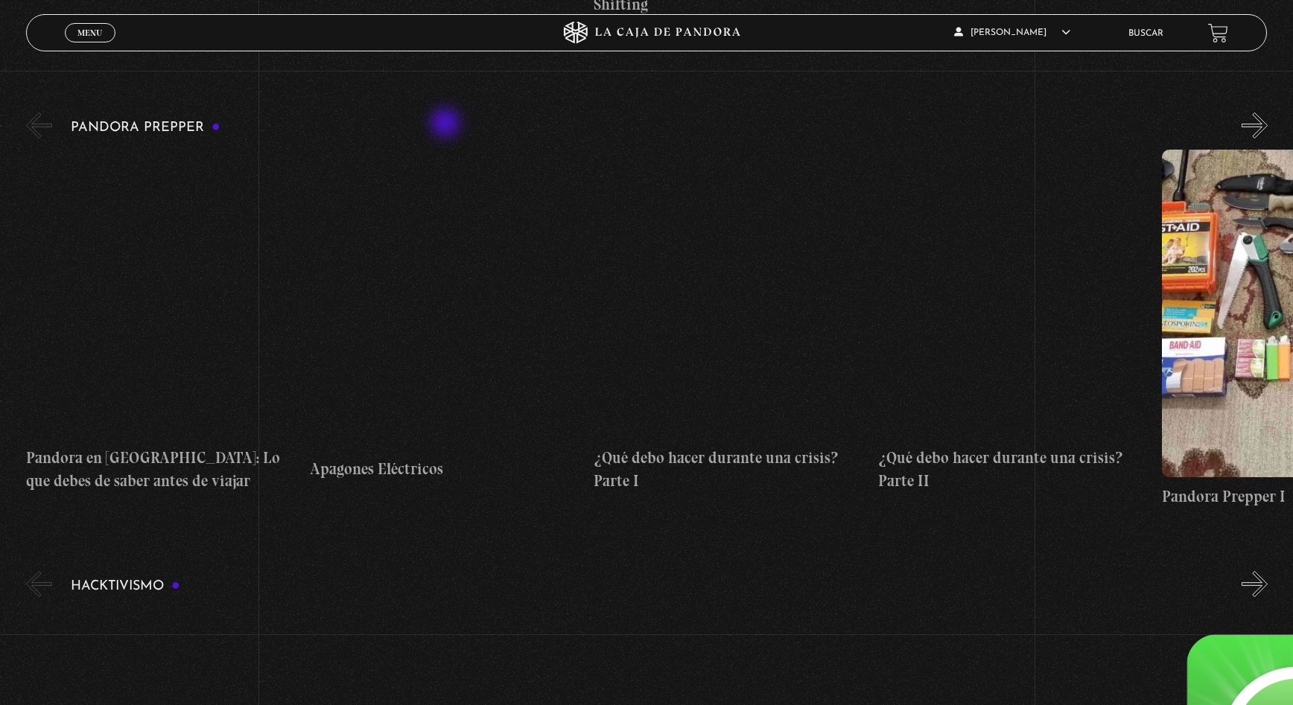
scroll to position [3650, 0]
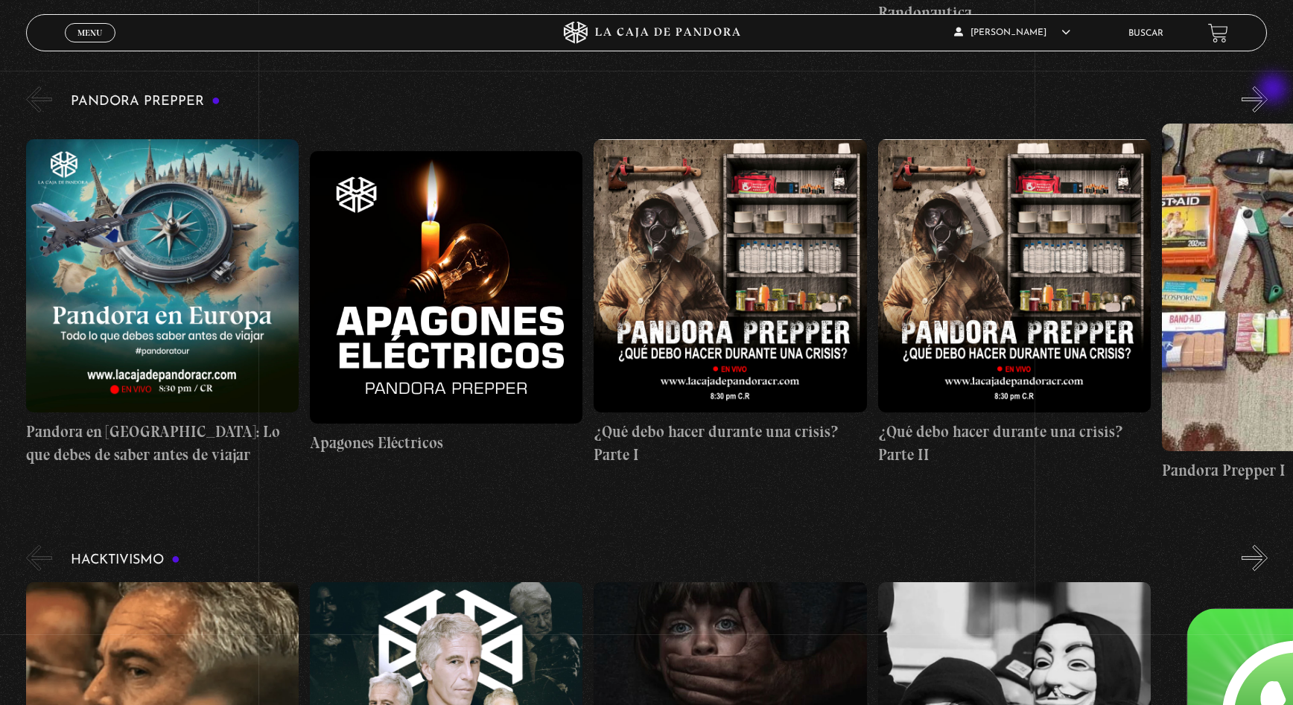
click at [1268, 90] on button "»" at bounding box center [1255, 99] width 26 height 26
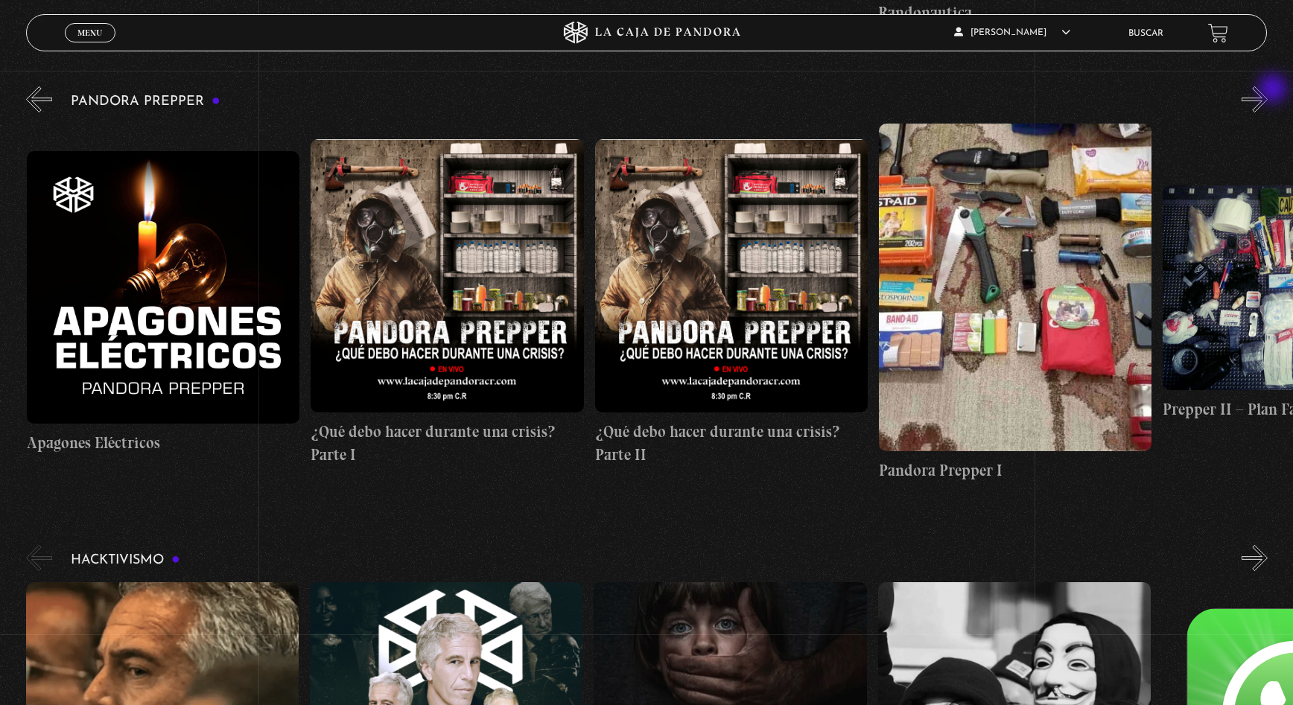
scroll to position [0, 284]
click at [1268, 90] on button "»" at bounding box center [1255, 99] width 26 height 26
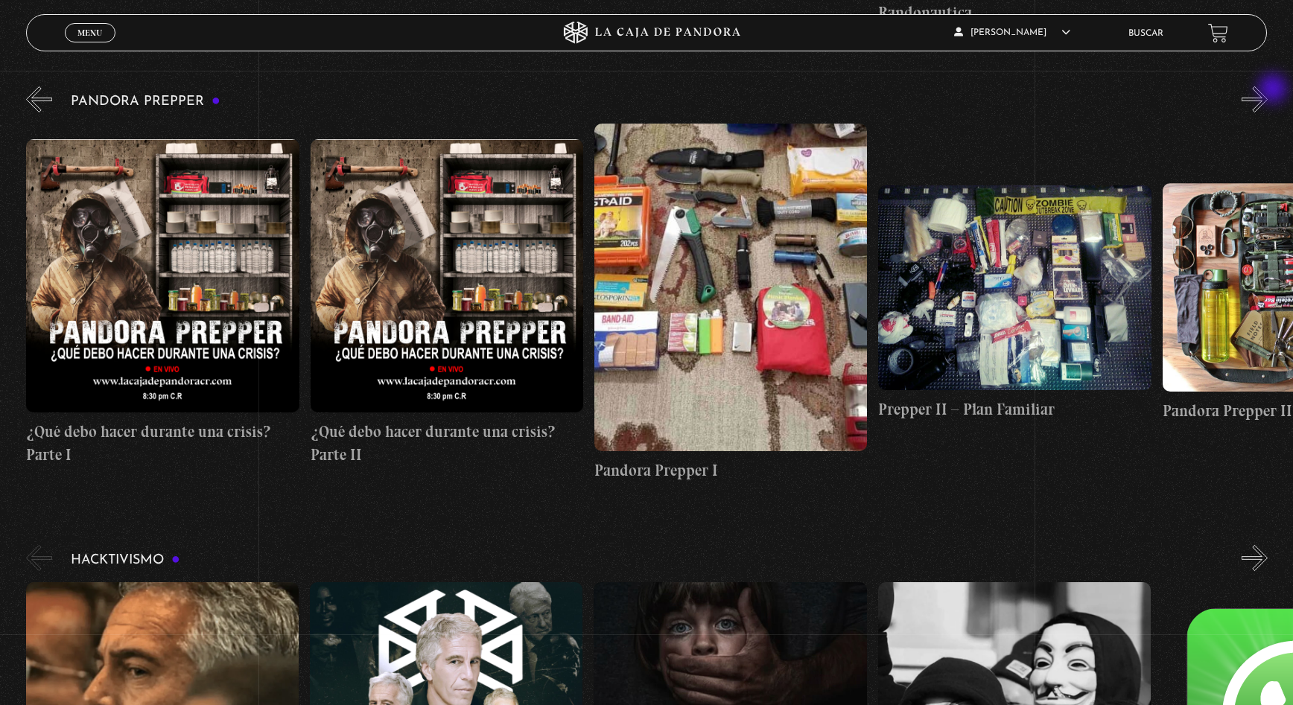
click at [1268, 90] on button "»" at bounding box center [1255, 99] width 26 height 26
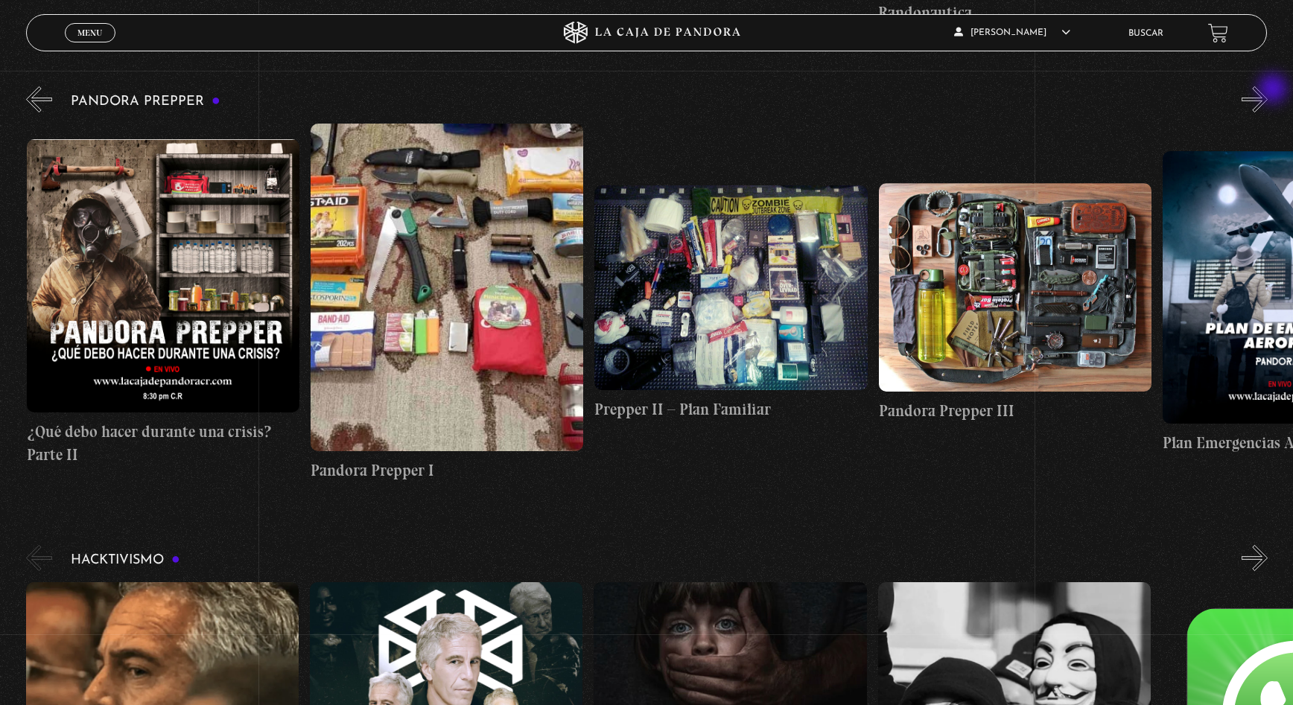
scroll to position [0, 852]
click at [1268, 90] on button "»" at bounding box center [1255, 99] width 26 height 26
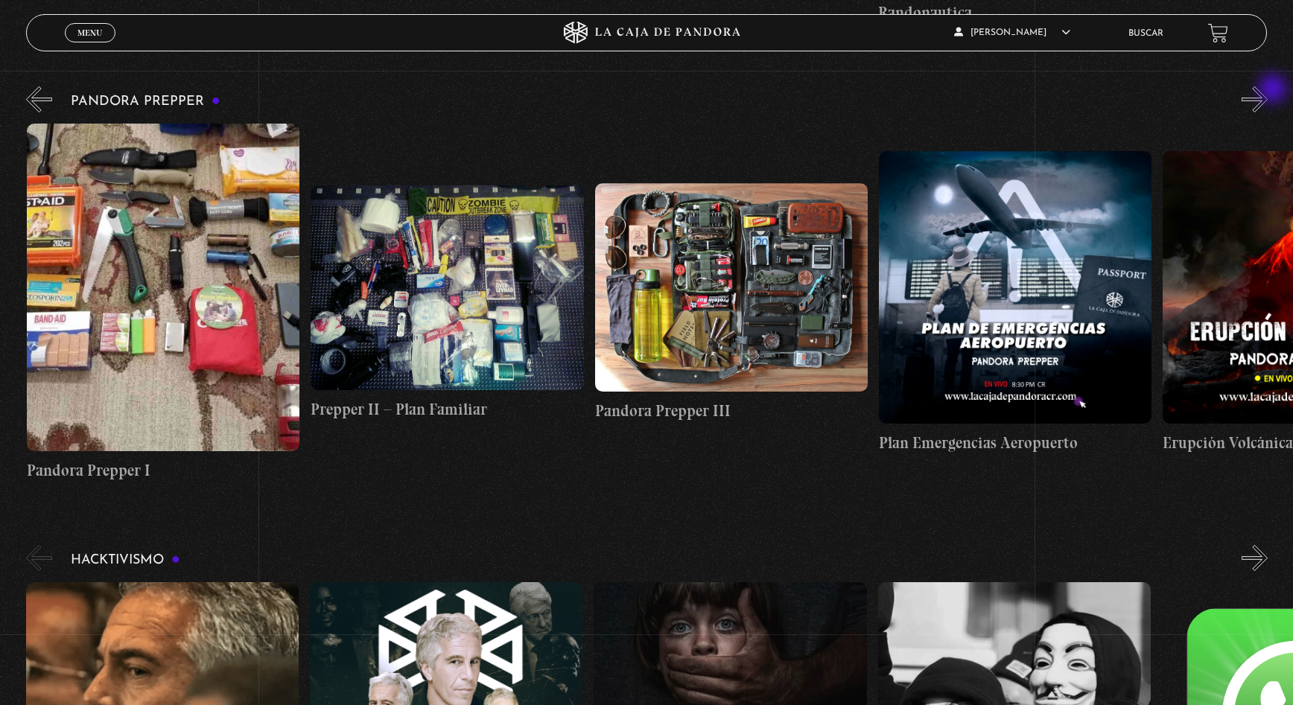
click at [1268, 90] on button "»" at bounding box center [1255, 99] width 26 height 26
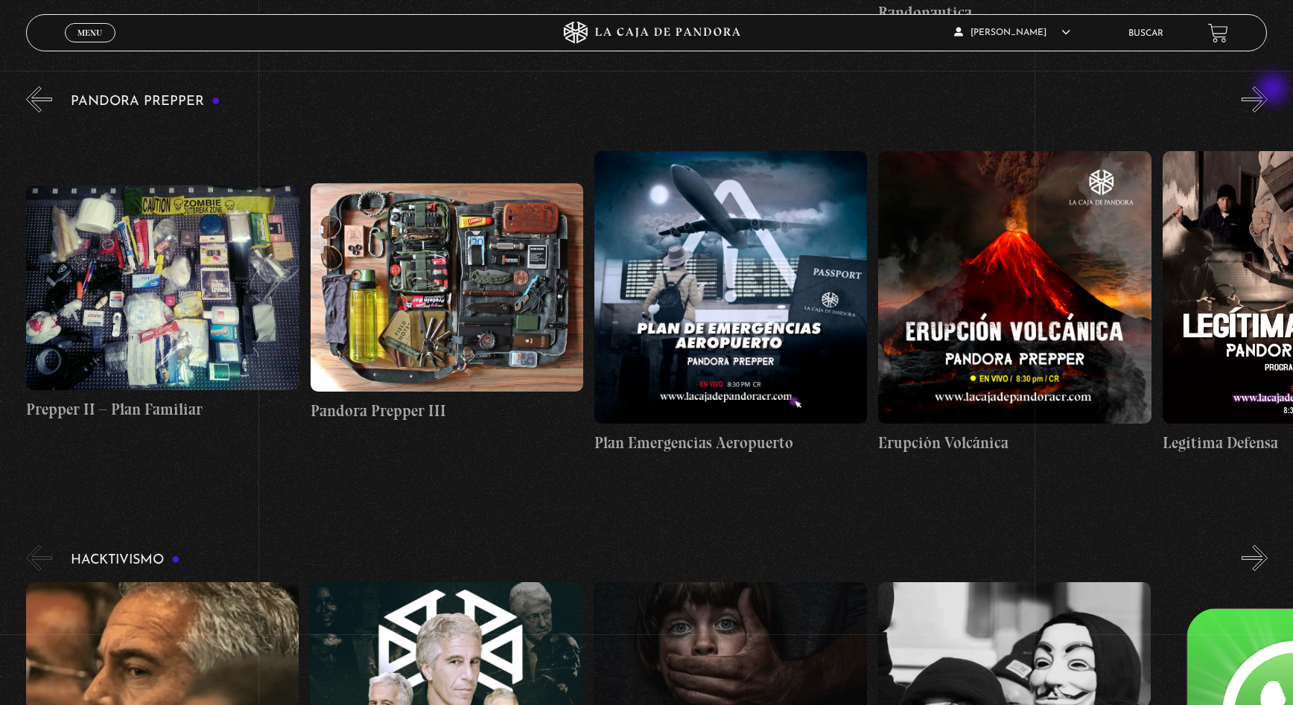
click at [1268, 90] on button "»" at bounding box center [1255, 99] width 26 height 26
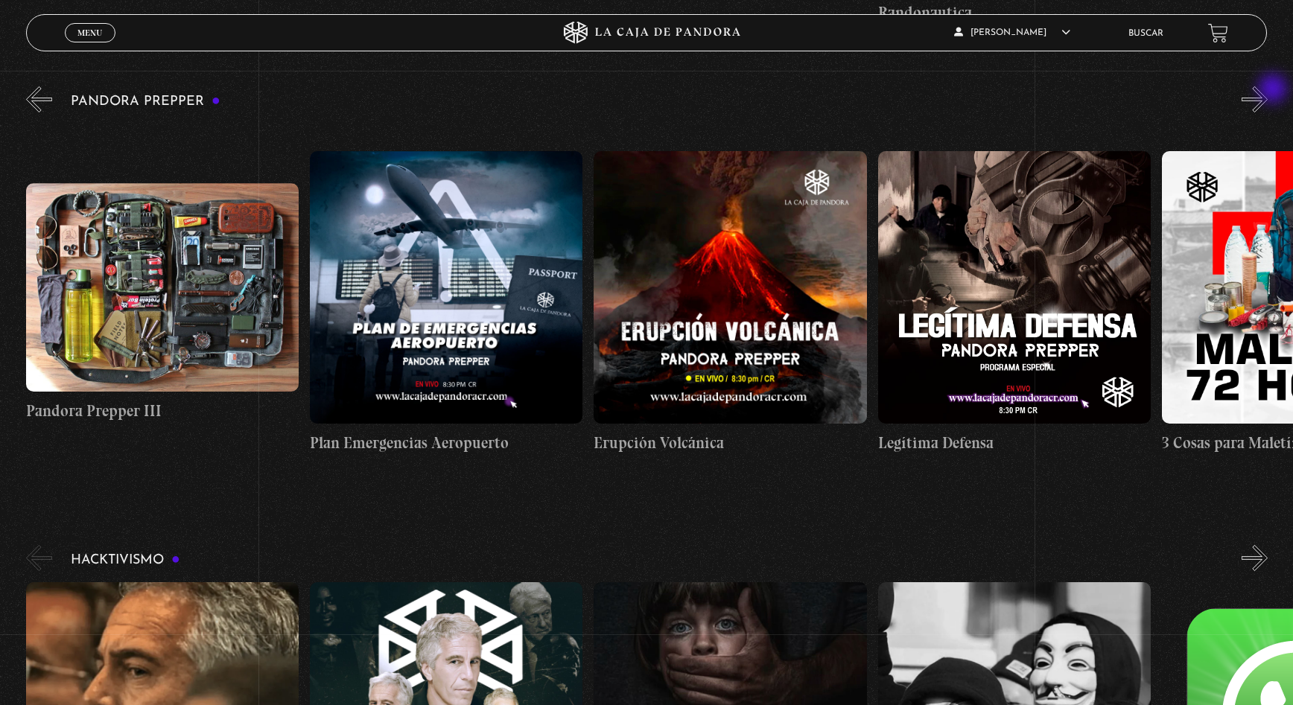
click at [1268, 90] on button "»" at bounding box center [1255, 99] width 26 height 26
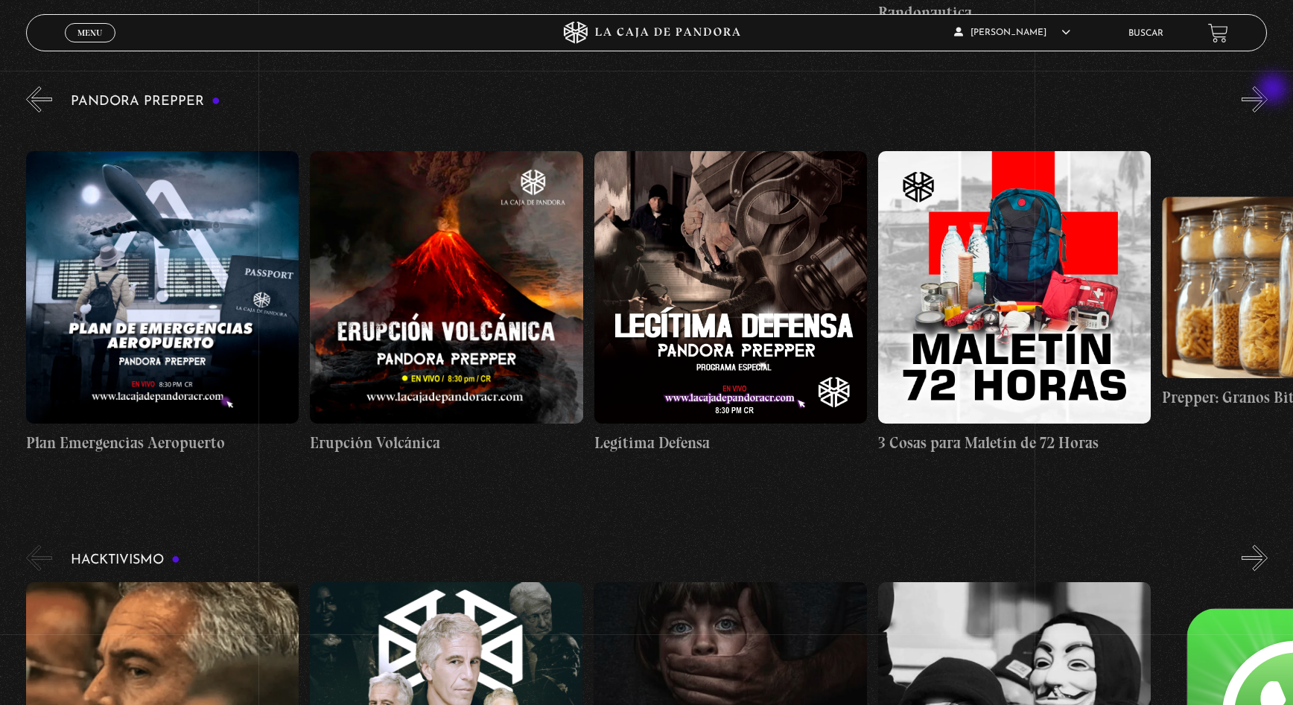
click at [1268, 90] on button "»" at bounding box center [1255, 99] width 26 height 26
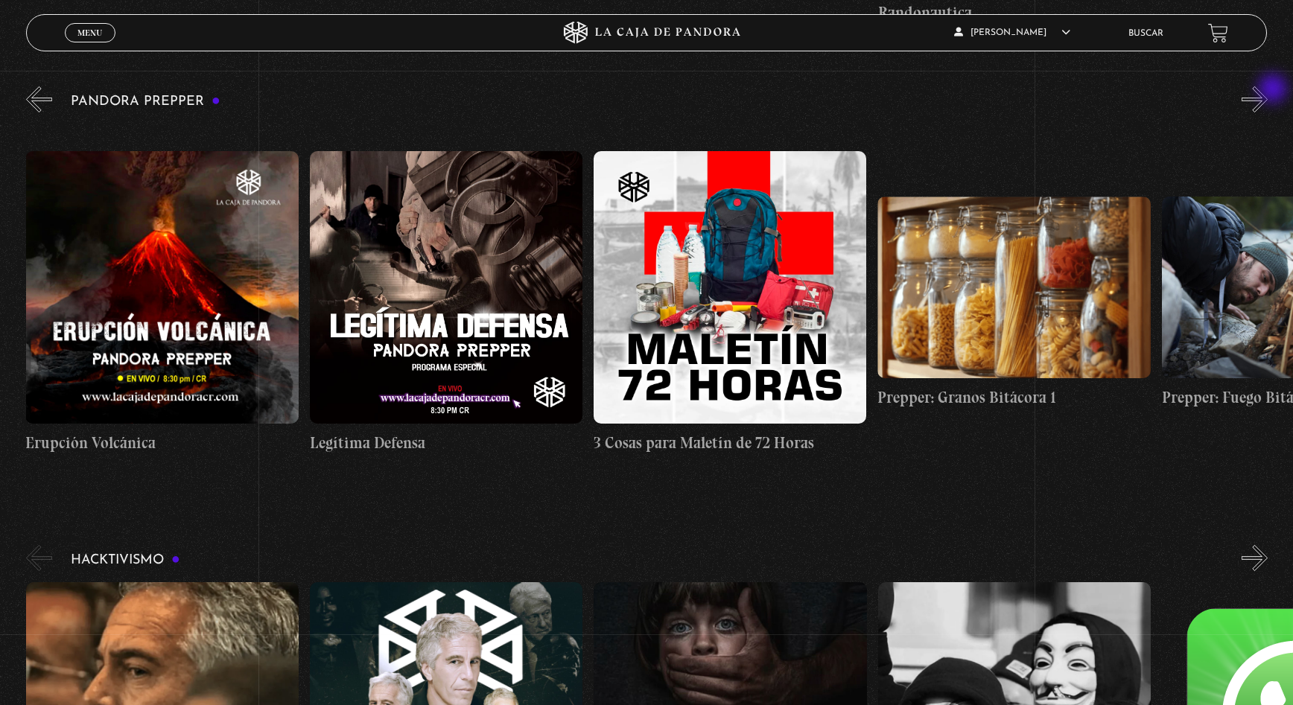
click at [1268, 90] on button "»" at bounding box center [1255, 99] width 26 height 26
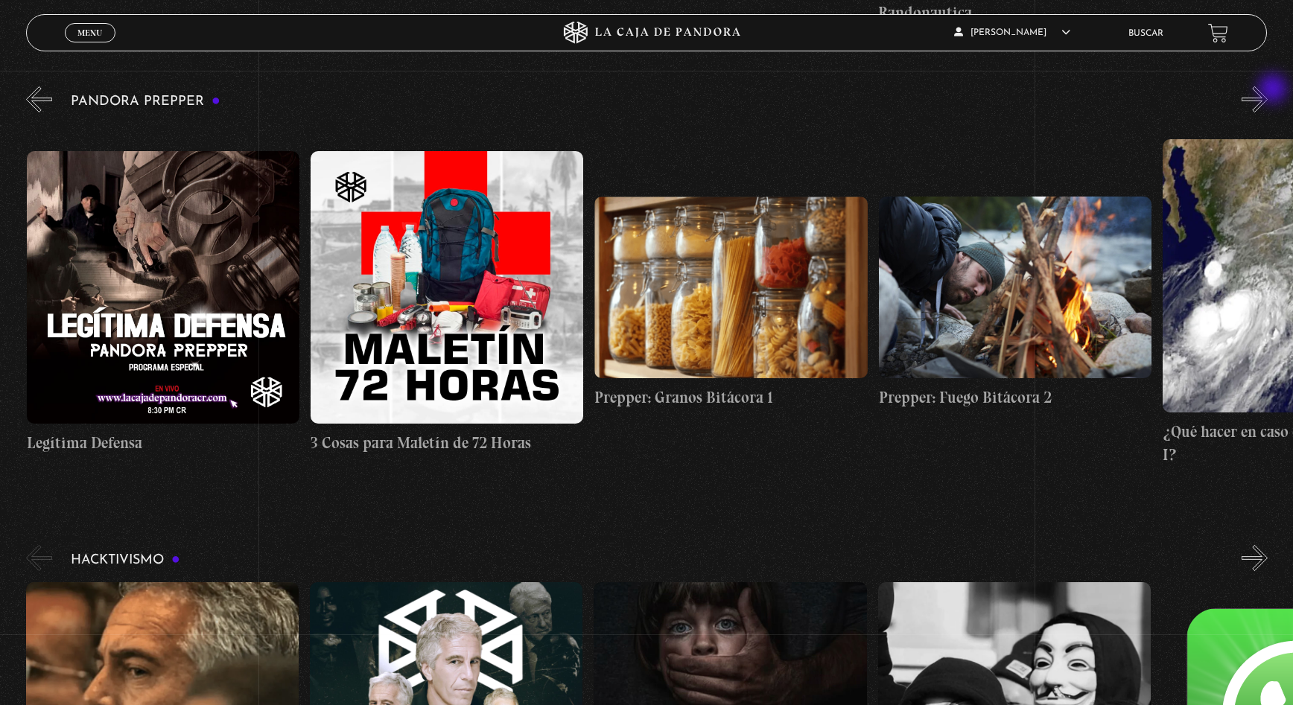
scroll to position [0, 2556]
click at [1268, 90] on button "»" at bounding box center [1255, 99] width 26 height 26
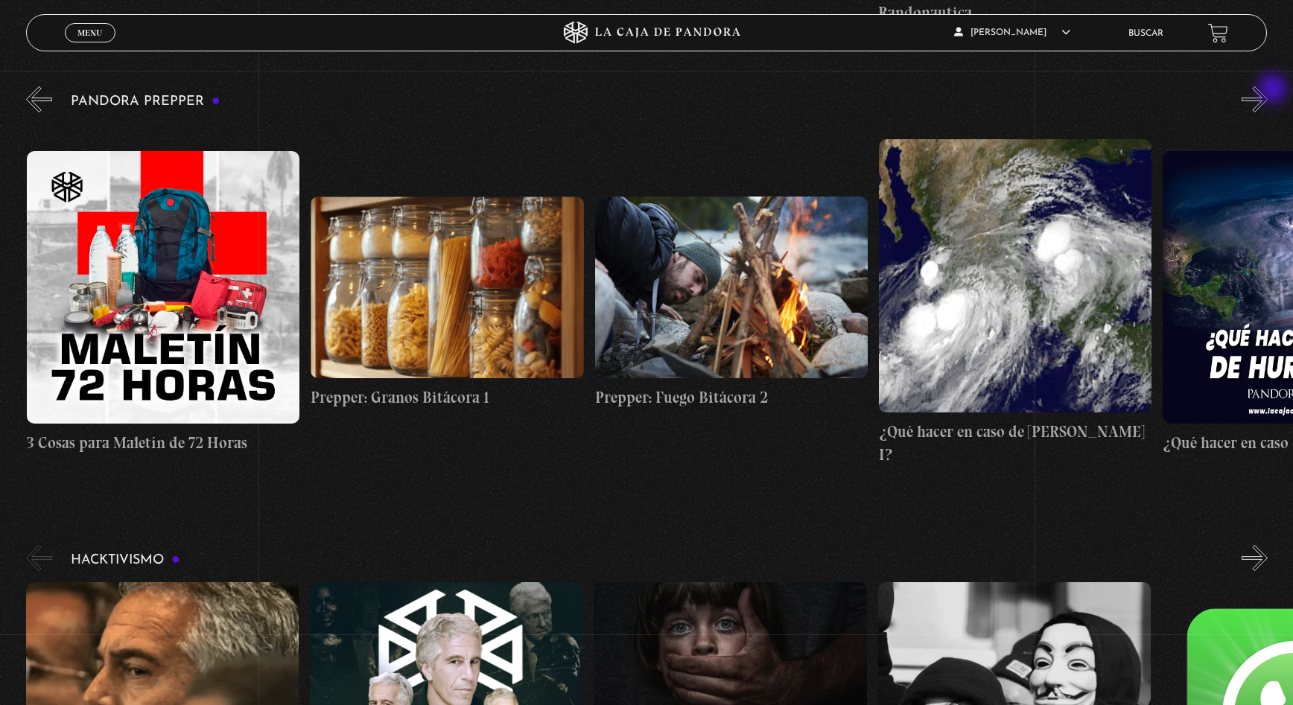
scroll to position [0, 2840]
click at [1268, 90] on button "»" at bounding box center [1255, 99] width 26 height 26
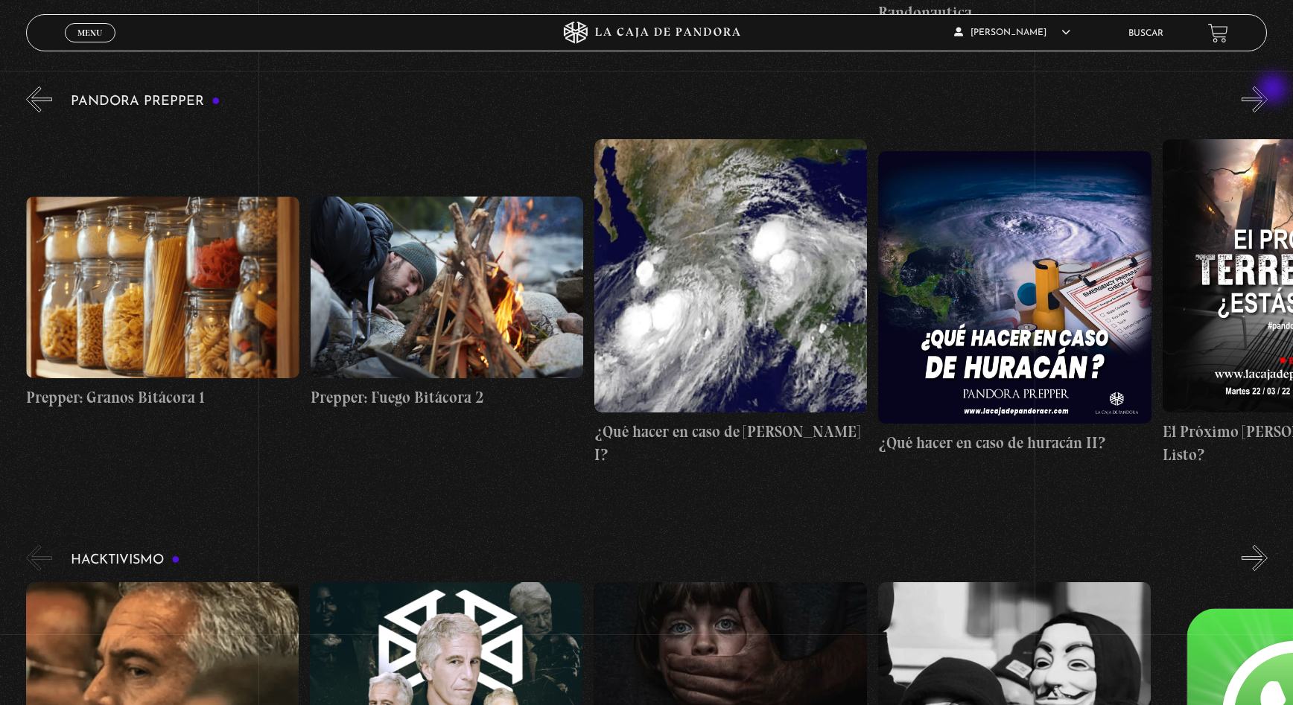
click at [1268, 90] on button "»" at bounding box center [1255, 99] width 26 height 26
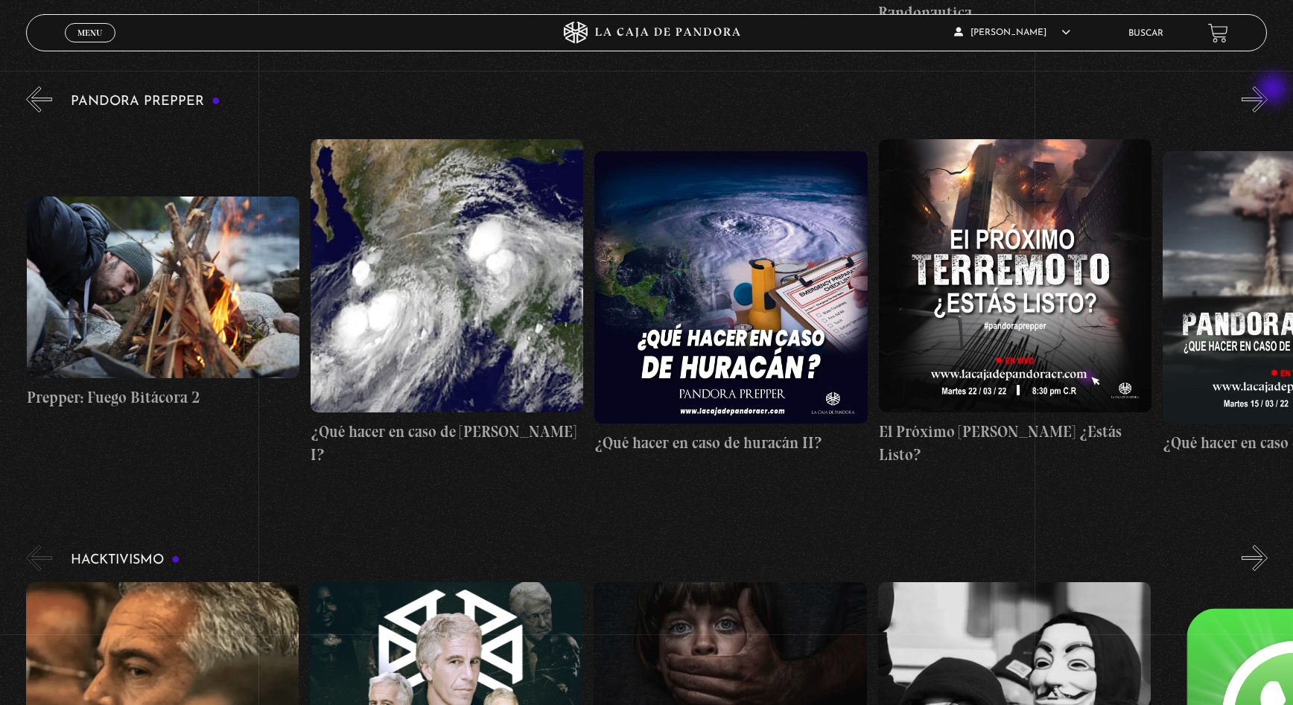
click at [1268, 90] on button "»" at bounding box center [1255, 99] width 26 height 26
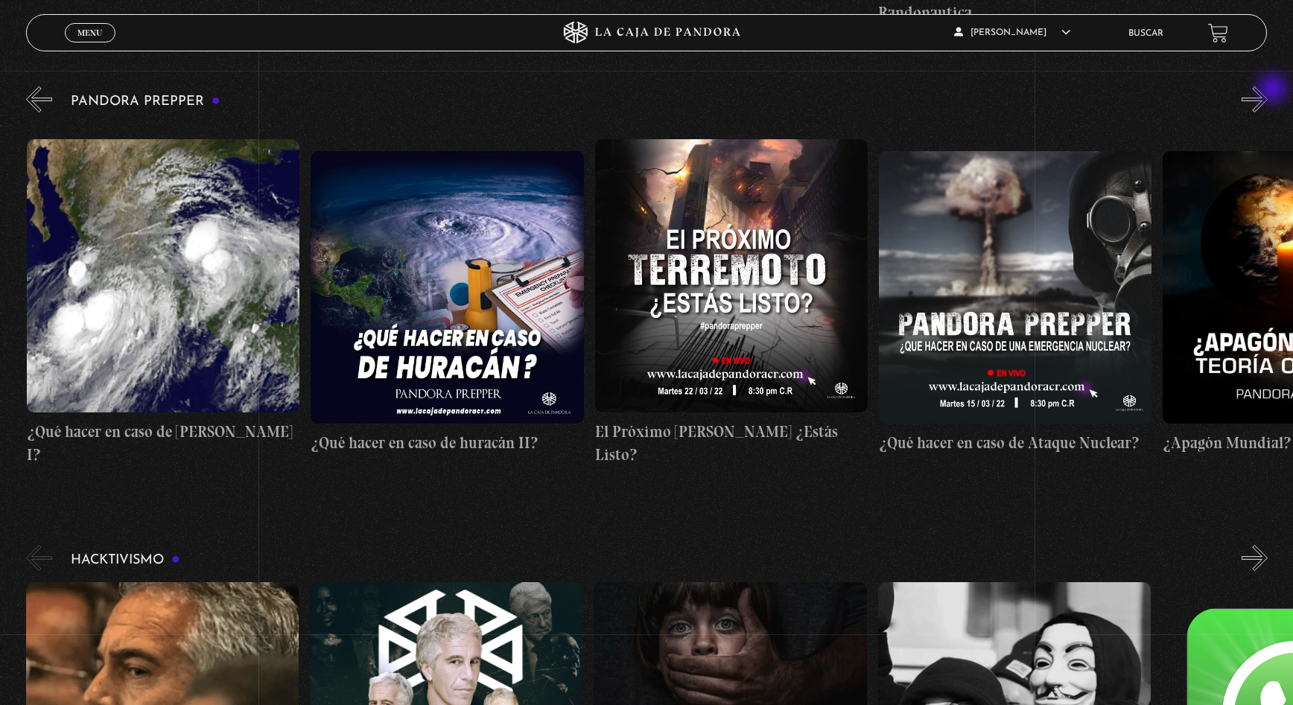
click at [1268, 90] on button "»" at bounding box center [1255, 99] width 26 height 26
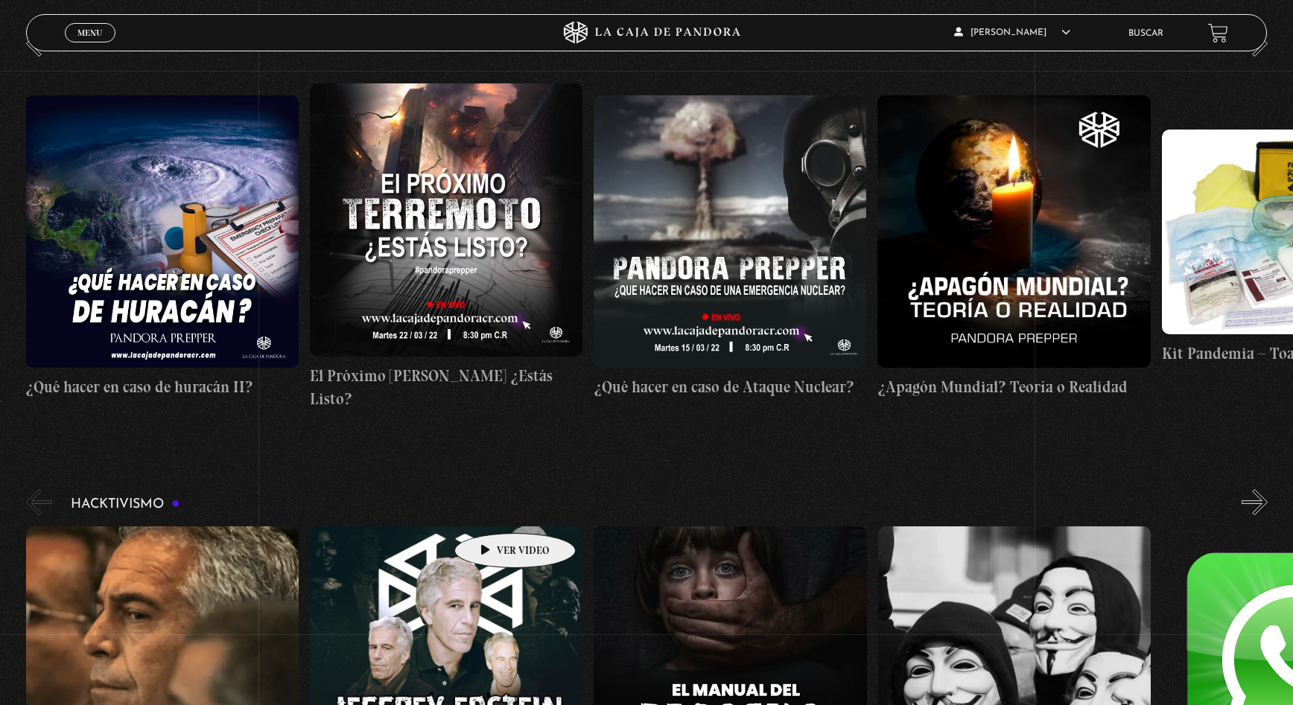
scroll to position [3873, 0]
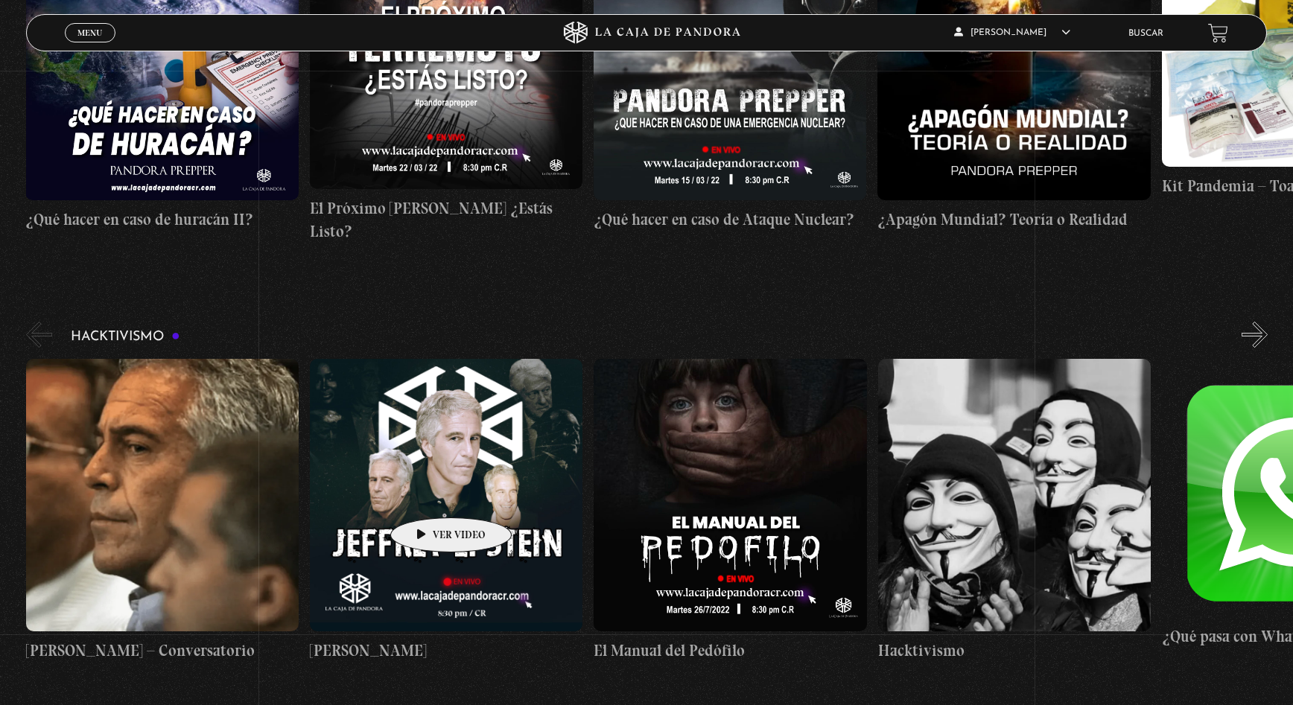
click at [428, 495] on figure at bounding box center [446, 495] width 273 height 273
click at [444, 464] on figure at bounding box center [446, 495] width 273 height 273
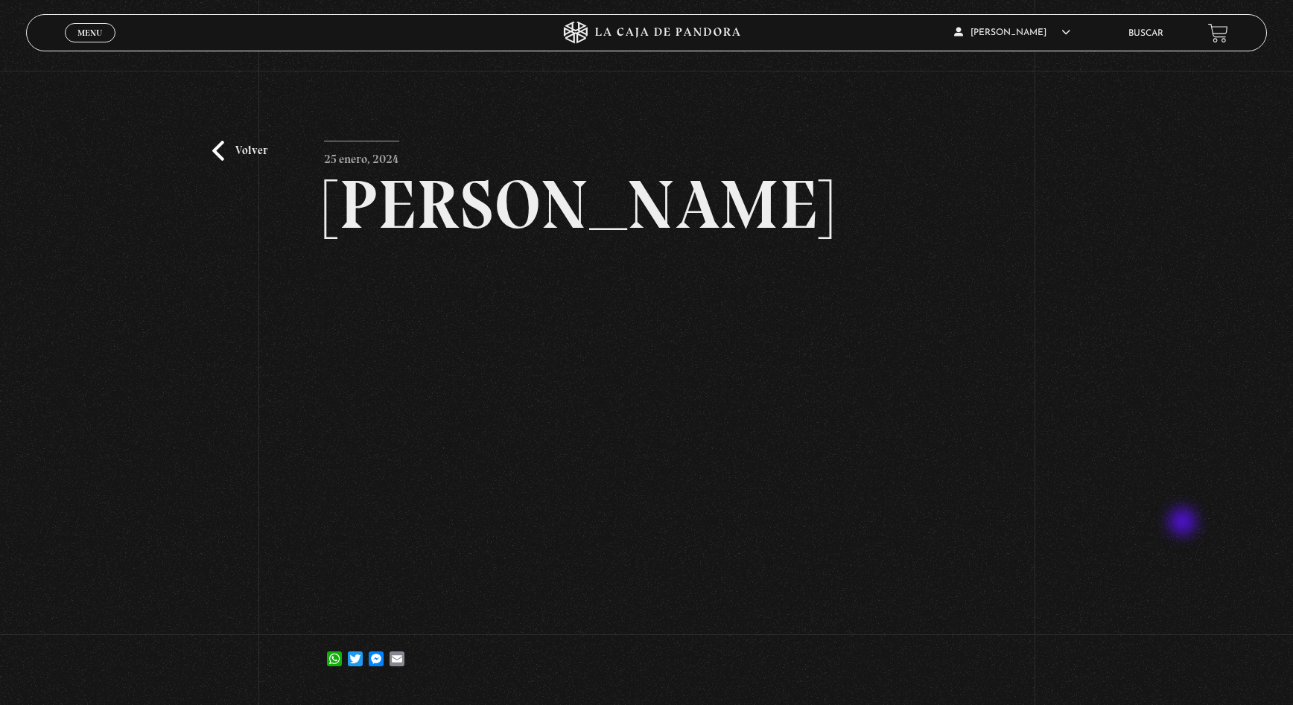
click at [1184, 524] on div "Volver 25 enero, 2024 [PERSON_NAME] WhatsApp Twitter Messenger Email" at bounding box center [646, 382] width 1293 height 623
click at [220, 146] on link "Volver" at bounding box center [239, 151] width 55 height 20
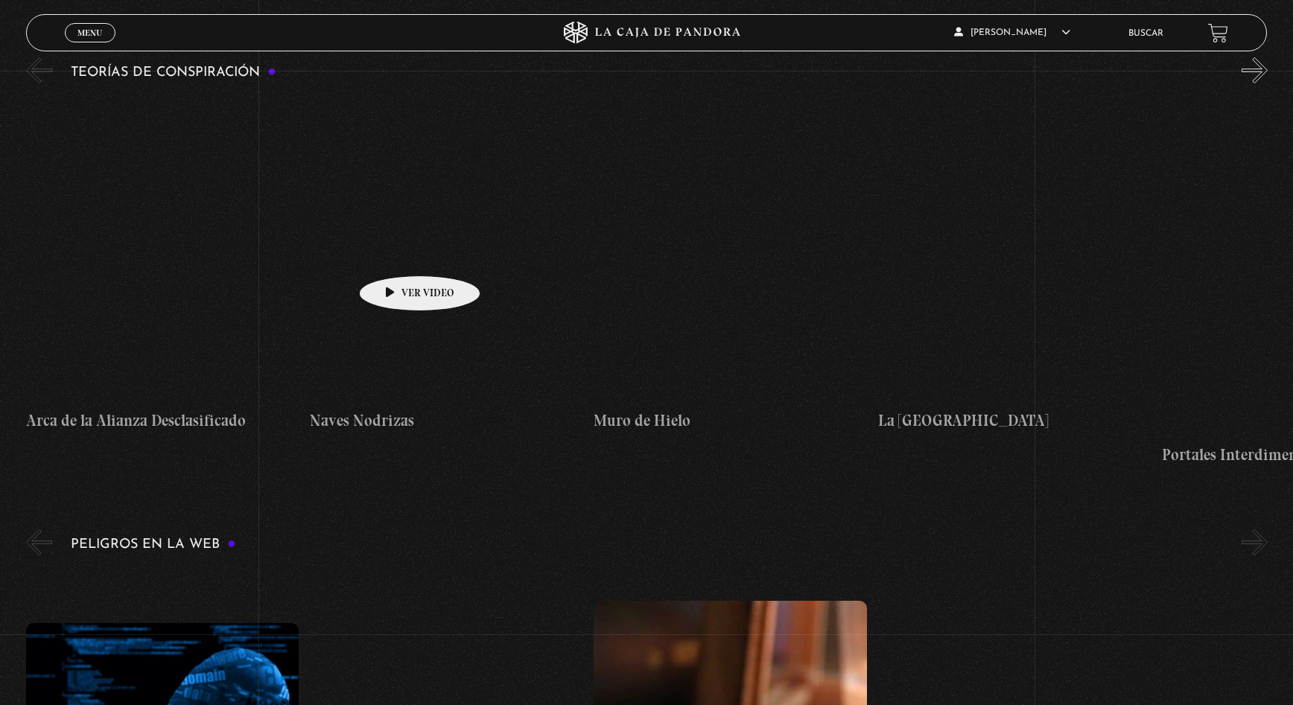
scroll to position [2647, 0]
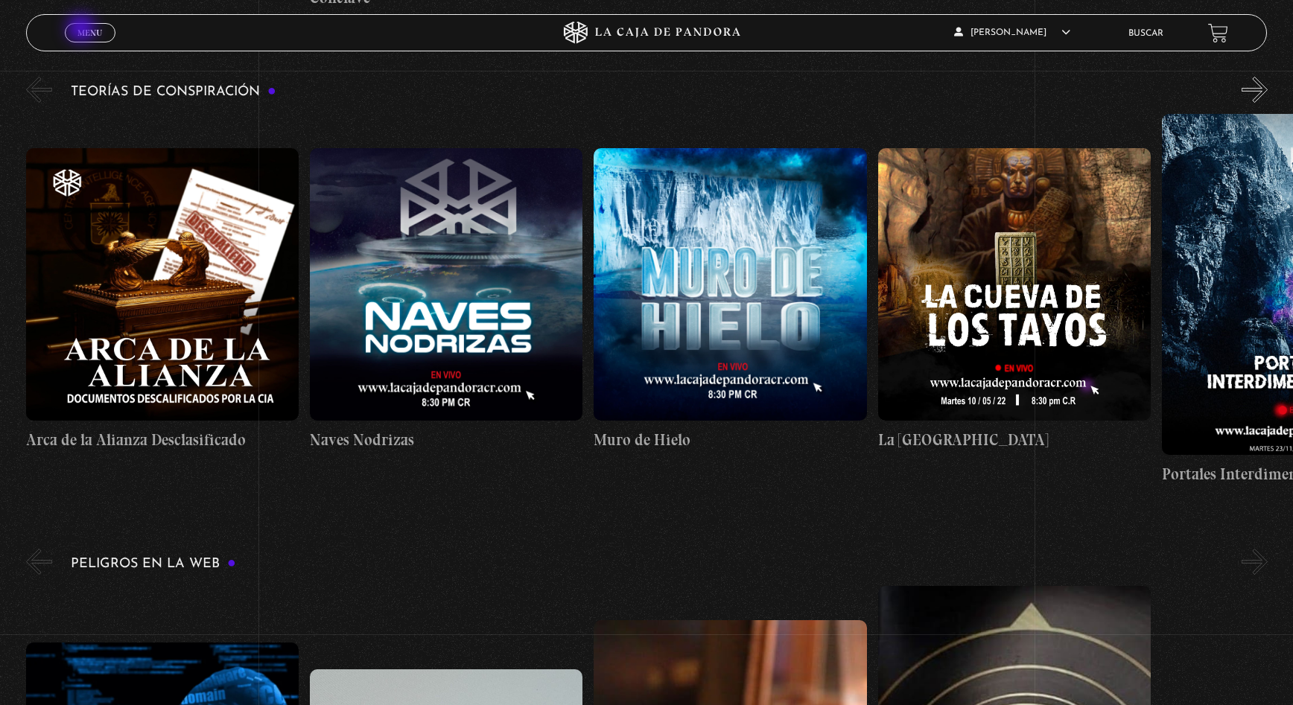
click at [83, 30] on span "Menu" at bounding box center [89, 32] width 25 height 9
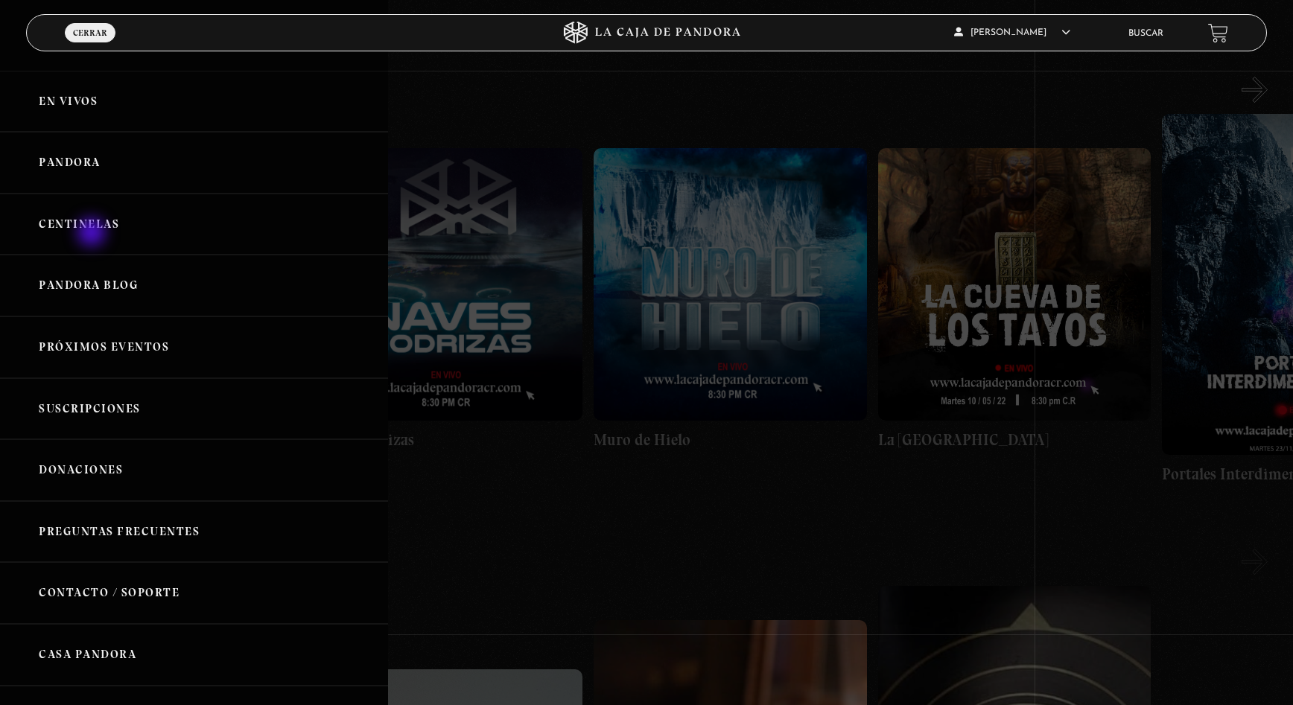
click at [93, 234] on link "Centinelas" at bounding box center [194, 225] width 388 height 62
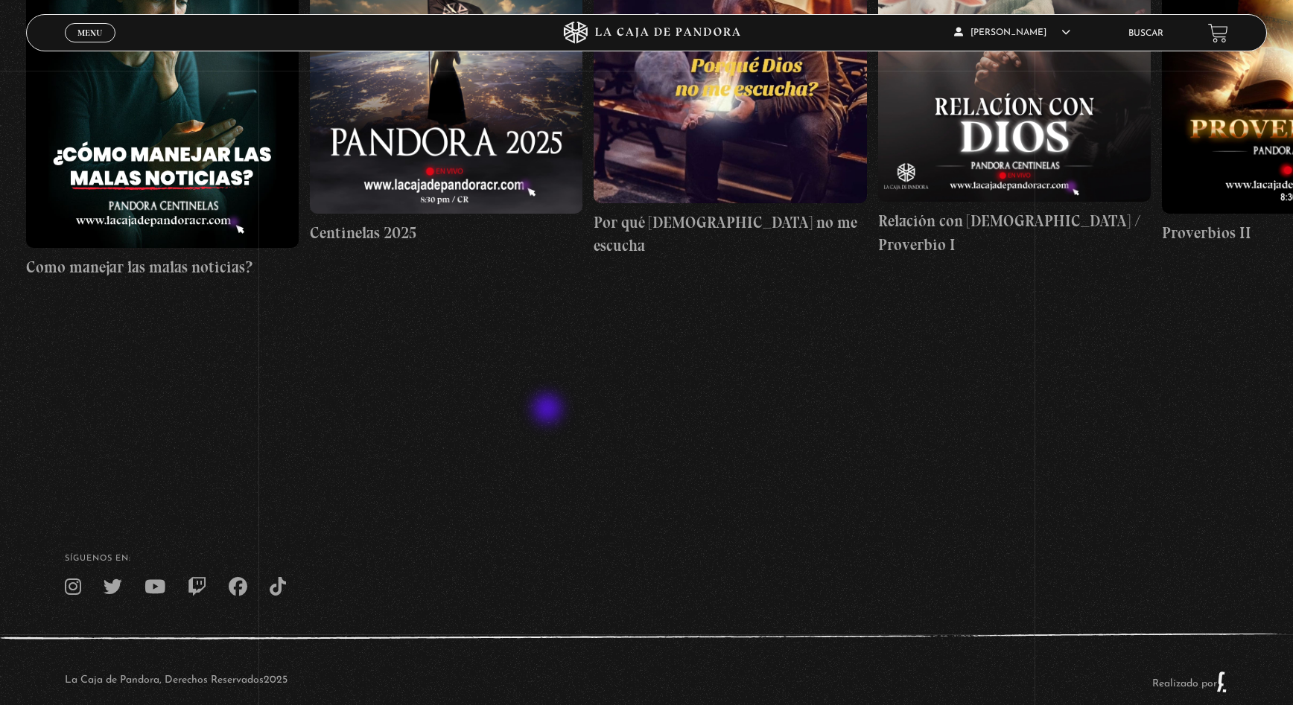
scroll to position [189, 0]
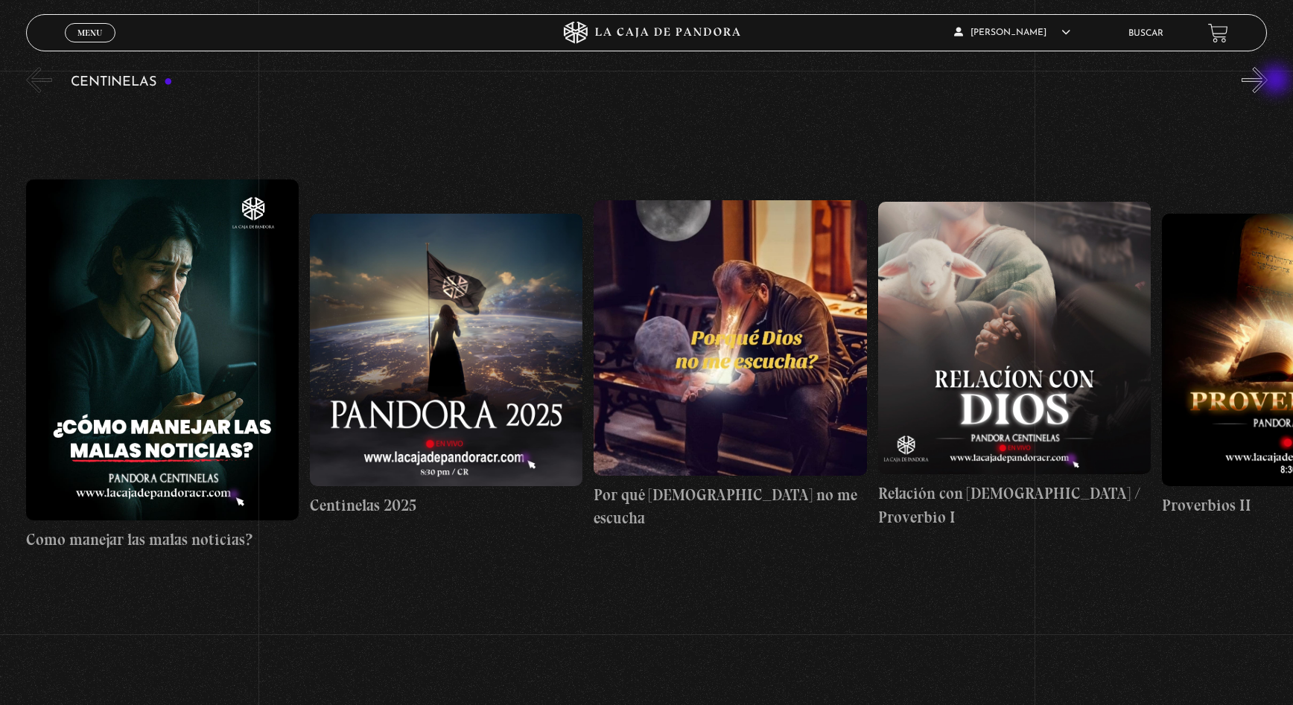
click at [1268, 81] on button "»" at bounding box center [1255, 80] width 26 height 26
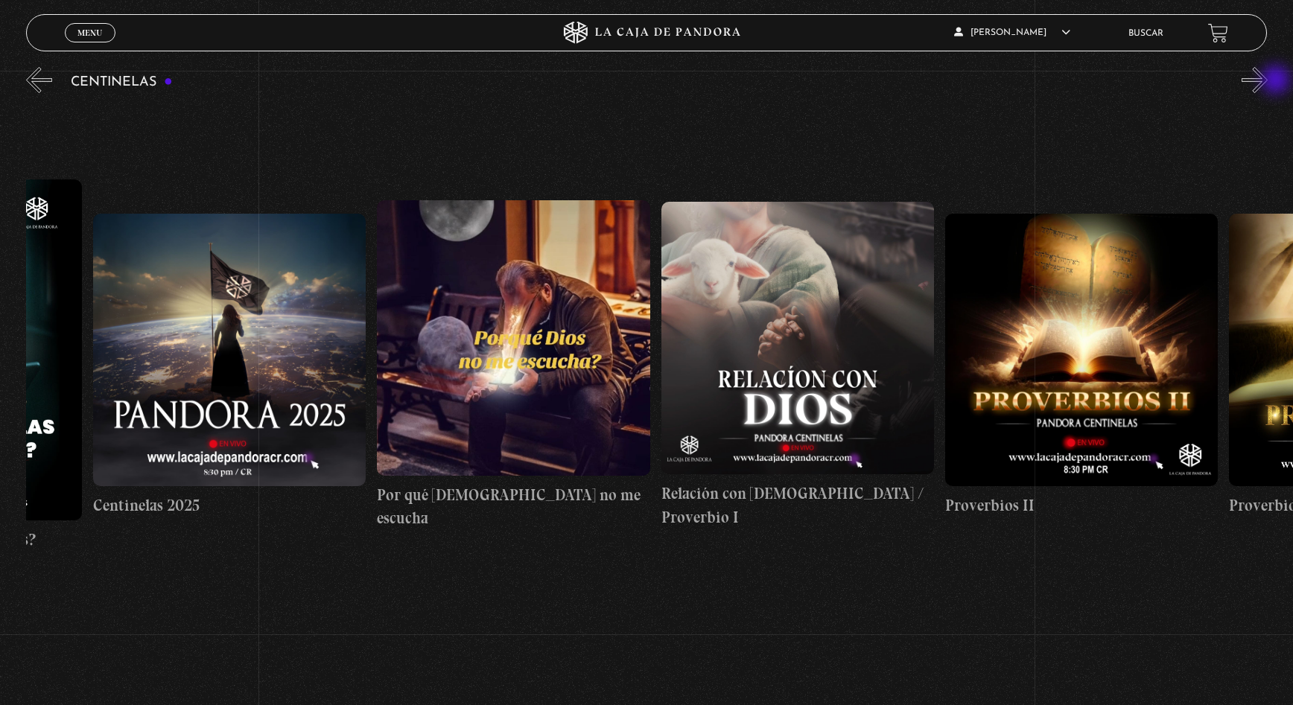
click at [1268, 81] on button "»" at bounding box center [1255, 80] width 26 height 26
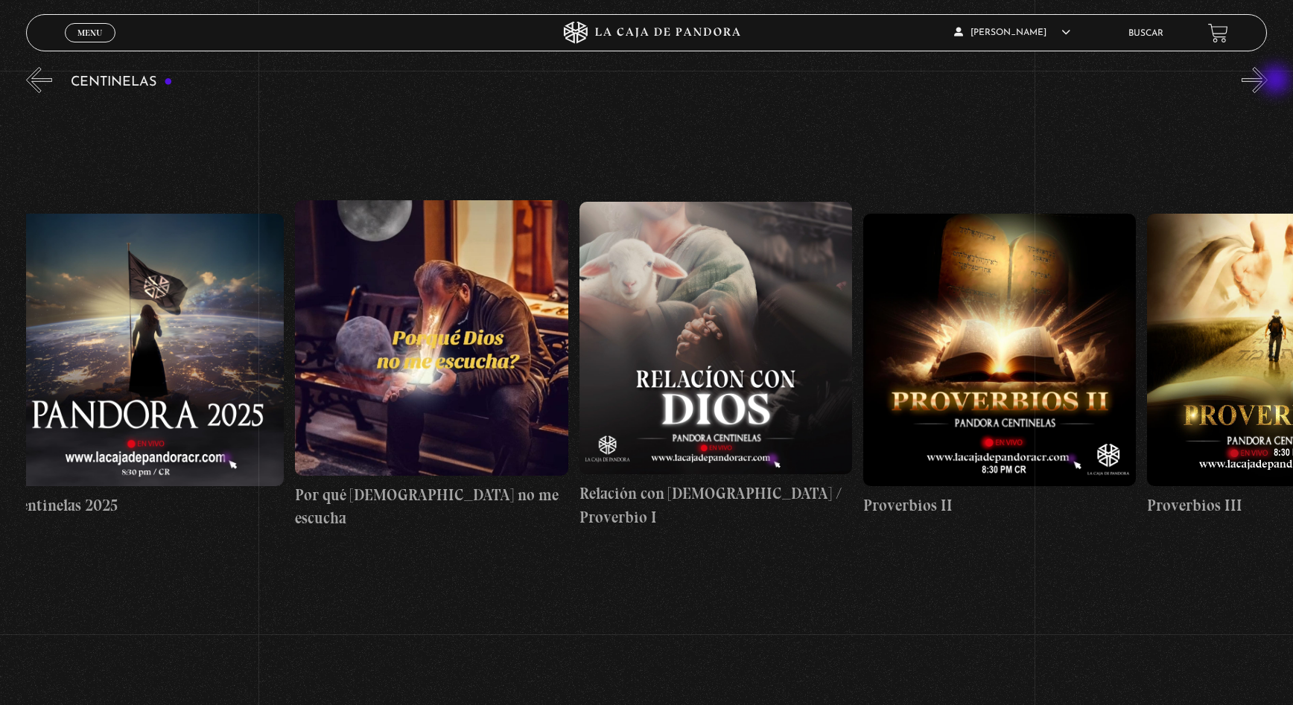
click at [1268, 81] on button "»" at bounding box center [1255, 80] width 26 height 26
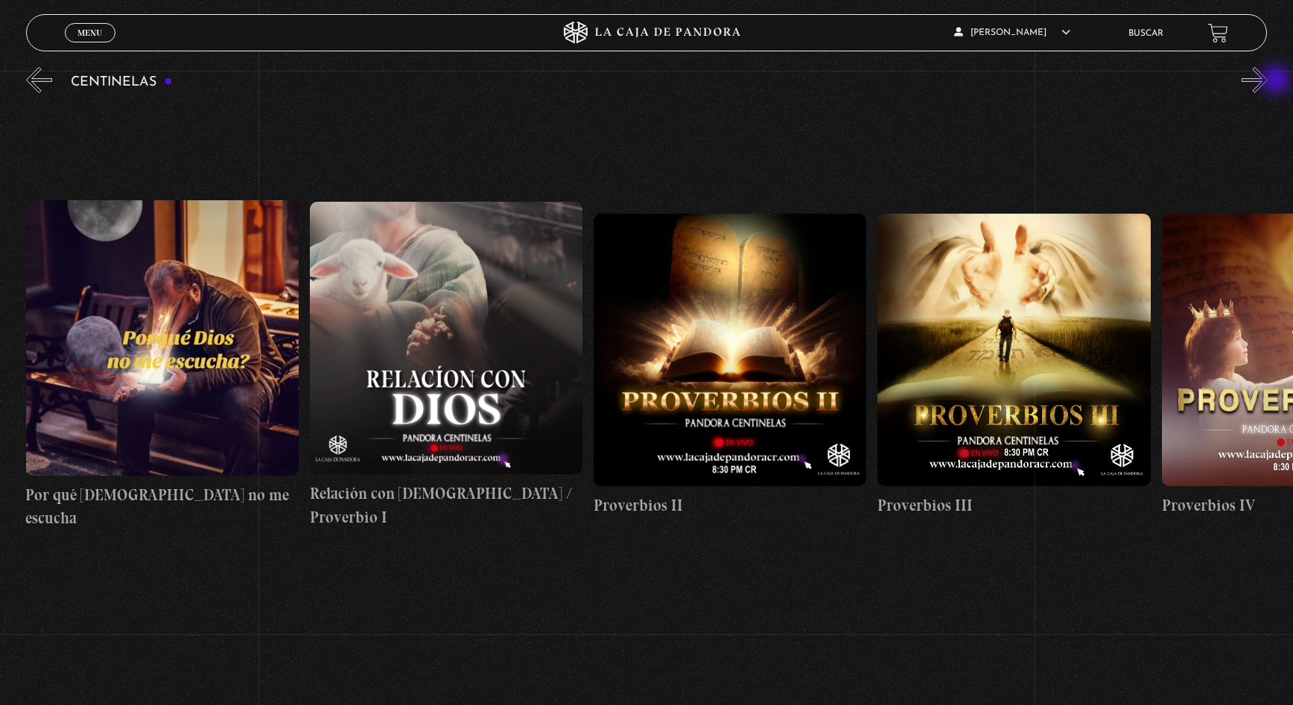
click at [1268, 81] on button "»" at bounding box center [1255, 80] width 26 height 26
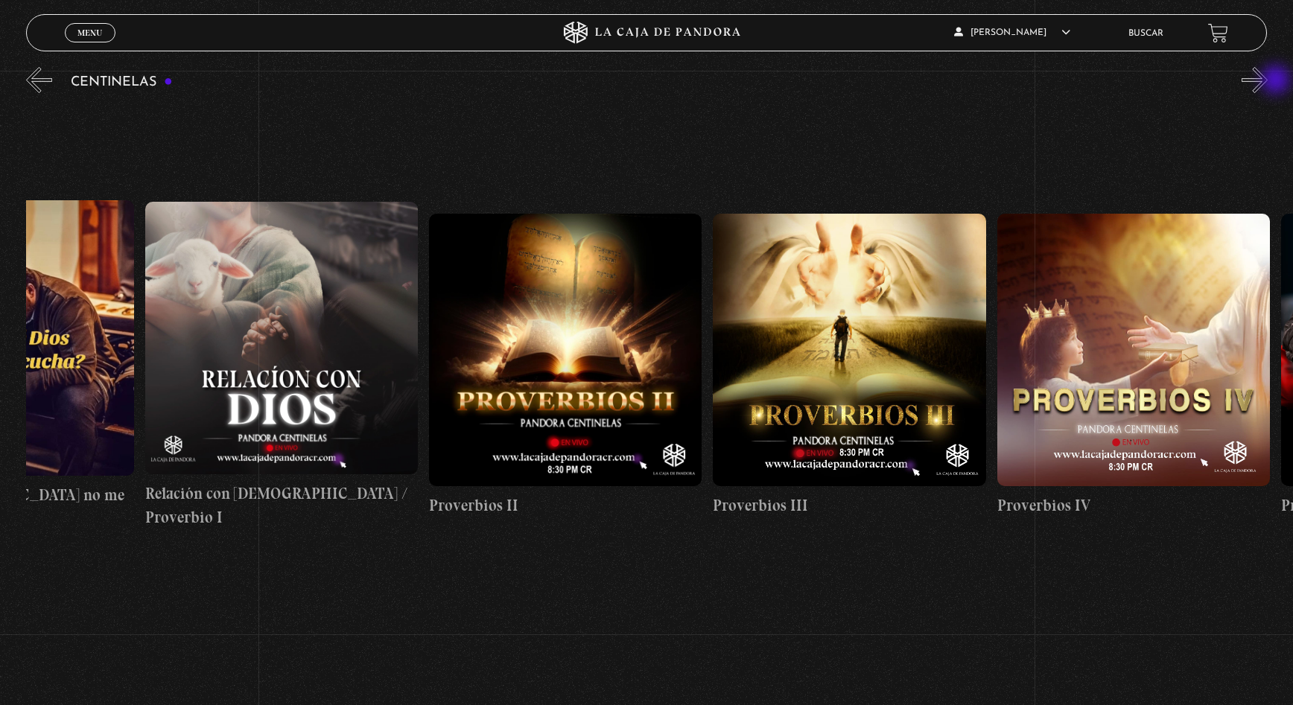
click at [1268, 81] on button "»" at bounding box center [1255, 80] width 26 height 26
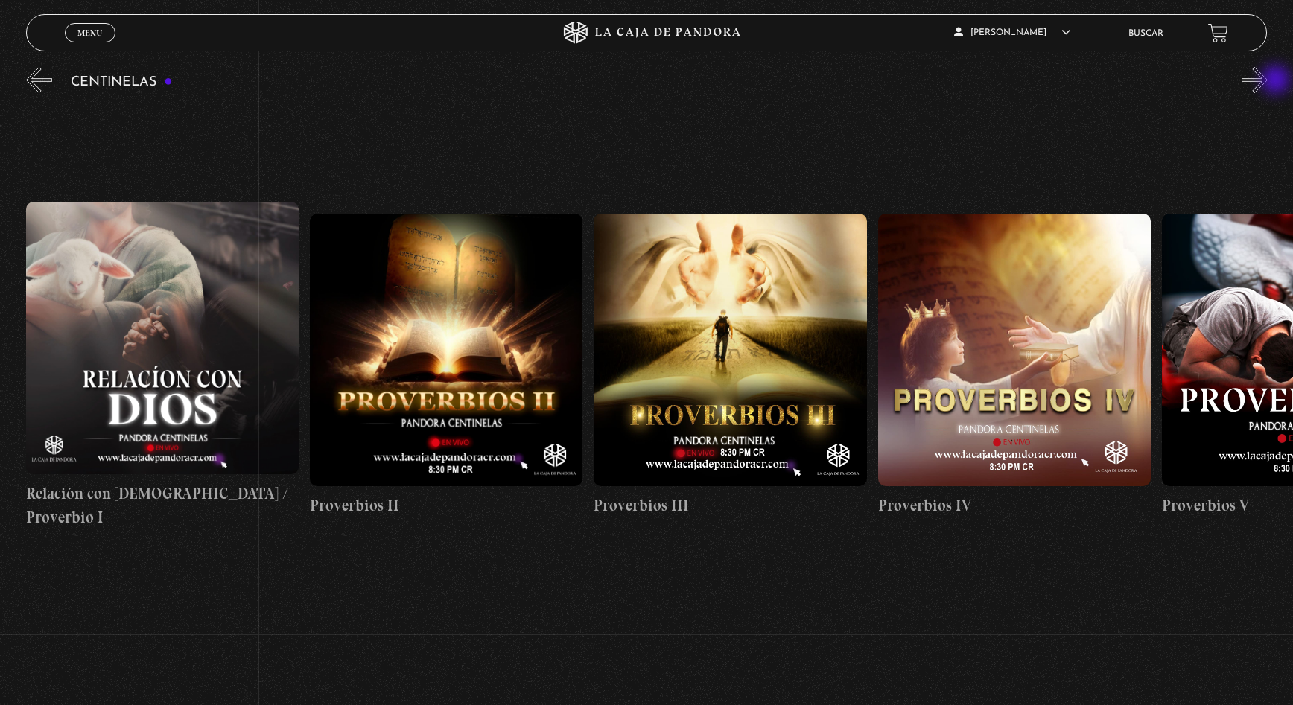
click at [1268, 81] on button "»" at bounding box center [1255, 80] width 26 height 26
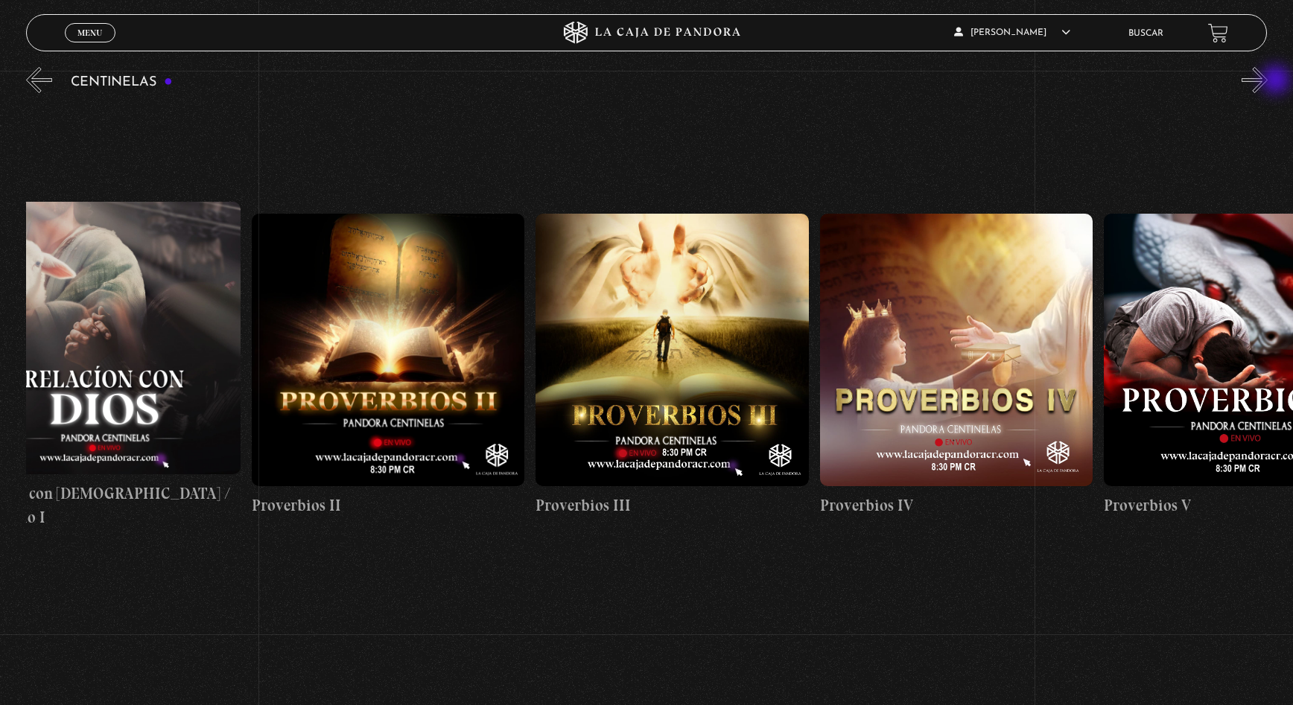
click at [1268, 81] on button "»" at bounding box center [1255, 80] width 26 height 26
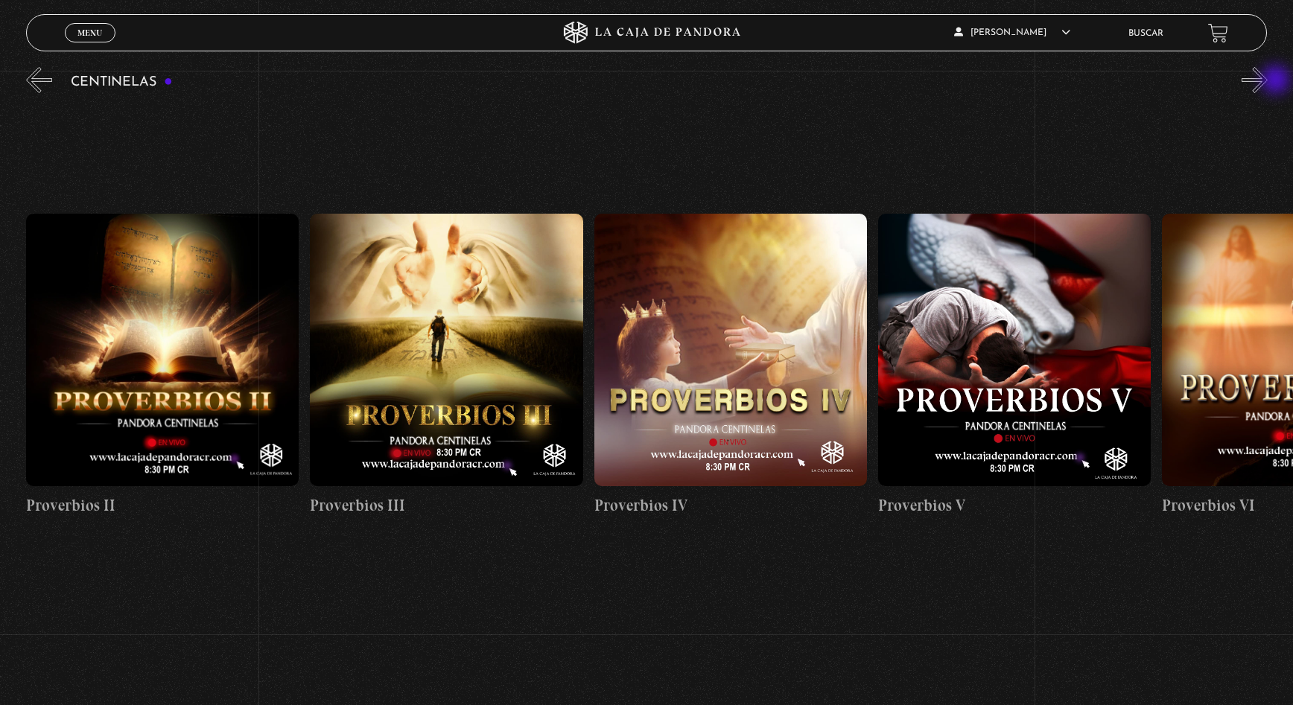
click at [1268, 81] on button "»" at bounding box center [1255, 80] width 26 height 26
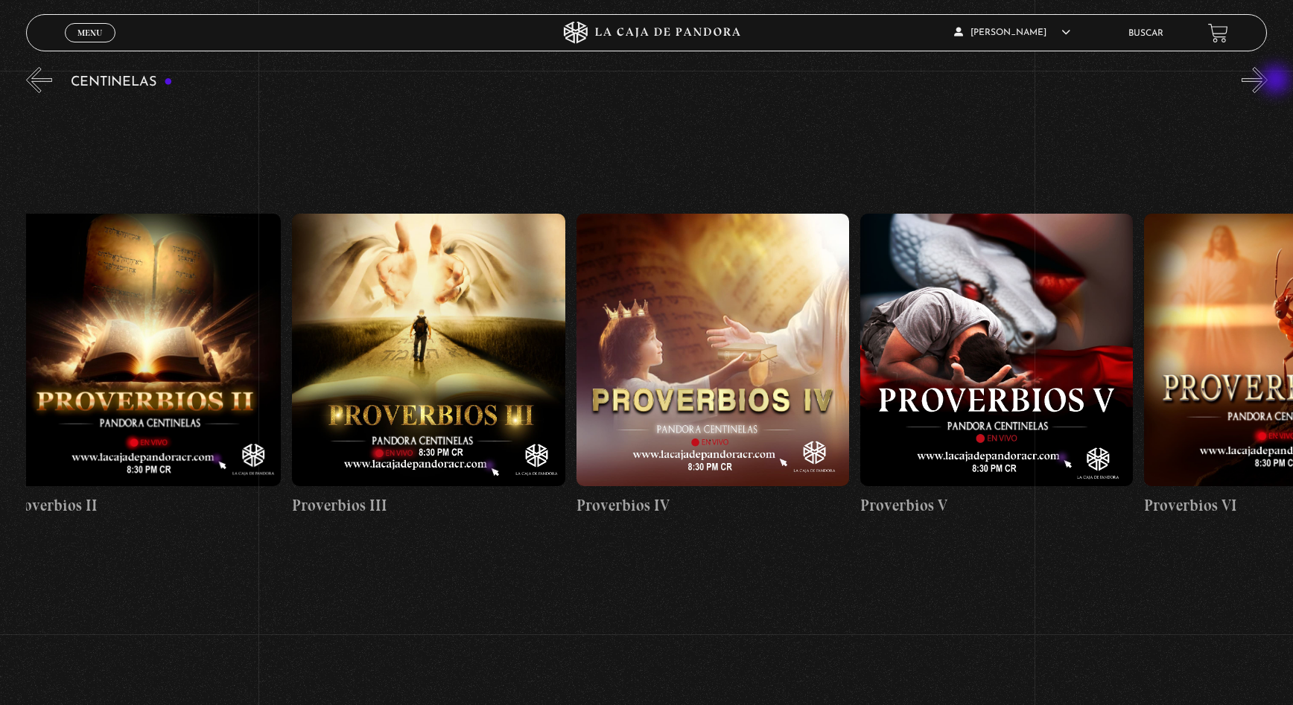
click at [1268, 81] on button "»" at bounding box center [1255, 80] width 26 height 26
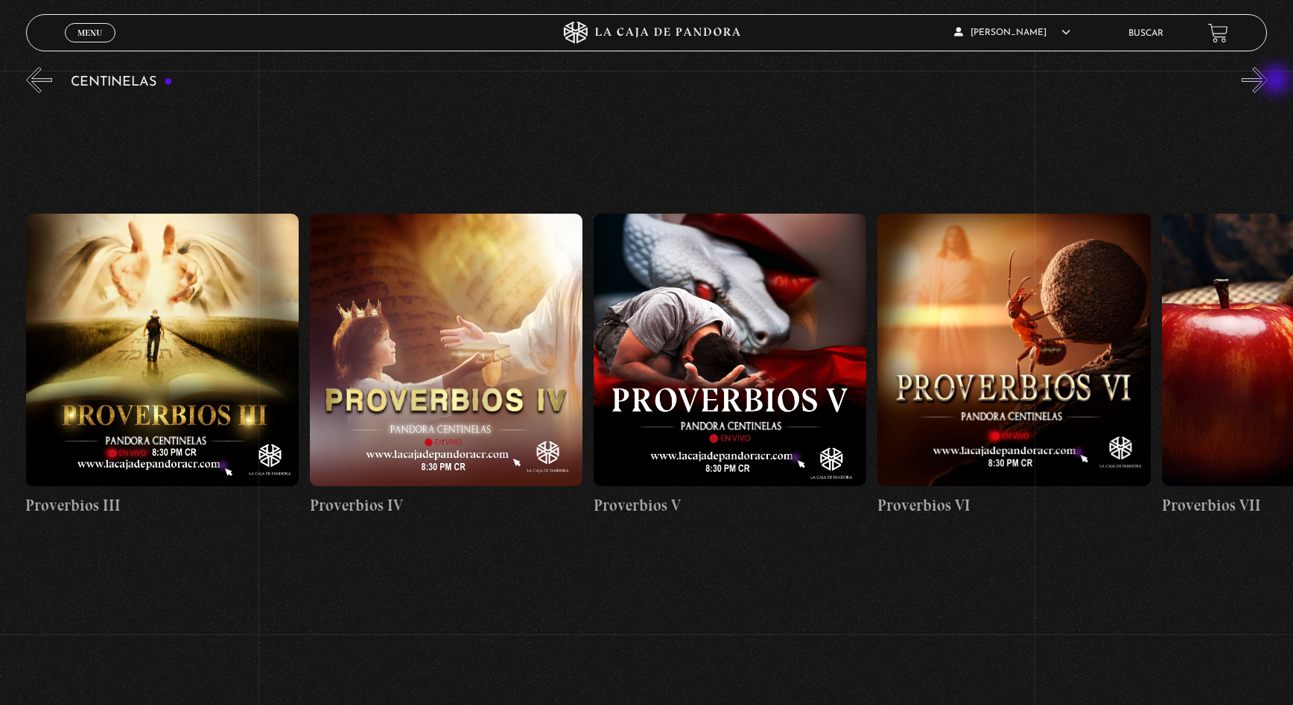
click at [1268, 81] on button "»" at bounding box center [1255, 80] width 26 height 26
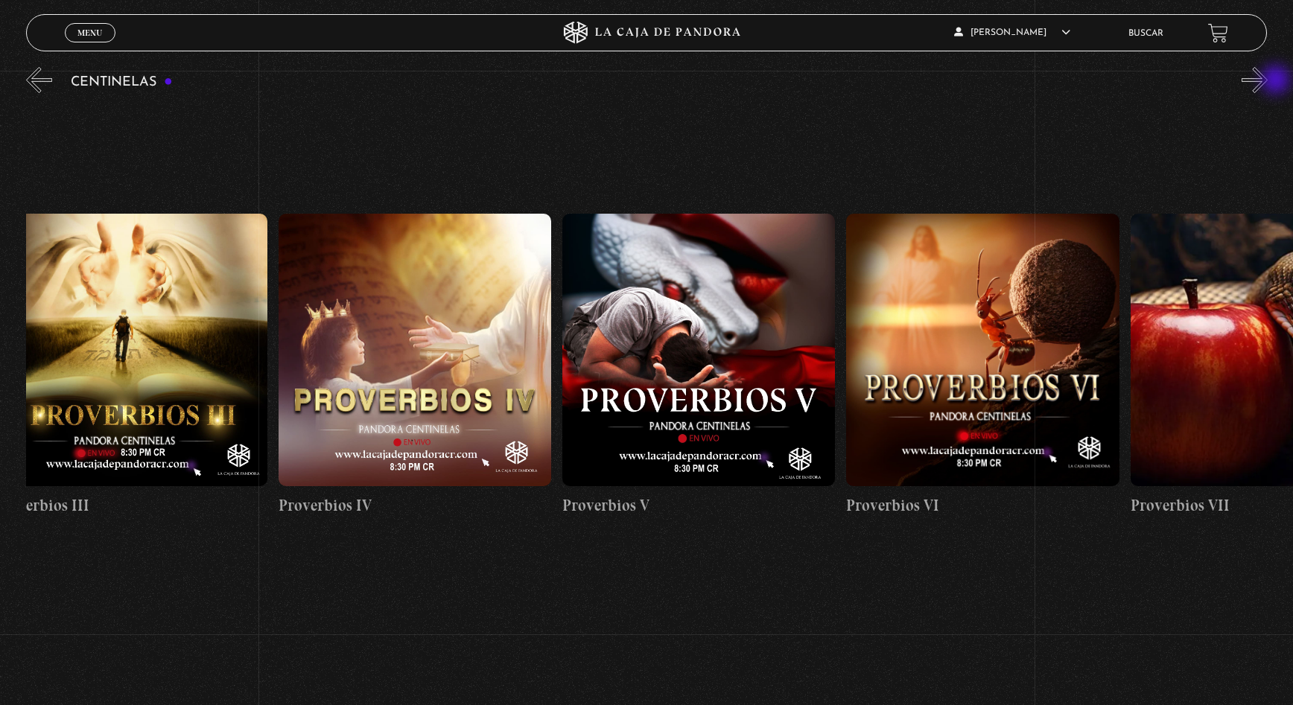
click at [1268, 81] on button "»" at bounding box center [1255, 80] width 26 height 26
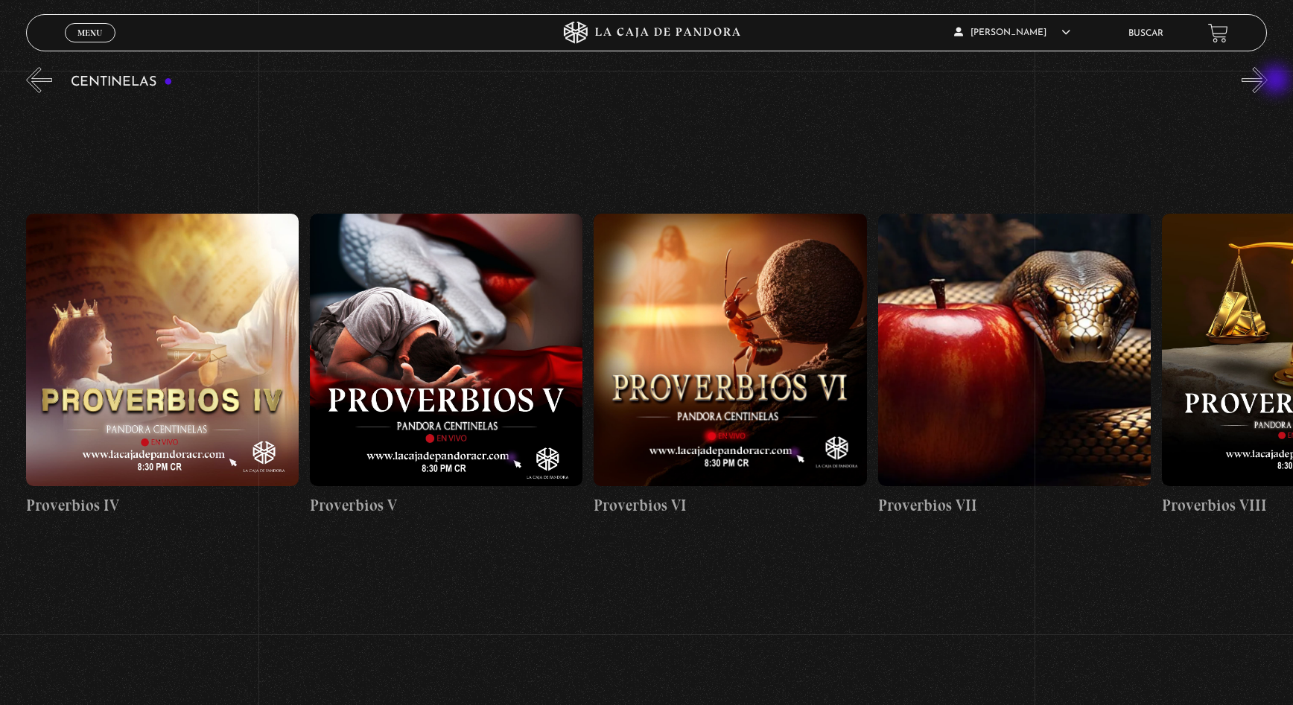
click at [1268, 81] on button "»" at bounding box center [1255, 80] width 26 height 26
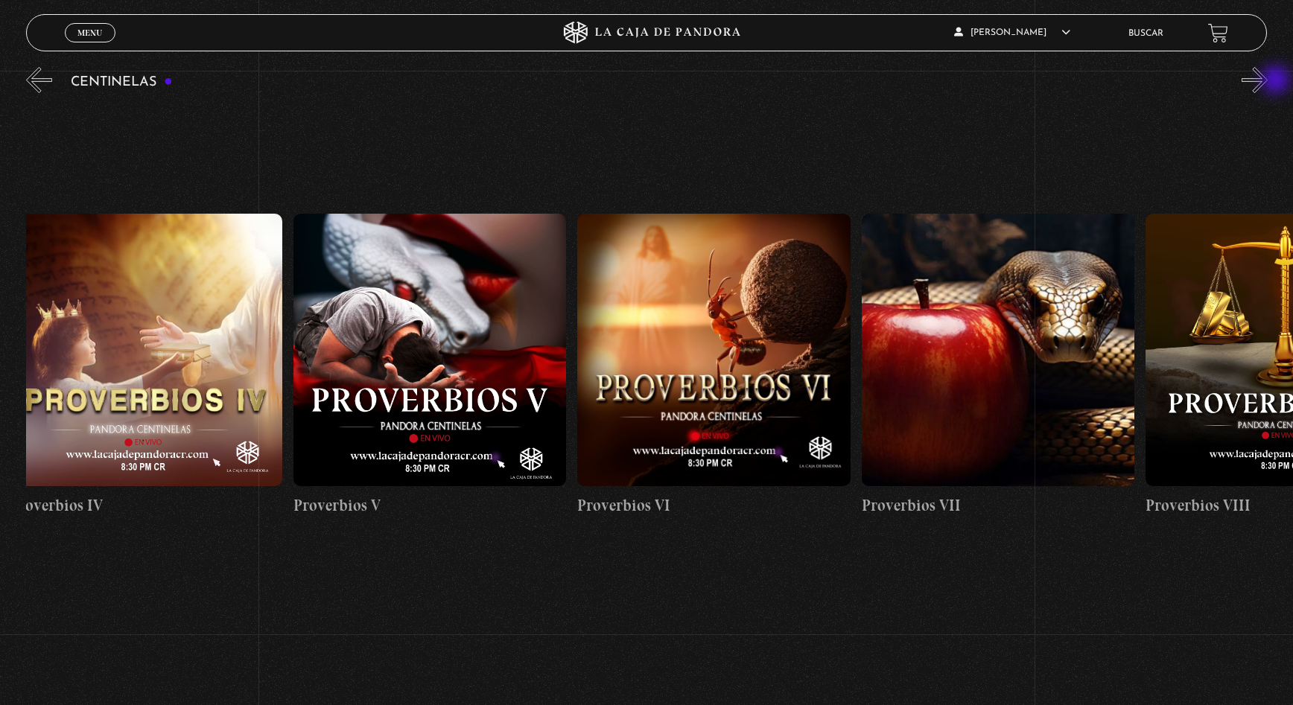
click at [1268, 81] on button "»" at bounding box center [1255, 80] width 26 height 26
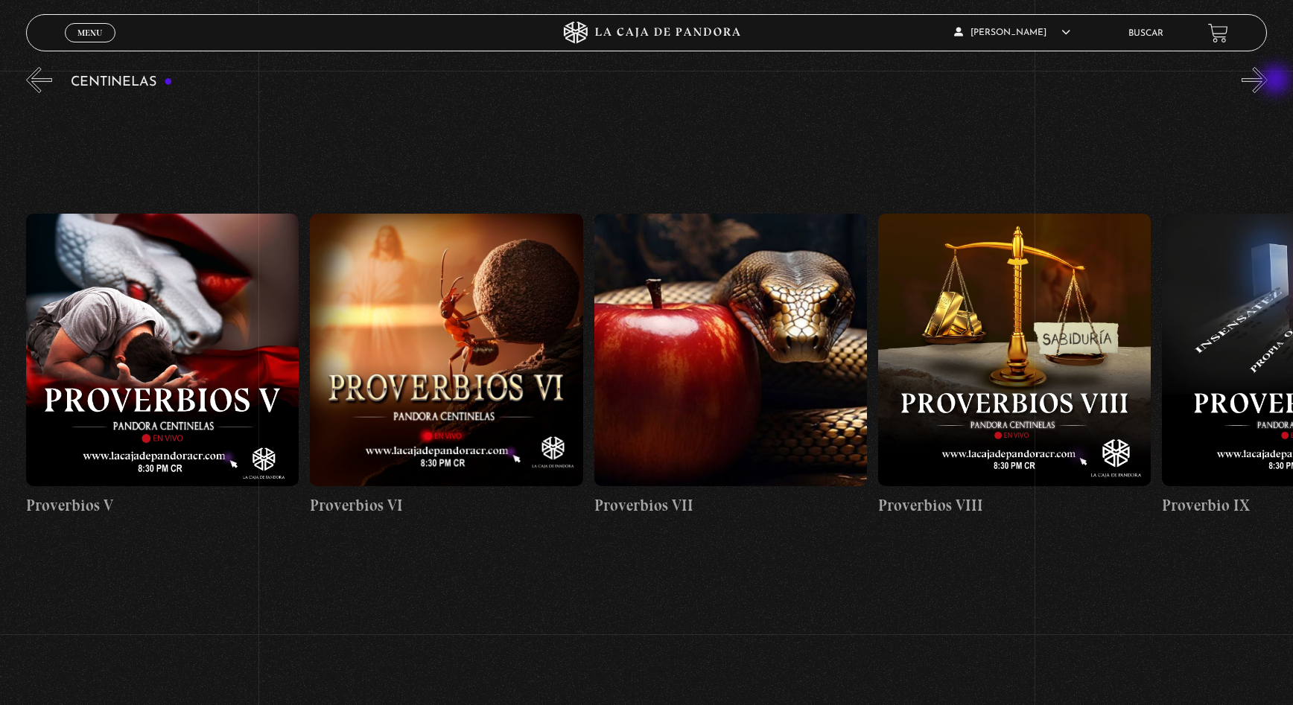
click at [1268, 81] on button "»" at bounding box center [1255, 80] width 26 height 26
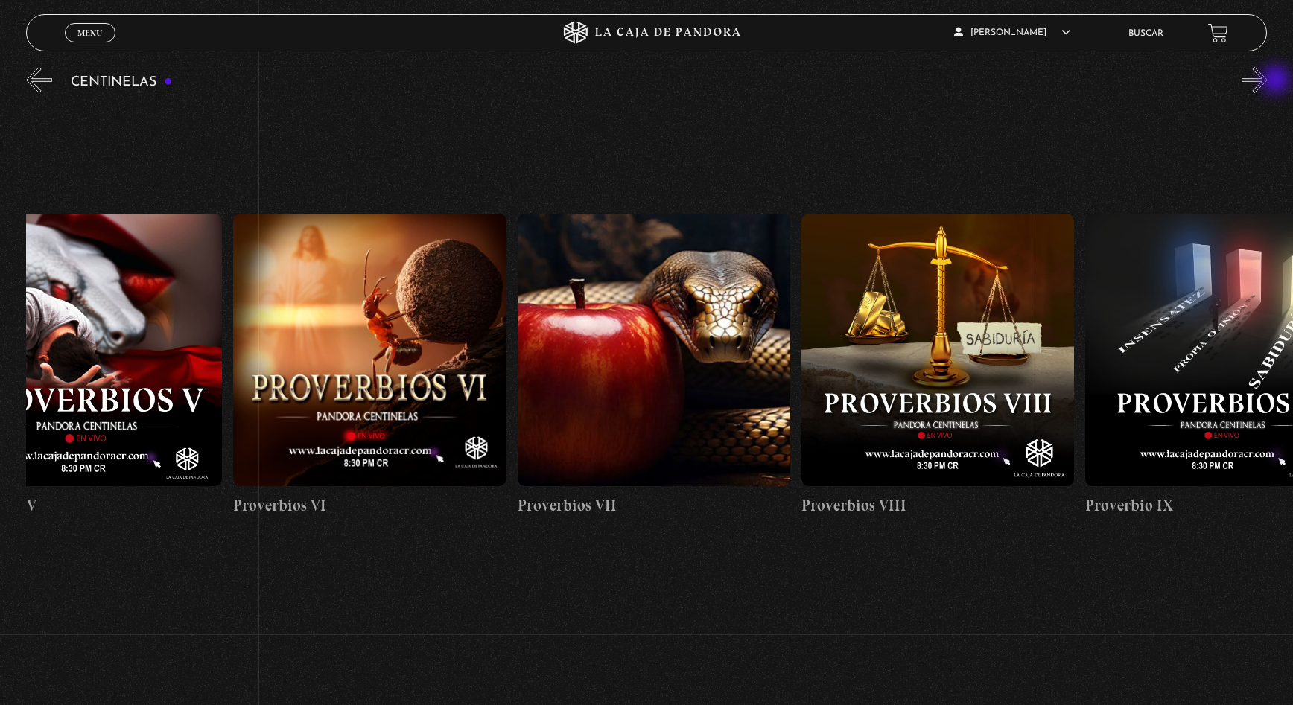
click at [1268, 81] on button "»" at bounding box center [1255, 80] width 26 height 26
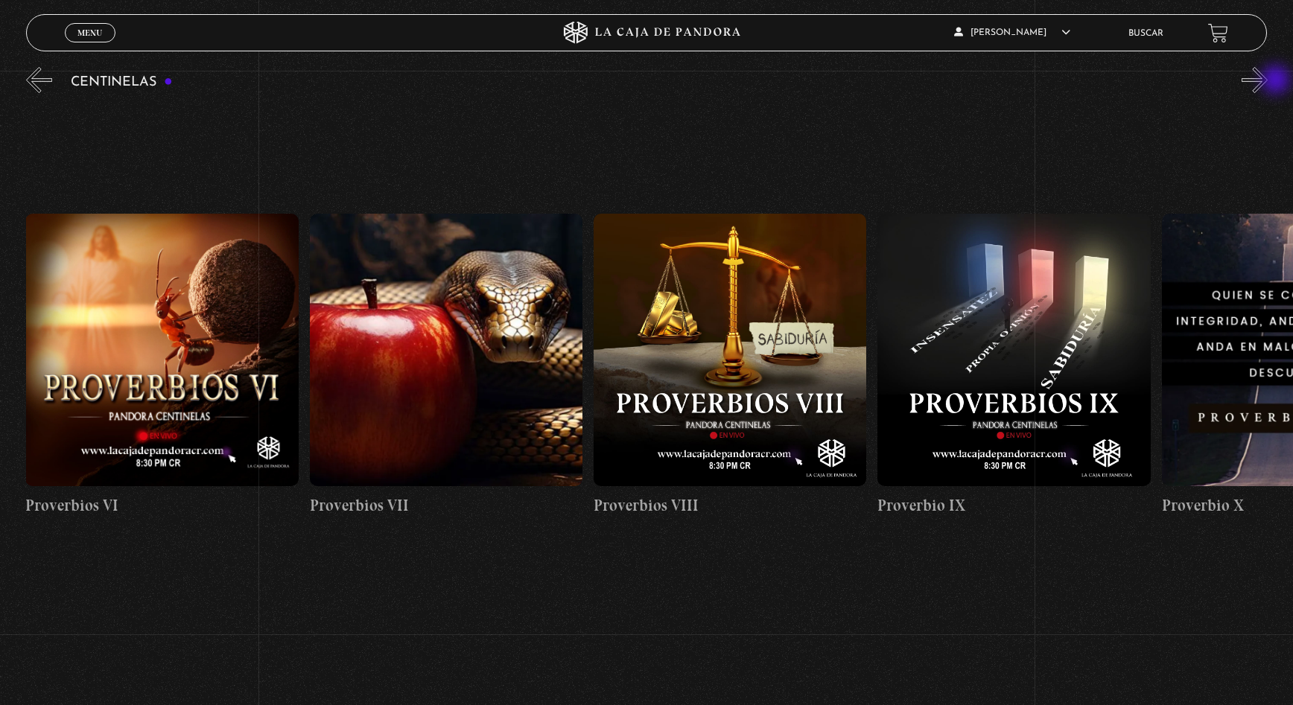
click at [1268, 81] on button "»" at bounding box center [1255, 80] width 26 height 26
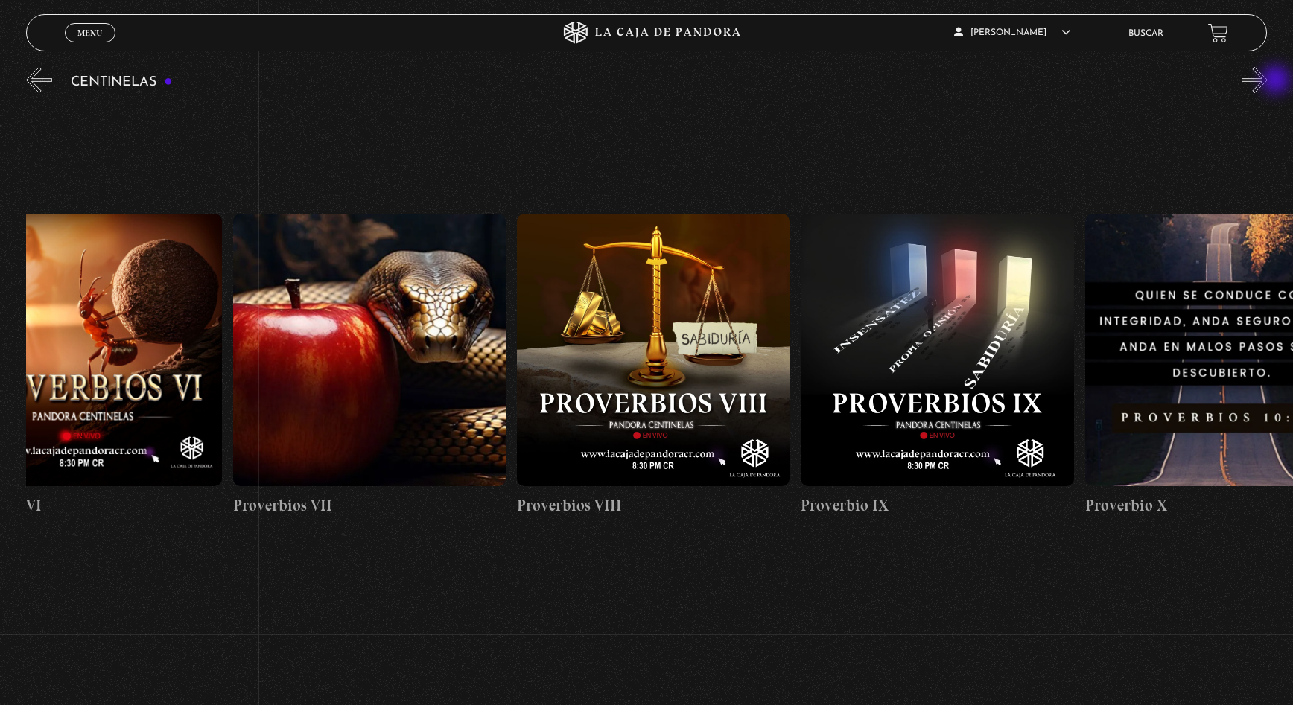
click at [1268, 81] on button "»" at bounding box center [1255, 80] width 26 height 26
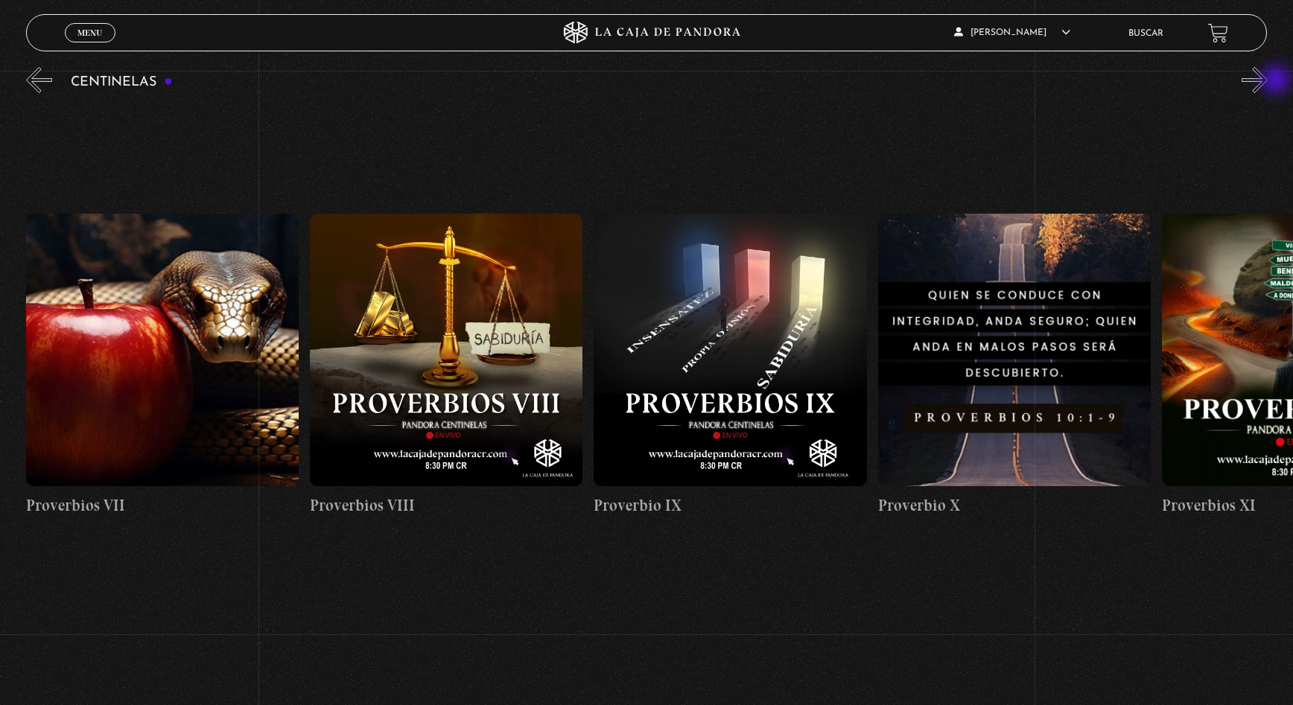
click at [1268, 81] on button "»" at bounding box center [1255, 80] width 26 height 26
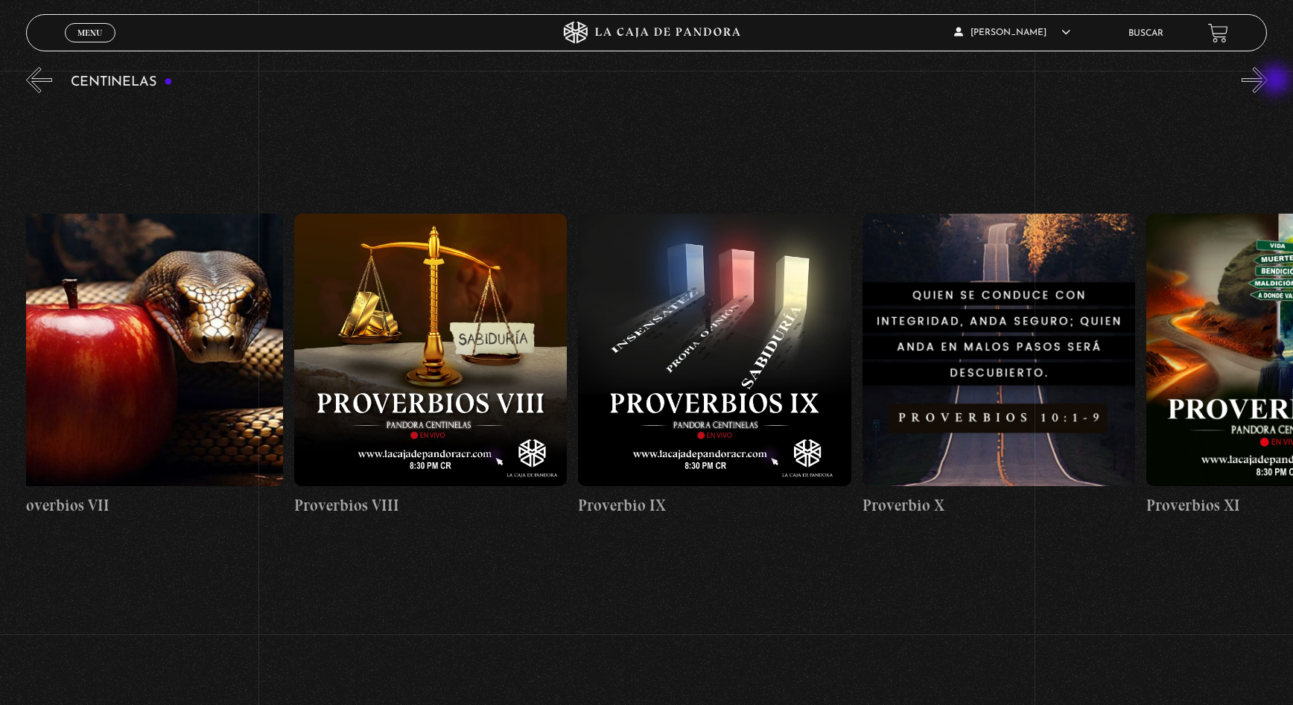
click at [1268, 81] on button "»" at bounding box center [1255, 80] width 26 height 26
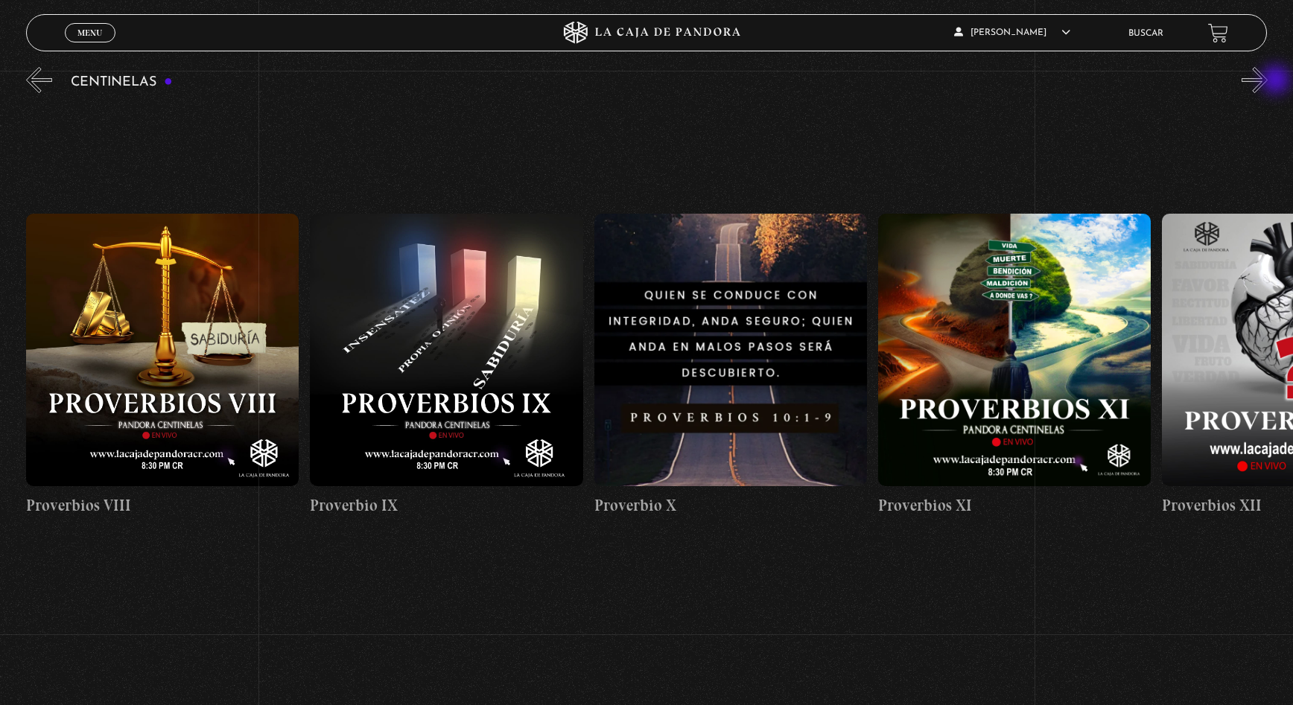
click at [1268, 81] on button "»" at bounding box center [1255, 80] width 26 height 26
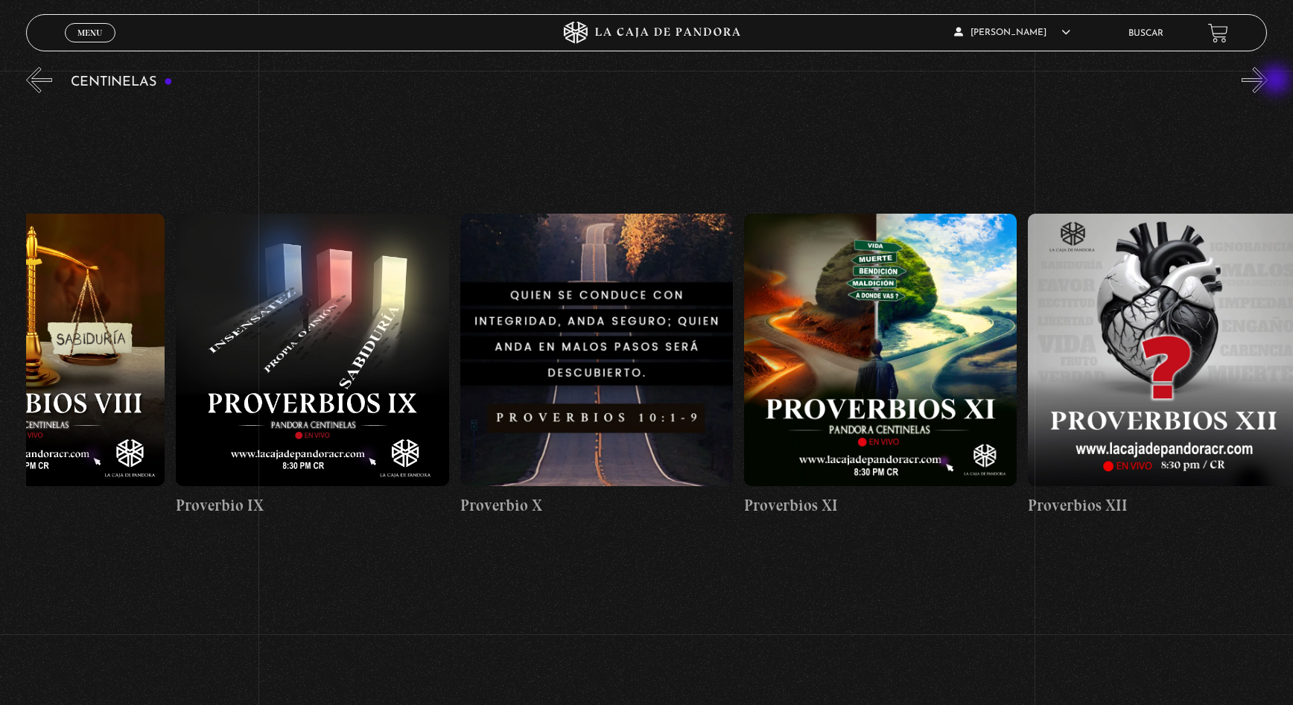
click at [1268, 81] on button "»" at bounding box center [1255, 80] width 26 height 26
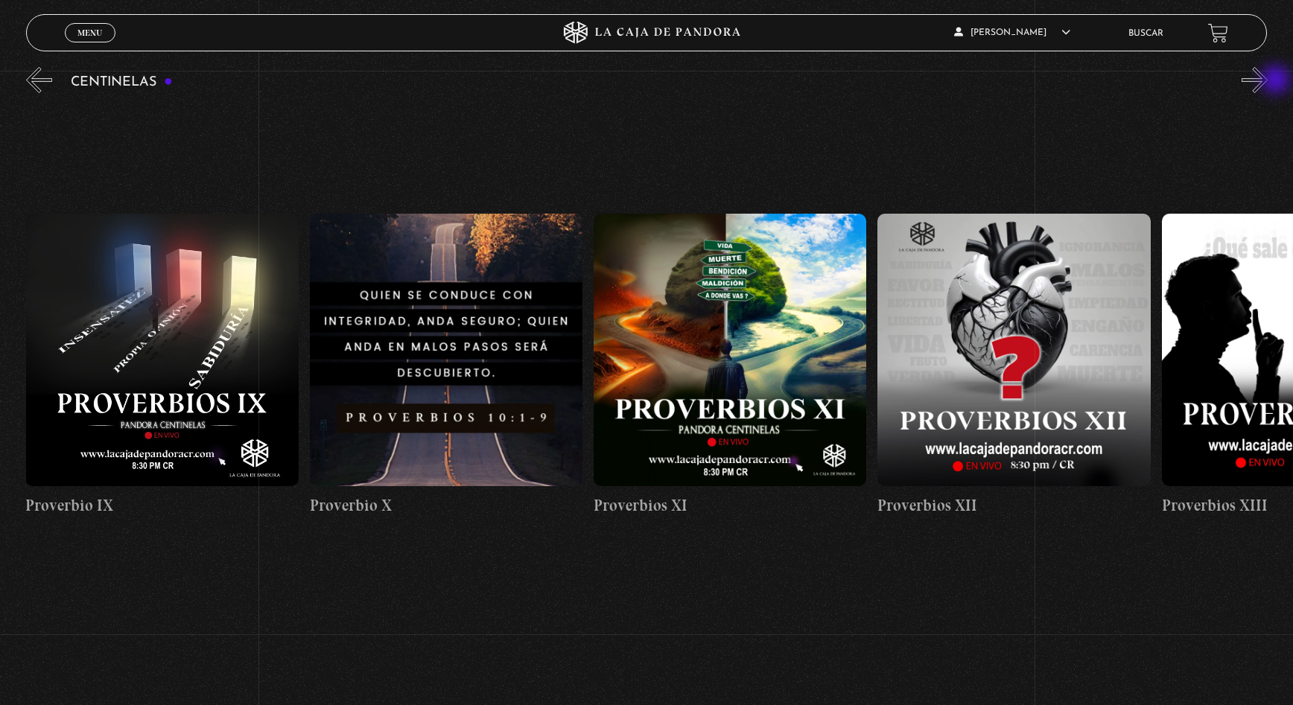
click at [1268, 81] on button "»" at bounding box center [1255, 80] width 26 height 26
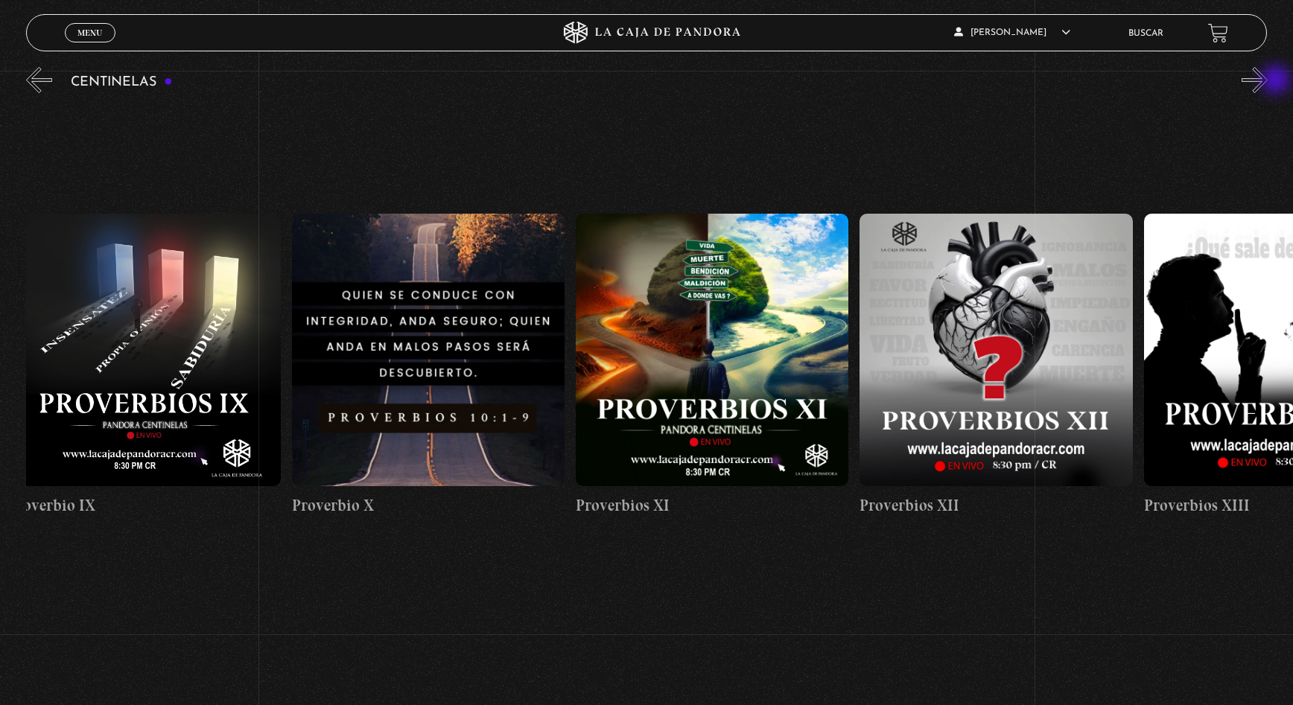
click at [1268, 81] on button "»" at bounding box center [1255, 80] width 26 height 26
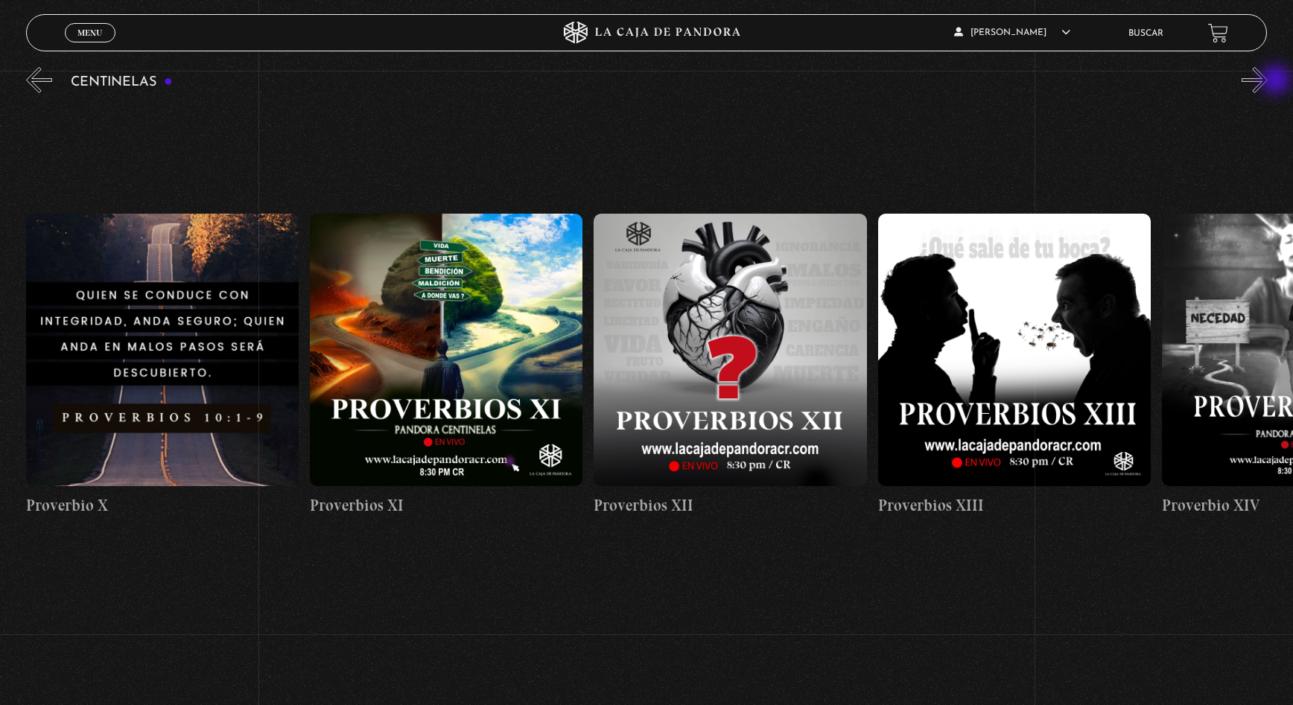
click at [1268, 81] on button "»" at bounding box center [1255, 80] width 26 height 26
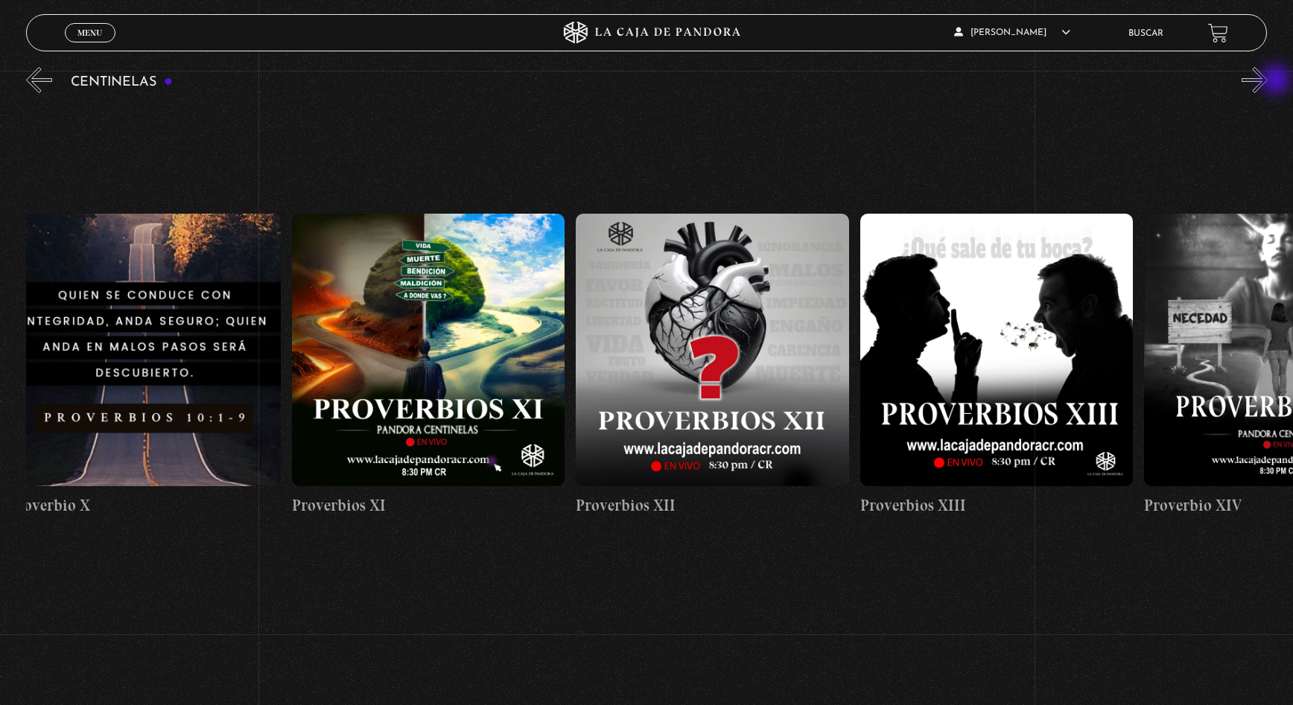
click at [1268, 81] on button "»" at bounding box center [1255, 80] width 26 height 26
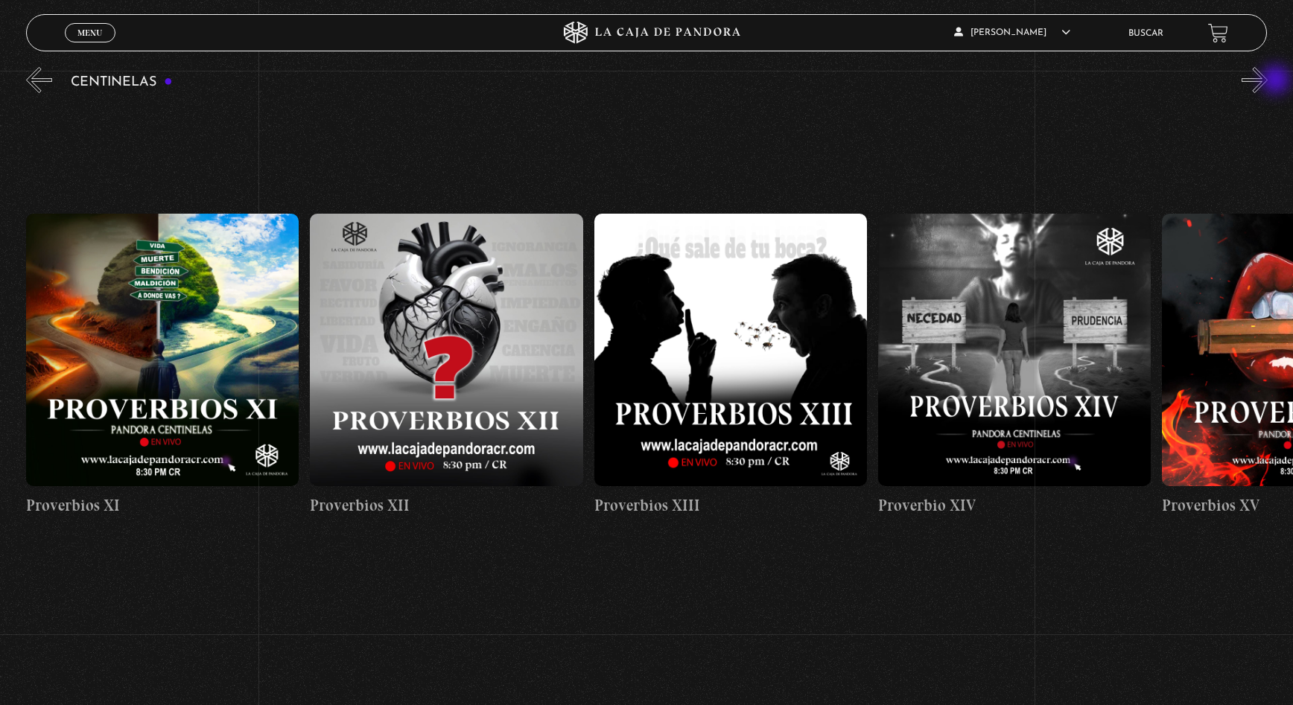
click at [1268, 81] on button "»" at bounding box center [1255, 80] width 26 height 26
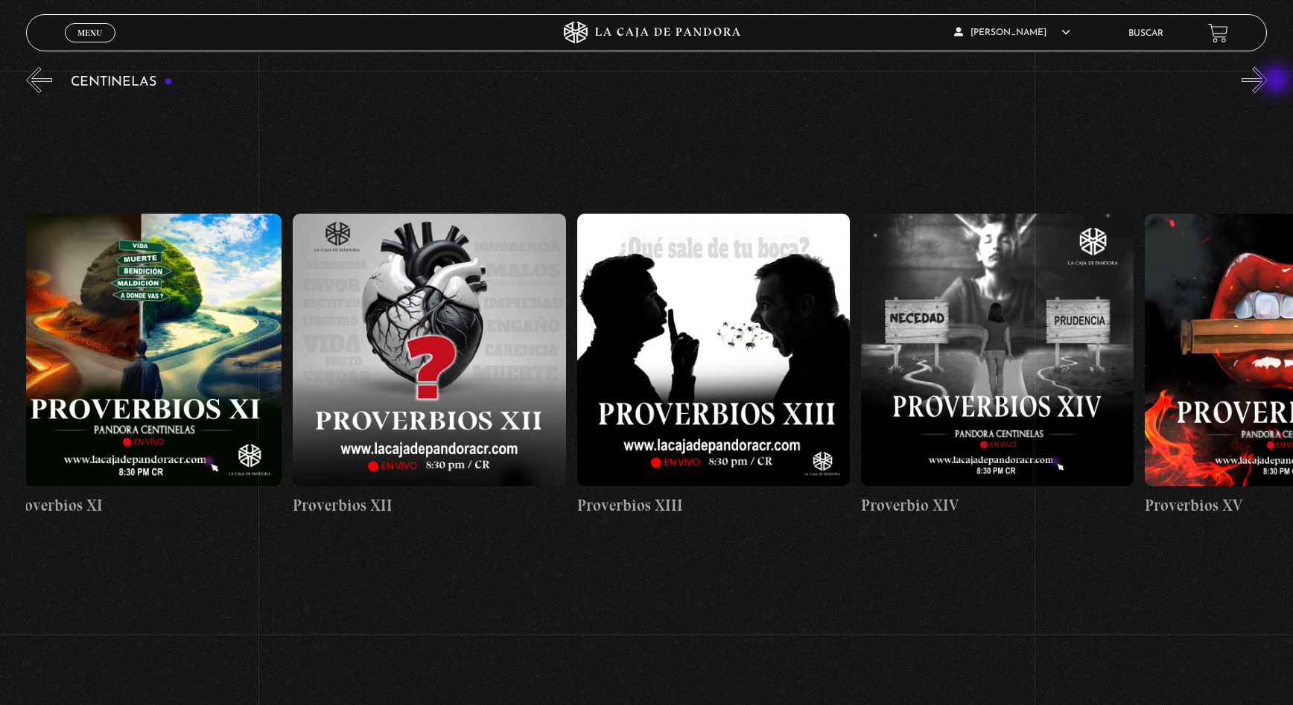
click at [1268, 81] on button "»" at bounding box center [1255, 80] width 26 height 26
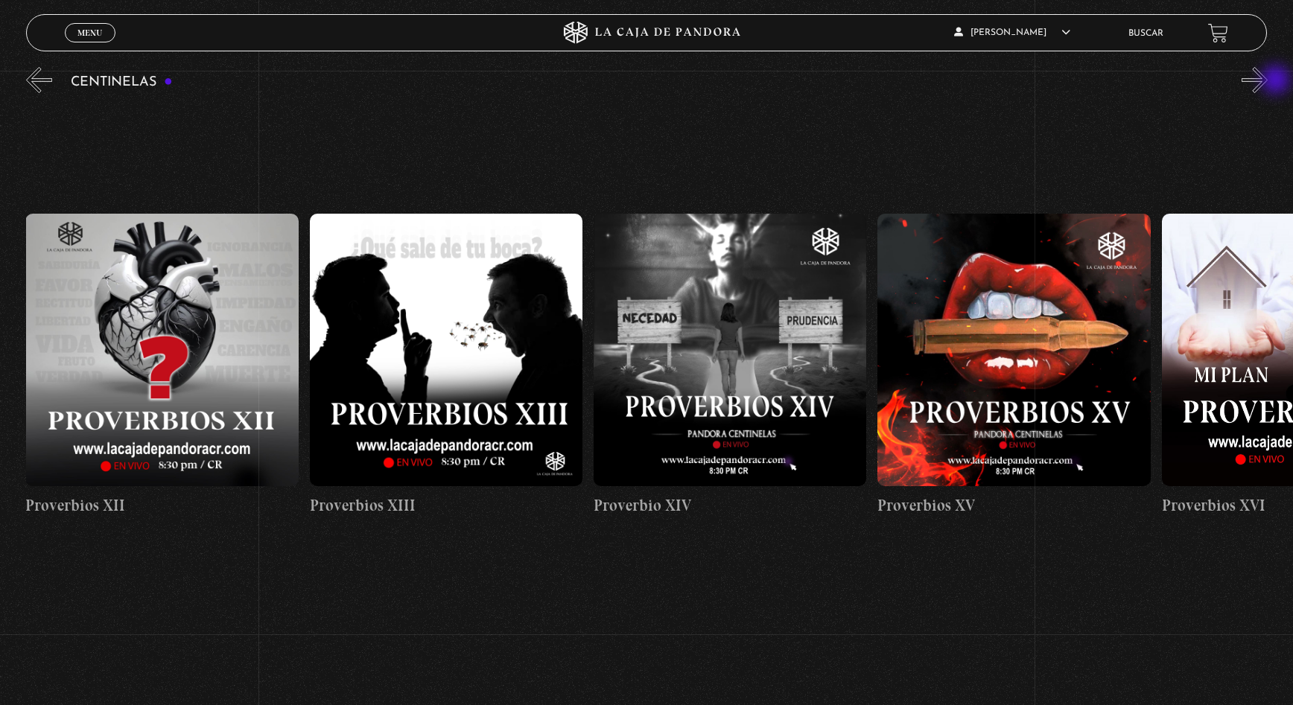
click at [1268, 81] on button "»" at bounding box center [1255, 80] width 26 height 26
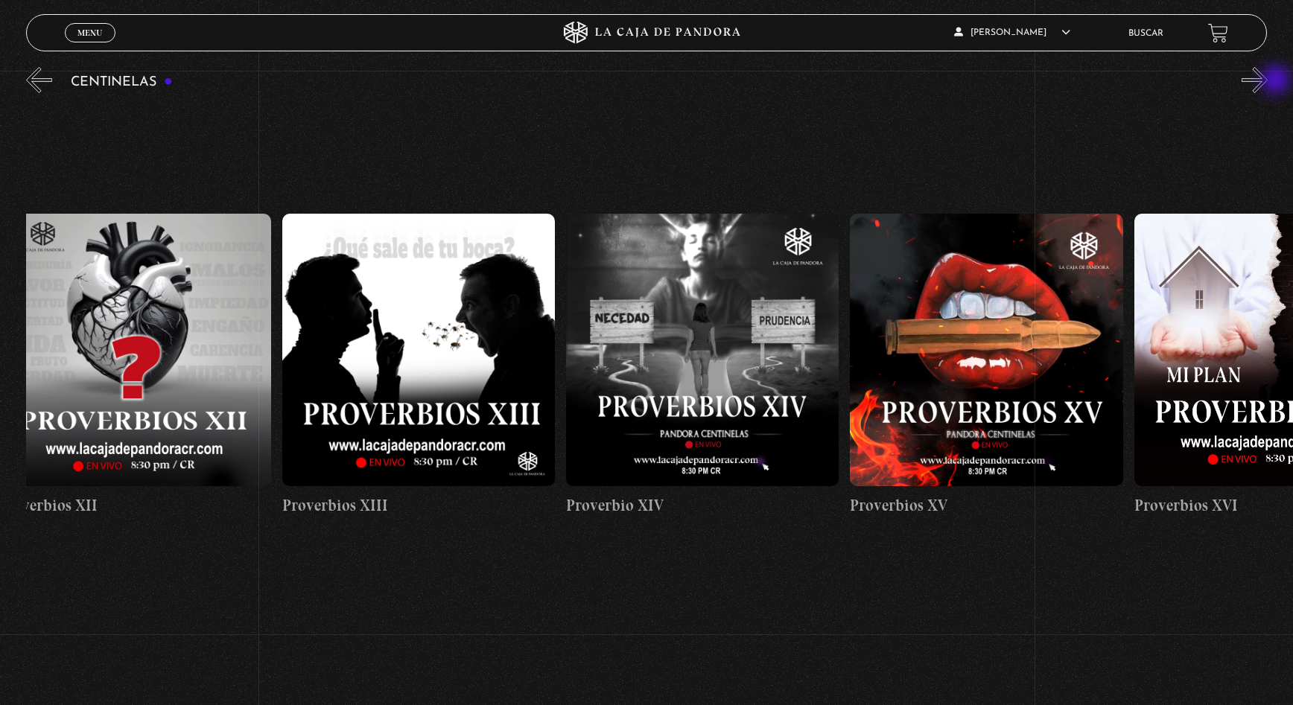
click at [1268, 81] on button "»" at bounding box center [1255, 80] width 26 height 26
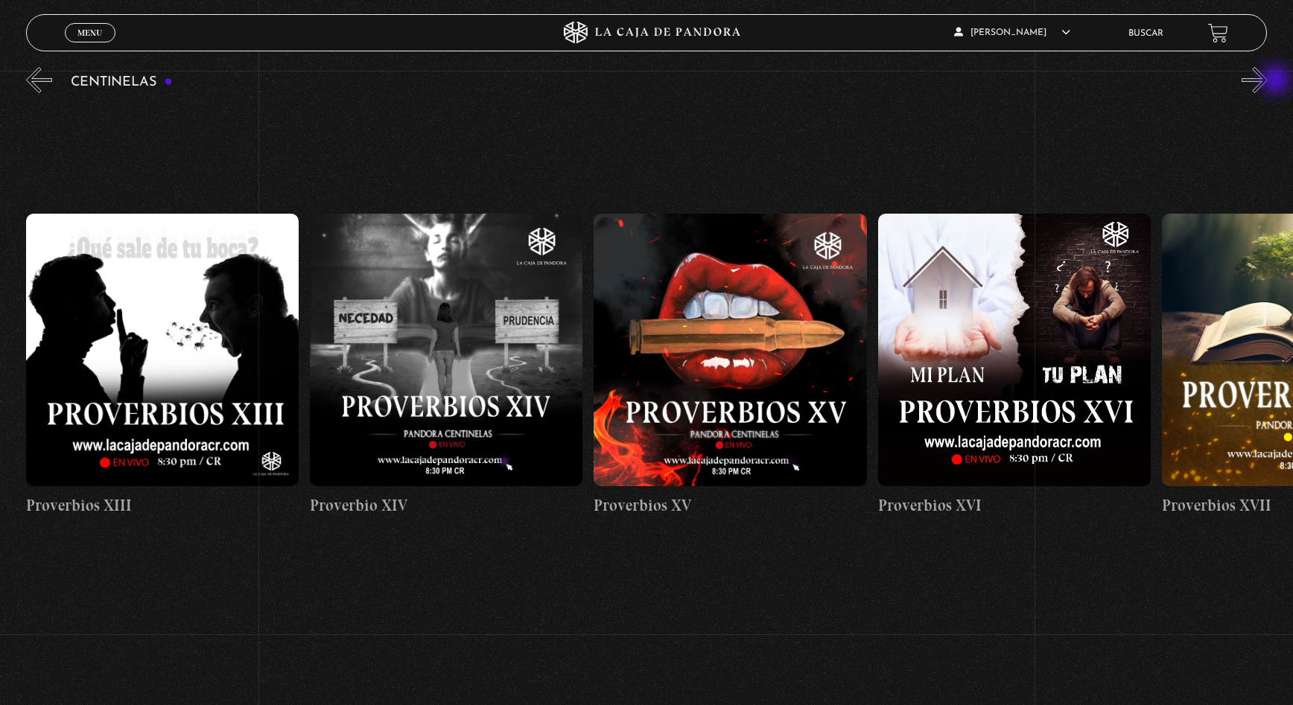
click at [1268, 81] on button "»" at bounding box center [1255, 80] width 26 height 26
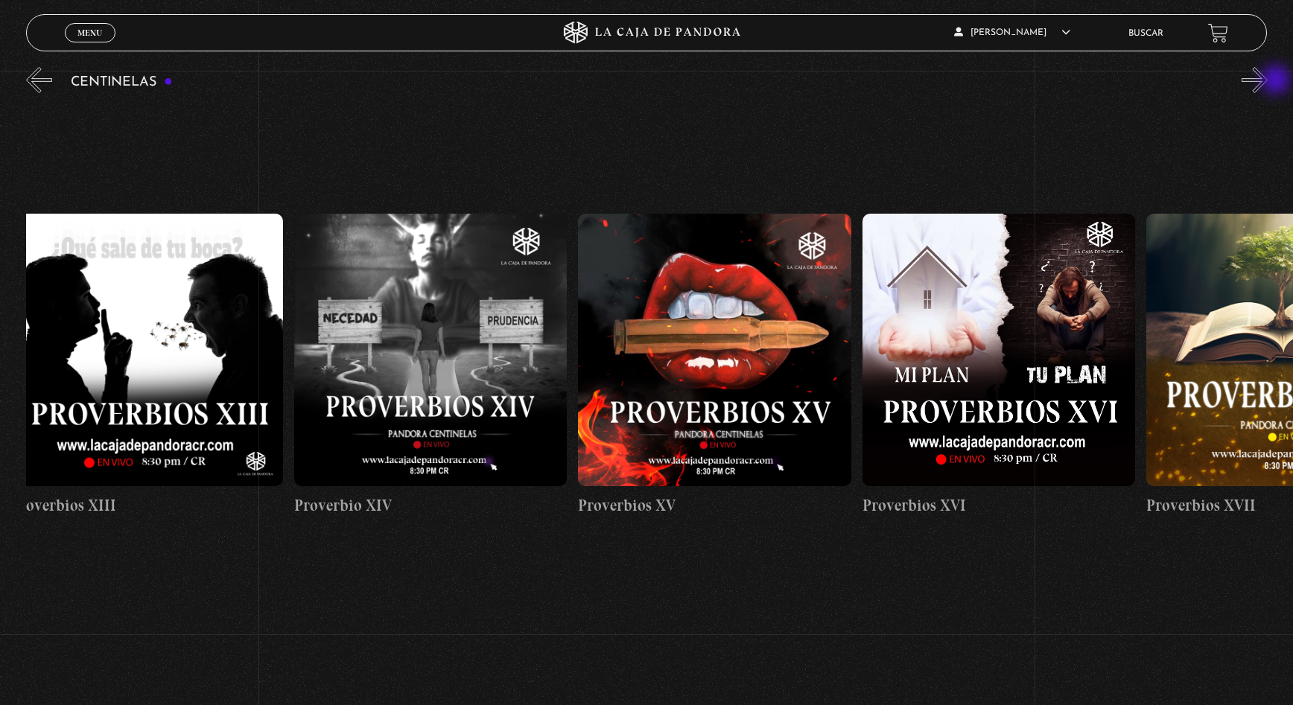
click at [1268, 81] on button "»" at bounding box center [1255, 80] width 26 height 26
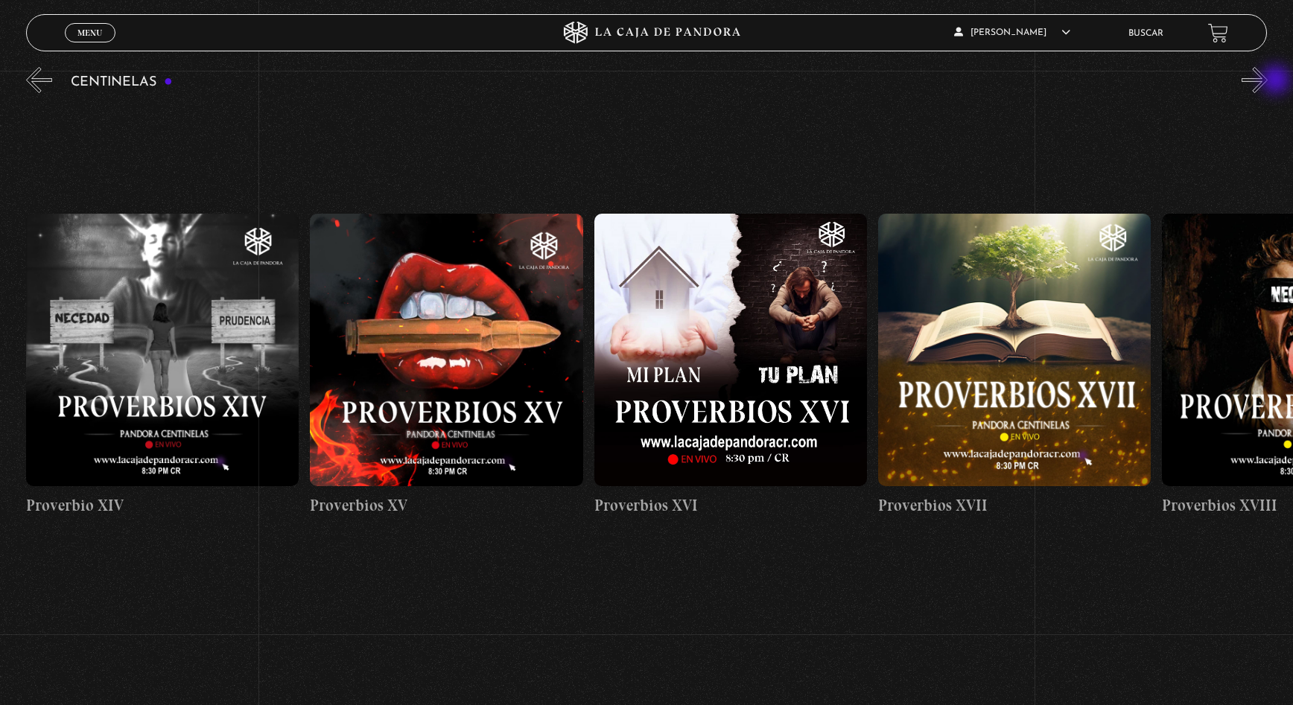
click at [1268, 81] on button "»" at bounding box center [1255, 80] width 26 height 26
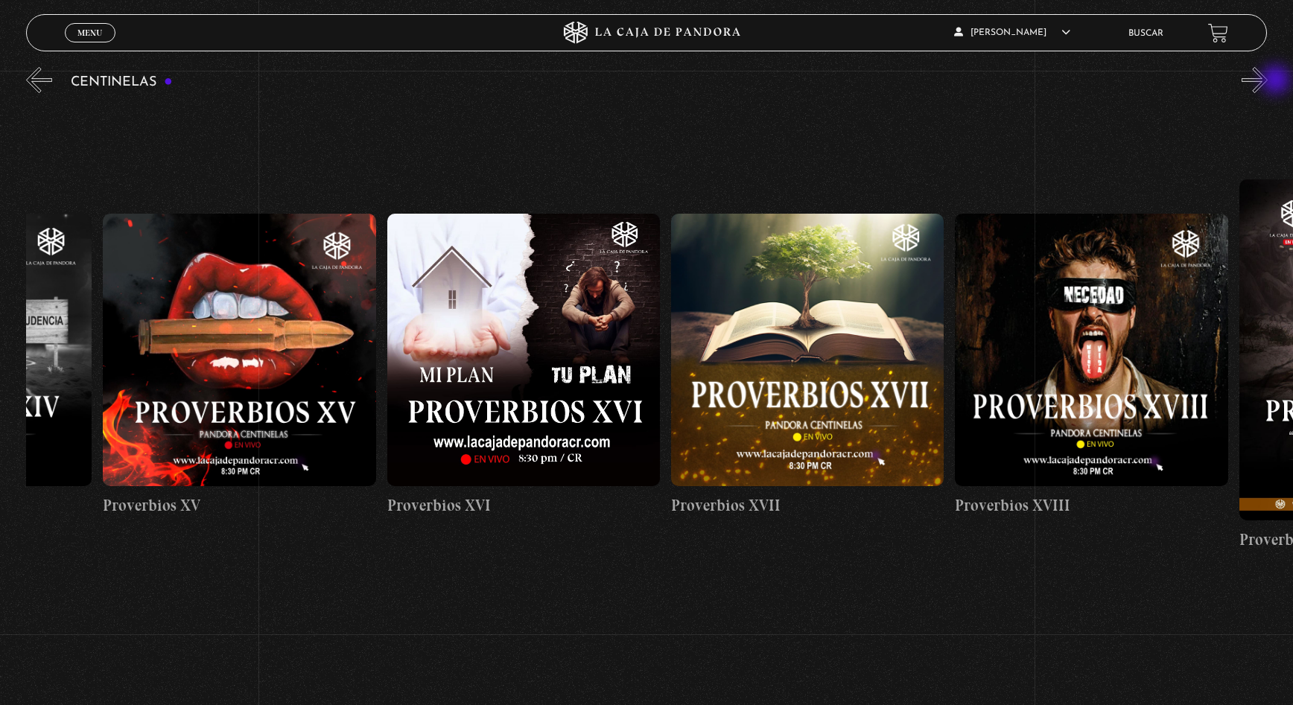
click at [1268, 81] on button "»" at bounding box center [1255, 80] width 26 height 26
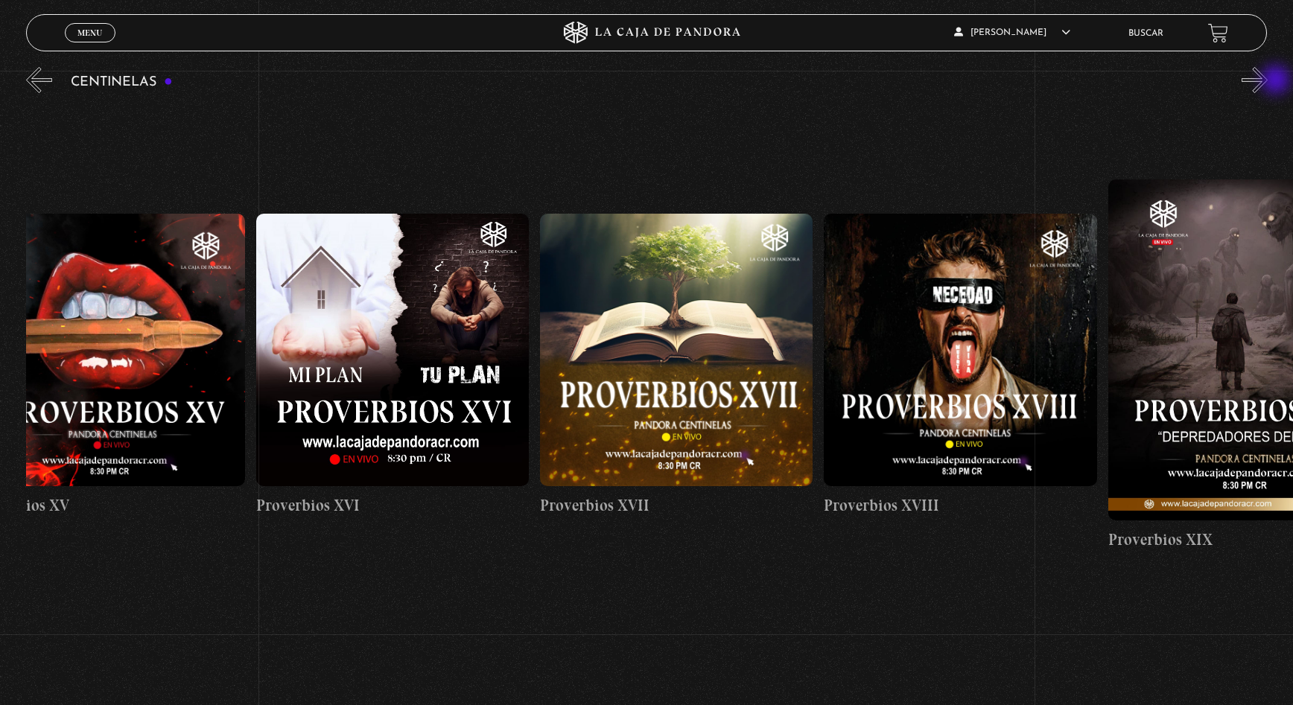
click at [1268, 81] on button "»" at bounding box center [1255, 80] width 26 height 26
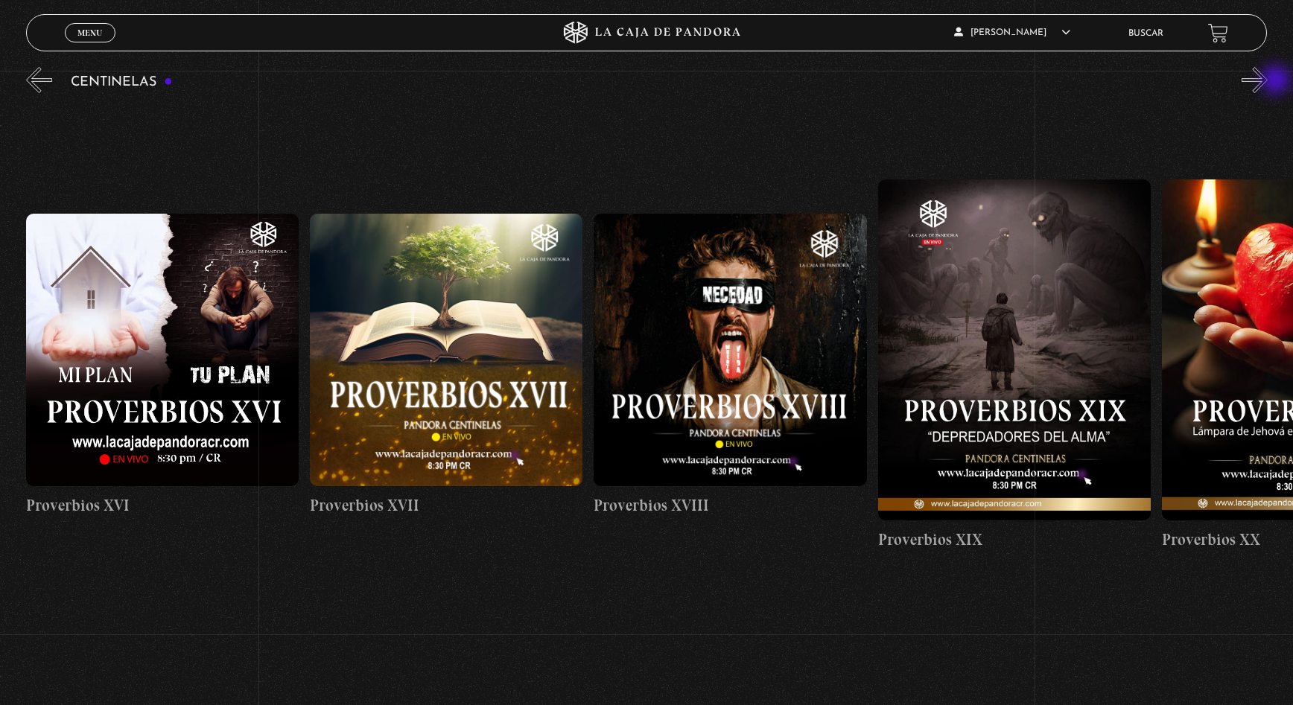
click at [1268, 81] on button "»" at bounding box center [1255, 80] width 26 height 26
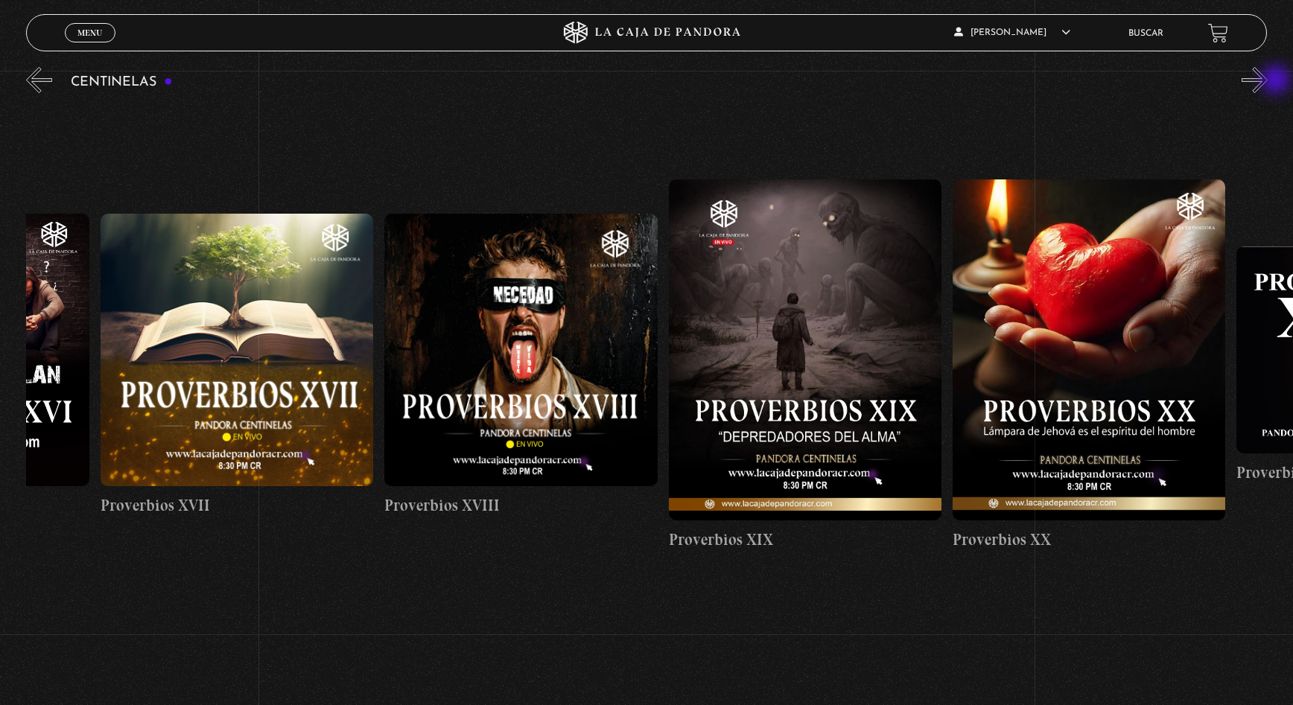
click at [1268, 81] on button "»" at bounding box center [1255, 80] width 26 height 26
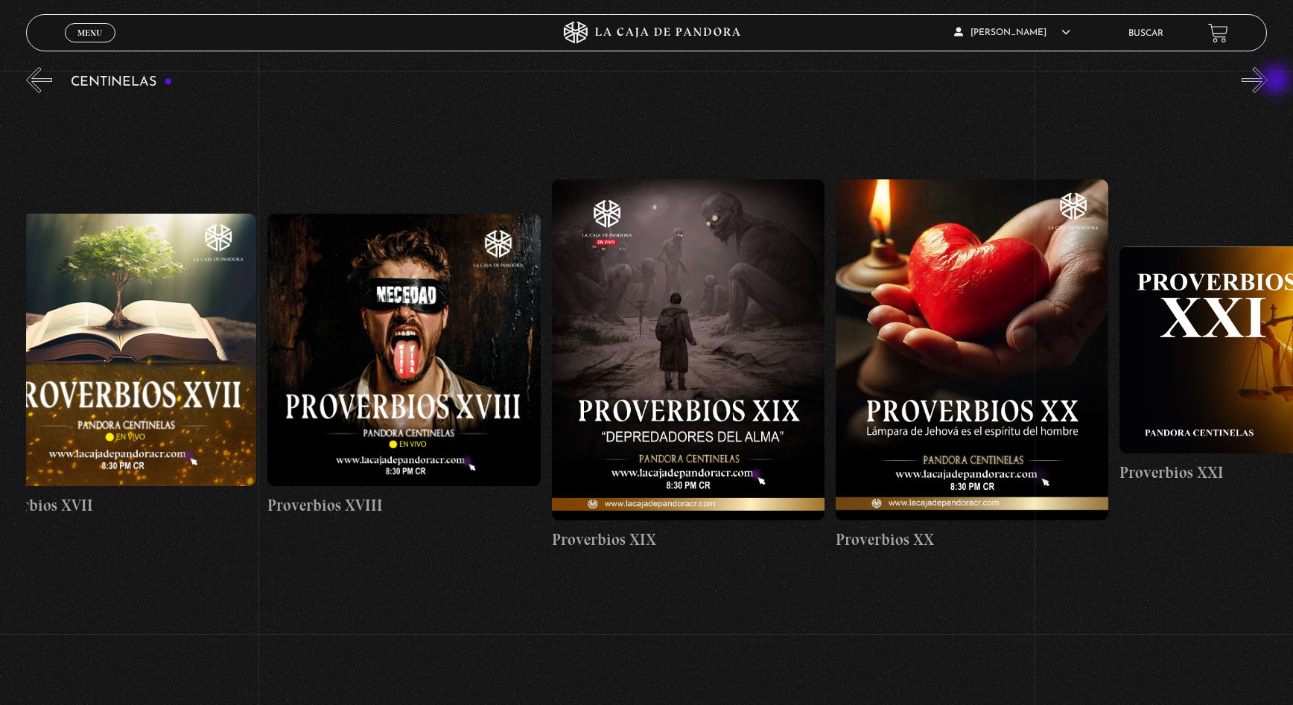
click at [1268, 81] on button "»" at bounding box center [1255, 80] width 26 height 26
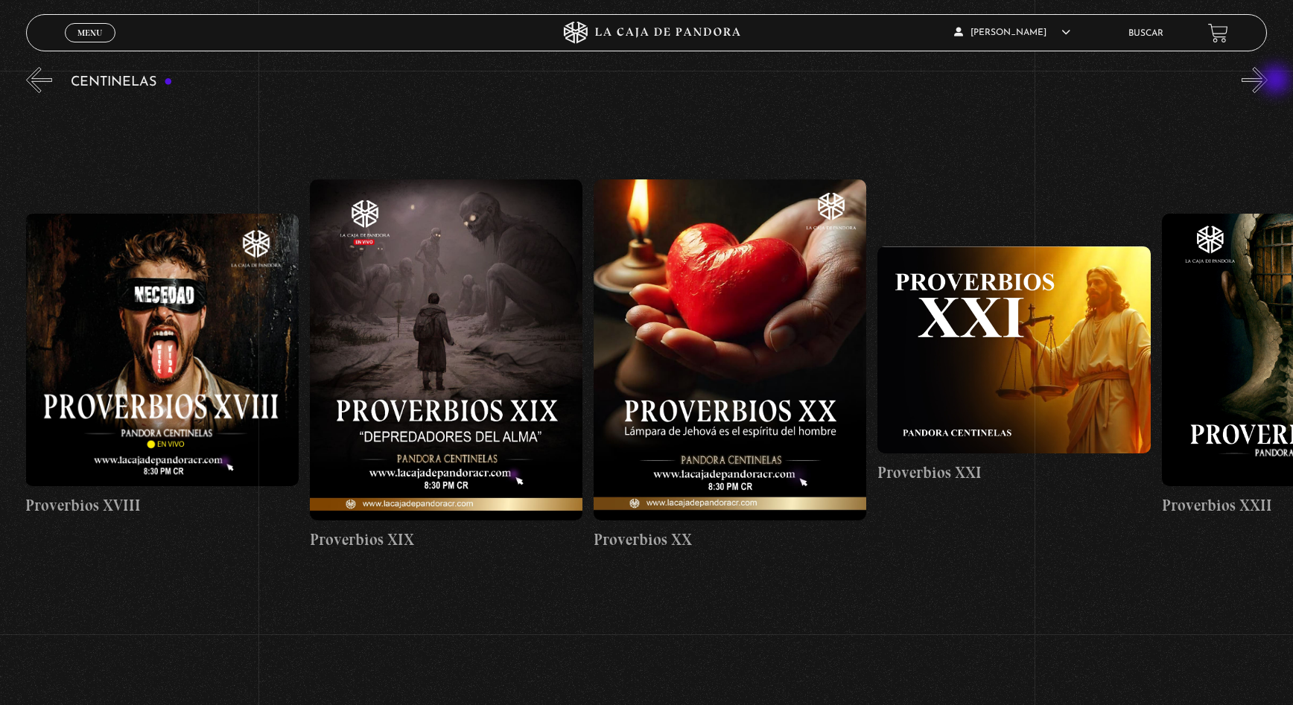
click at [1268, 81] on button "»" at bounding box center [1255, 80] width 26 height 26
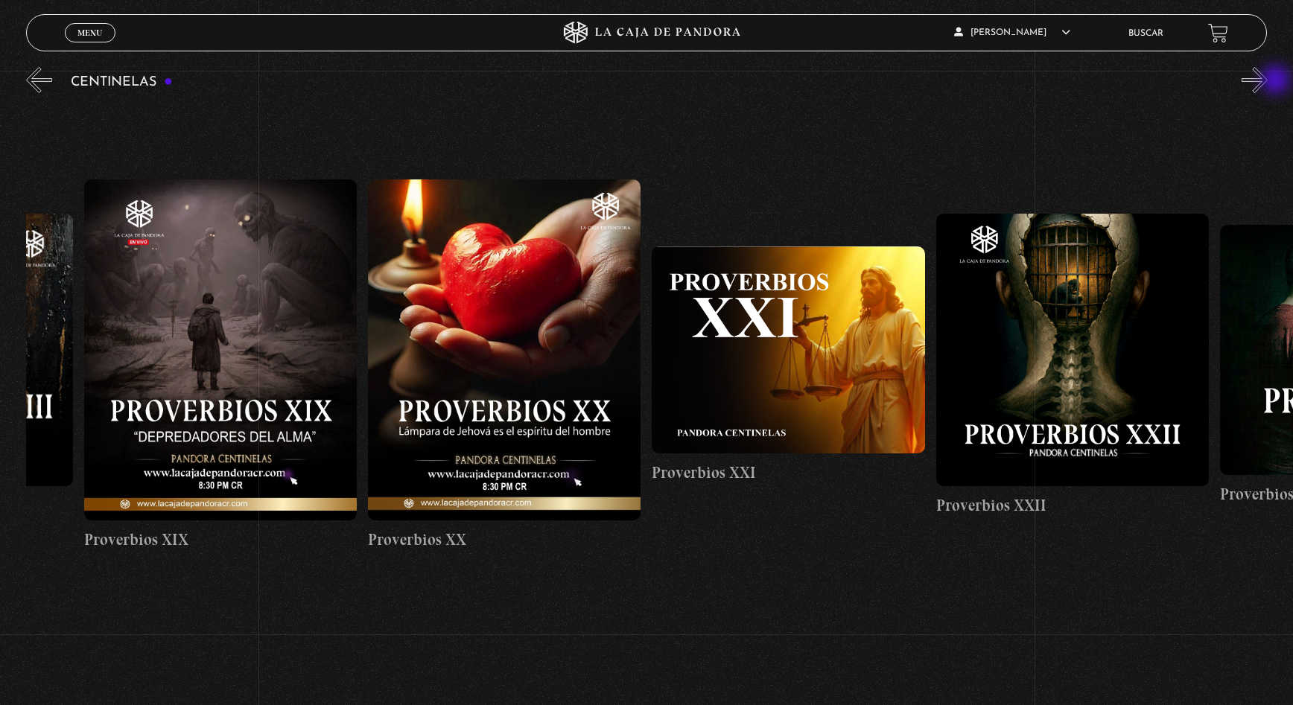
click at [1268, 81] on button "»" at bounding box center [1255, 80] width 26 height 26
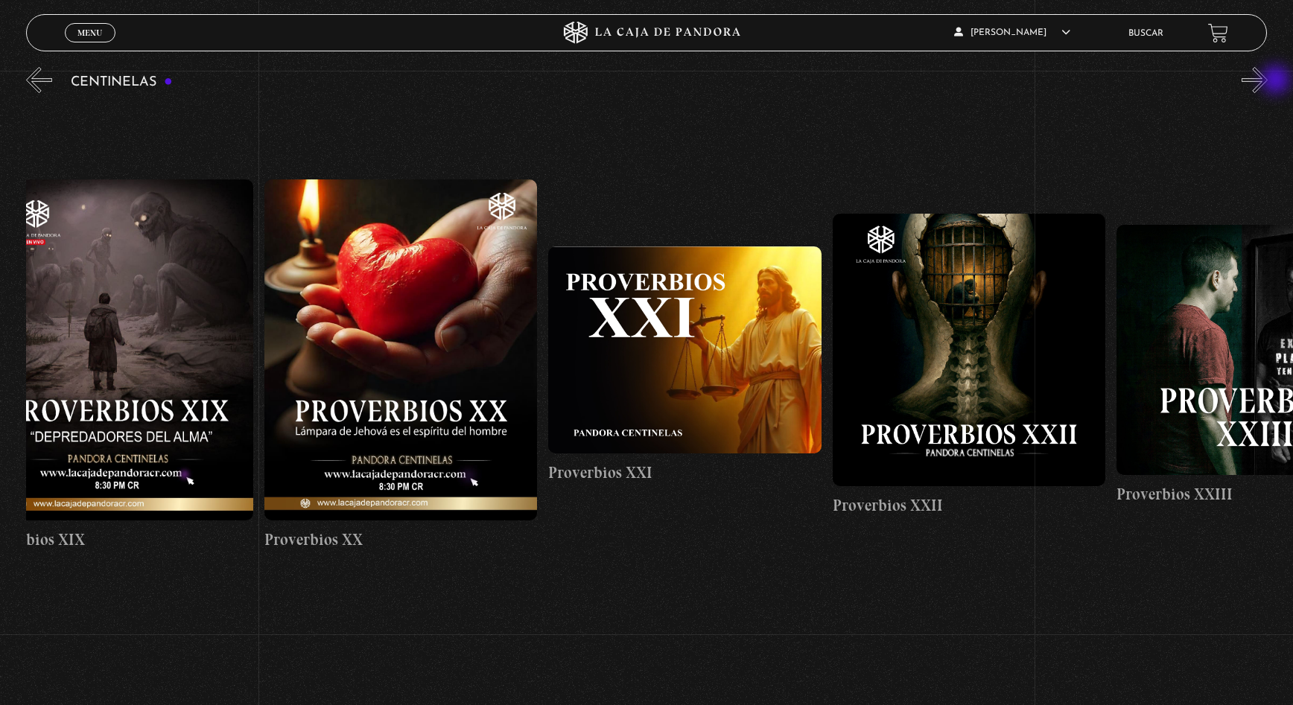
scroll to position [0, 6249]
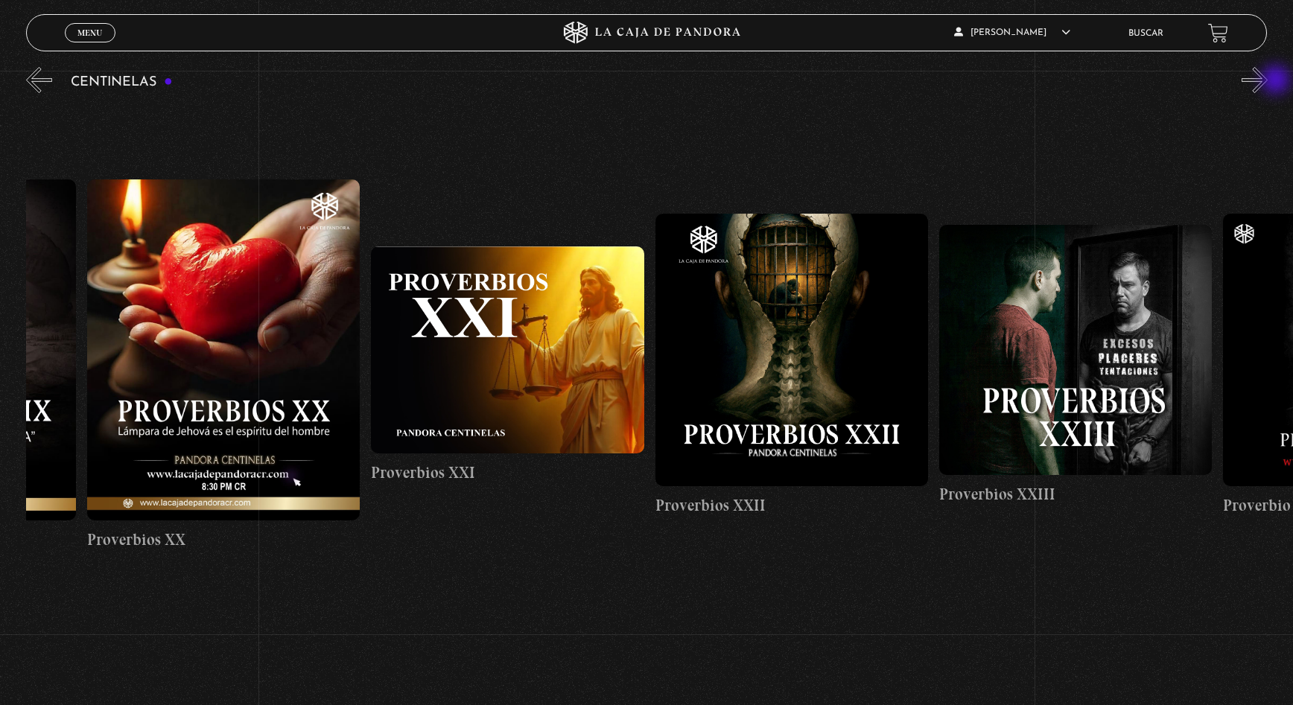
click at [1268, 81] on button "»" at bounding box center [1255, 80] width 26 height 26
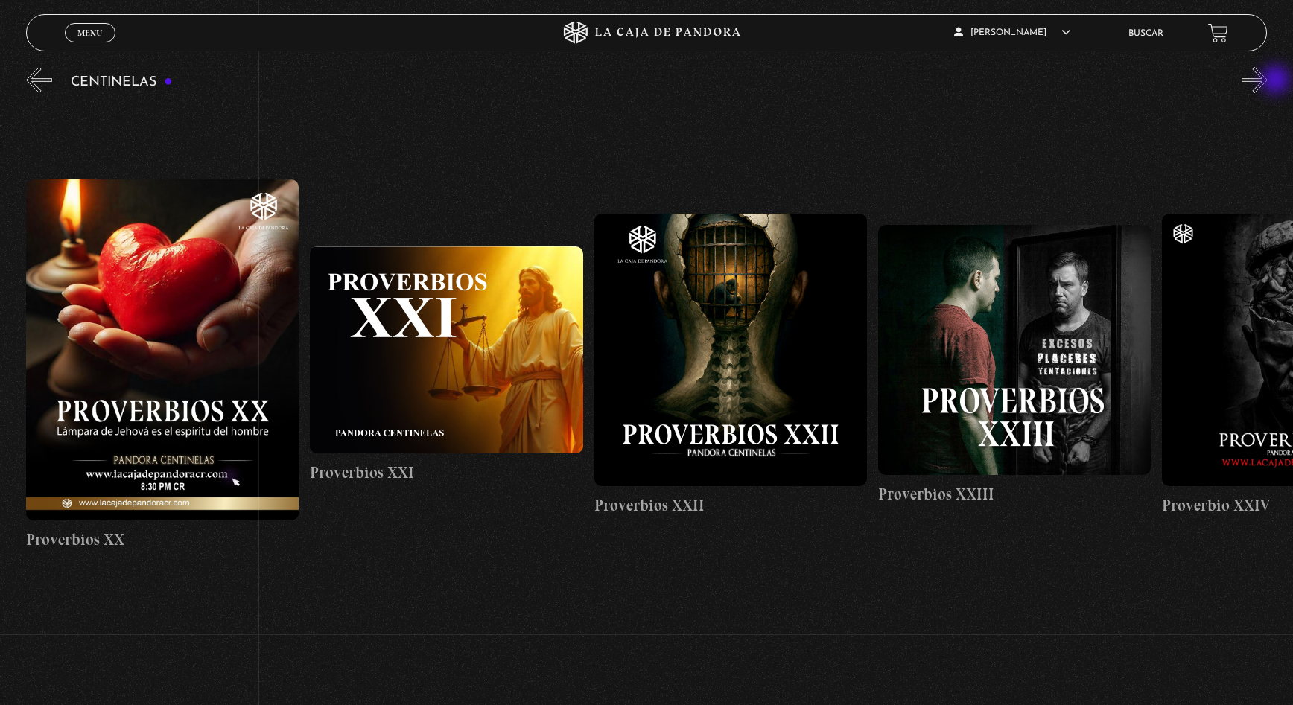
click at [1268, 81] on button "»" at bounding box center [1255, 80] width 26 height 26
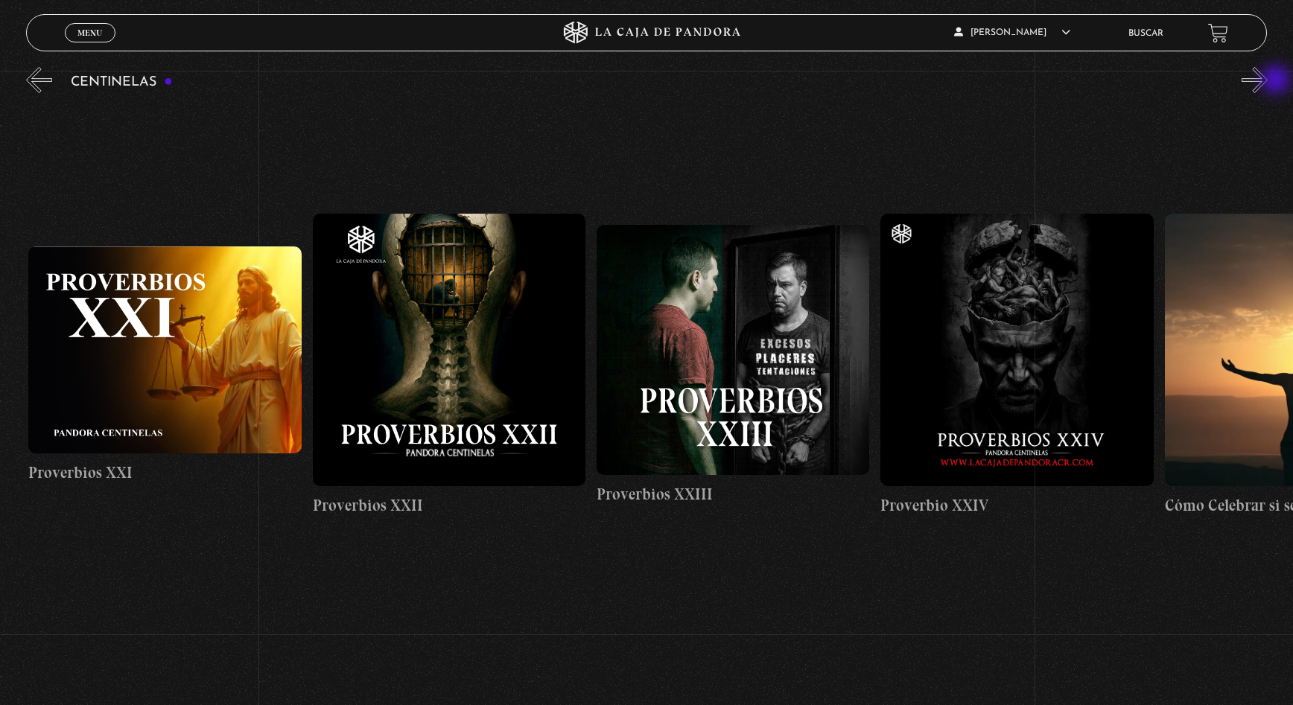
click at [1268, 81] on button "»" at bounding box center [1255, 80] width 26 height 26
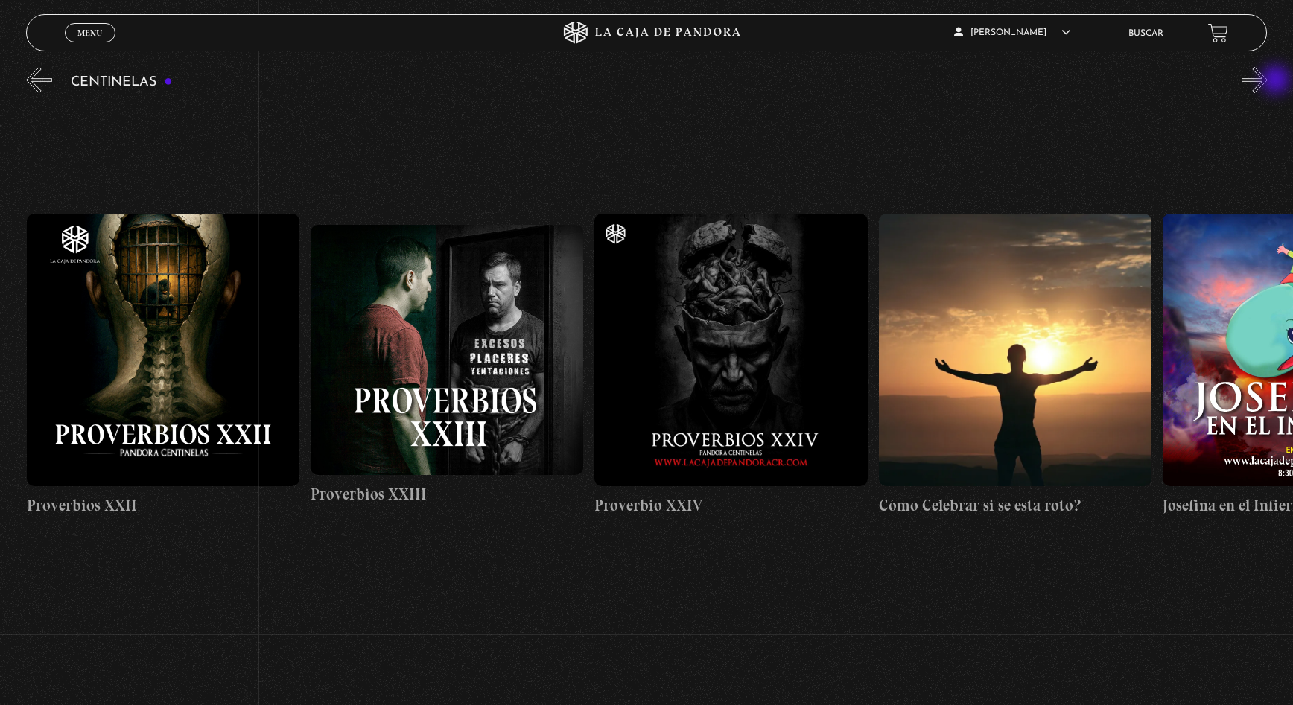
click at [1268, 81] on button "»" at bounding box center [1255, 80] width 26 height 26
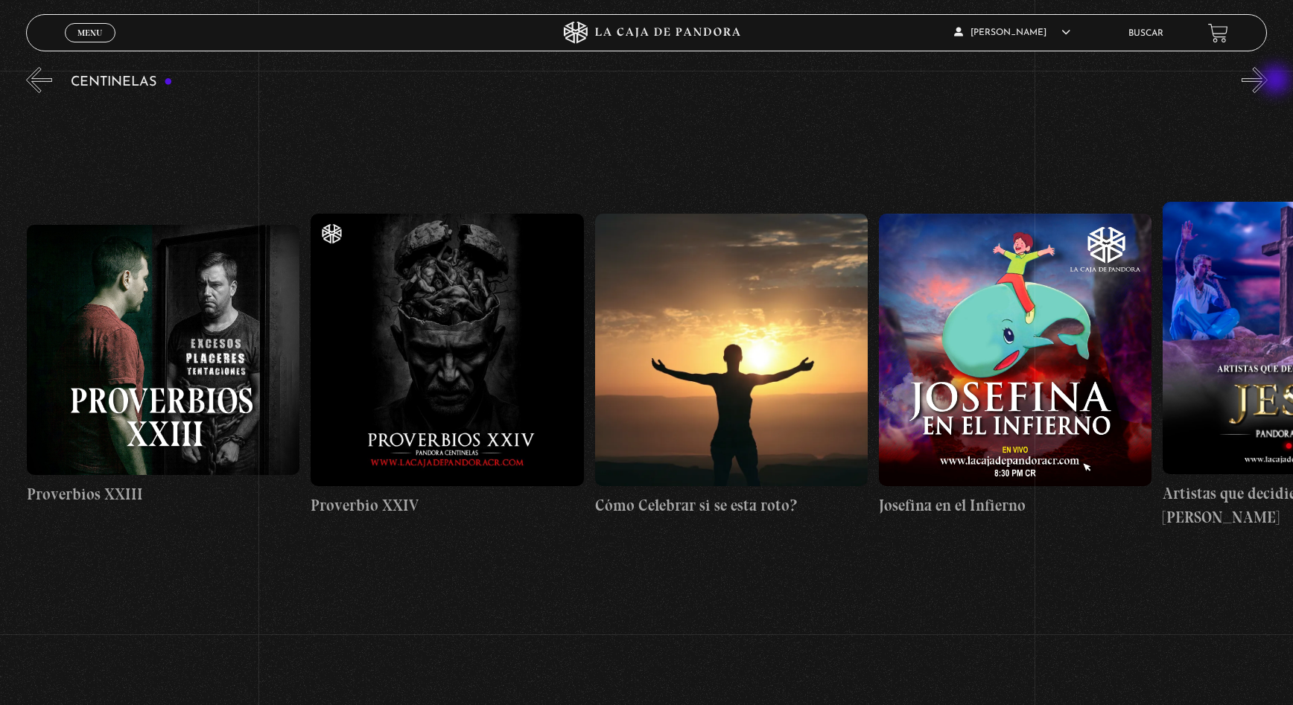
click at [1268, 81] on button "»" at bounding box center [1255, 80] width 26 height 26
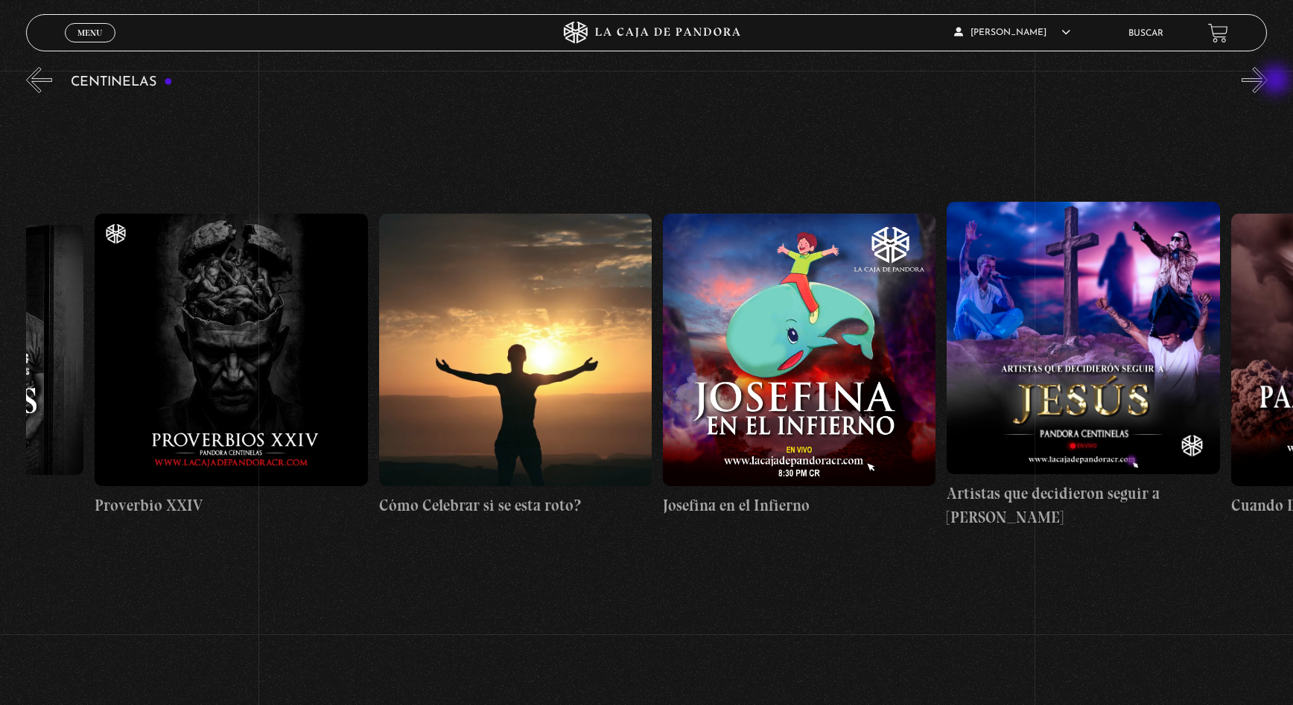
click at [1268, 81] on button "»" at bounding box center [1255, 80] width 26 height 26
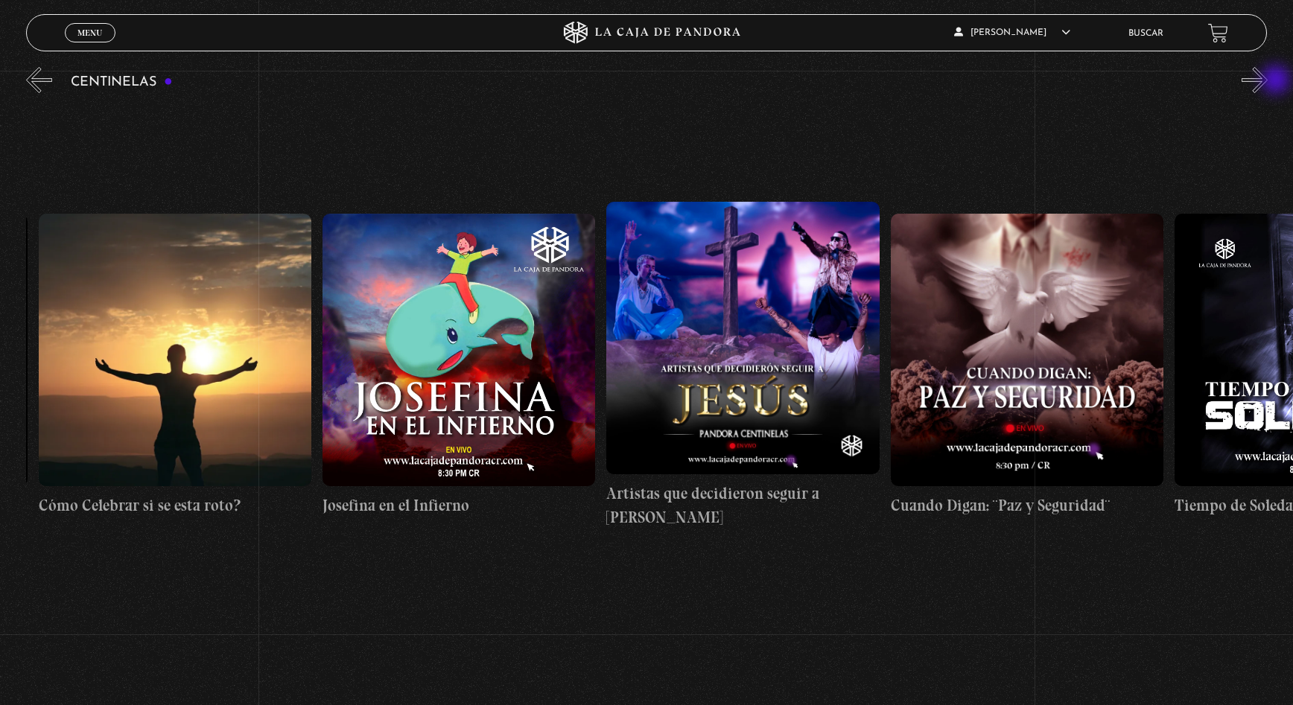
click at [1268, 81] on button "»" at bounding box center [1255, 80] width 26 height 26
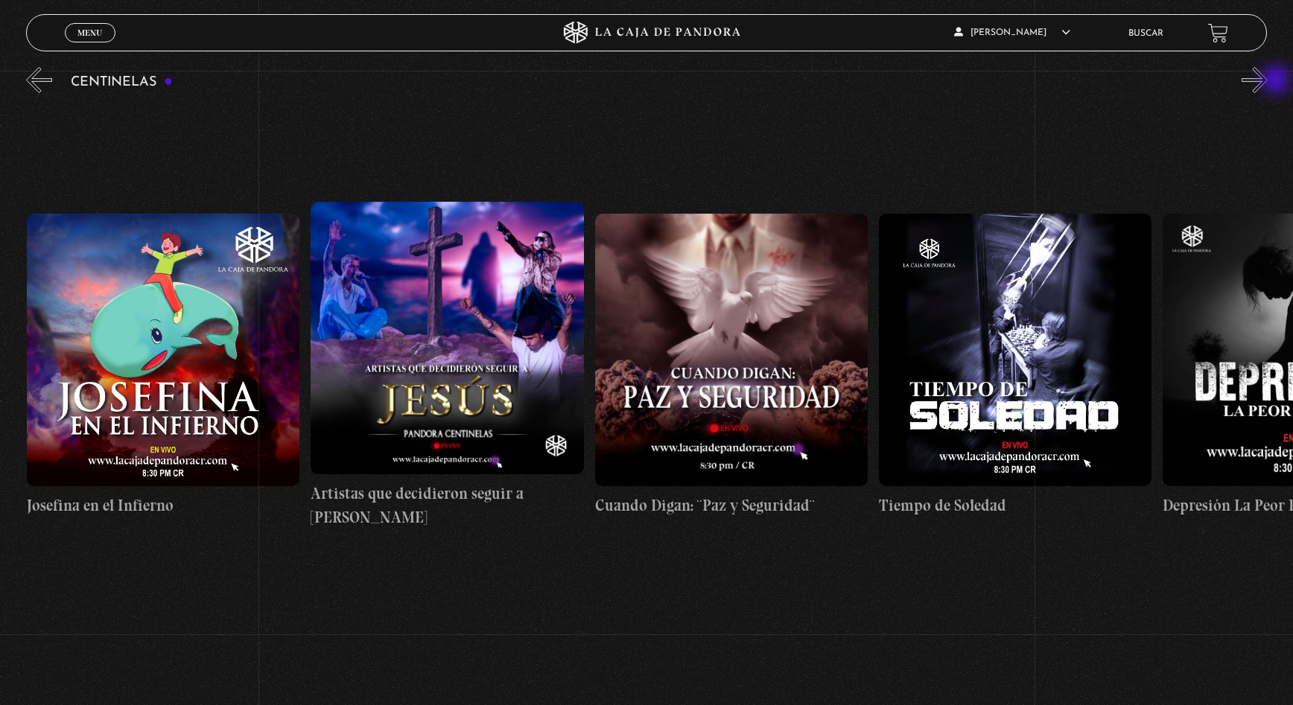
scroll to position [0, 7953]
click at [38, 81] on button "«" at bounding box center [39, 80] width 26 height 26
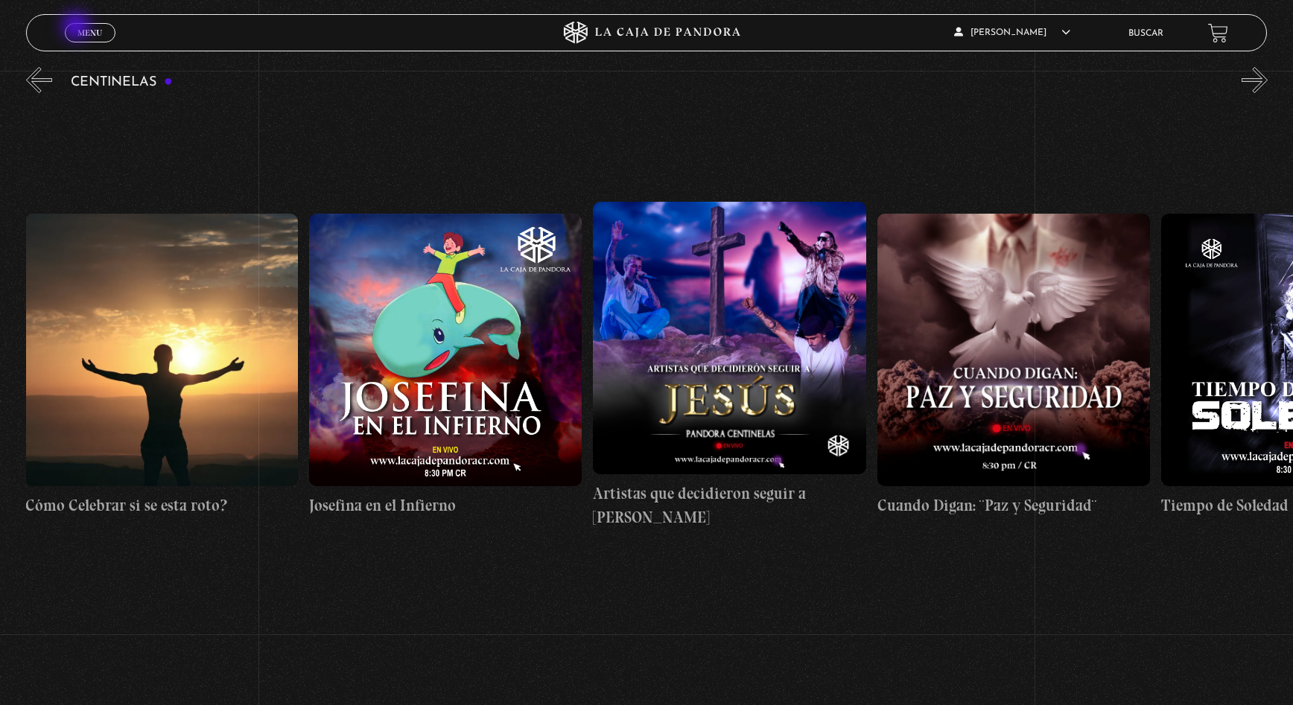
click at [77, 28] on span "Menu" at bounding box center [89, 32] width 25 height 9
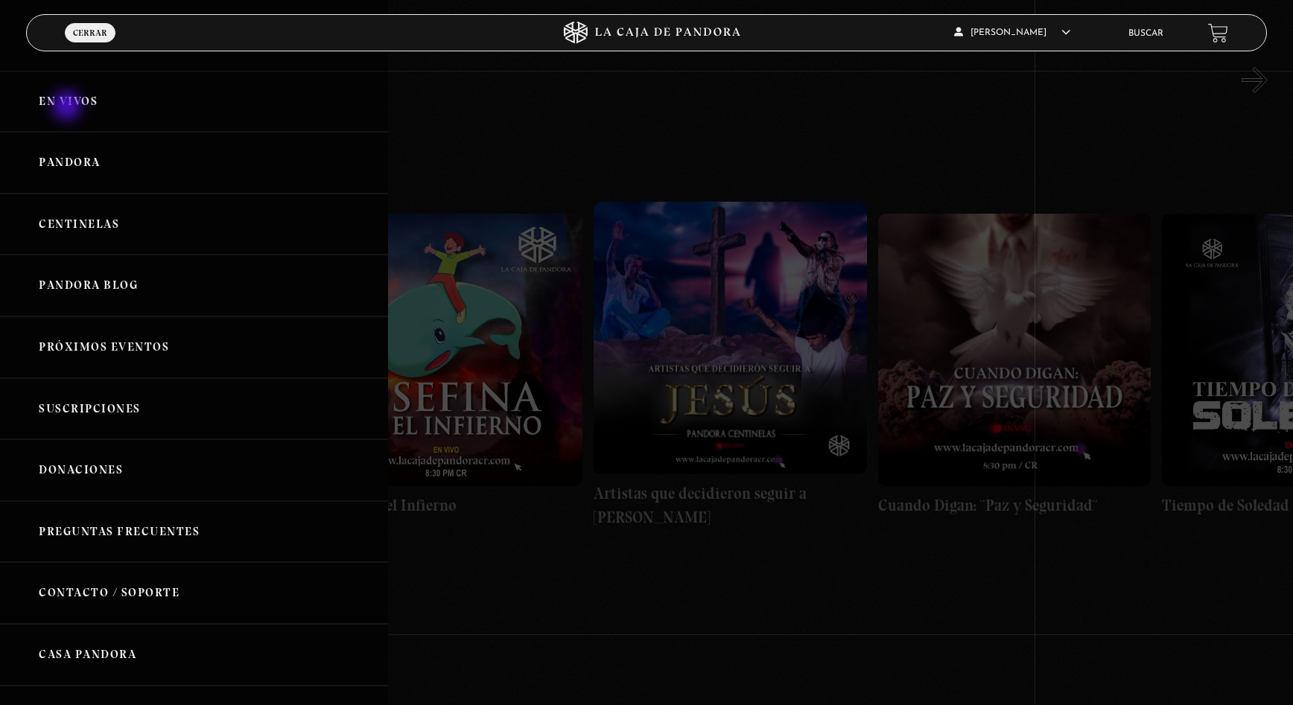
click at [69, 107] on link "En vivos" at bounding box center [194, 102] width 388 height 62
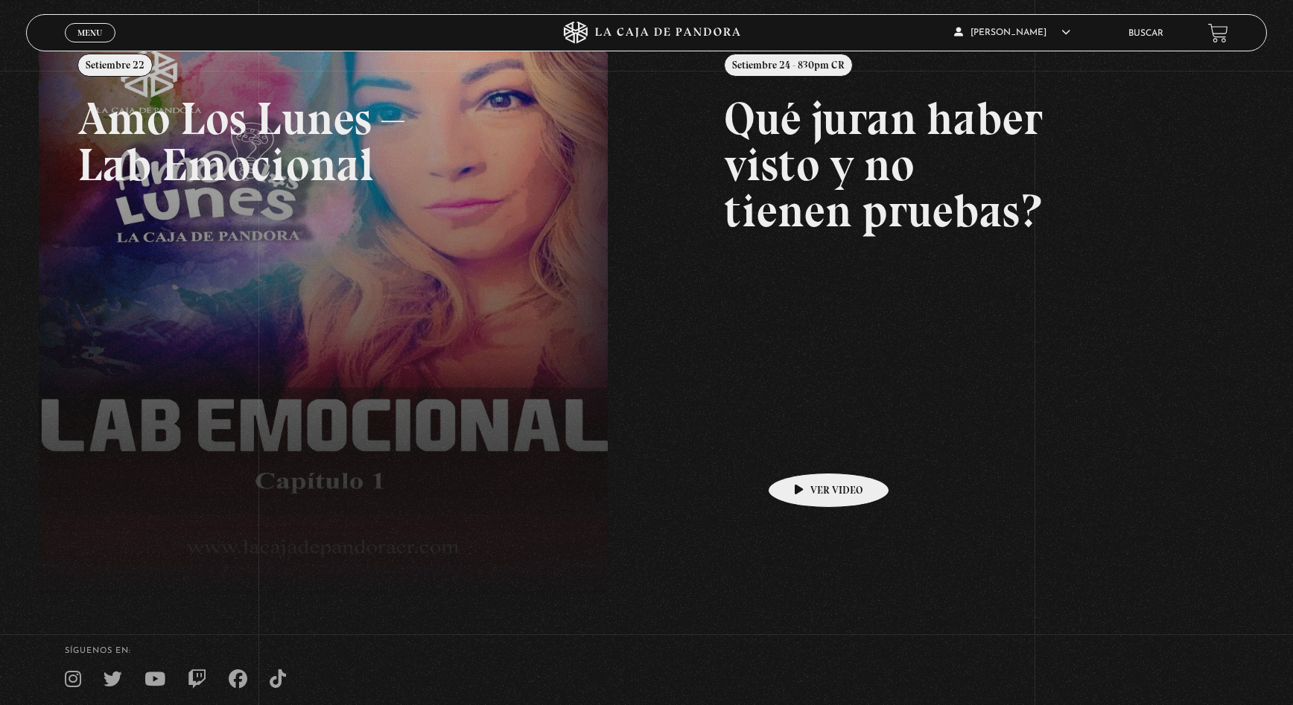
scroll to position [223, 0]
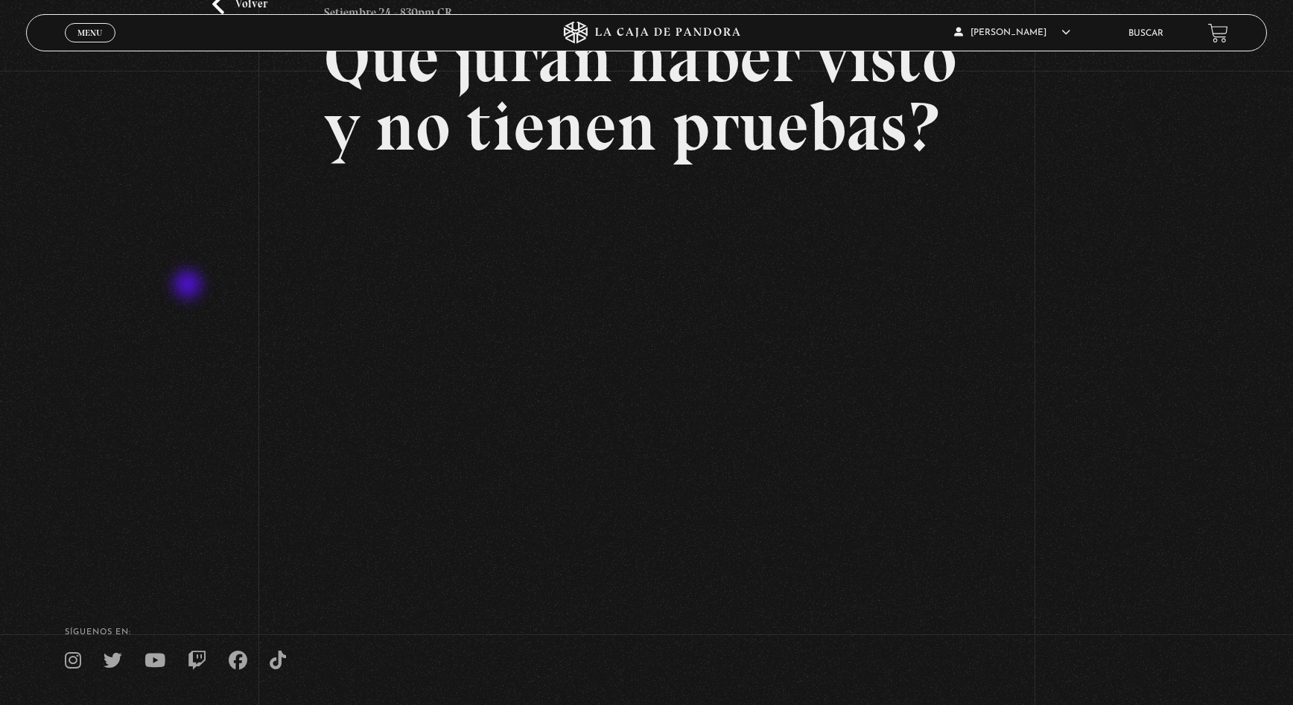
scroll to position [74, 0]
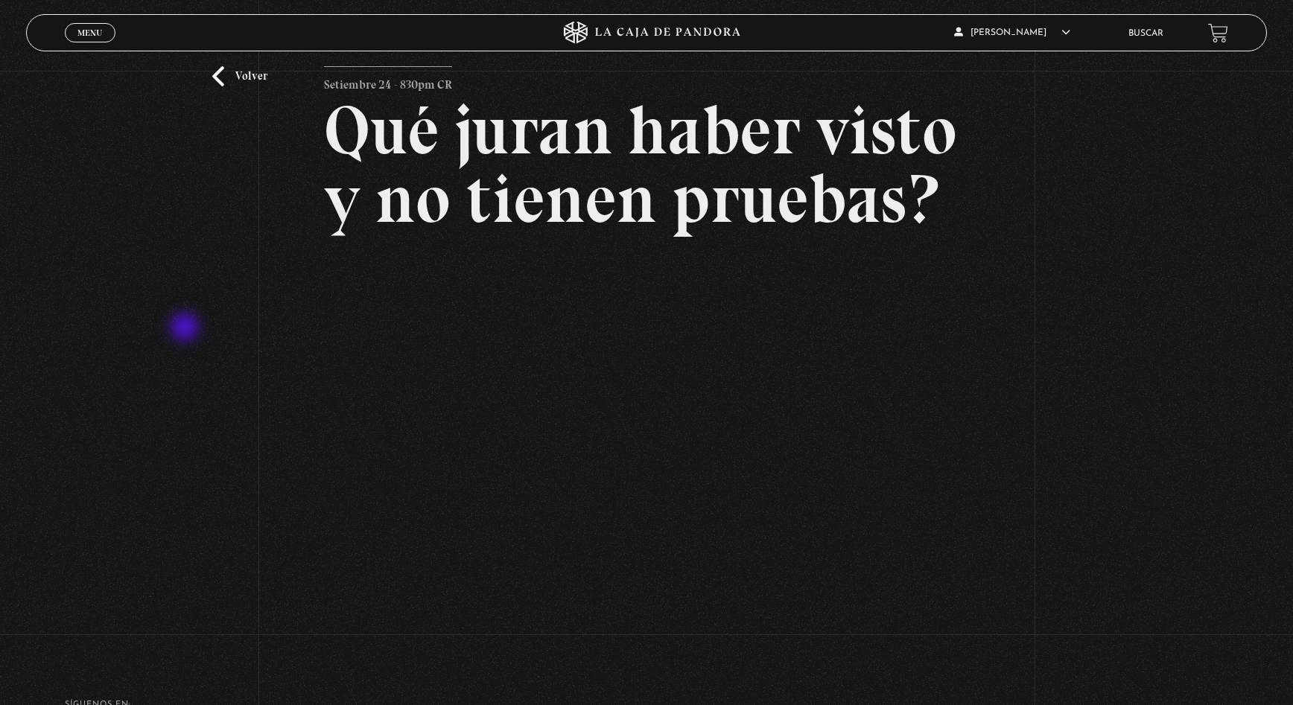
click at [184, 327] on div "Volver Setiembre 24 - 830pm CR Qué juran haber visto y no tienen pruebas?" at bounding box center [646, 322] width 1293 height 652
